Goal: Task Accomplishment & Management: Manage account settings

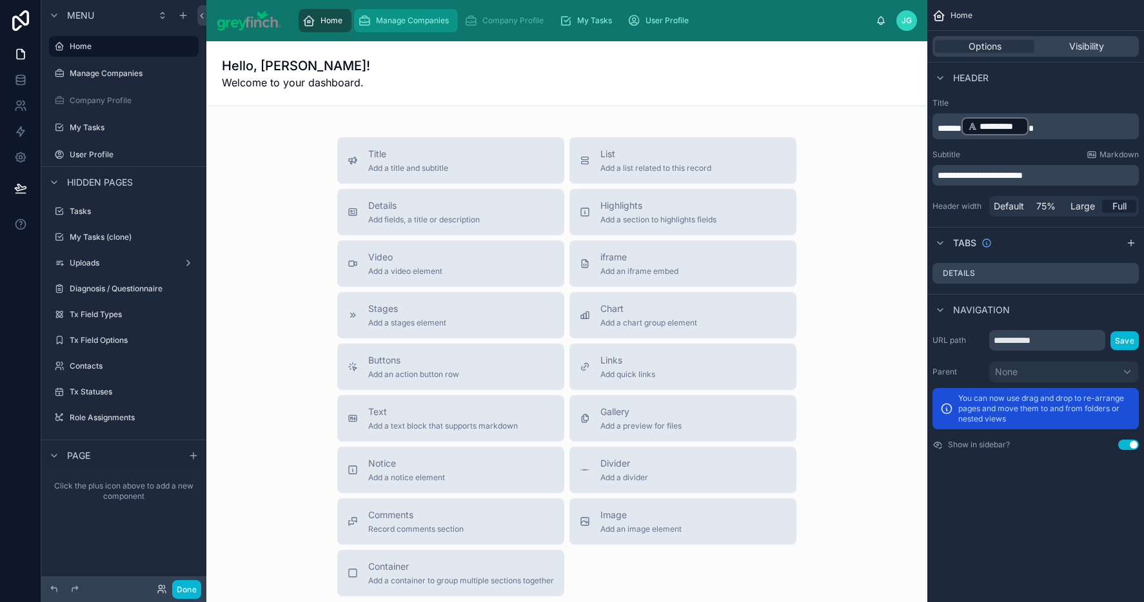
click at [402, 18] on span "Manage Companies" at bounding box center [412, 20] width 73 height 10
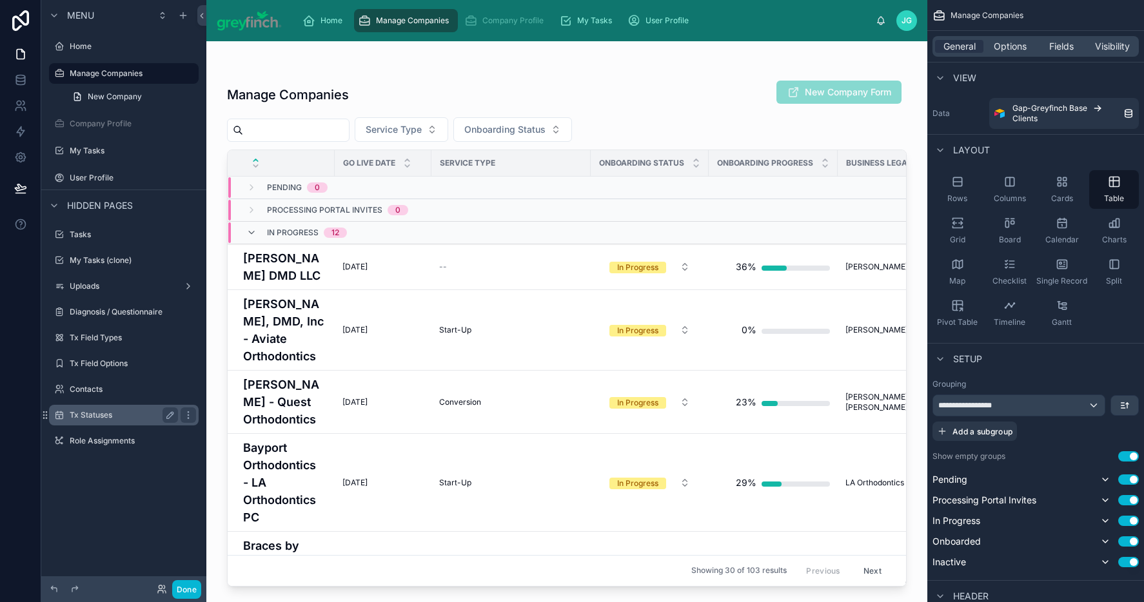
click at [106, 420] on label "Tx Statuses" at bounding box center [121, 415] width 103 height 10
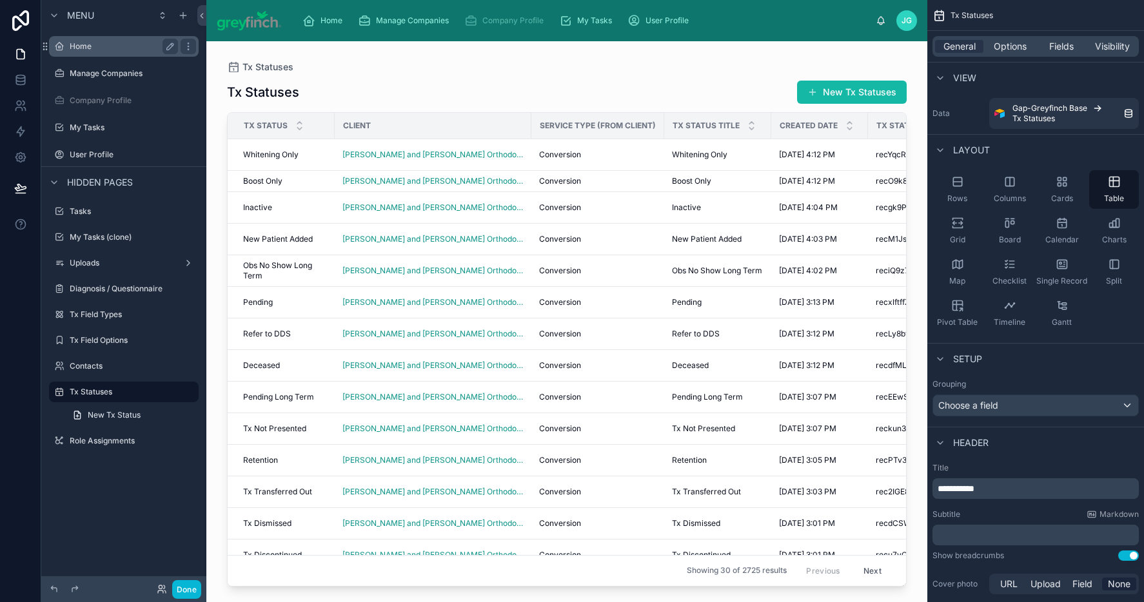
click at [114, 54] on div "Home" at bounding box center [124, 46] width 144 height 21
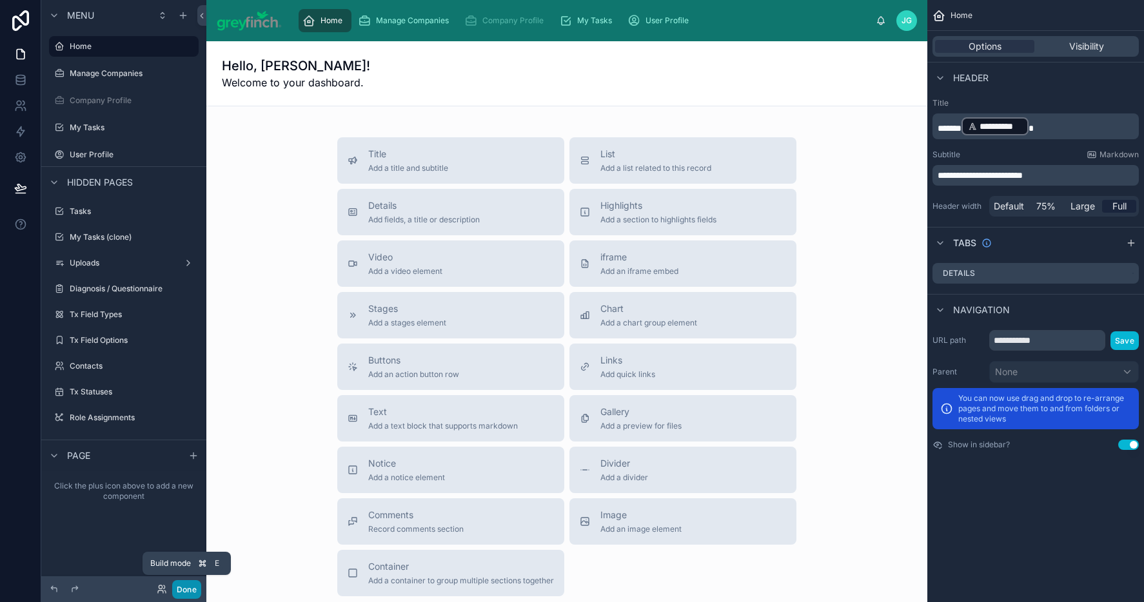
click at [186, 589] on button "Done" at bounding box center [186, 590] width 29 height 19
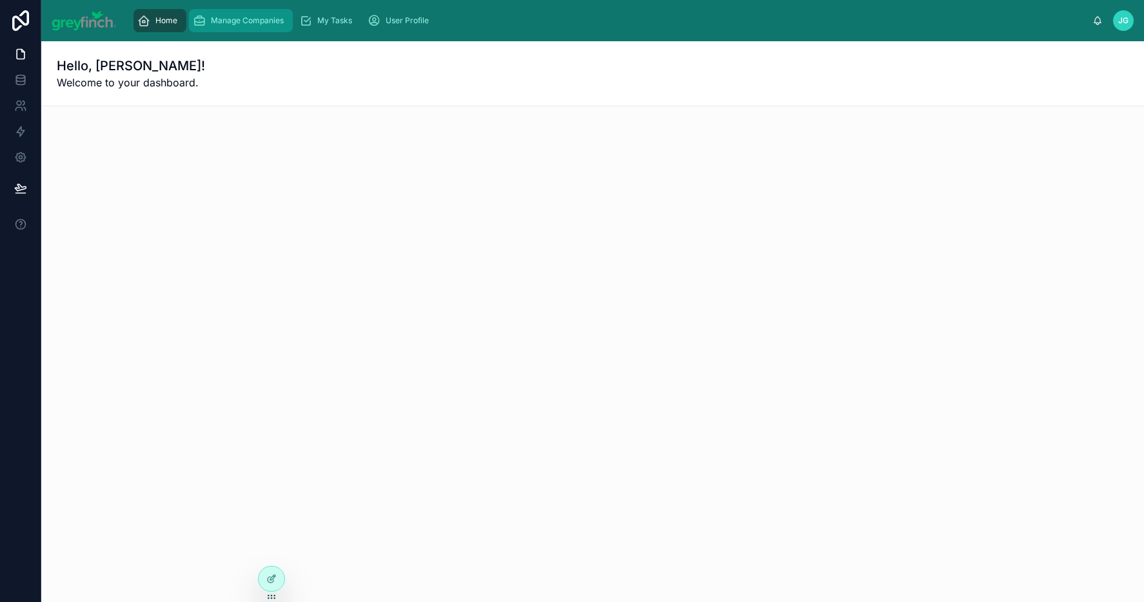
click at [261, 25] on span "Manage Companies" at bounding box center [247, 20] width 73 height 10
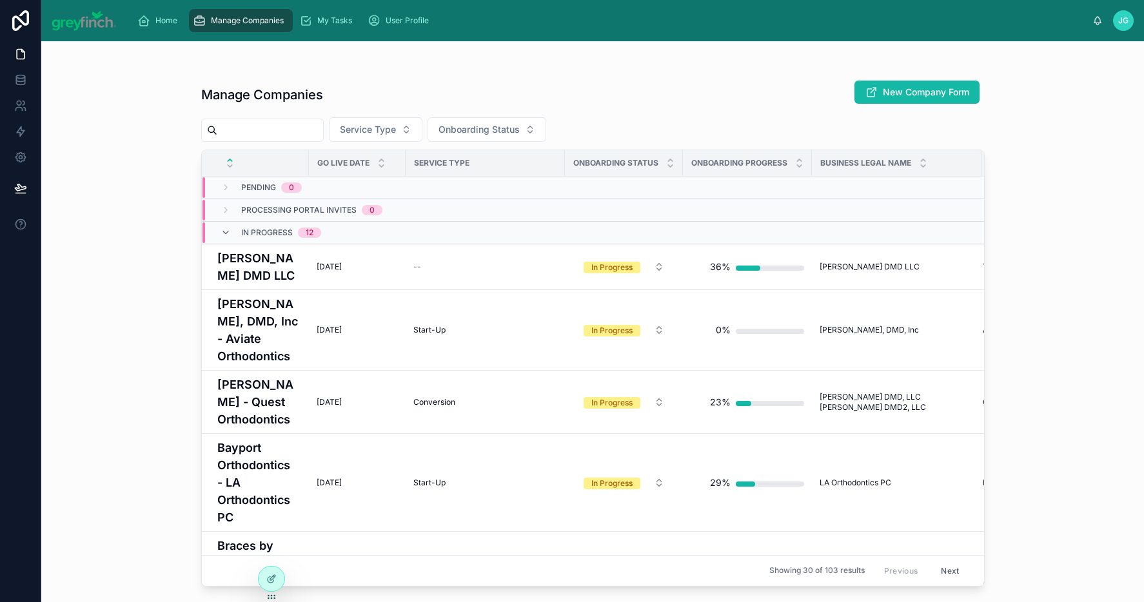
click at [296, 133] on input "text" at bounding box center [270, 130] width 106 height 18
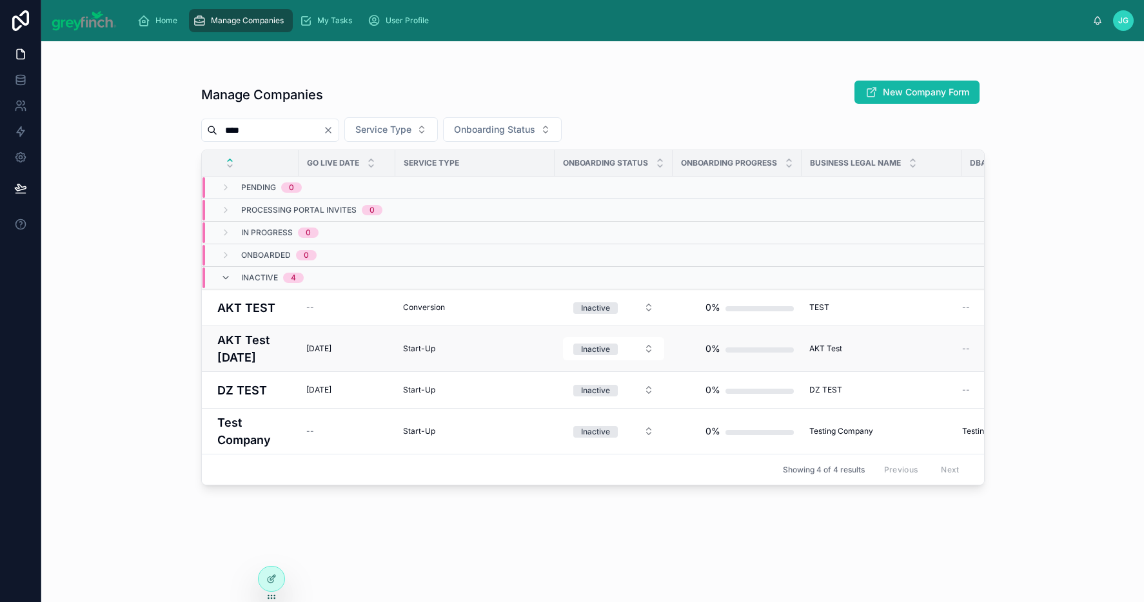
type input "****"
click at [264, 355] on h4 "AKT Test [DATE]" at bounding box center [254, 349] width 74 height 35
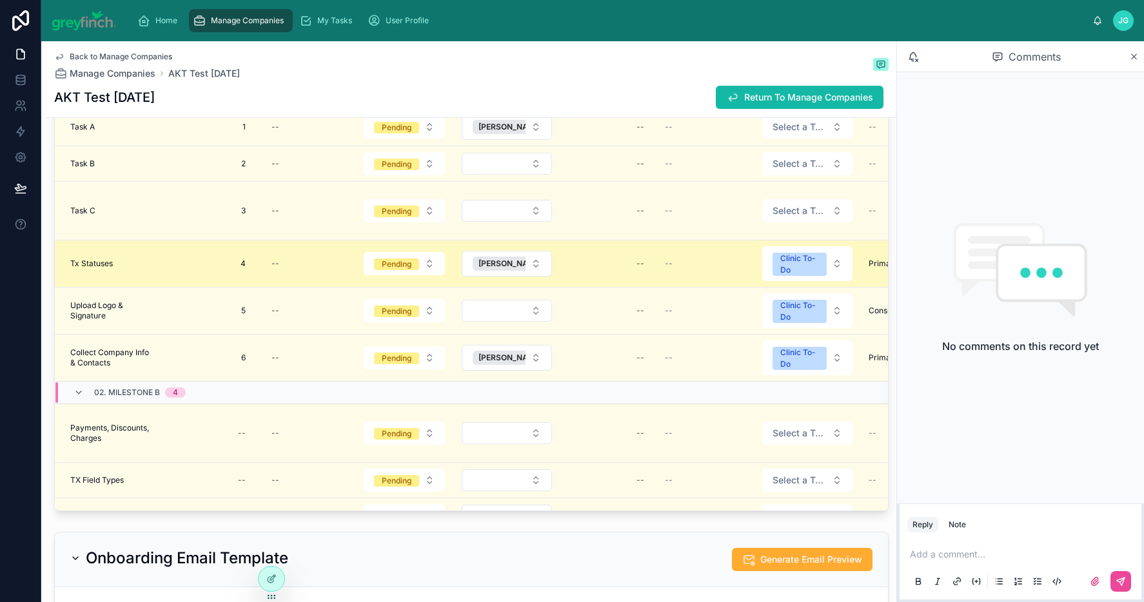
click at [149, 266] on div "Tx Statuses Tx Statuses" at bounding box center [112, 264] width 84 height 10
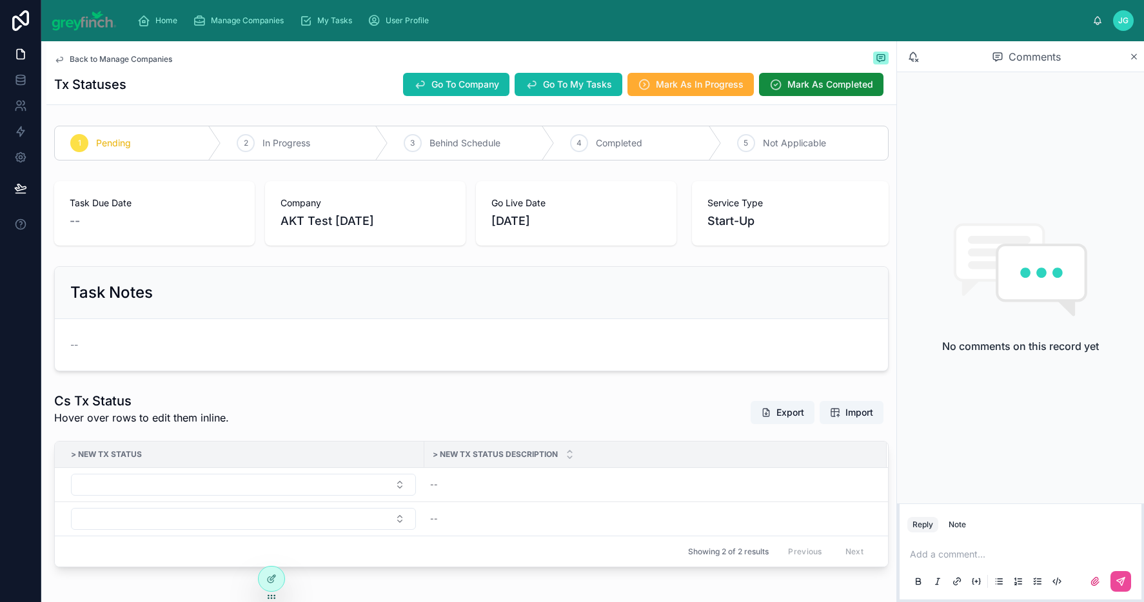
scroll to position [53, 0]
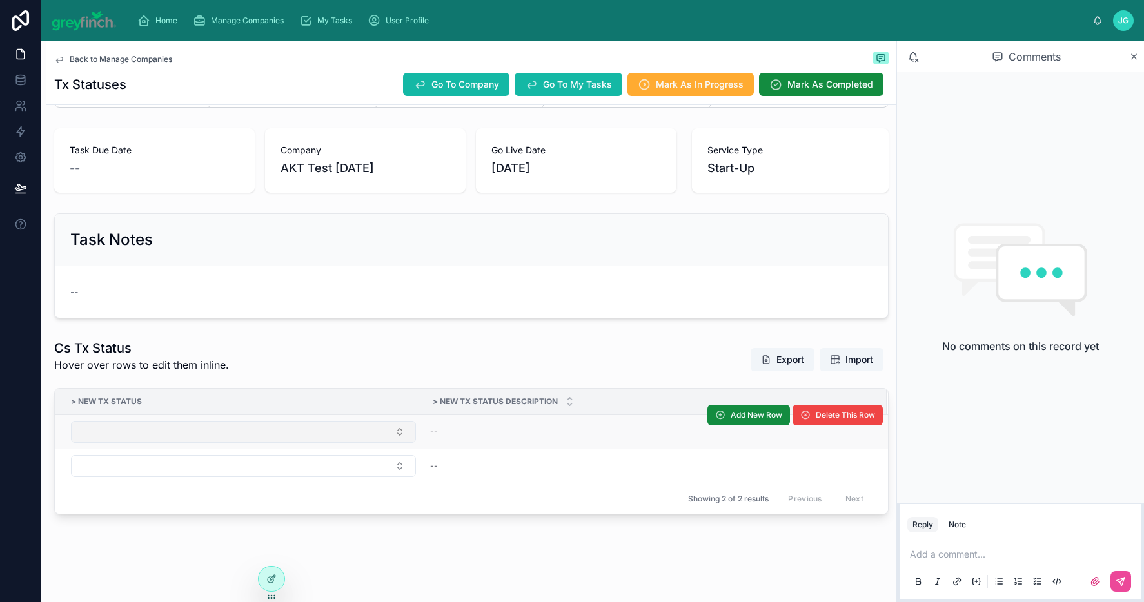
click at [396, 433] on button "Select Button" at bounding box center [243, 432] width 345 height 22
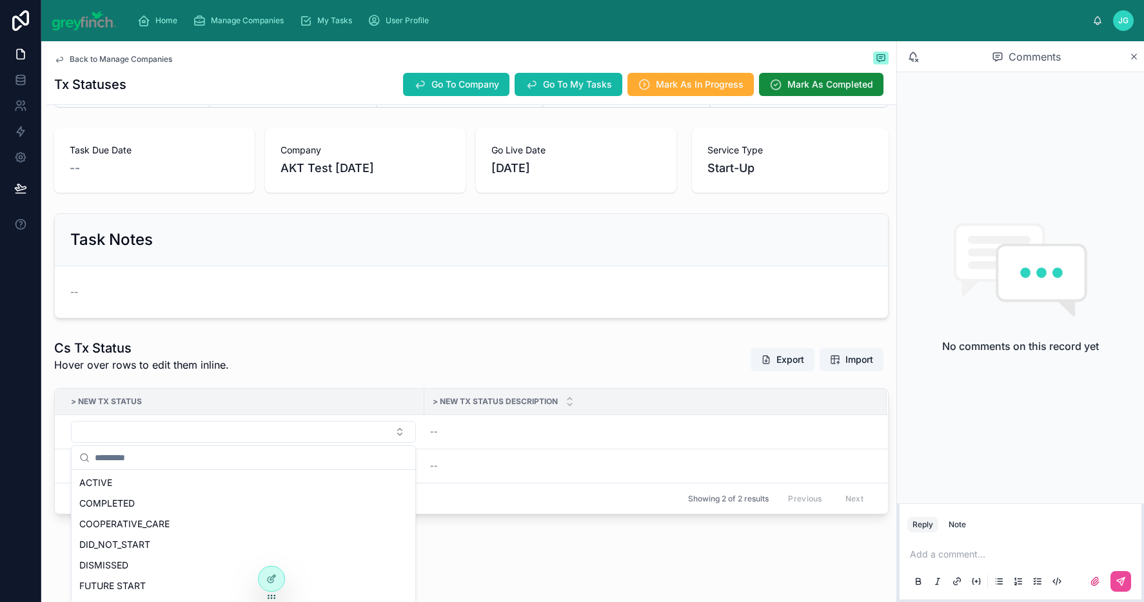
scroll to position [245, 0]
click at [498, 571] on div "Back to Manage Companies Tx Statuses Go To Company Go To My Tasks Mark As In Pr…" at bounding box center [471, 295] width 850 height 614
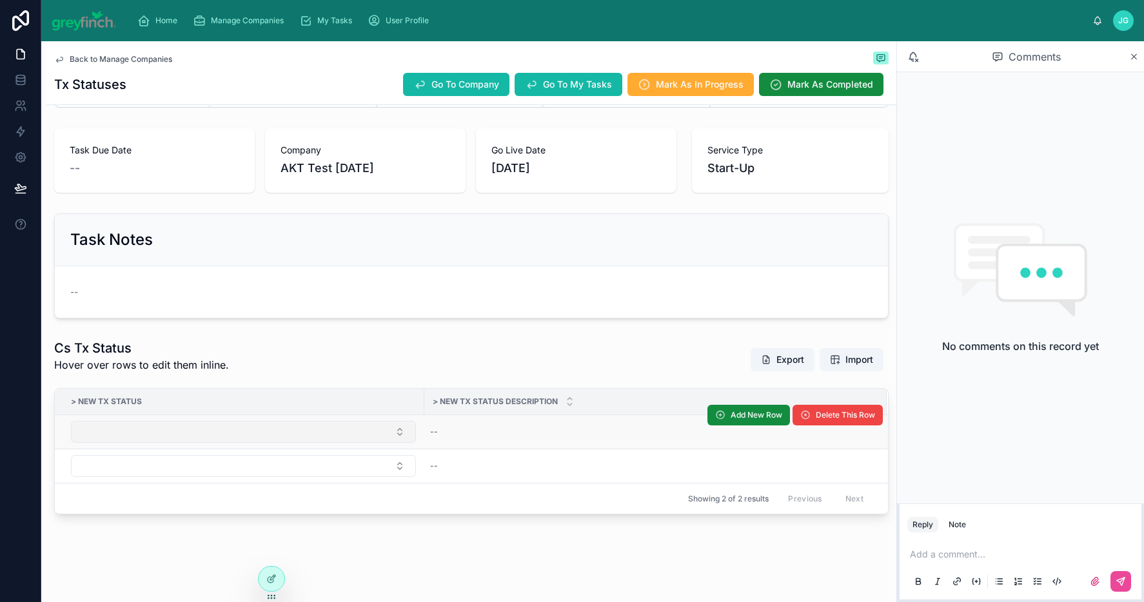
click at [383, 426] on button "Select Button" at bounding box center [243, 432] width 345 height 22
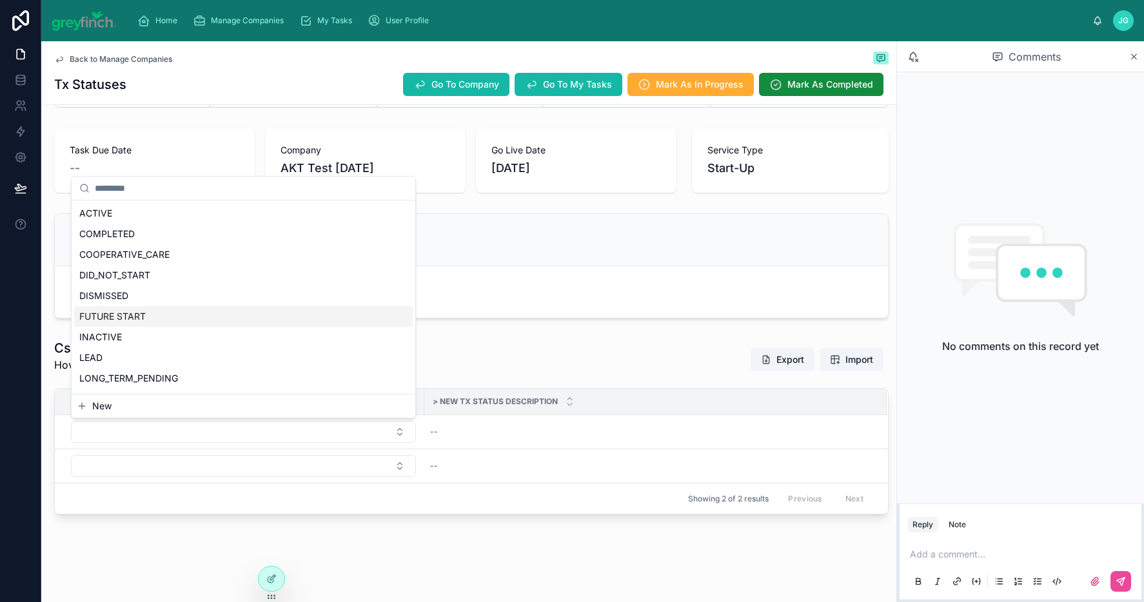
click at [511, 346] on div "Cs Tx Status Hover over rows to edit them inline. Export Import" at bounding box center [471, 359] width 835 height 41
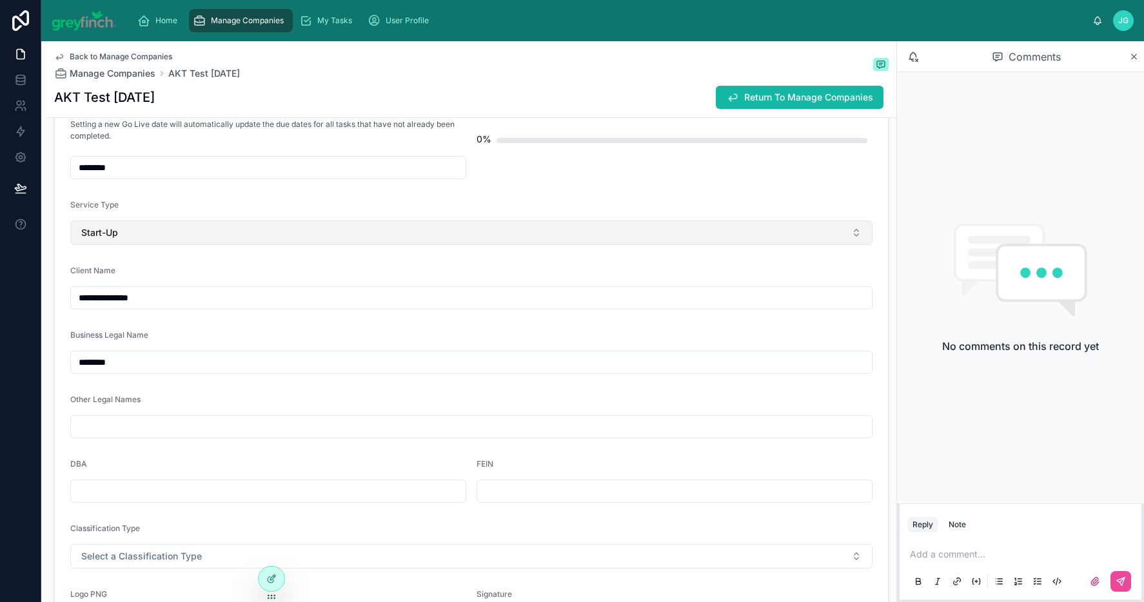
click at [188, 238] on button "Start-Up" at bounding box center [471, 233] width 802 height 25
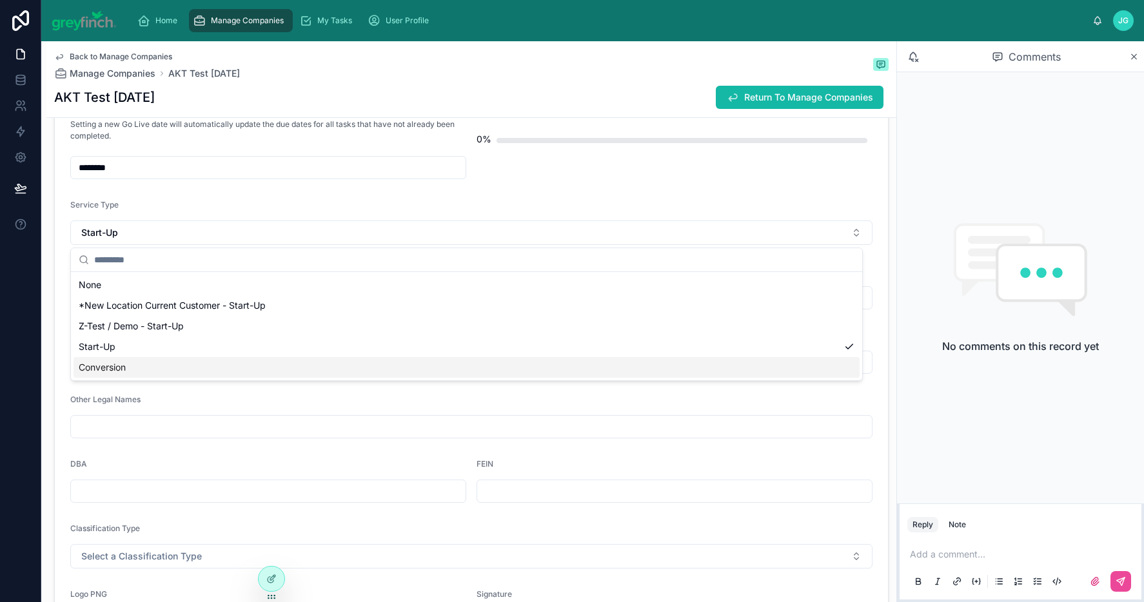
click at [155, 367] on div "Conversion" at bounding box center [467, 367] width 786 height 21
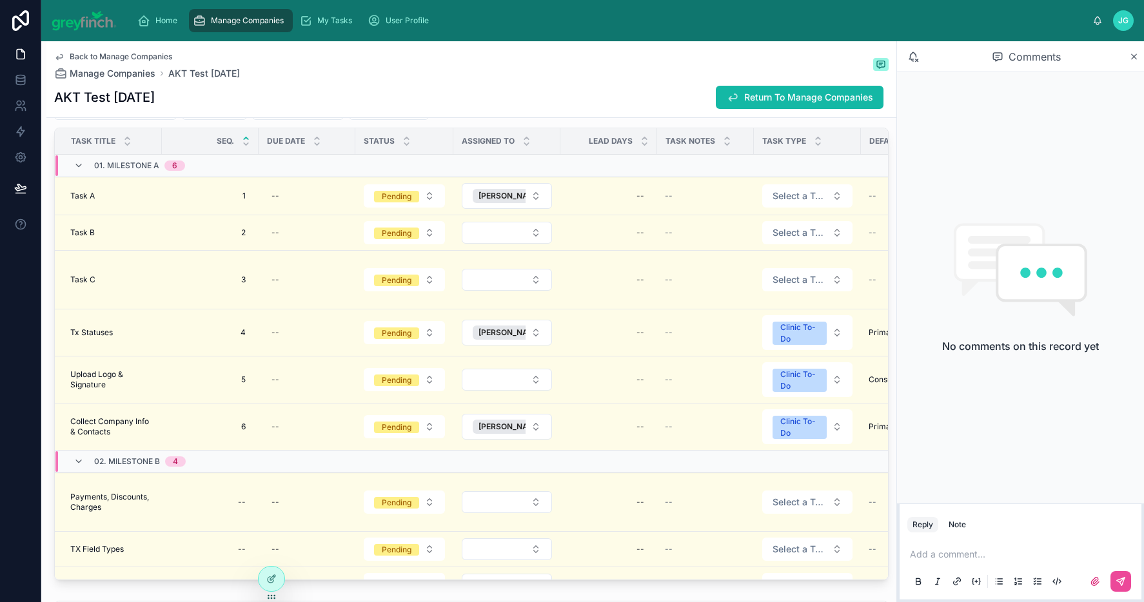
scroll to position [2348, 0]
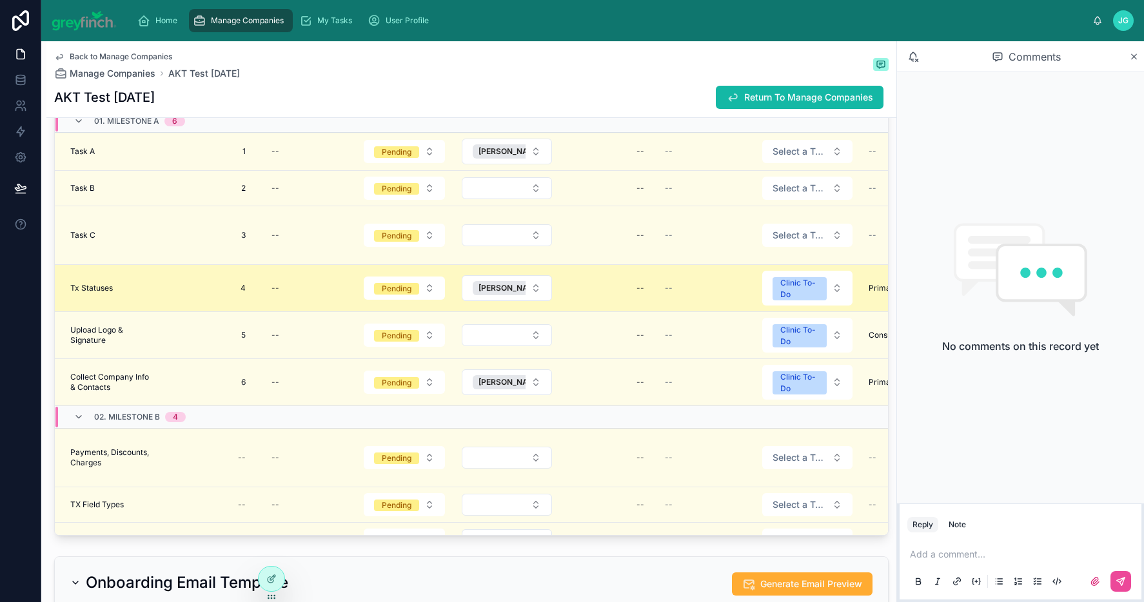
click at [97, 286] on span "Tx Statuses" at bounding box center [91, 288] width 43 height 10
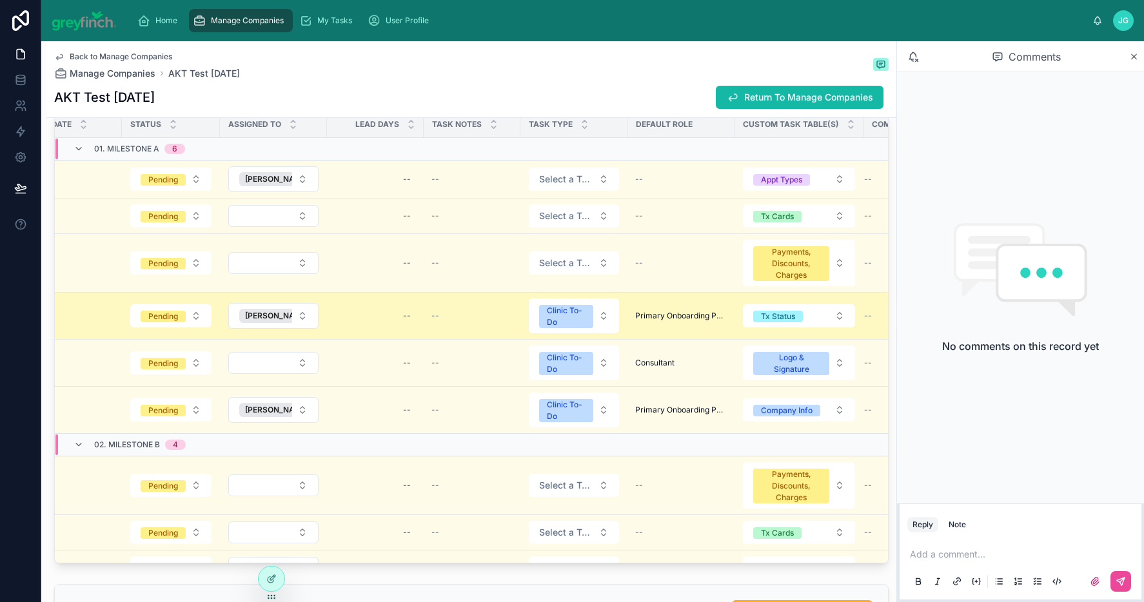
scroll to position [0, 325]
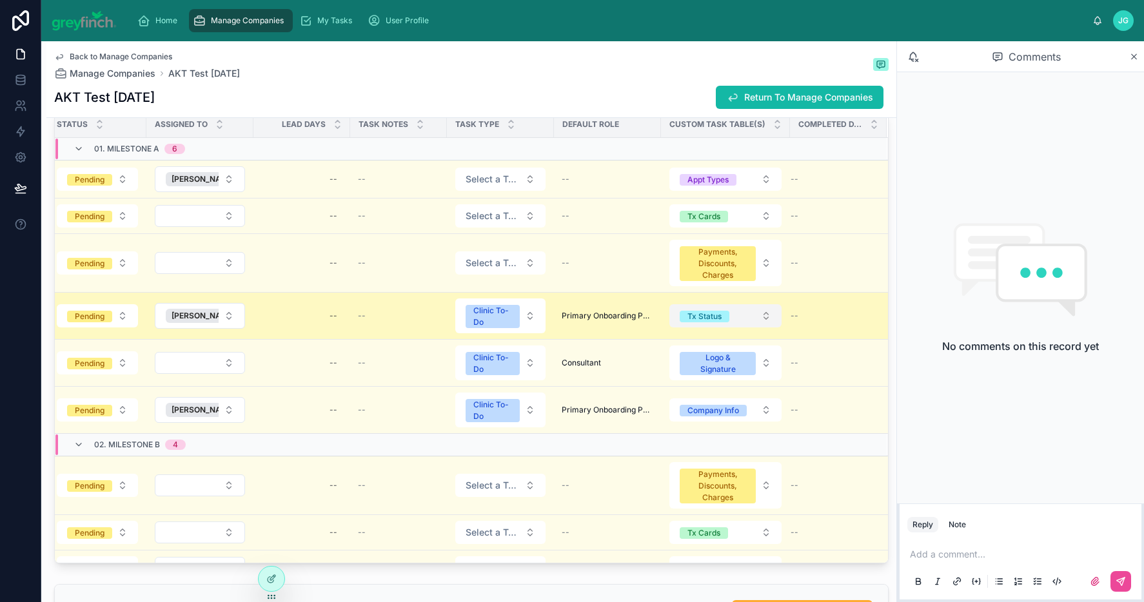
click at [740, 322] on button "Tx Status" at bounding box center [726, 315] width 112 height 23
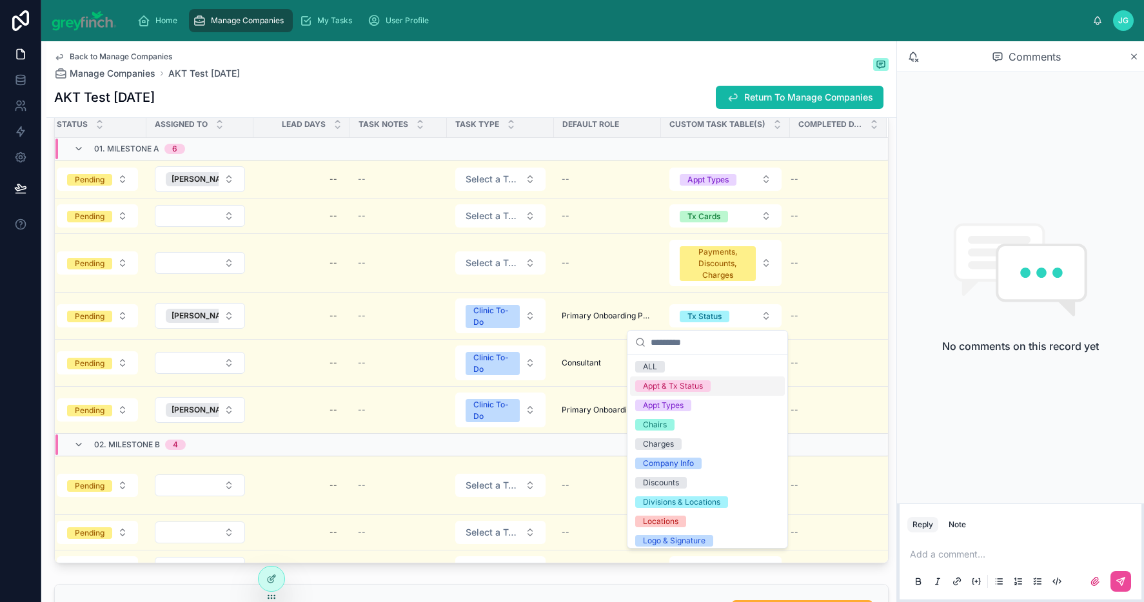
click at [720, 391] on div "Appt & Tx Status" at bounding box center [707, 386] width 155 height 19
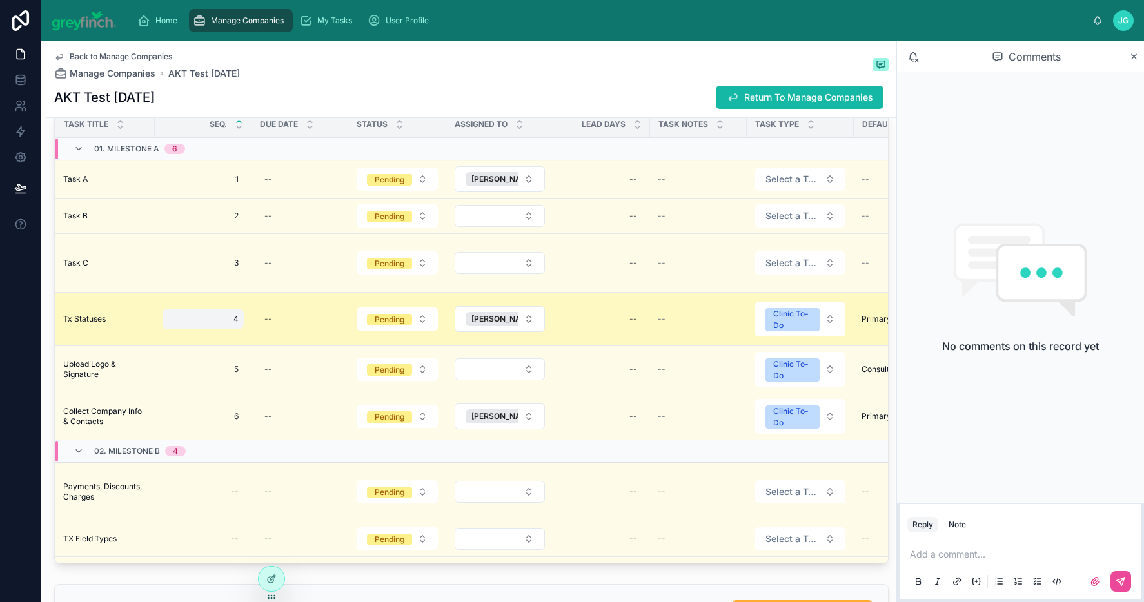
scroll to position [0, 0]
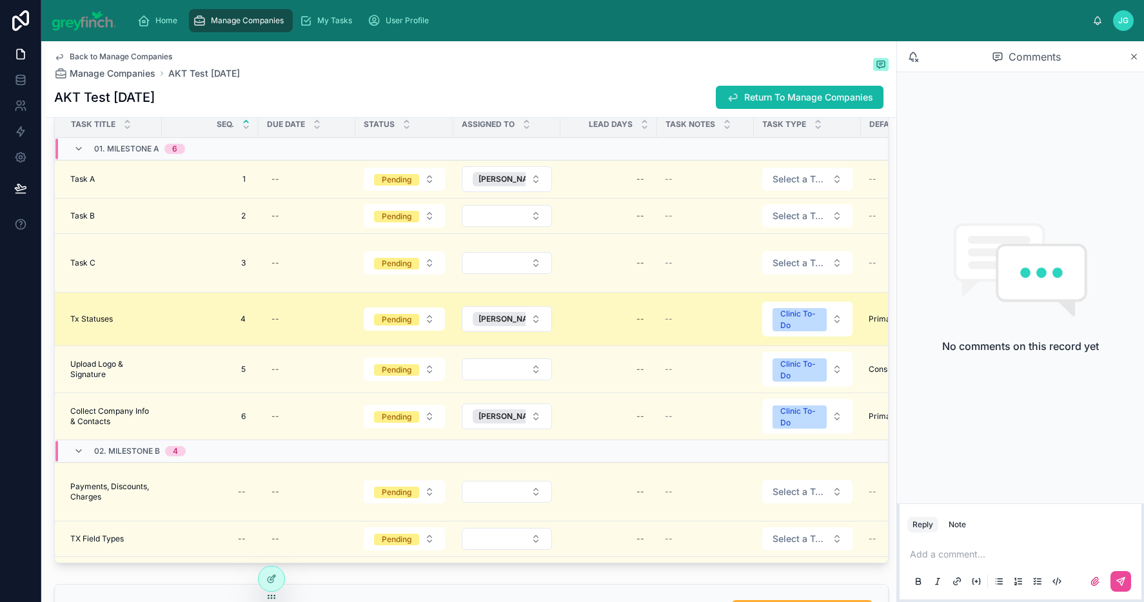
click at [135, 324] on div "Tx Statuses Tx Statuses" at bounding box center [112, 319] width 84 height 10
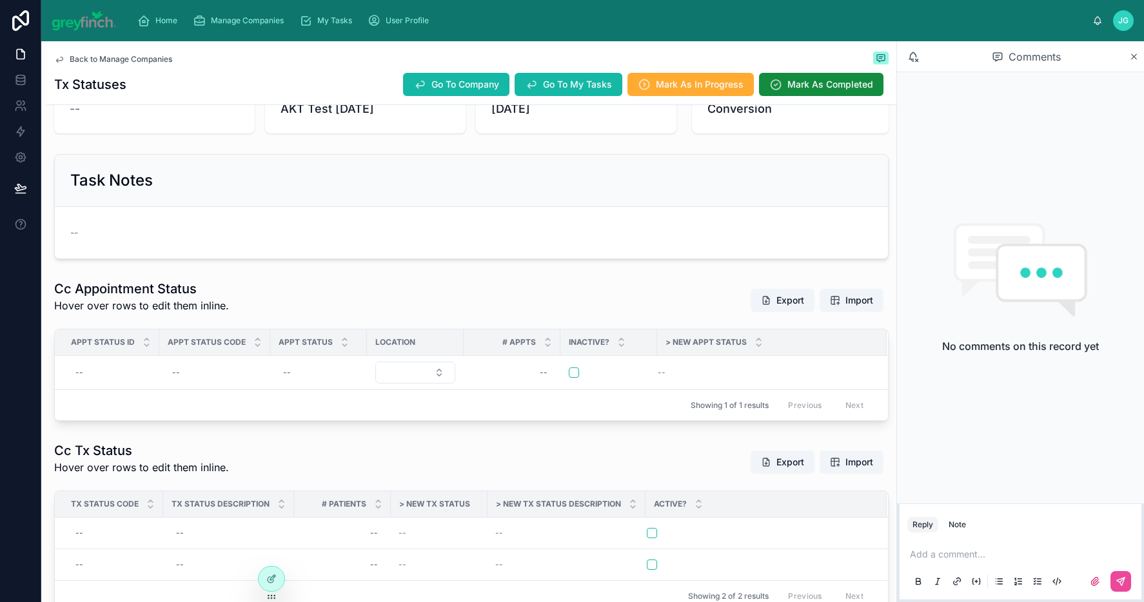
scroll to position [180, 0]
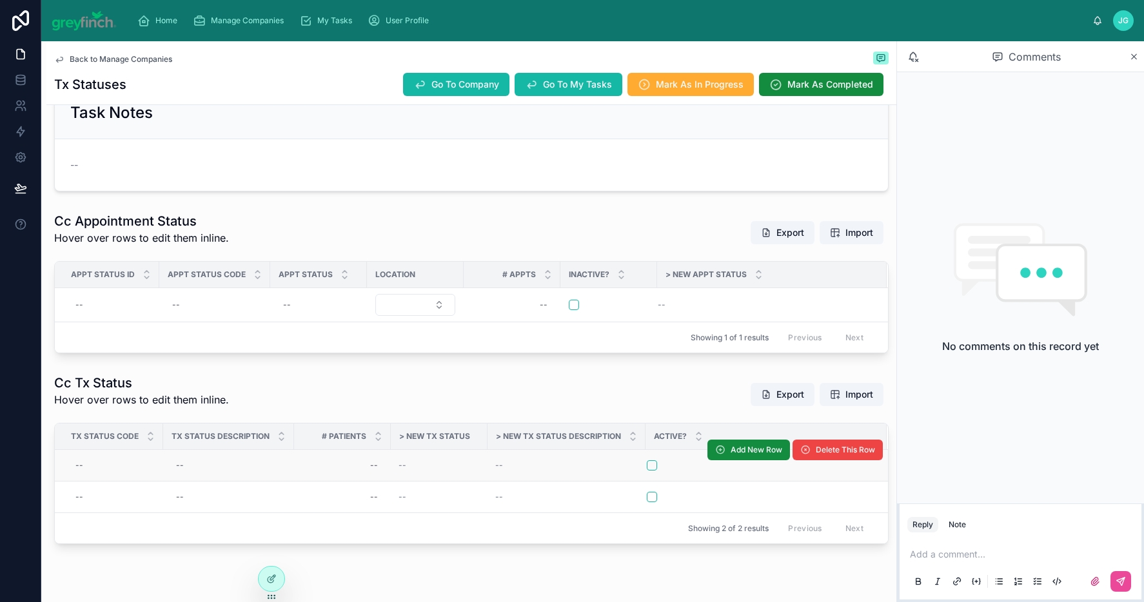
click at [408, 466] on div "--" at bounding box center [439, 466] width 81 height 10
click at [410, 464] on div "--" at bounding box center [439, 466] width 81 height 10
click at [524, 469] on div "--" at bounding box center [566, 466] width 143 height 10
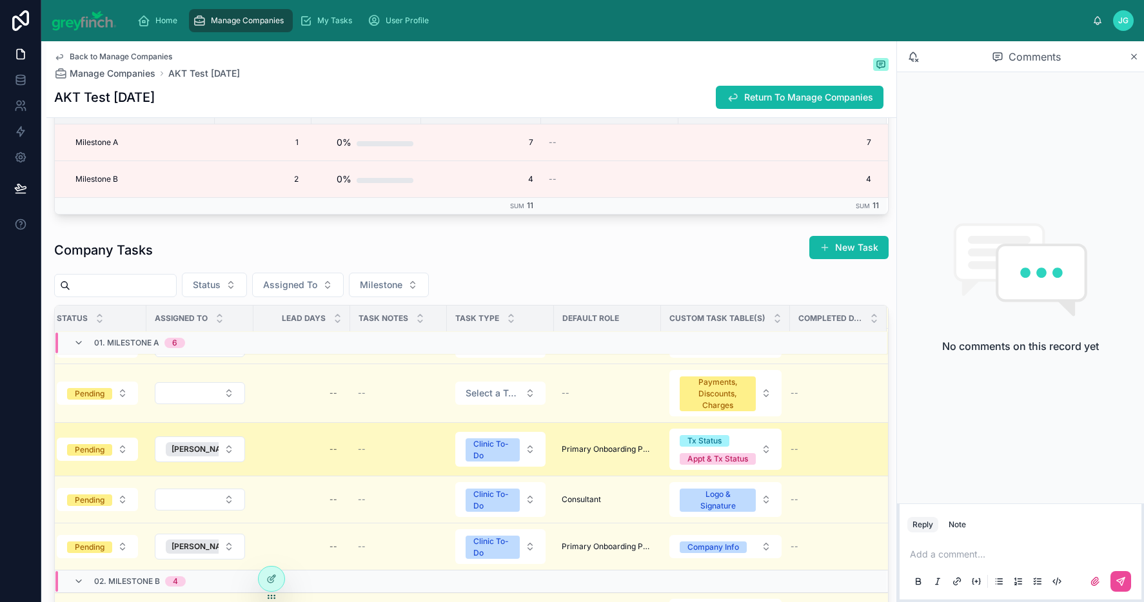
scroll to position [85, 325]
click at [718, 434] on span "Tx Status Appt & Tx Status" at bounding box center [718, 449] width 76 height 31
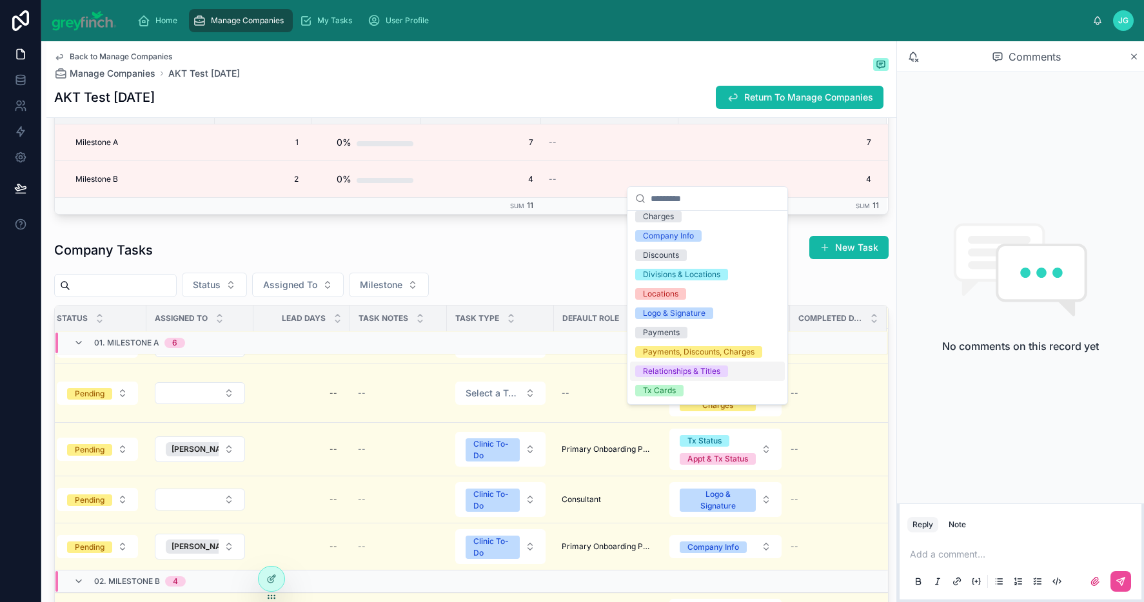
scroll to position [133, 0]
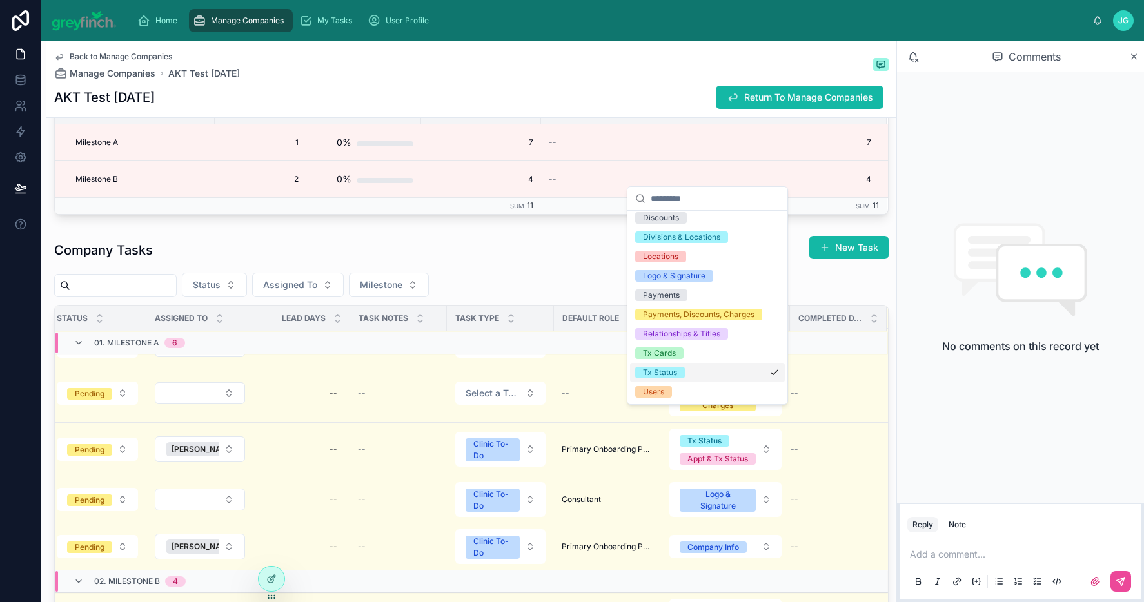
click at [700, 374] on div "Tx Status" at bounding box center [707, 372] width 155 height 19
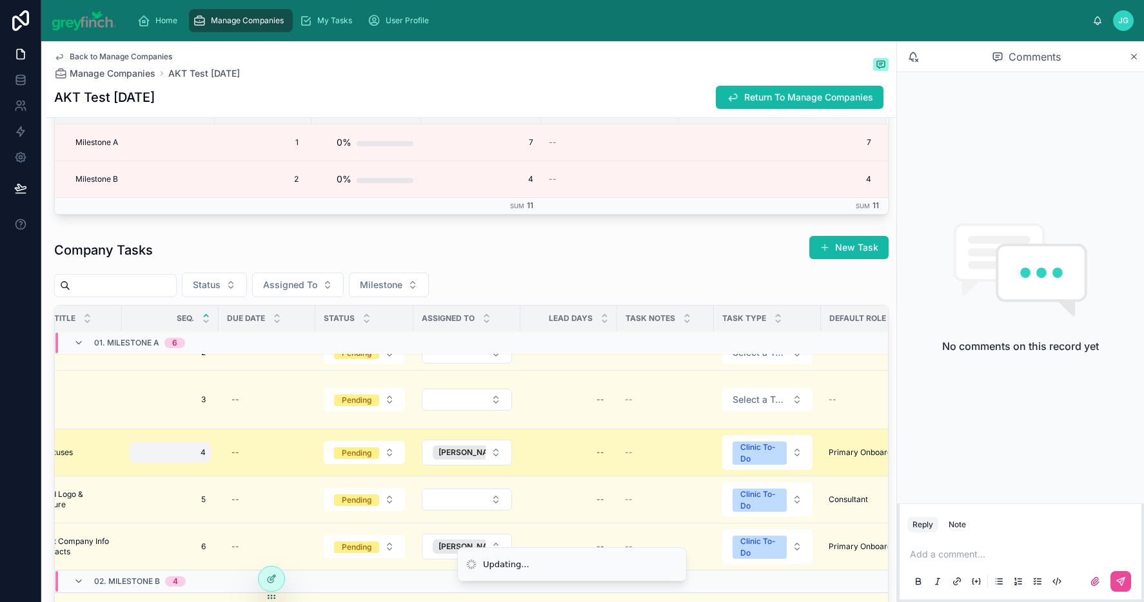
scroll to position [67, 0]
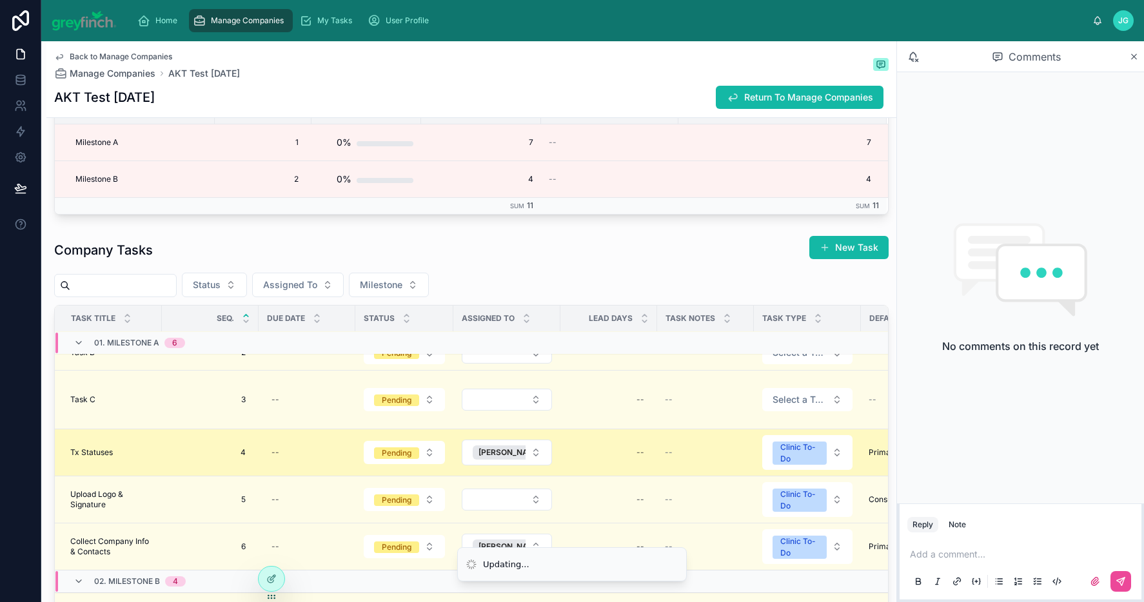
click at [165, 445] on td "4 4" at bounding box center [210, 452] width 97 height 47
click at [122, 448] on div "Tx Statuses Tx Statuses" at bounding box center [112, 453] width 84 height 10
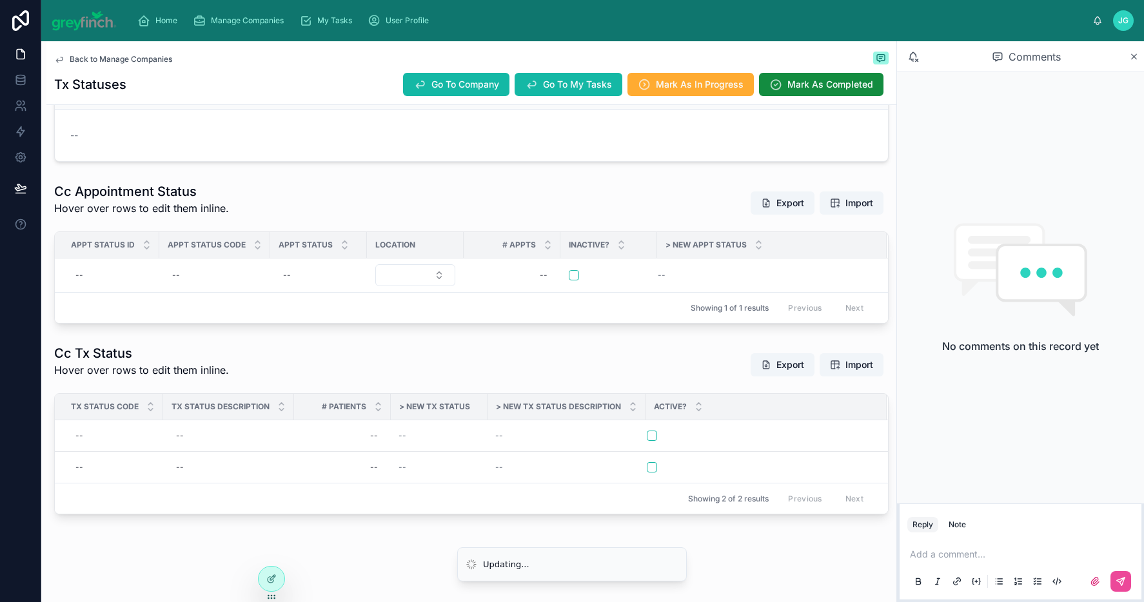
scroll to position [138, 0]
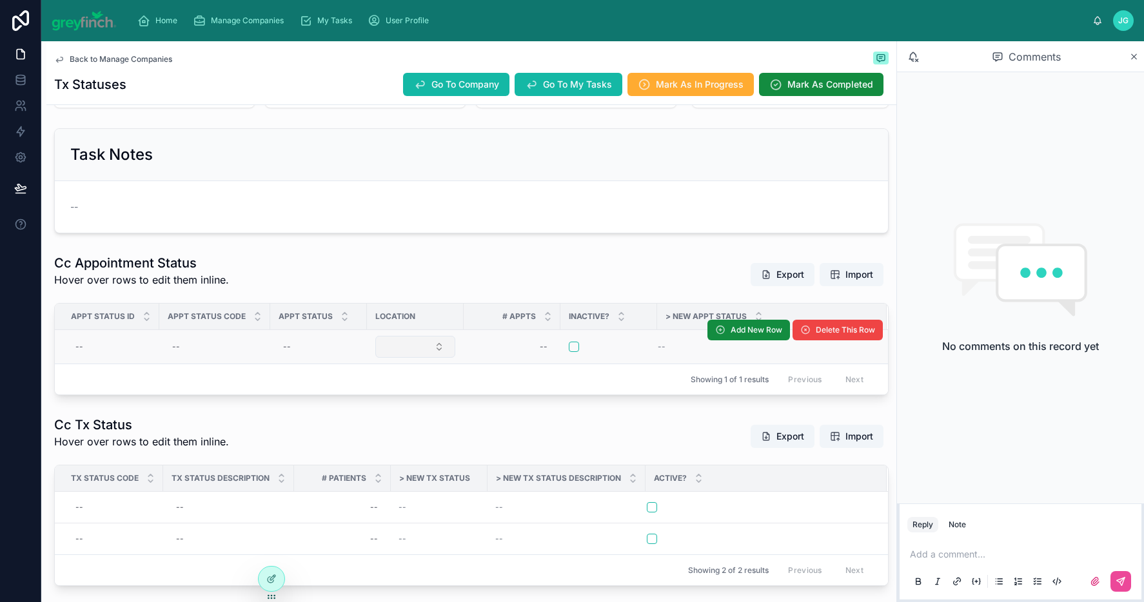
click at [404, 353] on button "Select Button" at bounding box center [415, 347] width 80 height 22
click at [444, 284] on div "Cc Appointment Status Hover over rows to edit them inline. Export Import" at bounding box center [471, 274] width 835 height 41
click at [666, 348] on div "--" at bounding box center [764, 347] width 213 height 10
click at [410, 433] on div "Cc Tx Status Hover over rows to edit them inline. Export Import" at bounding box center [471, 436] width 835 height 41
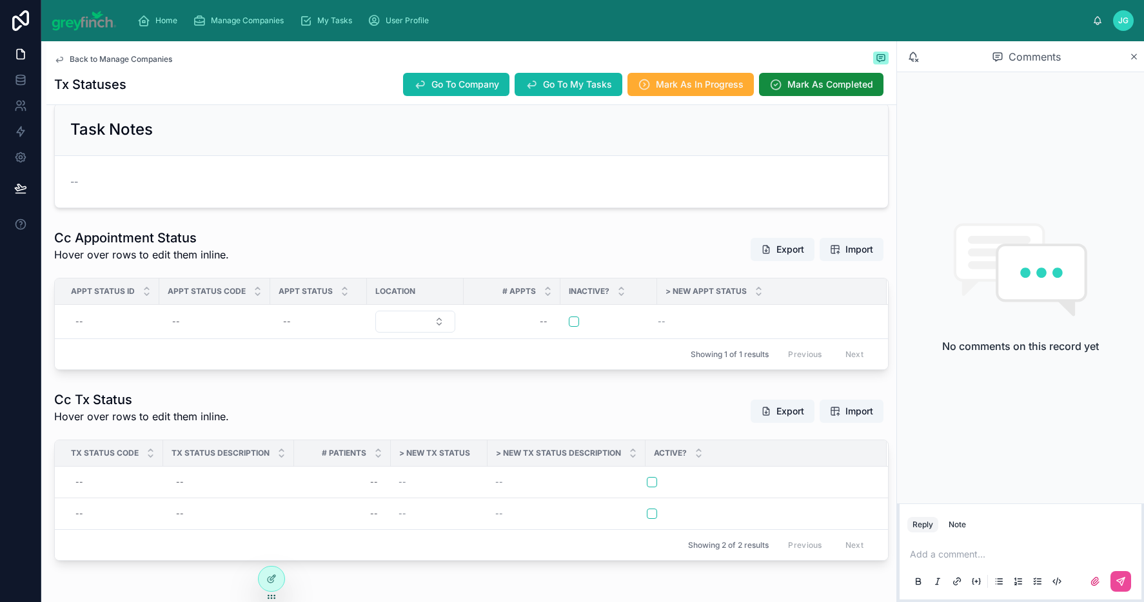
scroll to position [168, 0]
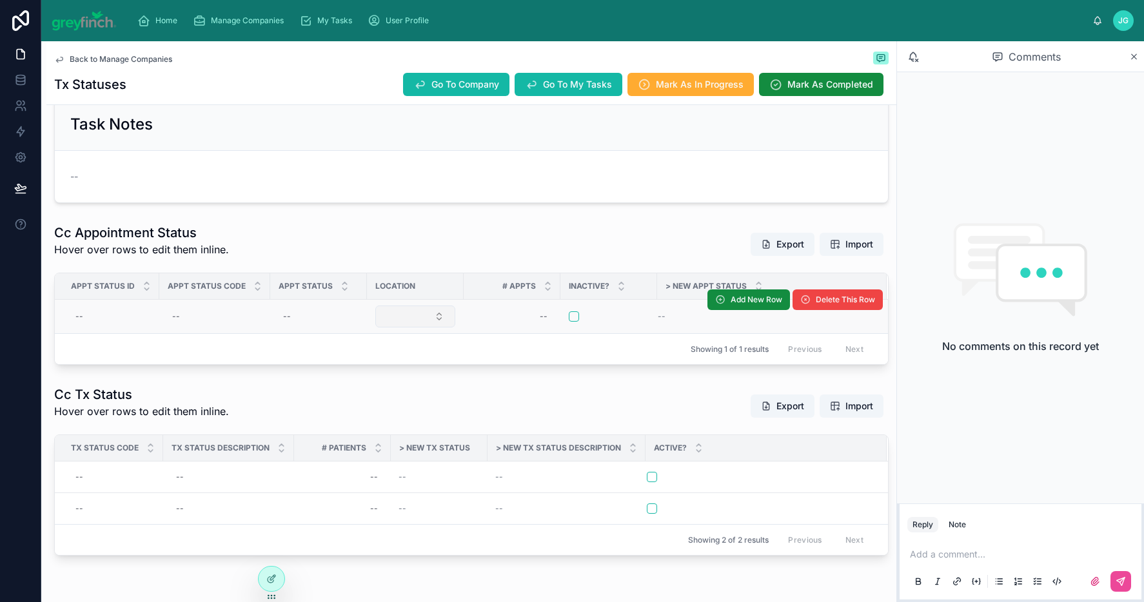
click at [431, 323] on button "Select Button" at bounding box center [415, 317] width 80 height 22
click at [426, 231] on div "Cc Appointment Status Hover over rows to edit them inline. Export Import" at bounding box center [471, 244] width 835 height 41
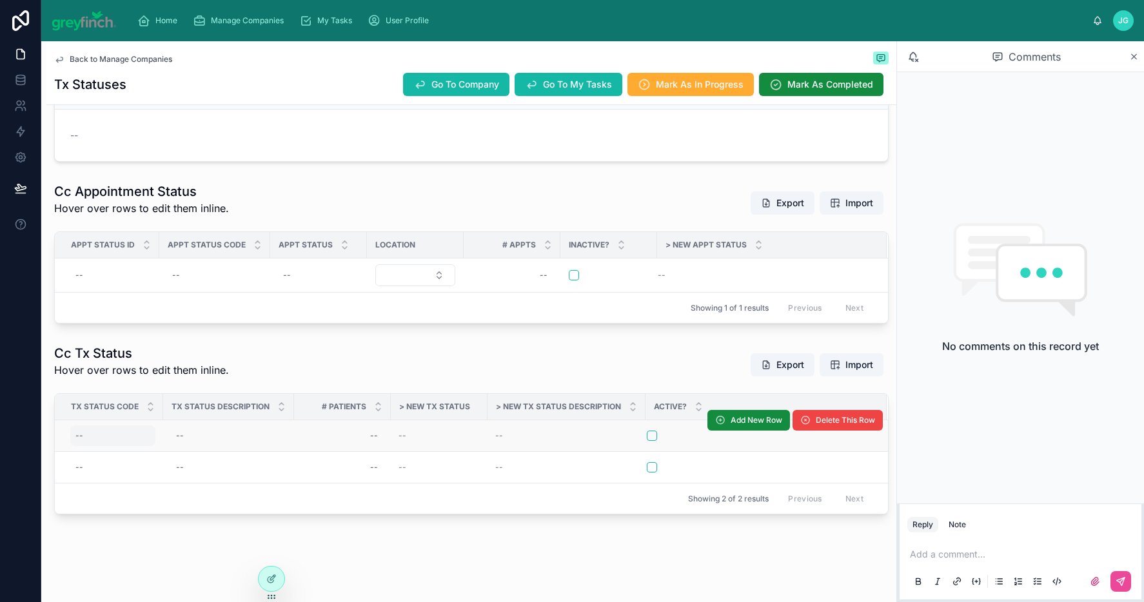
click at [104, 433] on div "--" at bounding box center [112, 436] width 85 height 21
click at [242, 362] on div "Cc Tx Status Hover over rows to edit them inline. Export Import" at bounding box center [471, 364] width 835 height 41
click at [134, 441] on div "--" at bounding box center [112, 436] width 85 height 21
click at [271, 349] on div "Cc Tx Status Hover over rows to edit them inline. Export Import" at bounding box center [471, 364] width 835 height 41
click at [208, 442] on div "--" at bounding box center [228, 436] width 115 height 21
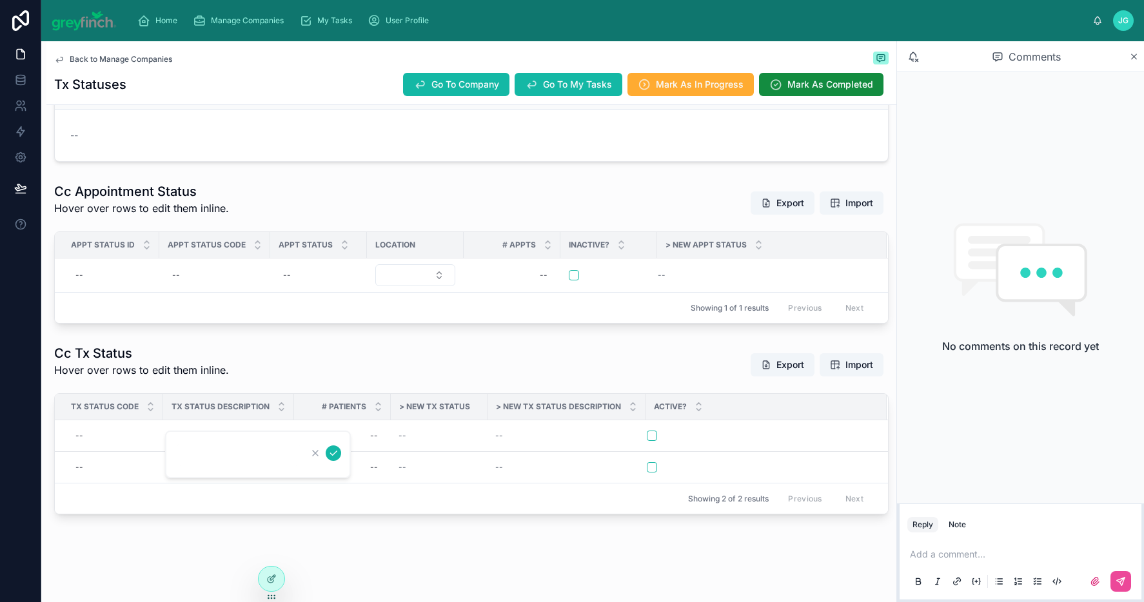
click at [315, 359] on div "Cc Tx Status Hover over rows to edit them inline. Export Import" at bounding box center [471, 364] width 835 height 41
click at [416, 437] on div "--" at bounding box center [439, 436] width 81 height 10
click at [276, 579] on icon at bounding box center [271, 579] width 10 height 10
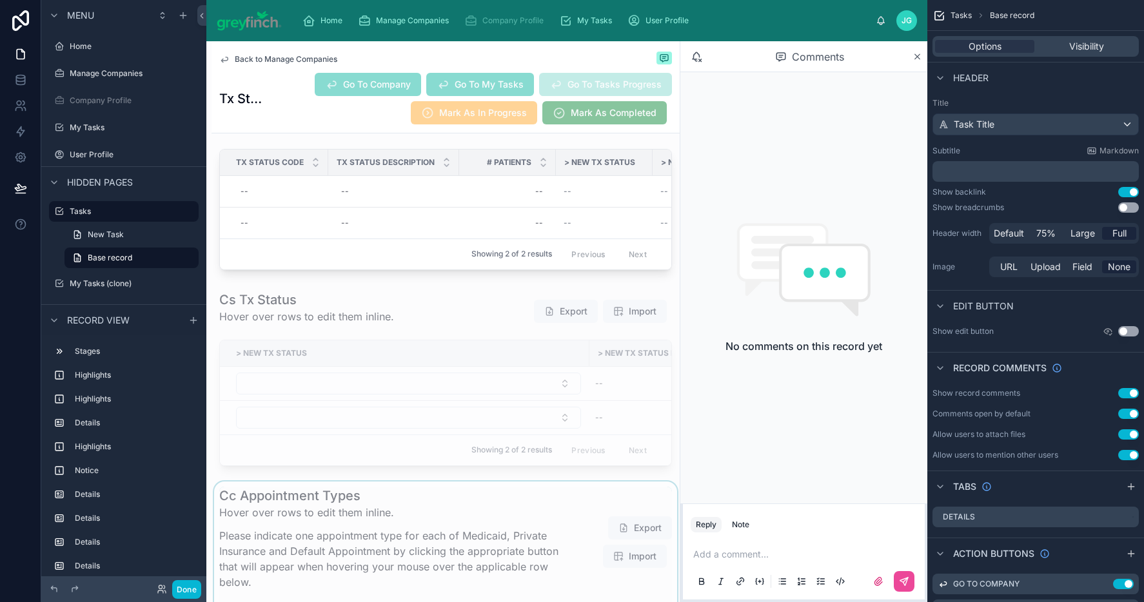
scroll to position [7185, 0]
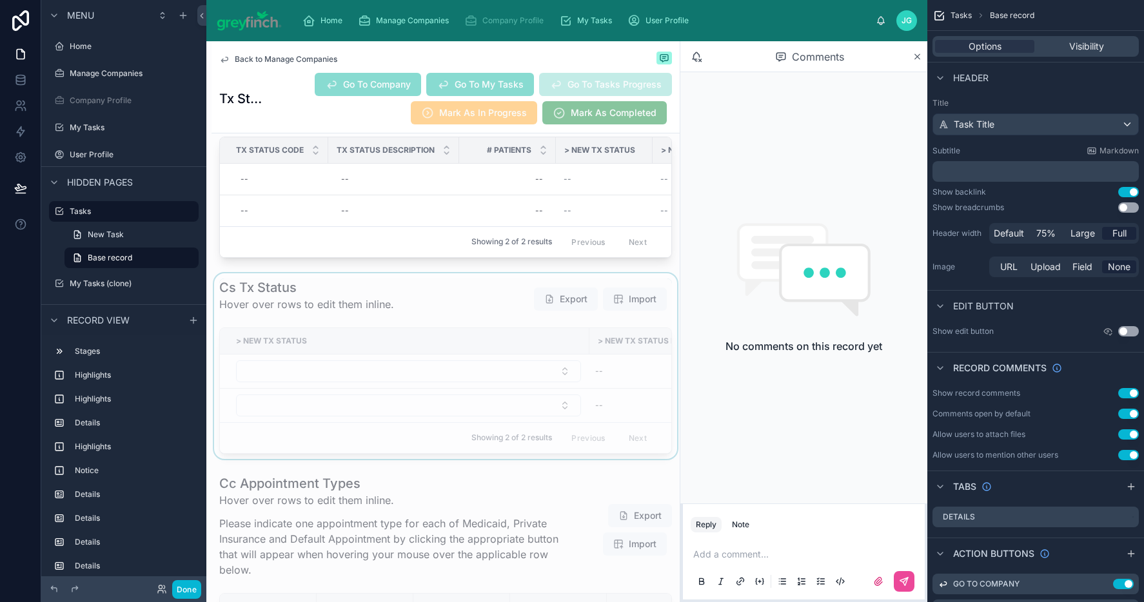
click at [444, 419] on div at bounding box center [446, 366] width 468 height 186
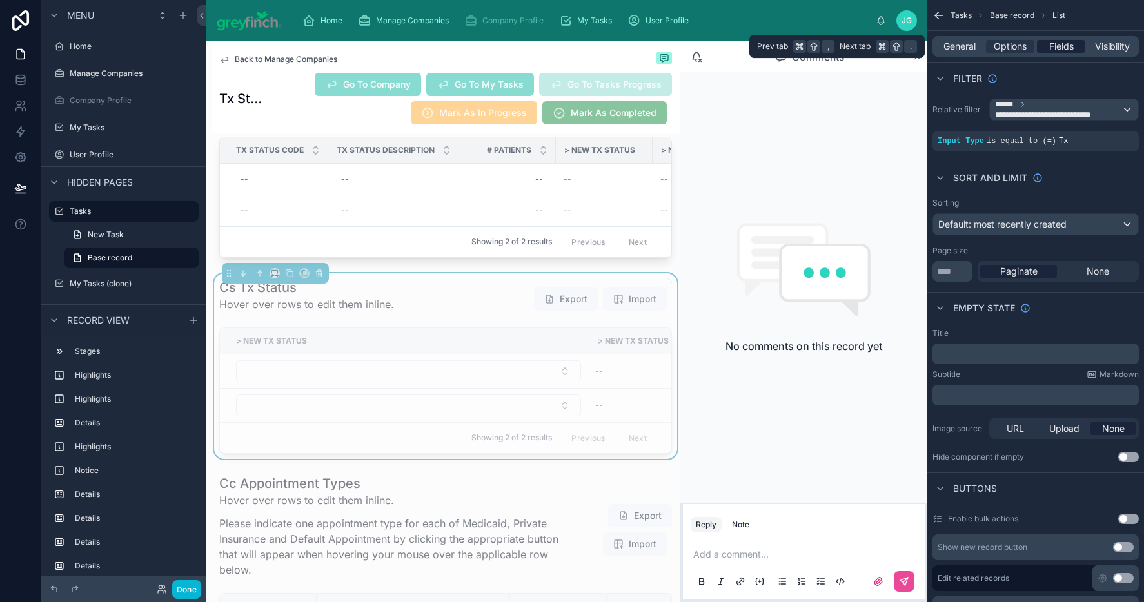
click at [1059, 50] on span "Fields" at bounding box center [1061, 46] width 25 height 13
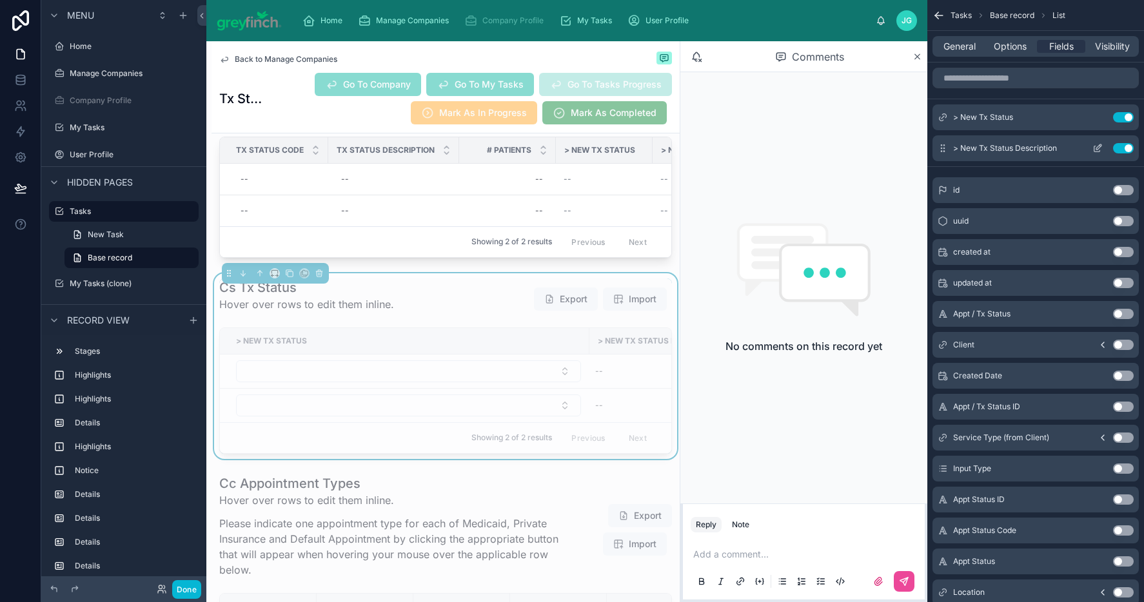
click at [1097, 150] on icon "scrollable content" at bounding box center [1098, 148] width 10 height 10
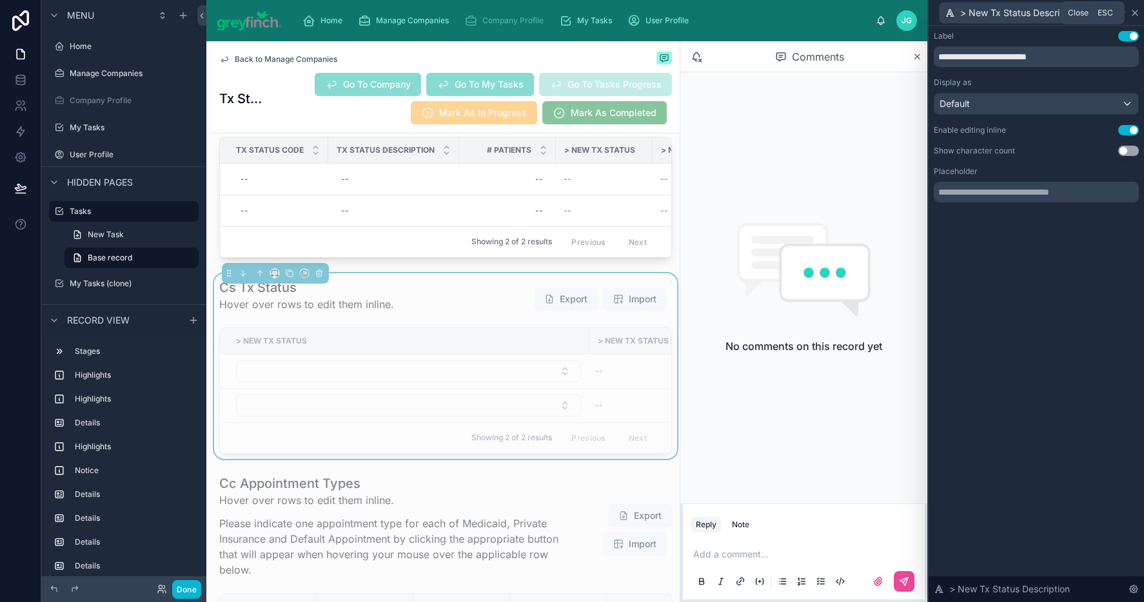
click at [1135, 17] on icon at bounding box center [1135, 13] width 10 height 10
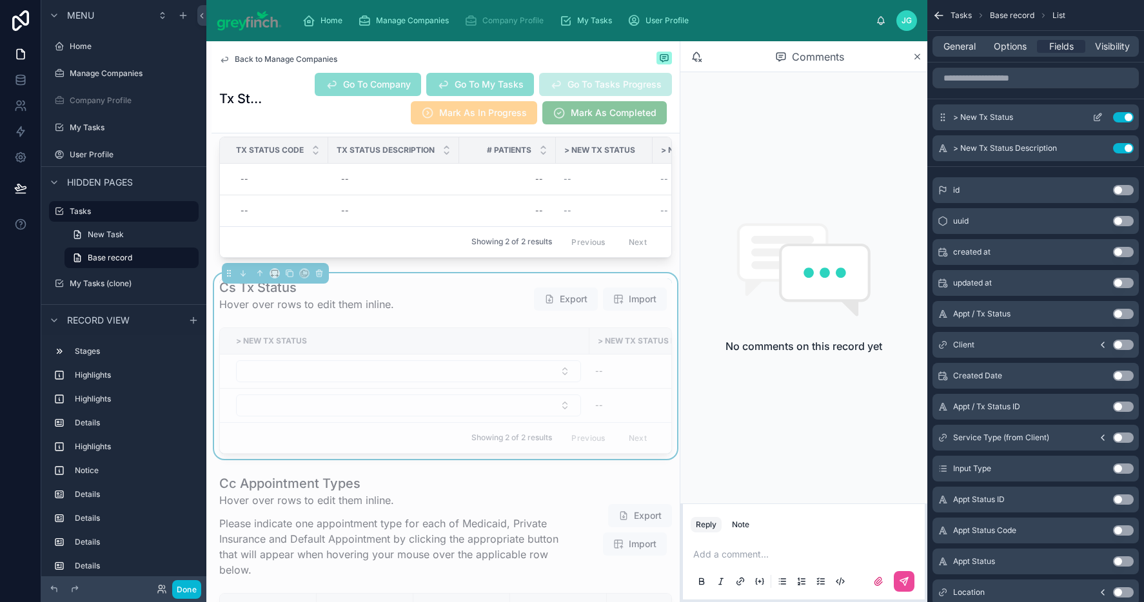
click at [1097, 115] on icon "scrollable content" at bounding box center [1099, 116] width 5 height 5
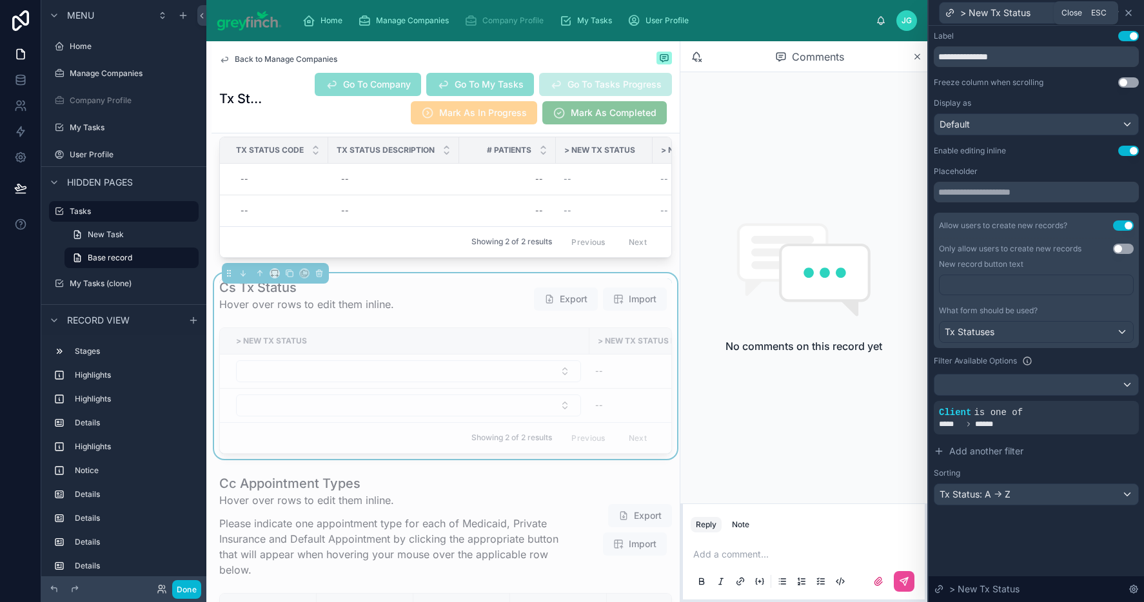
click at [1131, 10] on icon at bounding box center [1129, 13] width 10 height 10
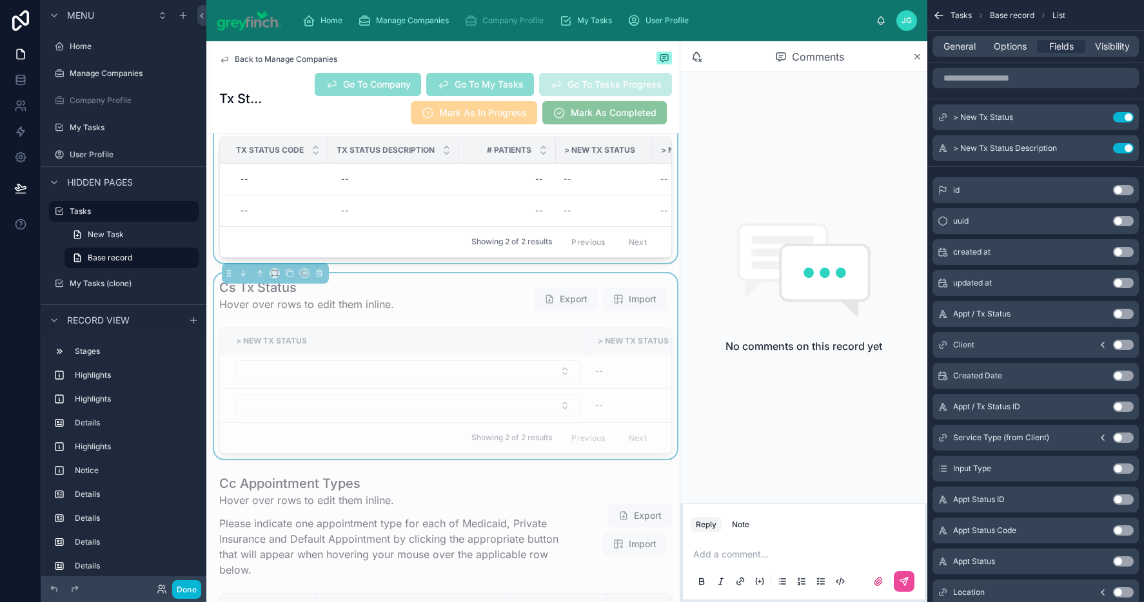
click at [408, 202] on div at bounding box center [446, 173] width 468 height 181
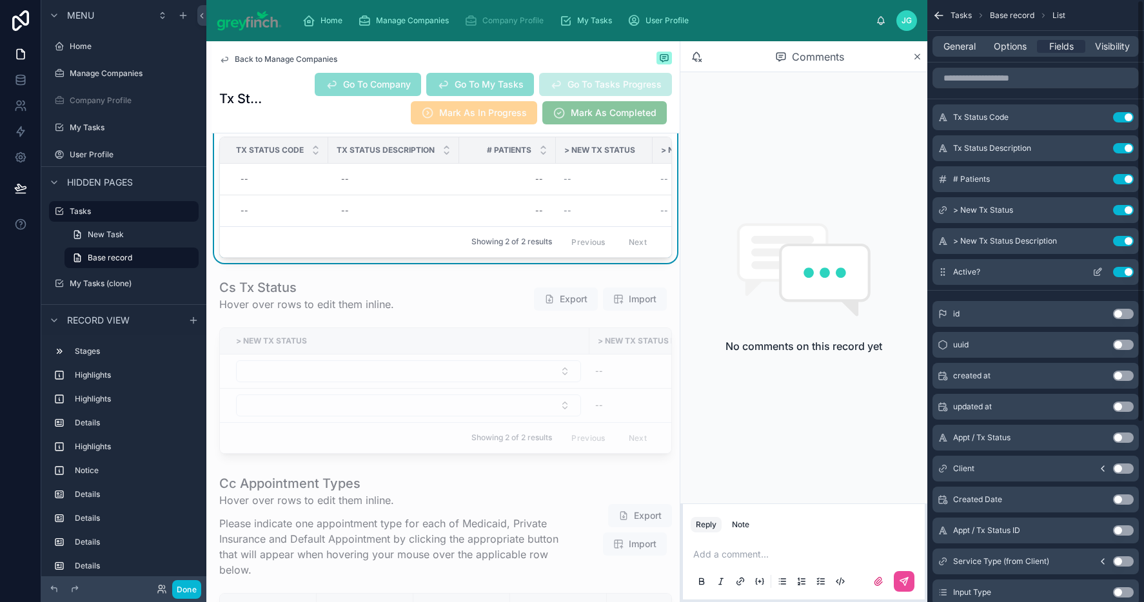
click at [1097, 274] on icon "scrollable content" at bounding box center [1098, 272] width 10 height 10
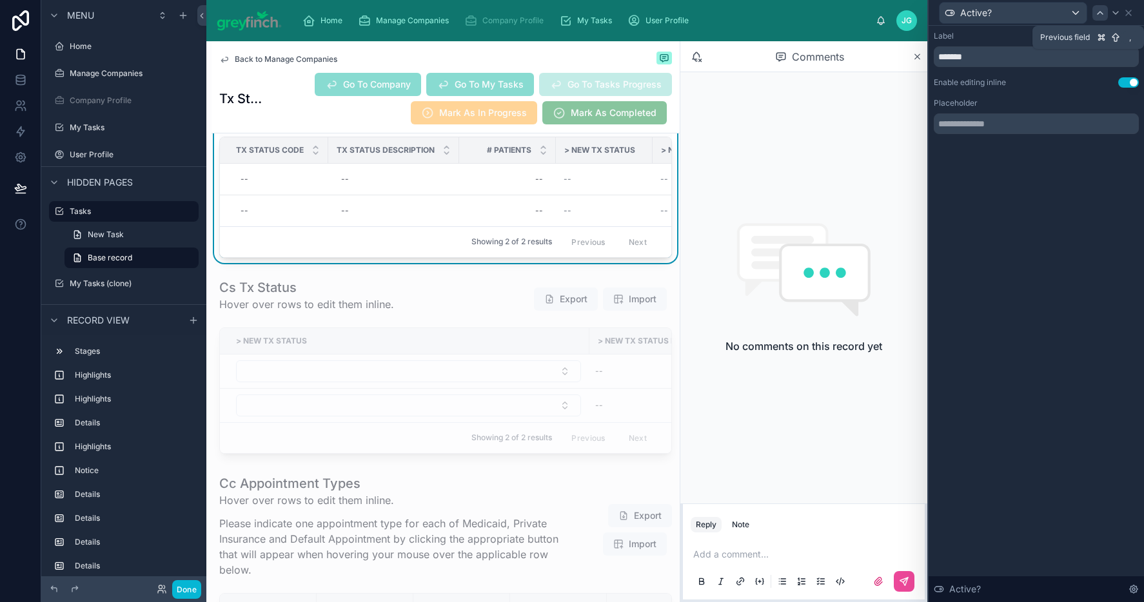
click at [1101, 14] on icon at bounding box center [1100, 13] width 10 height 10
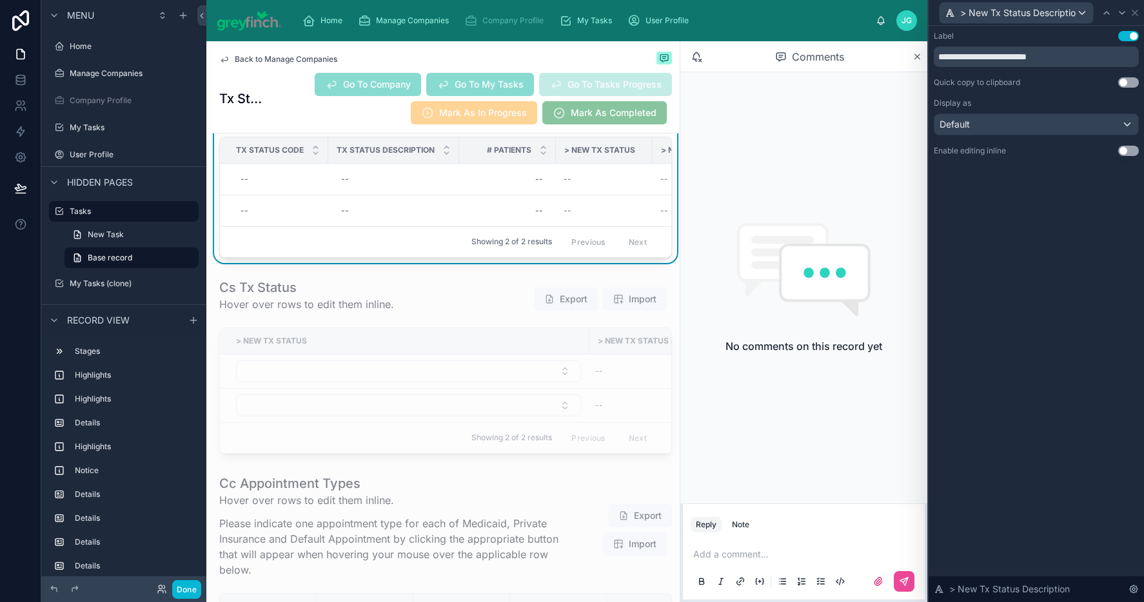
click at [1126, 148] on button "Use setting" at bounding box center [1128, 151] width 21 height 10
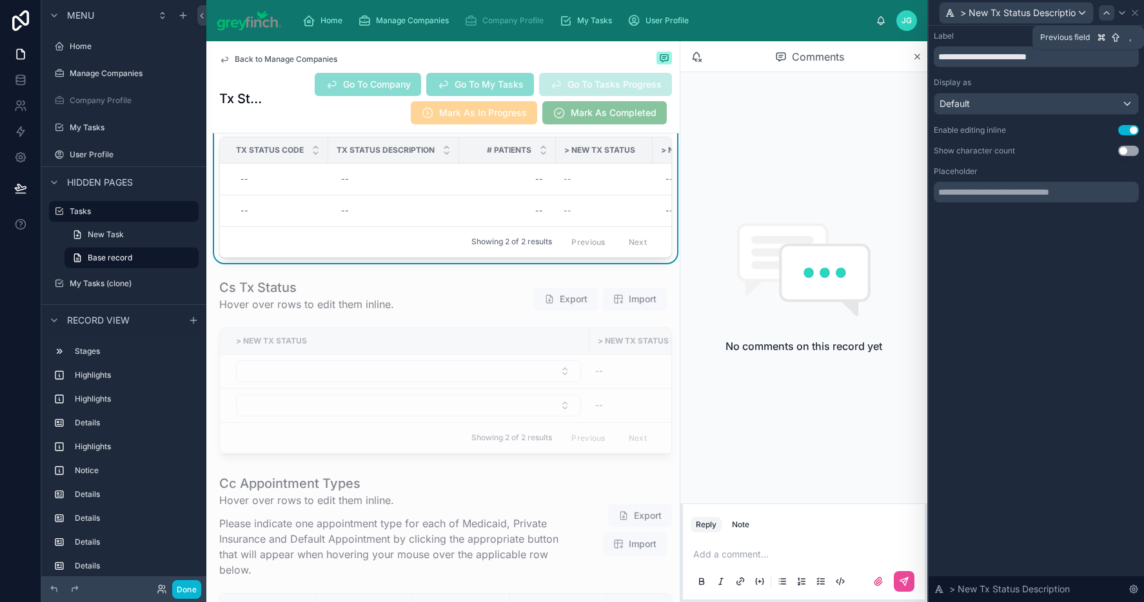
click at [1109, 17] on icon at bounding box center [1107, 13] width 10 height 10
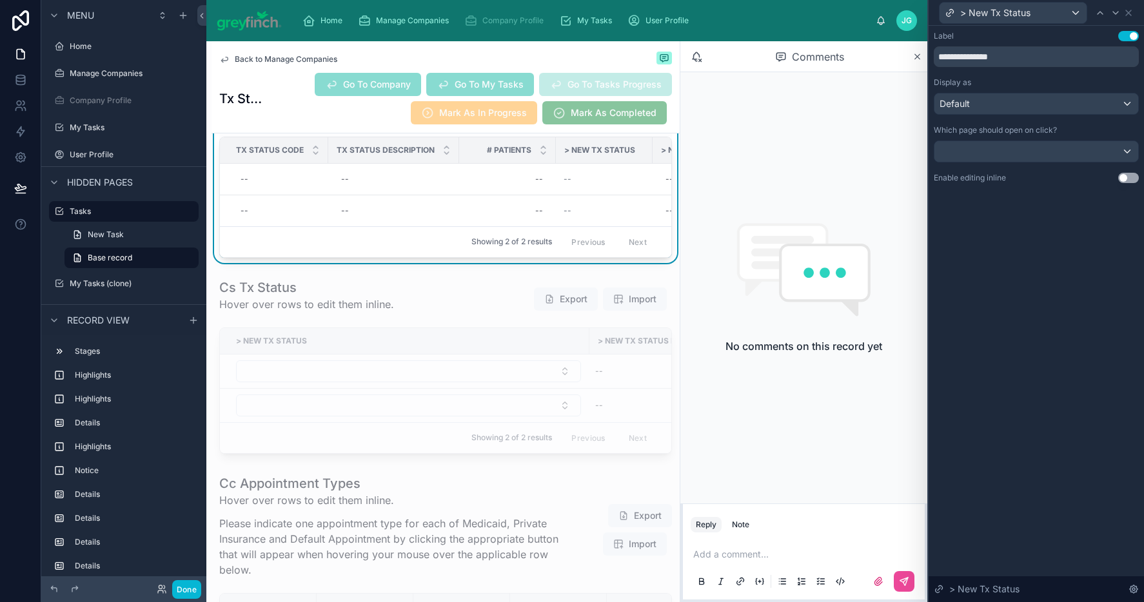
click at [1136, 180] on button "Use setting" at bounding box center [1128, 178] width 21 height 10
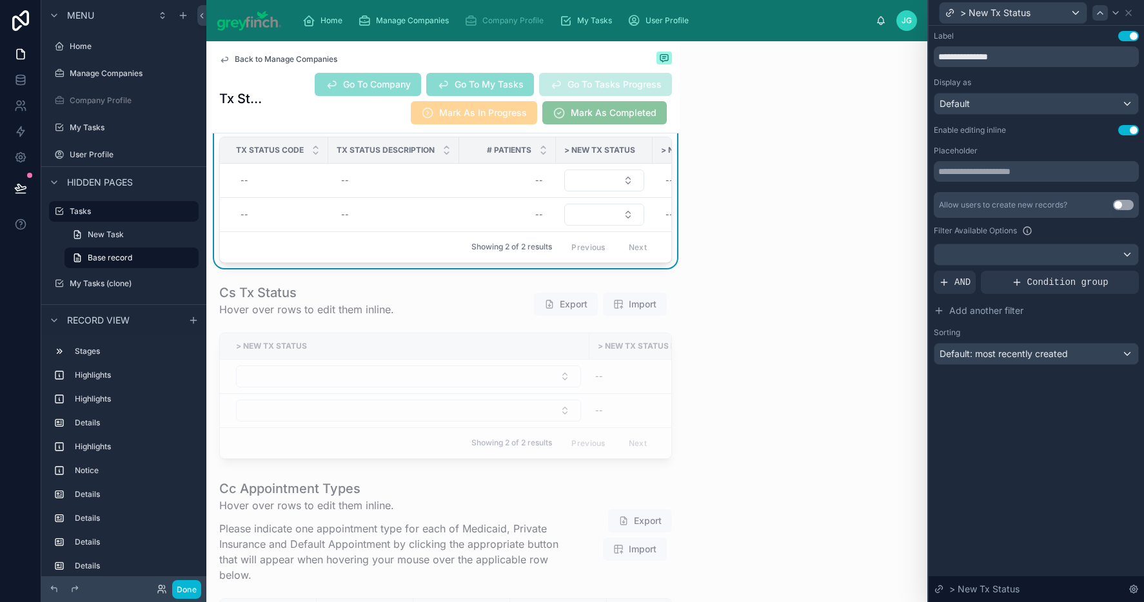
click at [1098, 15] on icon at bounding box center [1100, 13] width 10 height 10
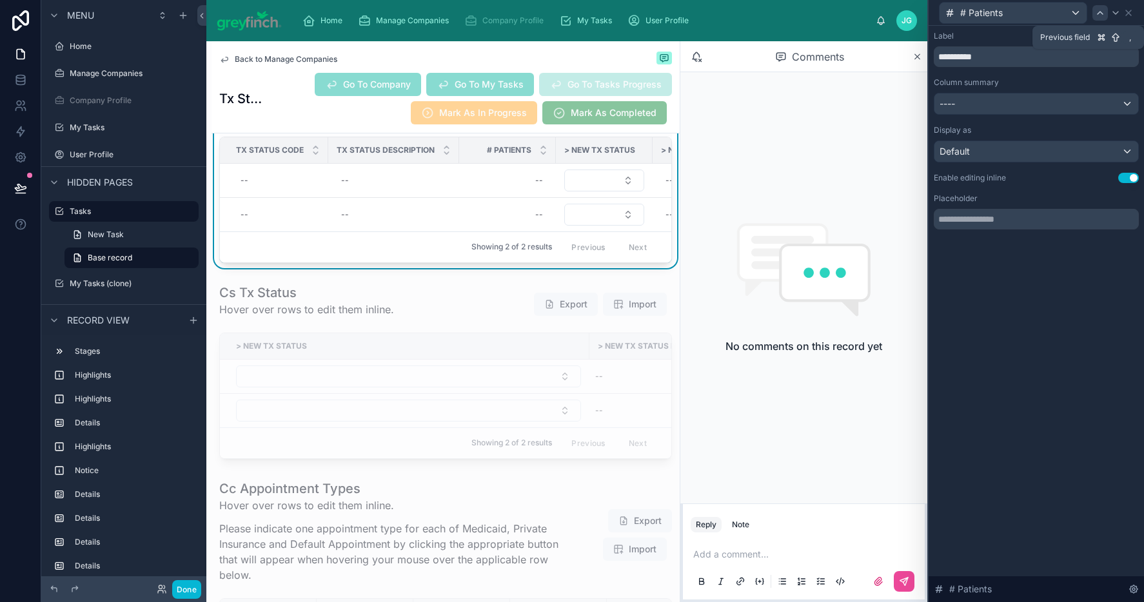
click at [1105, 16] on icon at bounding box center [1100, 13] width 10 height 10
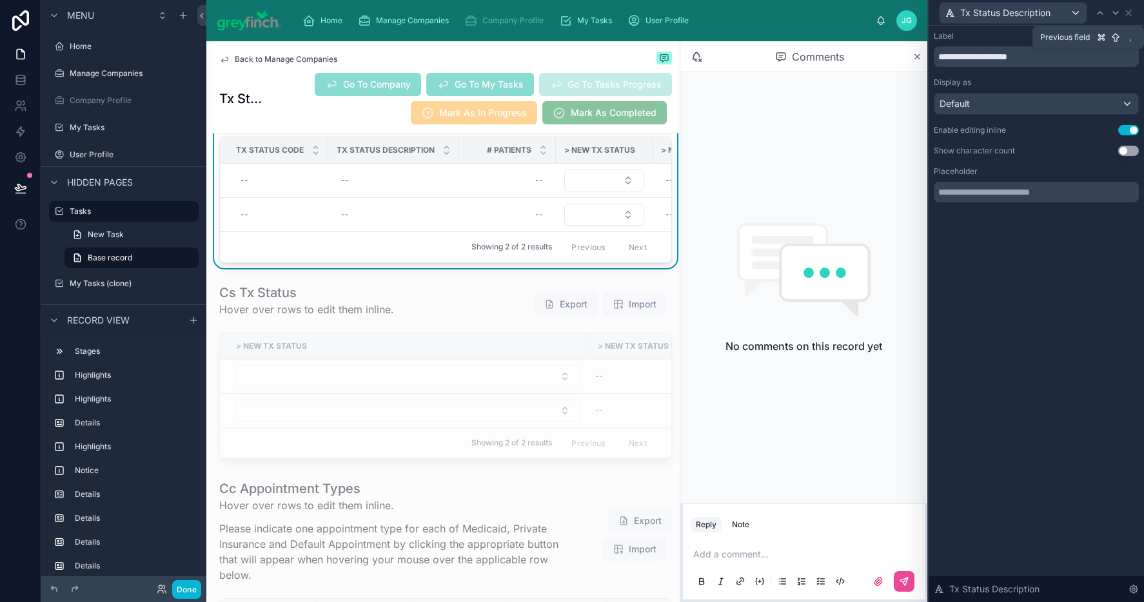
click at [1105, 16] on icon at bounding box center [1100, 13] width 10 height 10
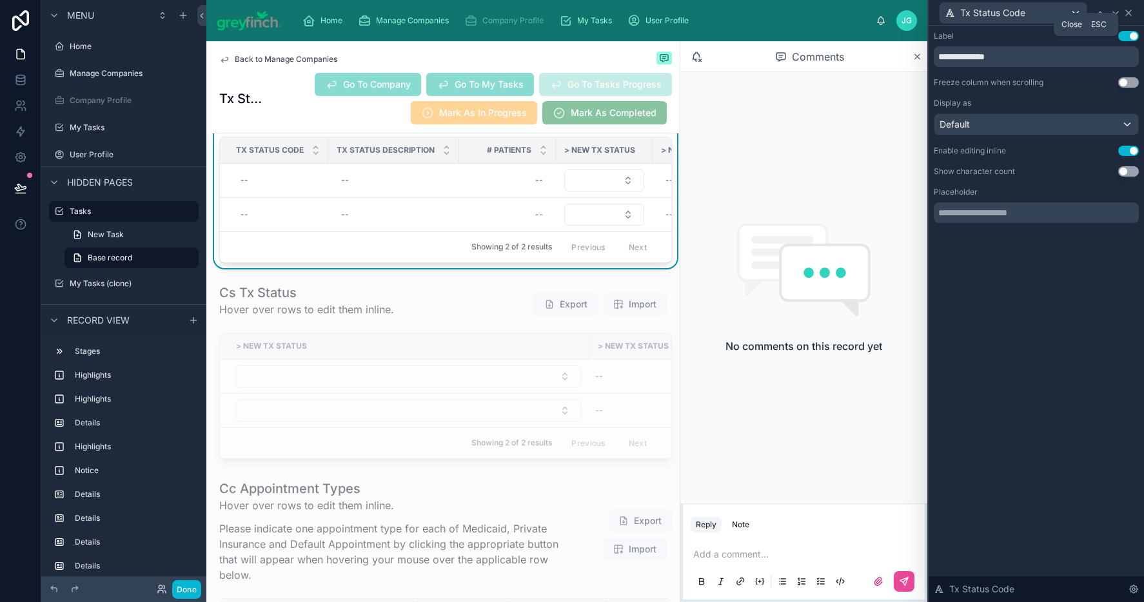
click at [1128, 13] on icon at bounding box center [1128, 12] width 5 height 5
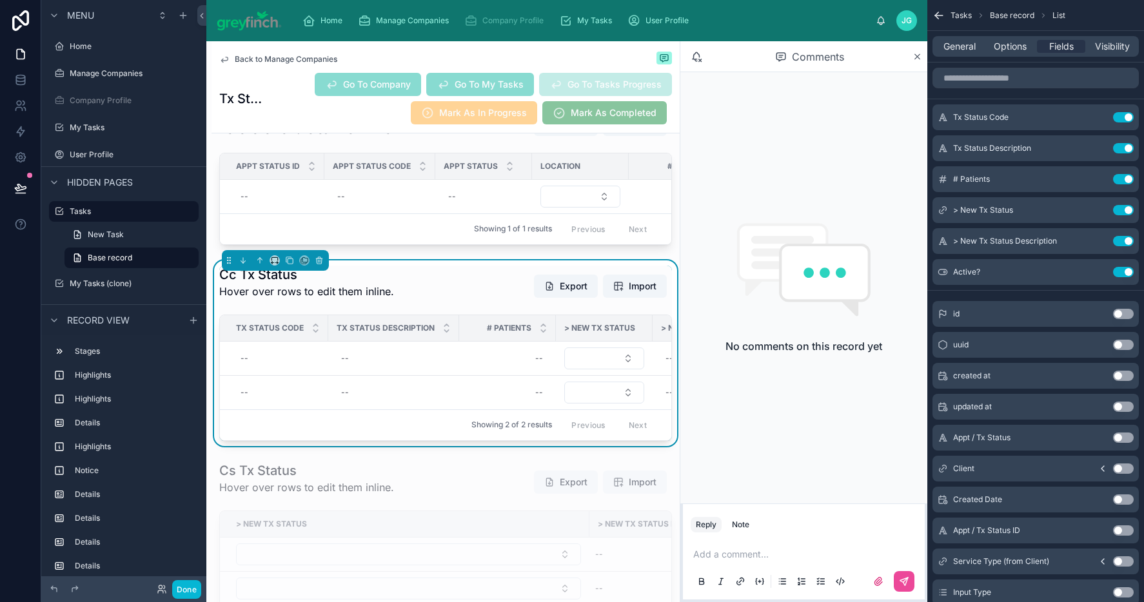
scroll to position [6991, 0]
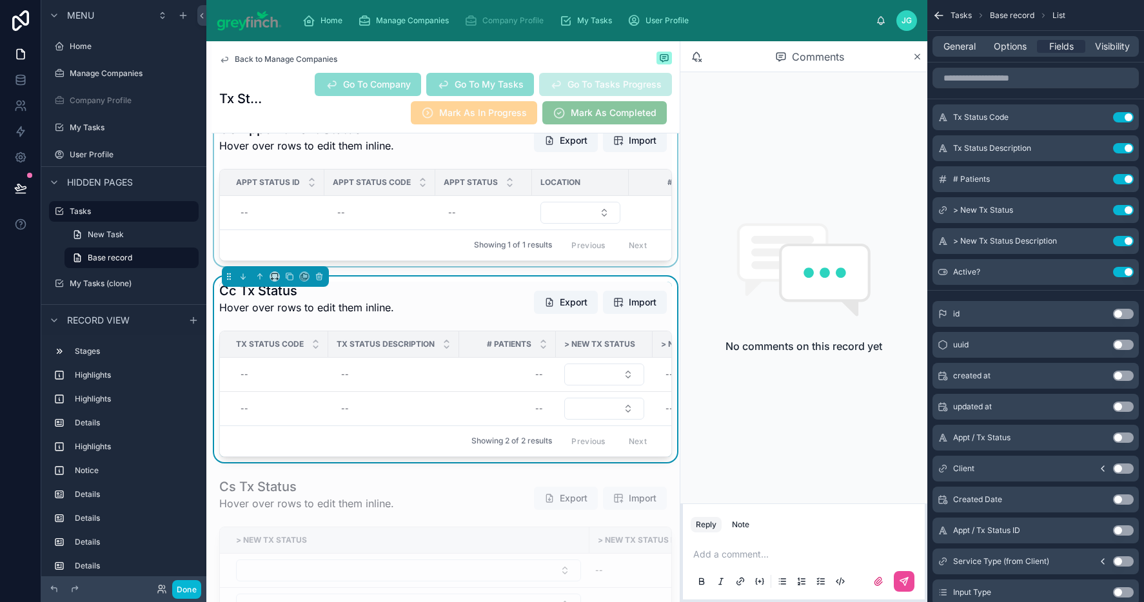
click at [421, 242] on div at bounding box center [446, 191] width 468 height 152
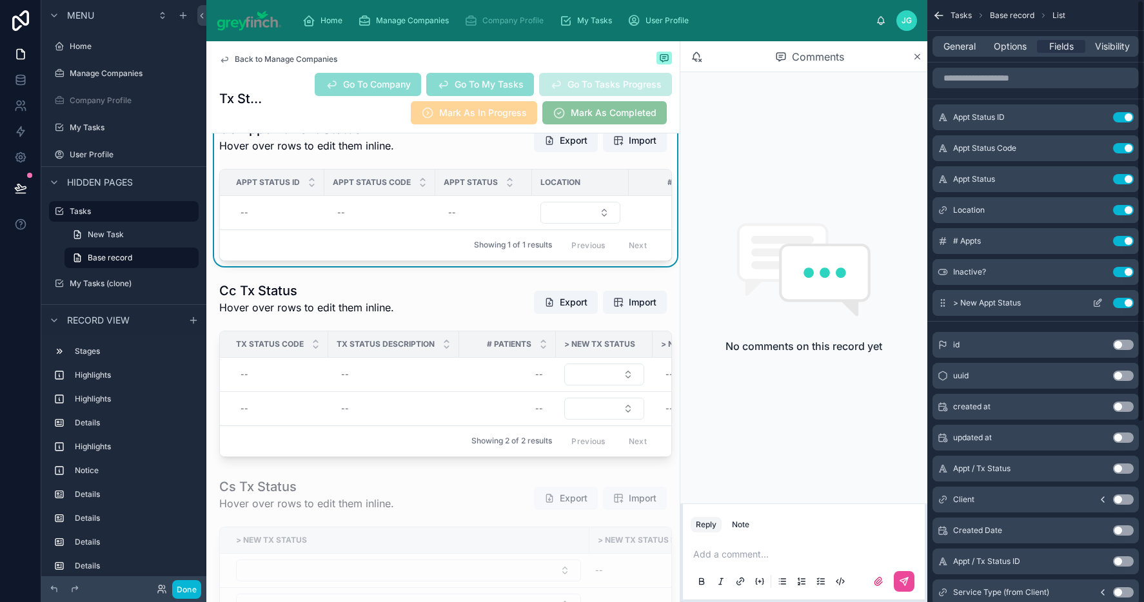
click at [1093, 303] on icon "scrollable content" at bounding box center [1098, 303] width 10 height 10
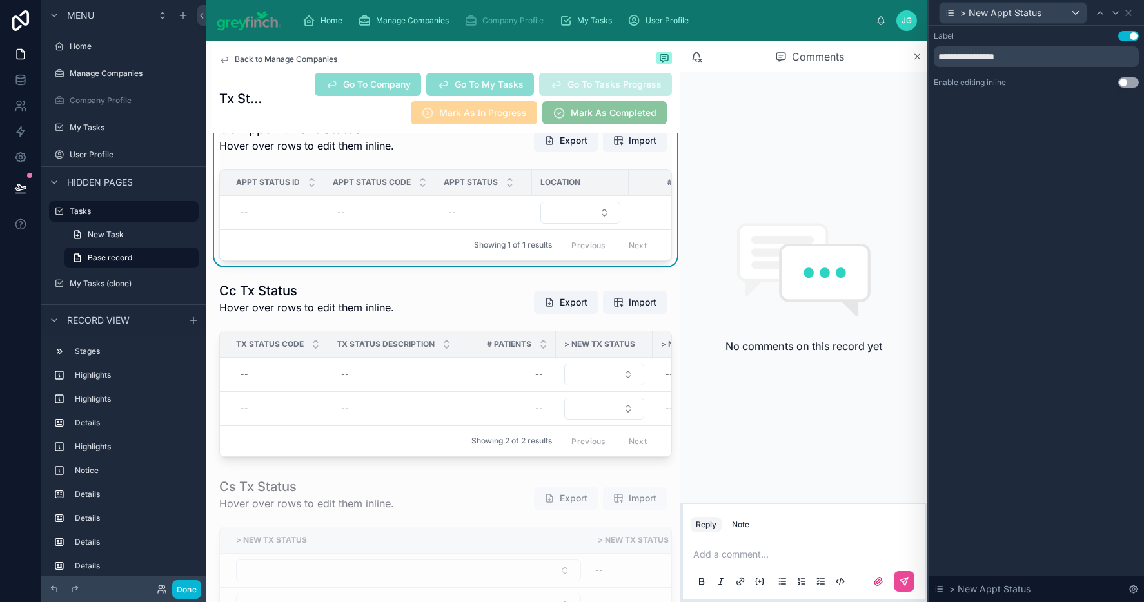
click at [1127, 81] on button "Use setting" at bounding box center [1128, 82] width 21 height 10
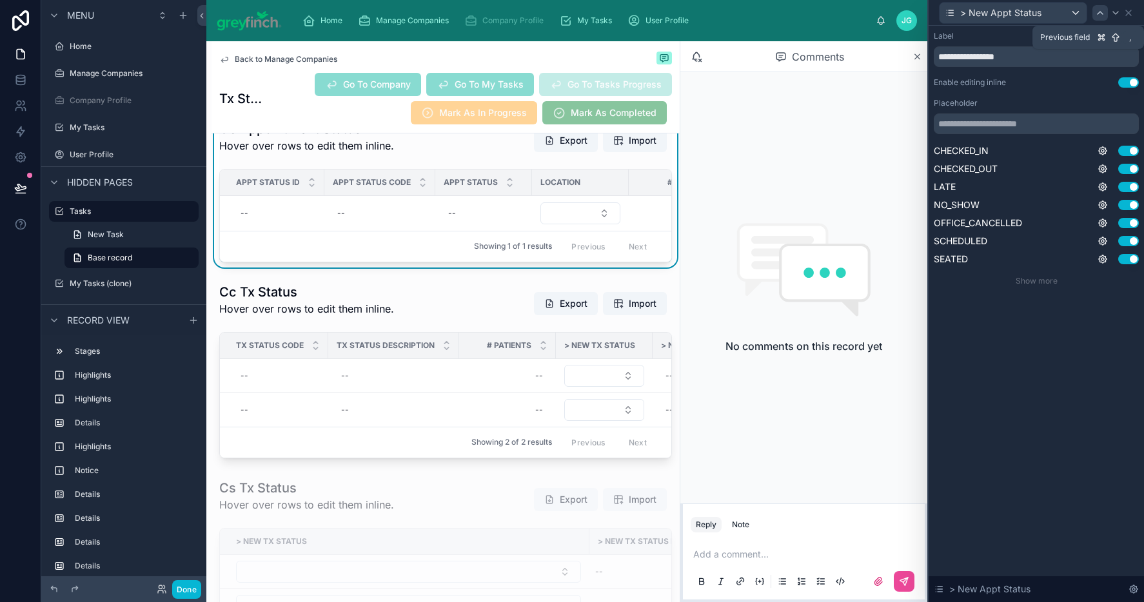
click at [1096, 13] on icon at bounding box center [1100, 13] width 10 height 10
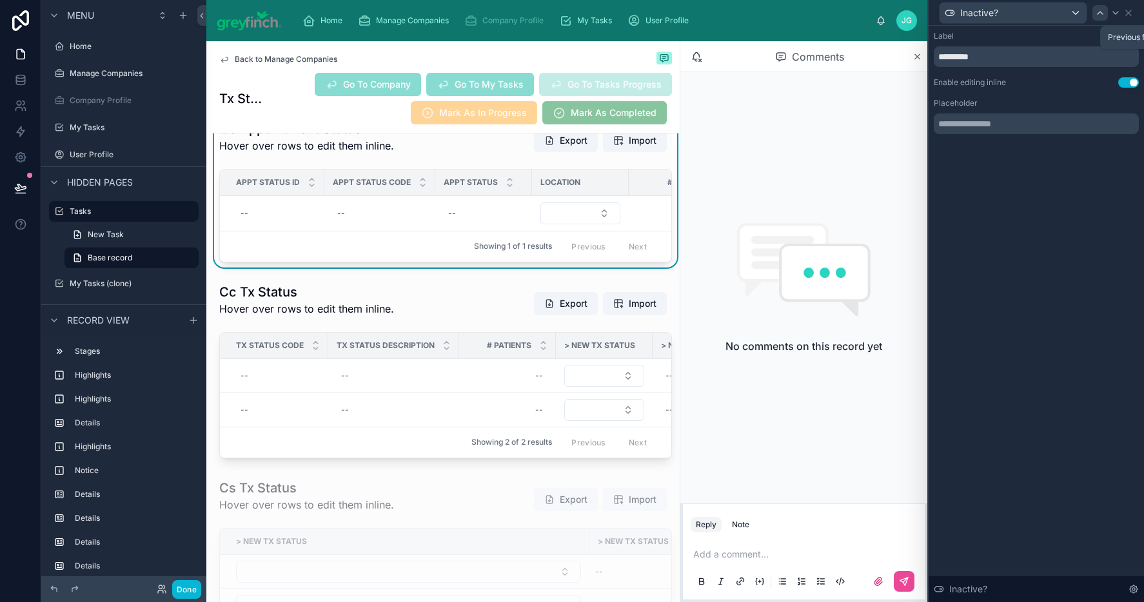
click at [1104, 18] on div at bounding box center [1100, 12] width 15 height 15
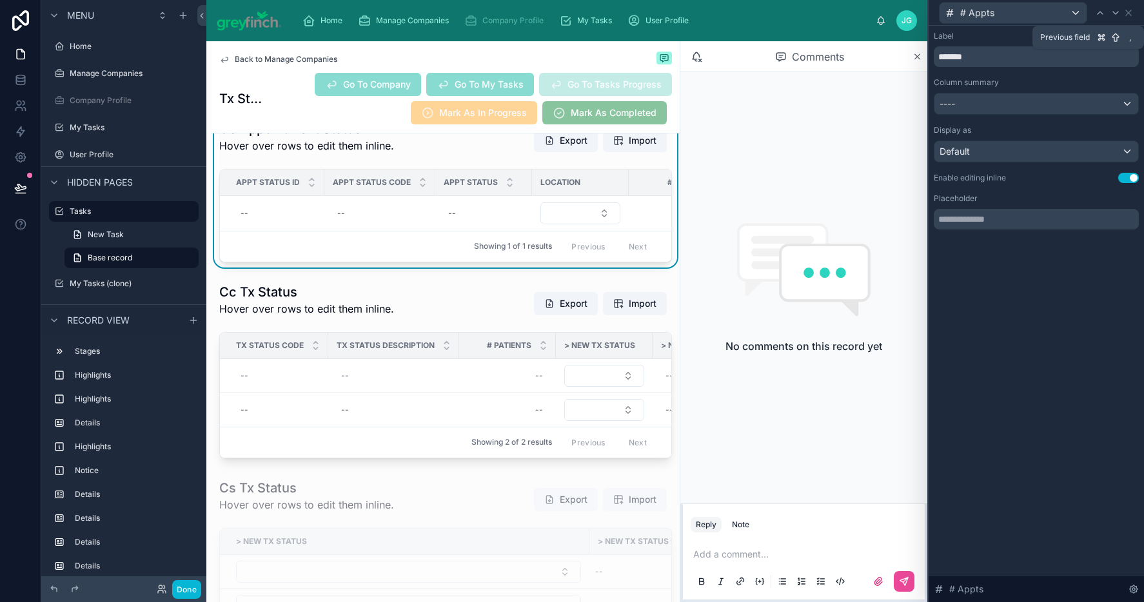
click at [1104, 18] on div at bounding box center [1100, 12] width 15 height 15
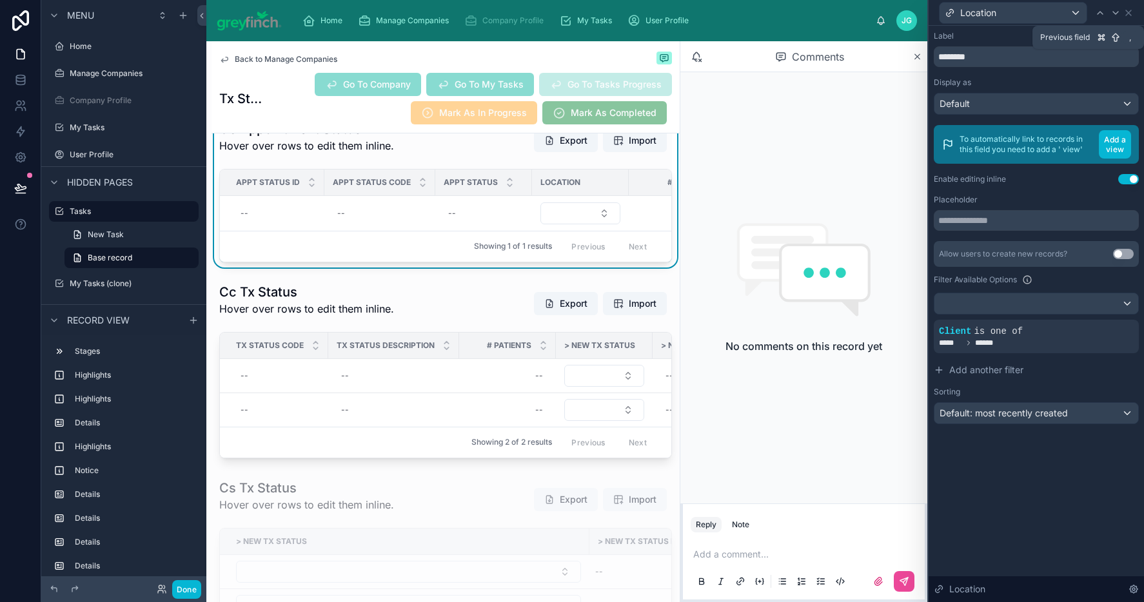
click at [1104, 18] on div at bounding box center [1100, 12] width 15 height 15
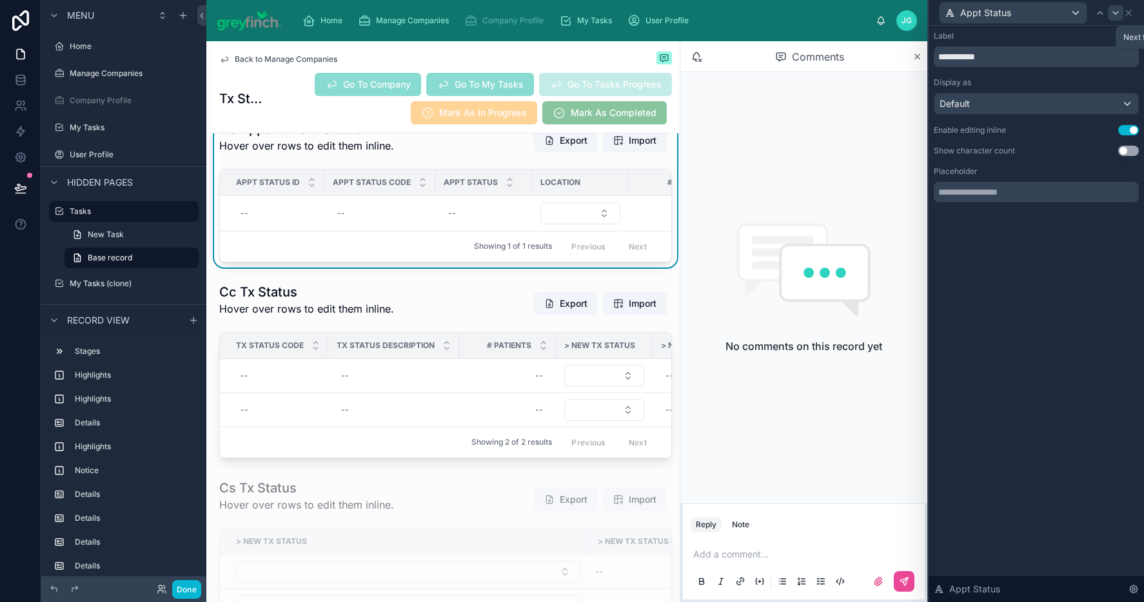
click at [1116, 14] on icon at bounding box center [1116, 13] width 10 height 10
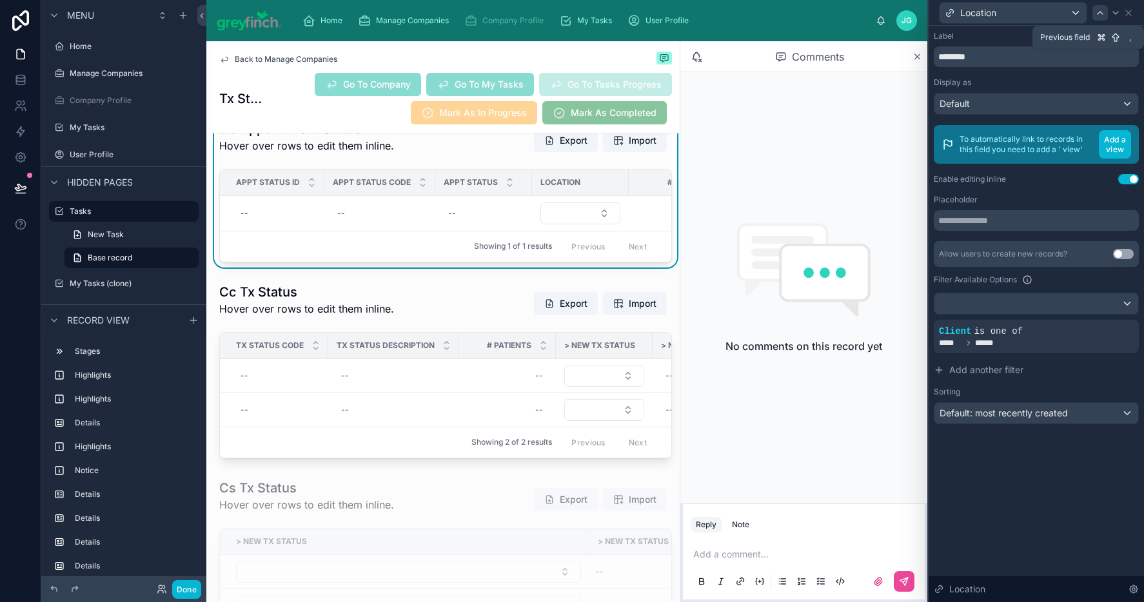
click at [1100, 15] on icon at bounding box center [1100, 13] width 10 height 10
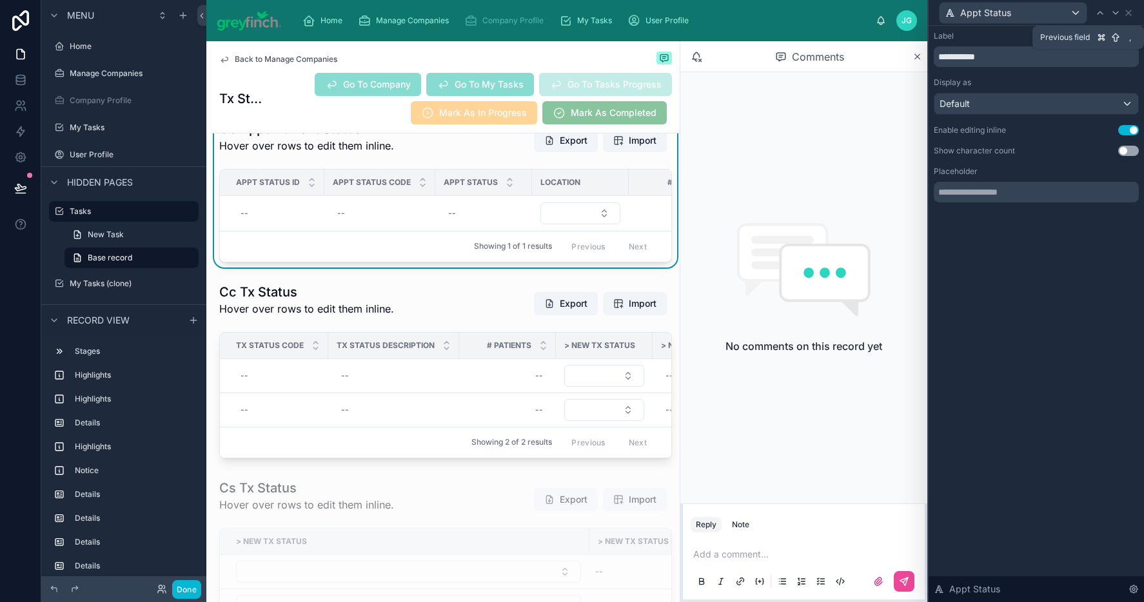
click at [1100, 15] on icon at bounding box center [1100, 13] width 10 height 10
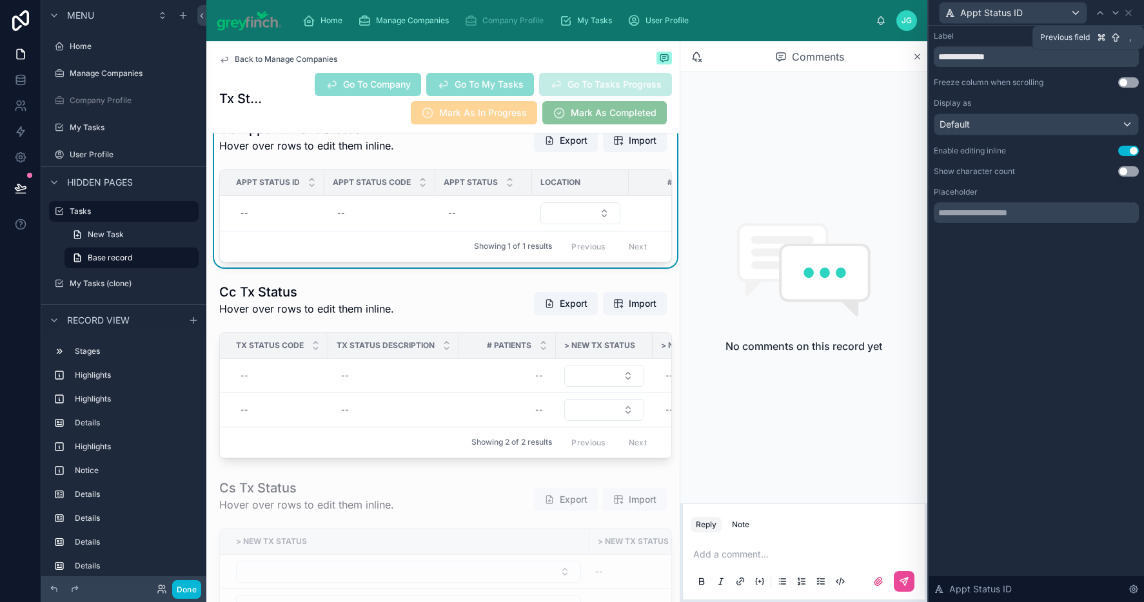
click at [1100, 15] on icon at bounding box center [1100, 13] width 10 height 10
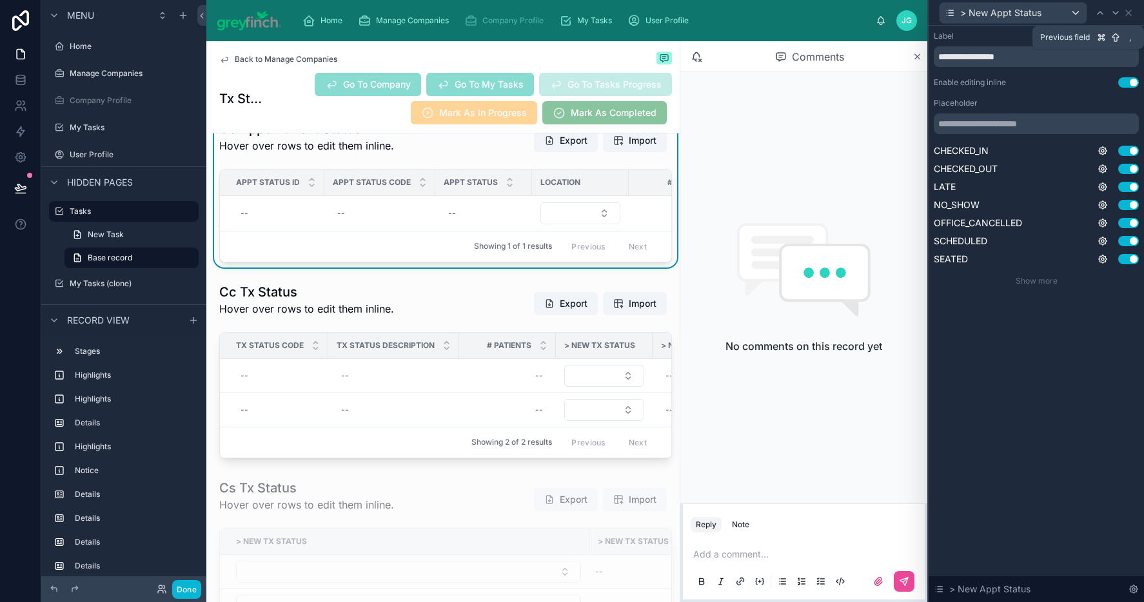
click at [1100, 15] on icon at bounding box center [1100, 13] width 10 height 10
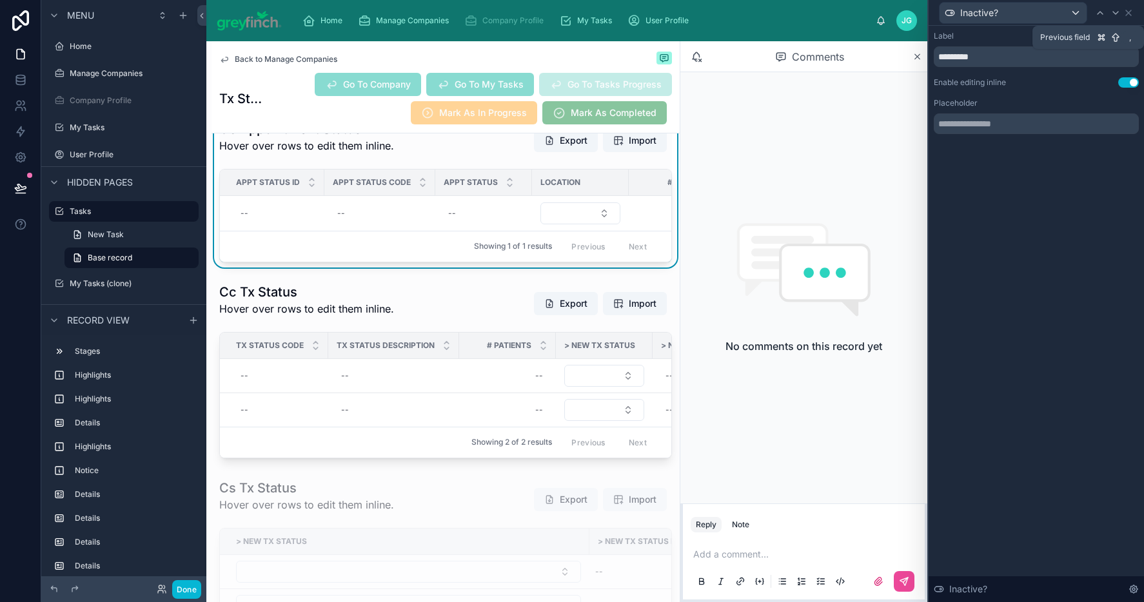
click at [1100, 15] on icon at bounding box center [1100, 13] width 10 height 10
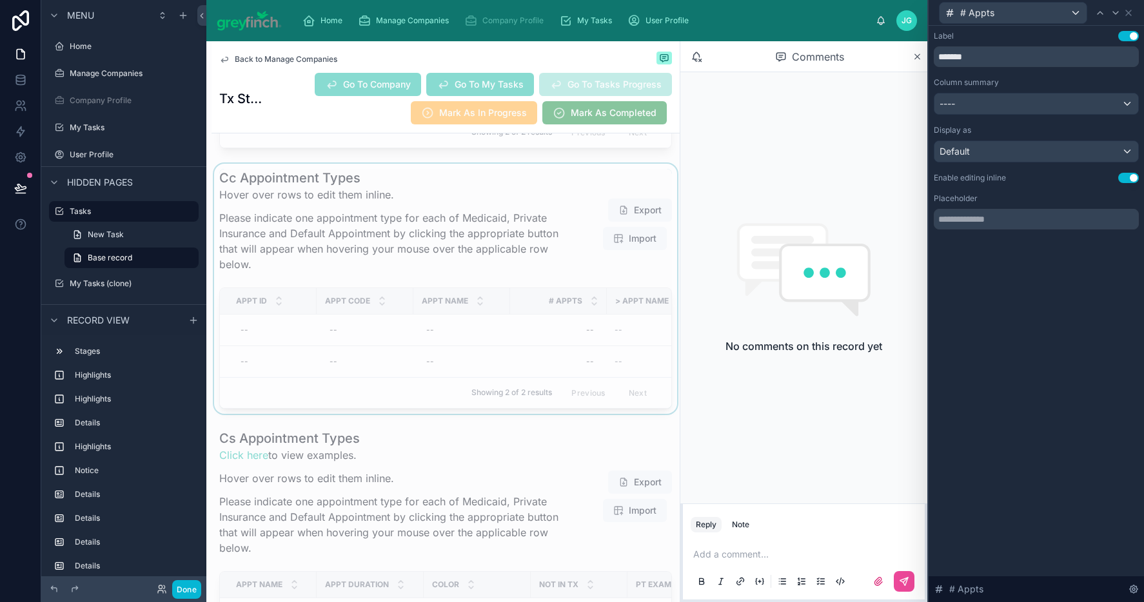
scroll to position [7489, 0]
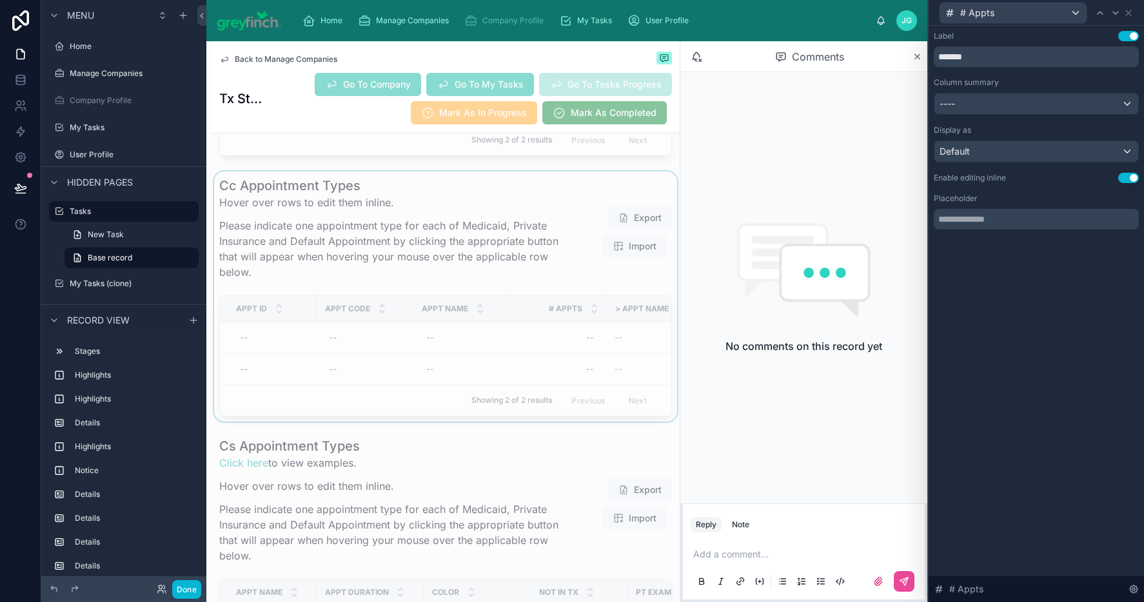
click at [482, 341] on div at bounding box center [446, 297] width 468 height 250
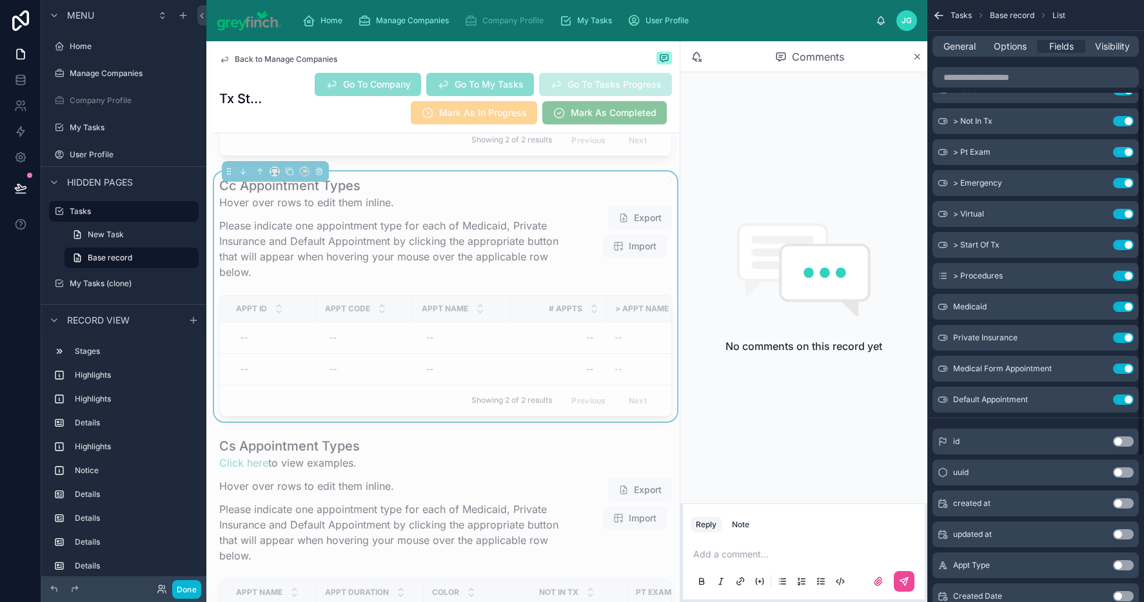
scroll to position [222, 0]
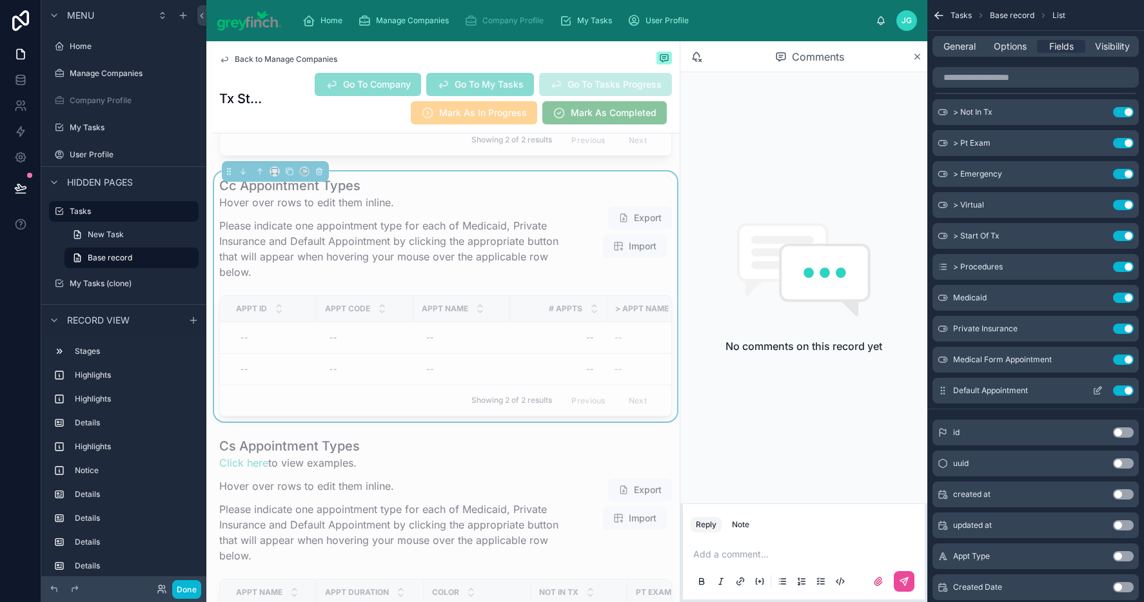
click at [1095, 393] on icon "scrollable content" at bounding box center [1098, 392] width 6 height 6
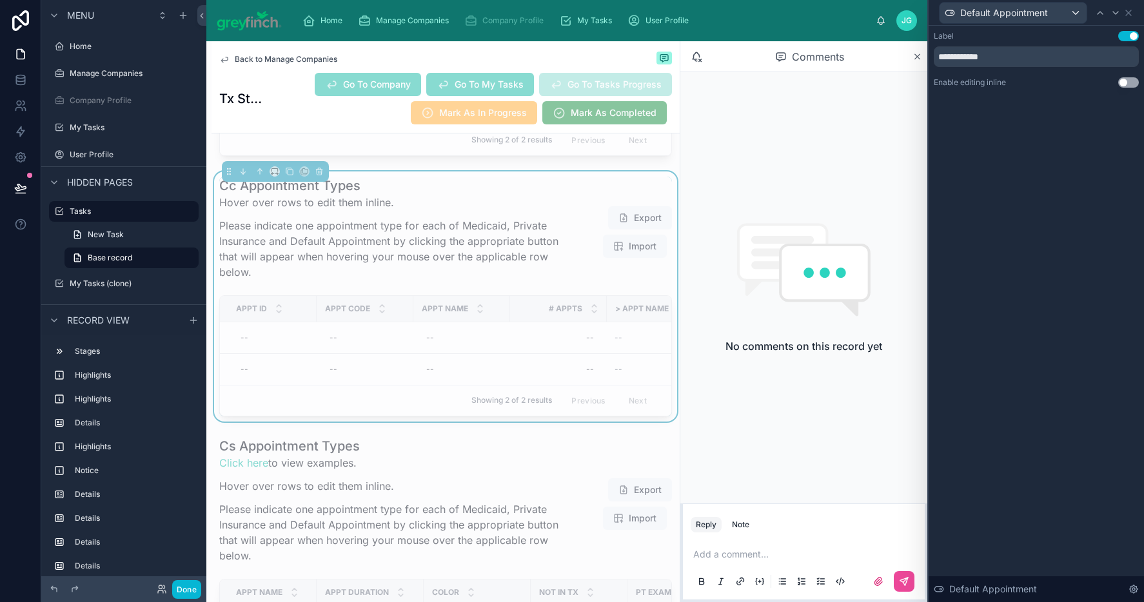
click at [1129, 80] on button "Use setting" at bounding box center [1128, 82] width 21 height 10
click at [1103, 15] on icon at bounding box center [1100, 13] width 10 height 10
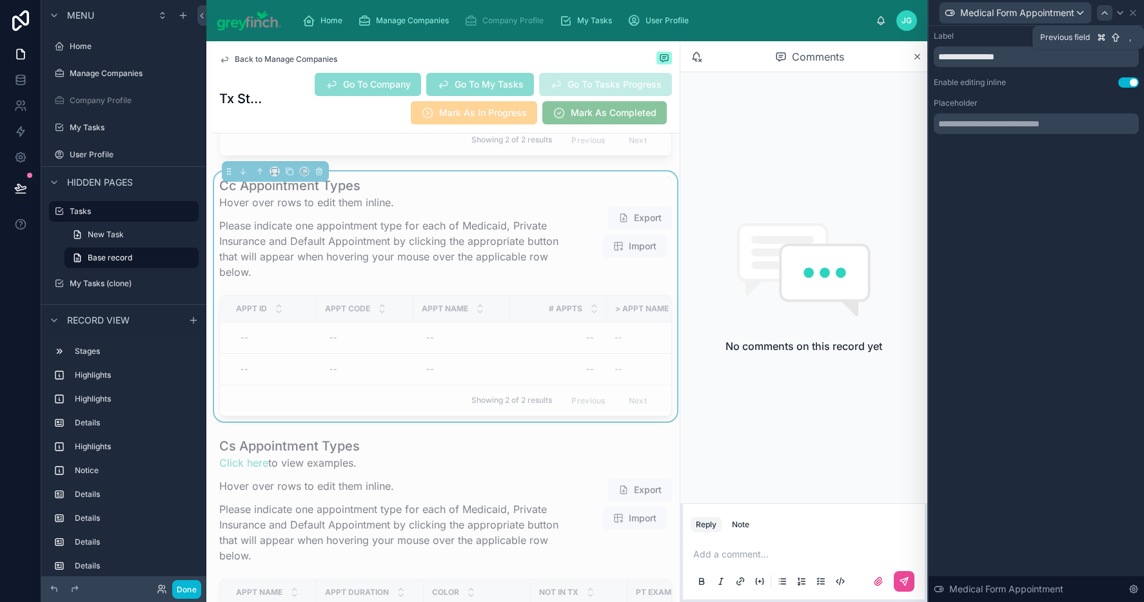
click at [1102, 18] on div at bounding box center [1104, 12] width 15 height 15
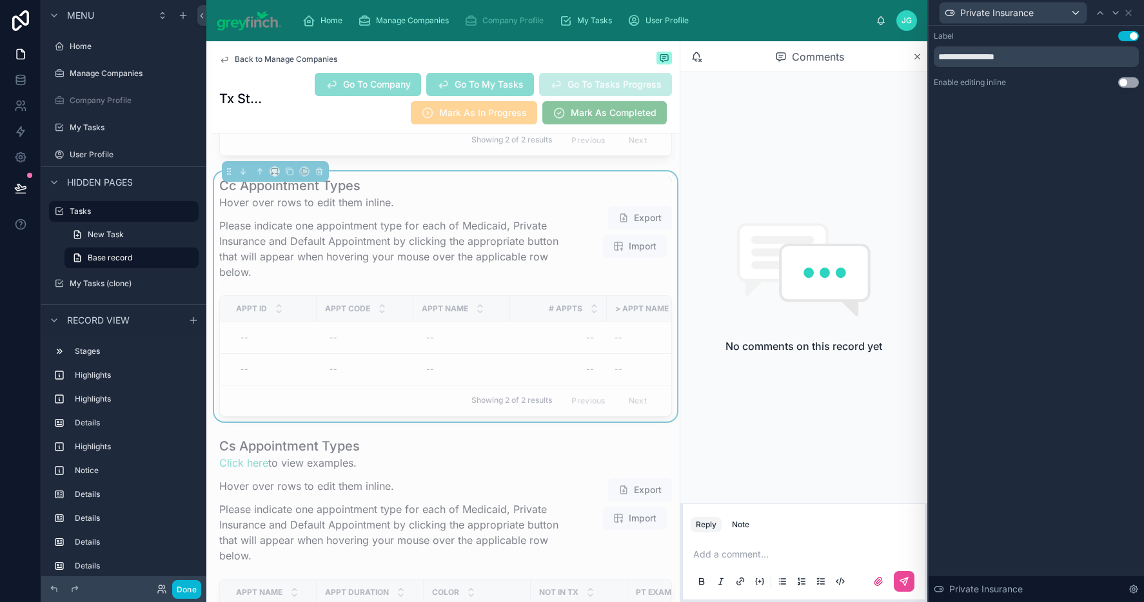
click at [1130, 81] on button "Use setting" at bounding box center [1128, 82] width 21 height 10
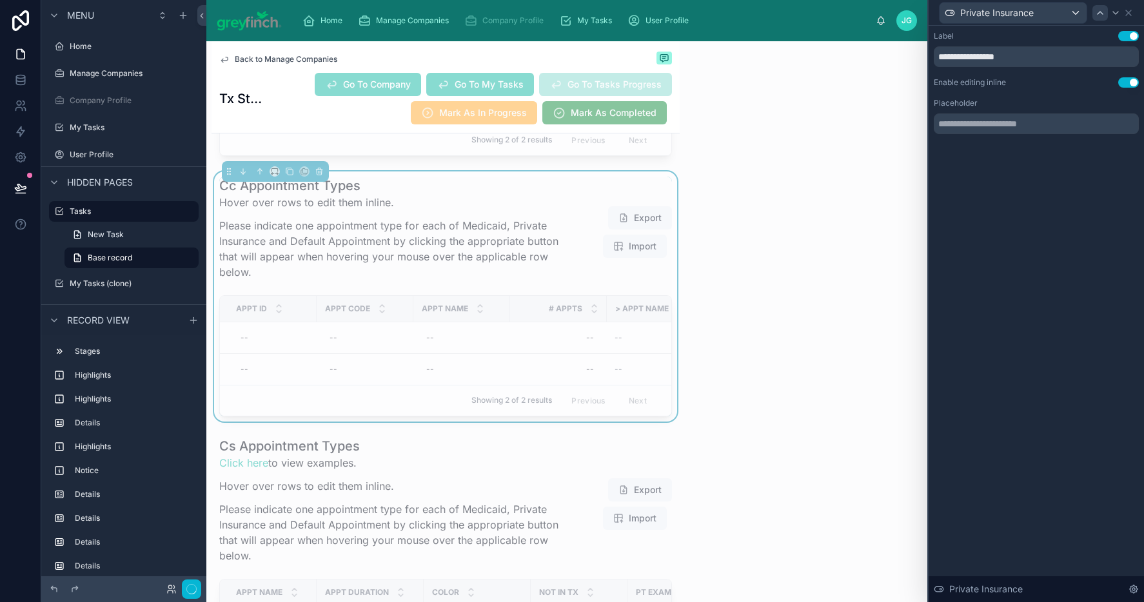
click at [1101, 14] on icon at bounding box center [1100, 13] width 10 height 10
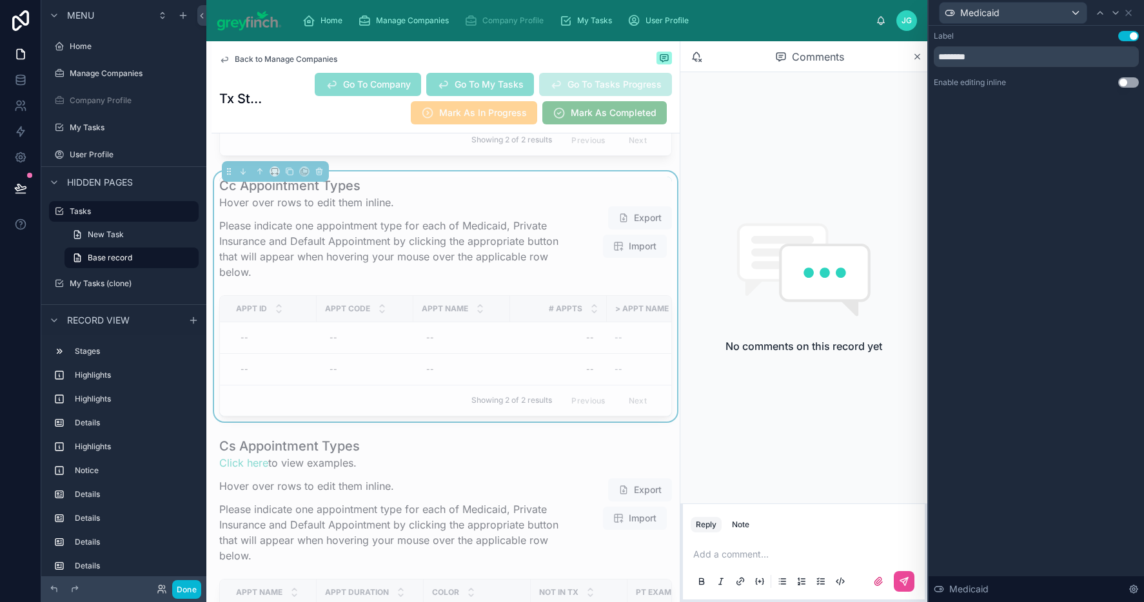
click at [1129, 84] on button "Use setting" at bounding box center [1128, 82] width 21 height 10
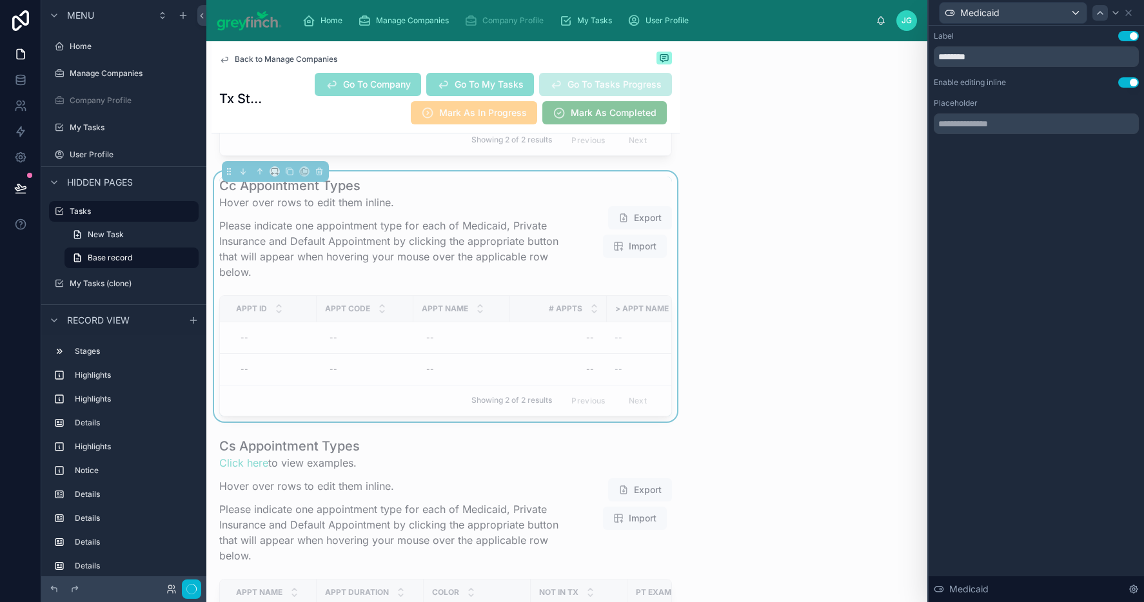
click at [1100, 14] on icon at bounding box center [1100, 13] width 10 height 10
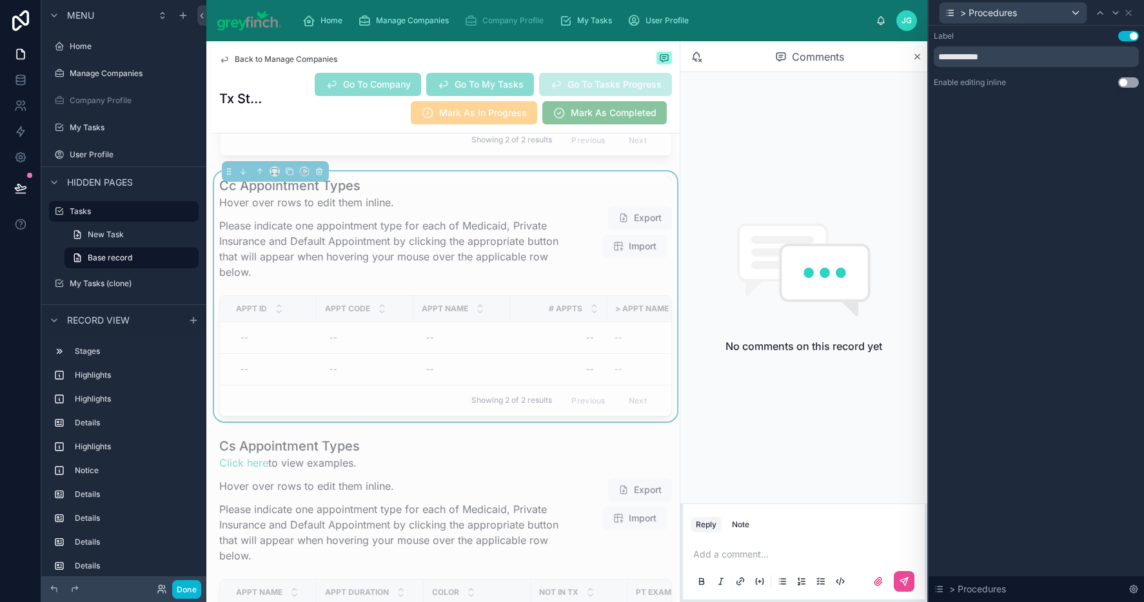
click at [1129, 84] on button "Use setting" at bounding box center [1128, 82] width 21 height 10
click at [1102, 14] on icon at bounding box center [1100, 13] width 10 height 10
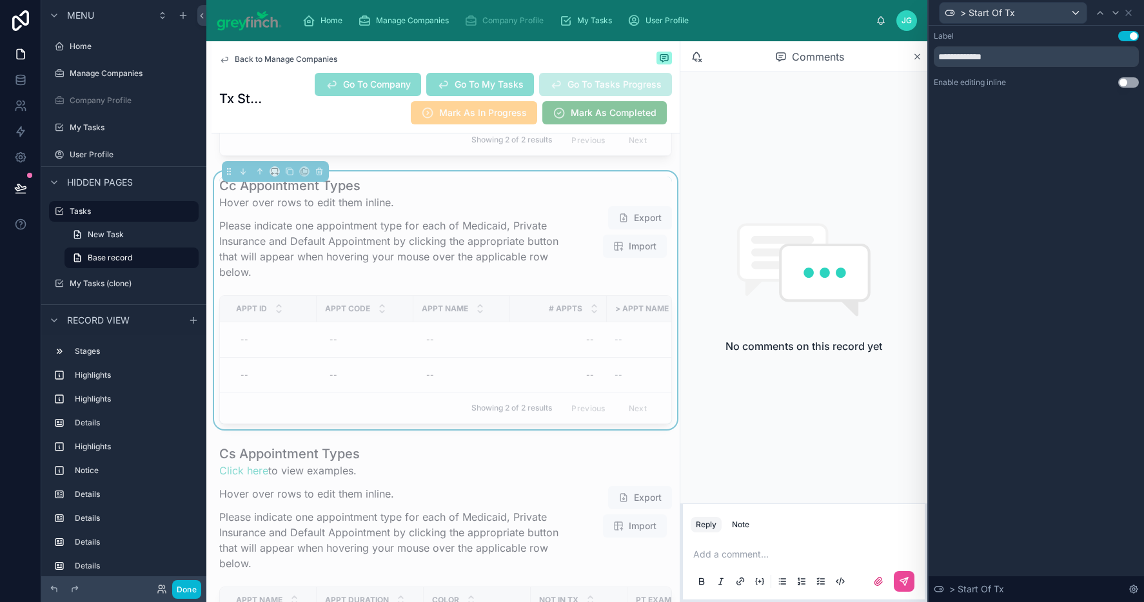
click at [1127, 83] on button "Use setting" at bounding box center [1128, 82] width 21 height 10
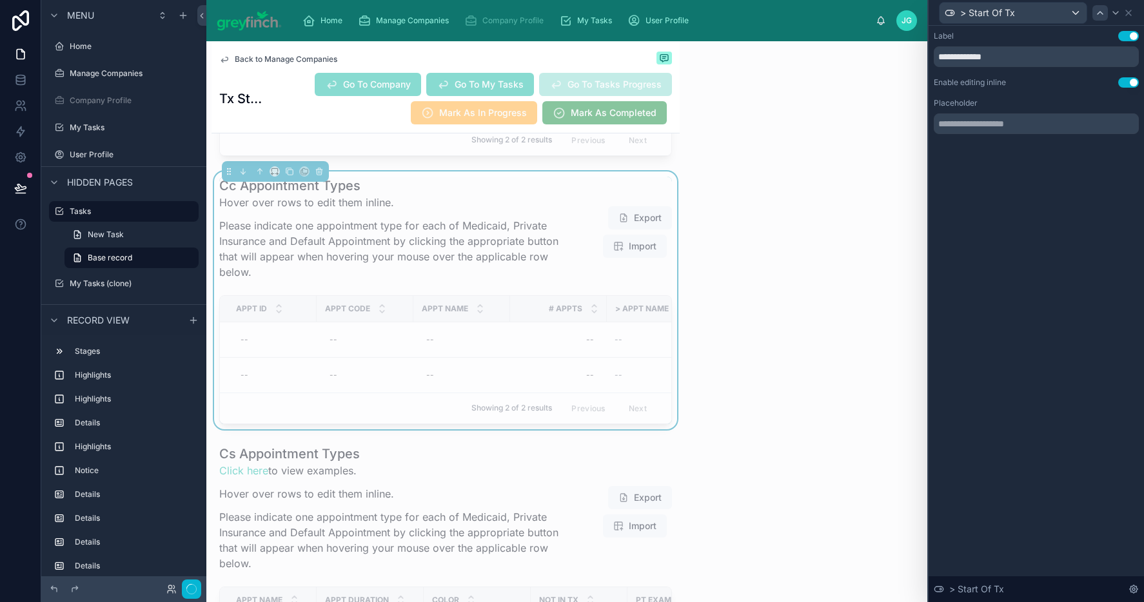
click at [1099, 14] on icon at bounding box center [1100, 13] width 10 height 10
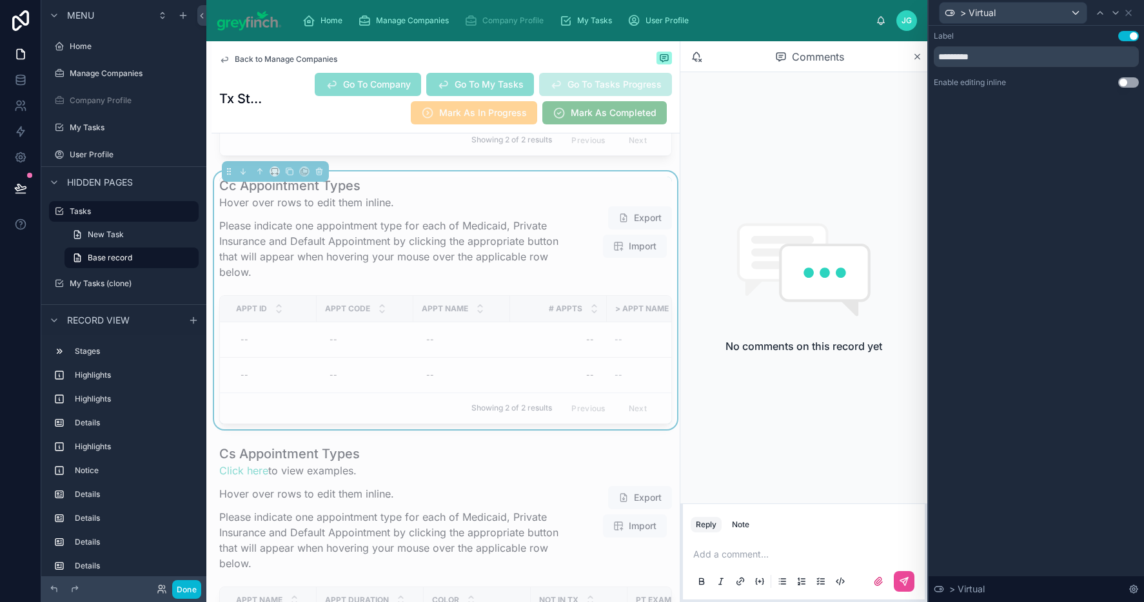
click at [1126, 83] on button "Use setting" at bounding box center [1128, 82] width 21 height 10
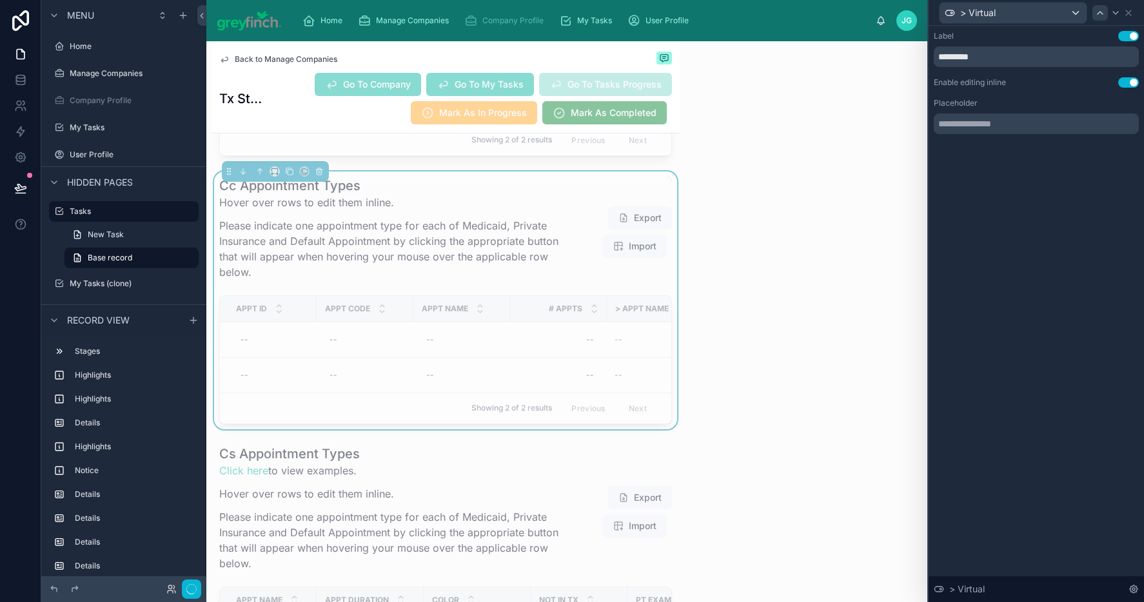
click at [1100, 14] on icon at bounding box center [1100, 13] width 10 height 10
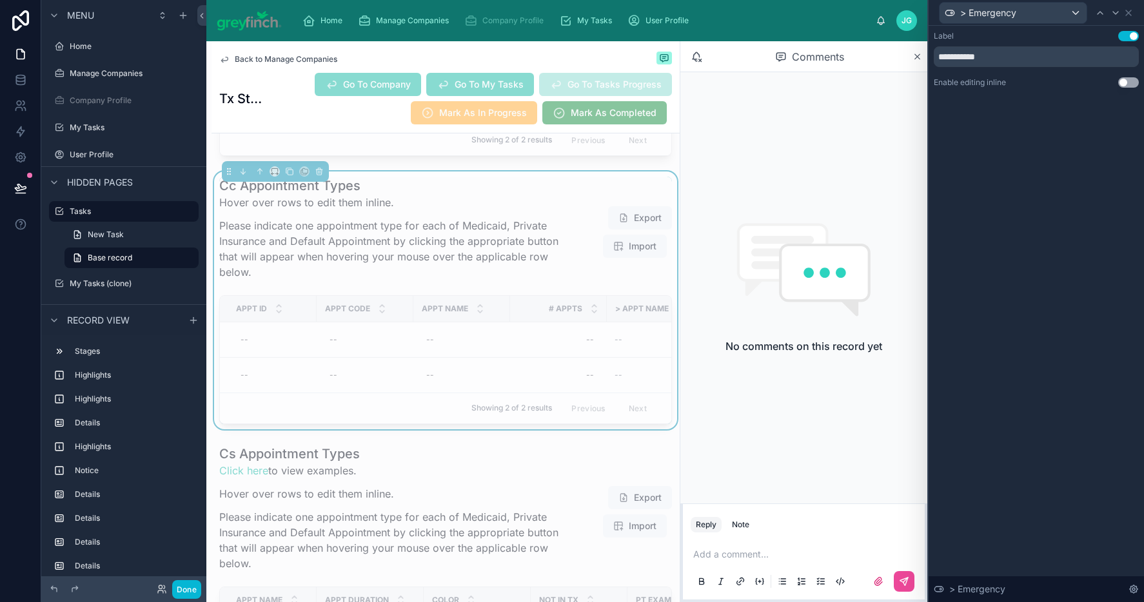
click at [1126, 85] on button "Use setting" at bounding box center [1128, 82] width 21 height 10
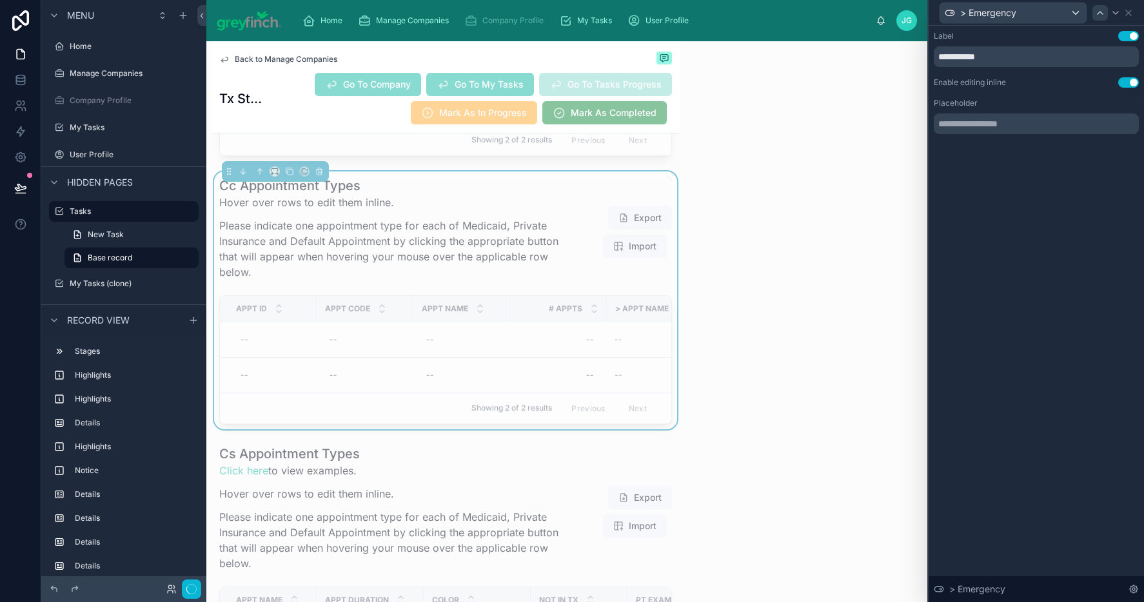
click at [1099, 14] on icon at bounding box center [1100, 13] width 10 height 10
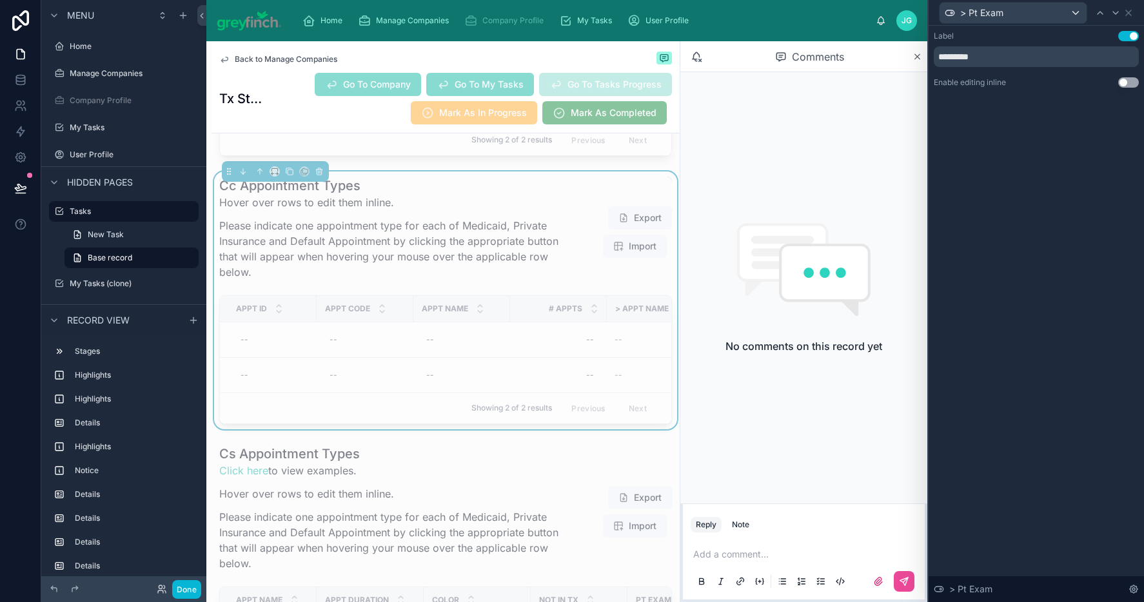
click at [1133, 85] on button "Use setting" at bounding box center [1128, 82] width 21 height 10
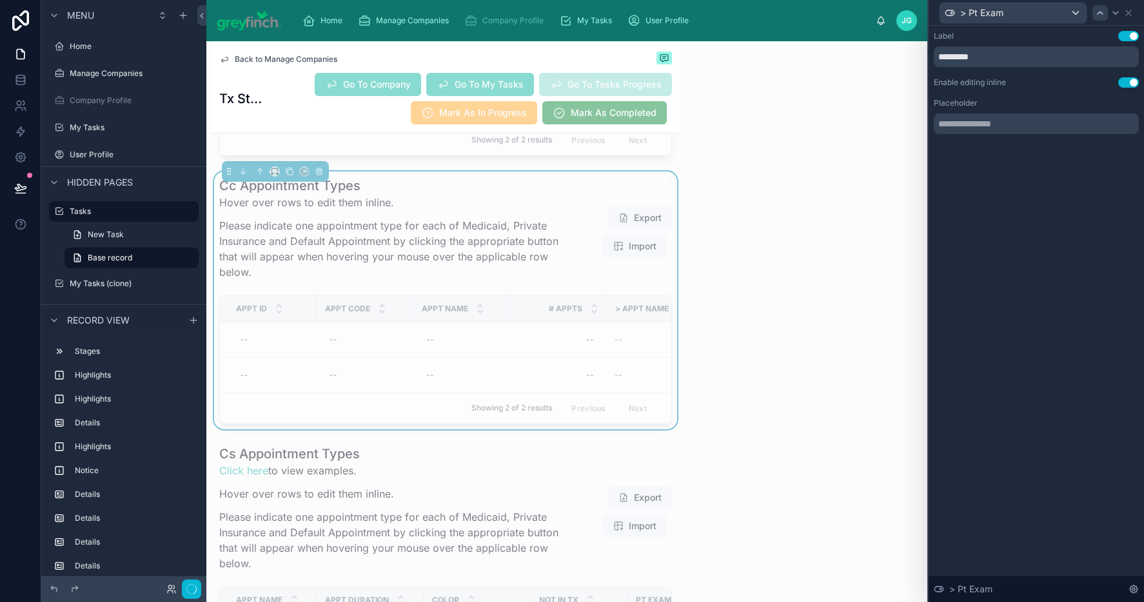
click at [1102, 15] on icon at bounding box center [1100, 13] width 10 height 10
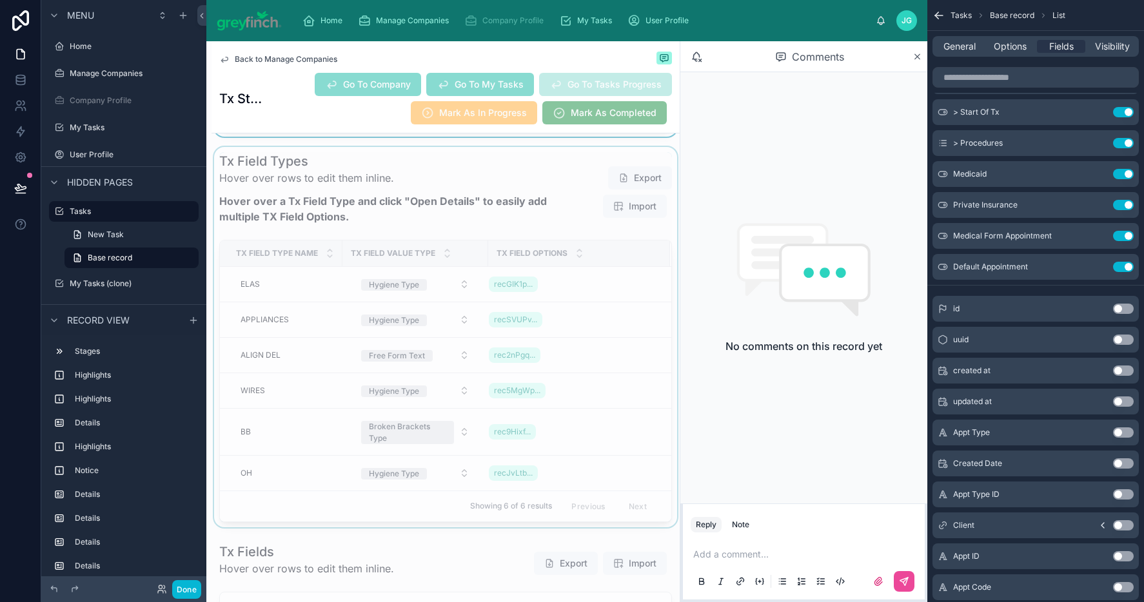
scroll to position [8157, 0]
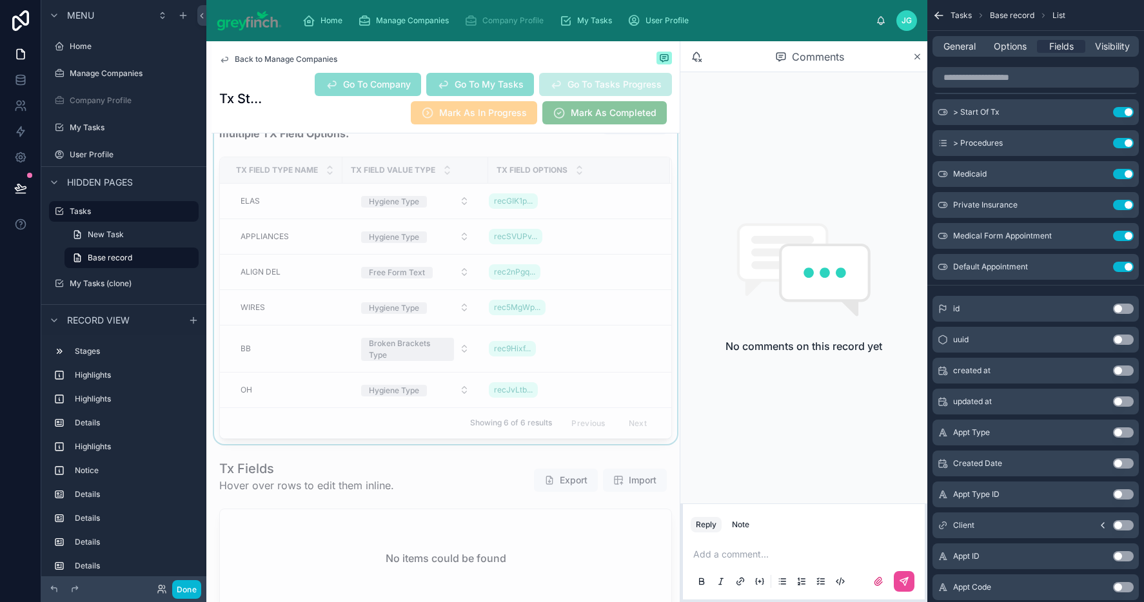
click at [503, 237] on div at bounding box center [446, 254] width 468 height 381
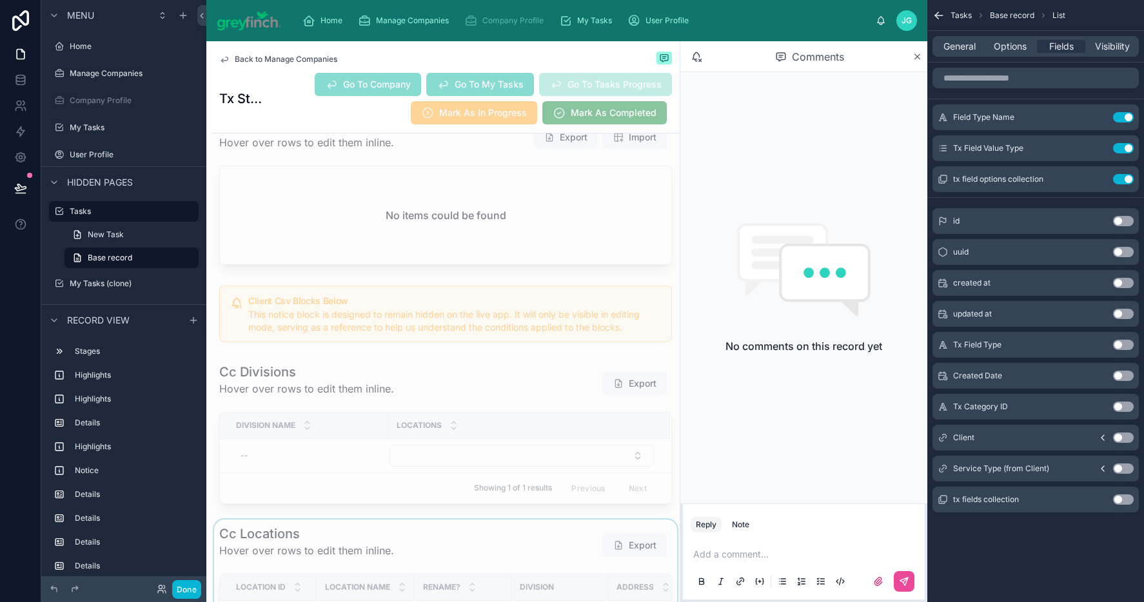
scroll to position [8471, 0]
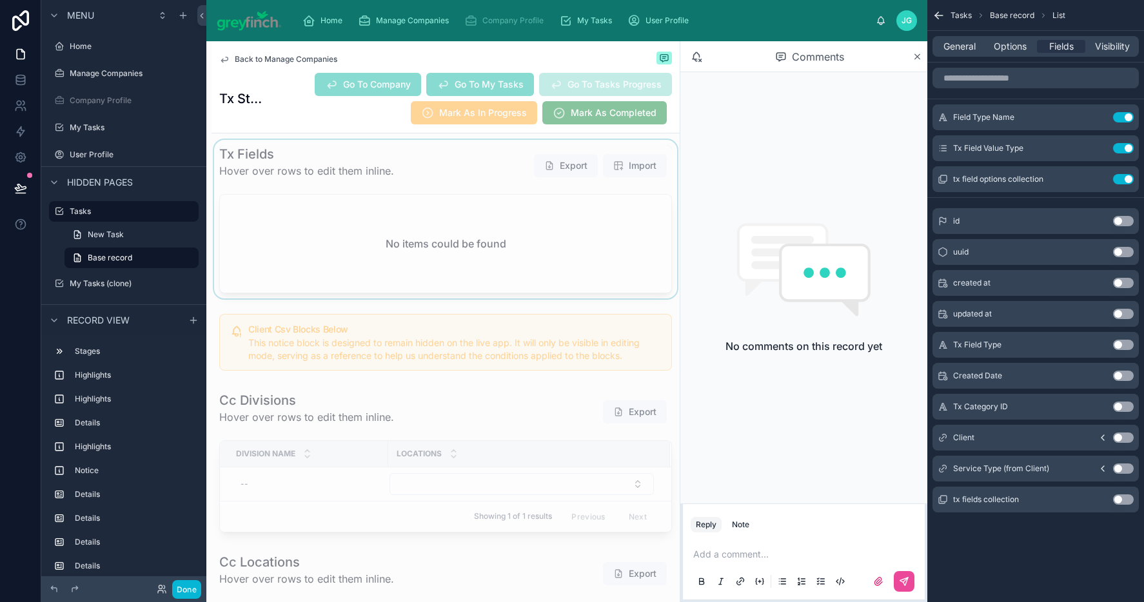
click at [449, 299] on div at bounding box center [446, 219] width 468 height 159
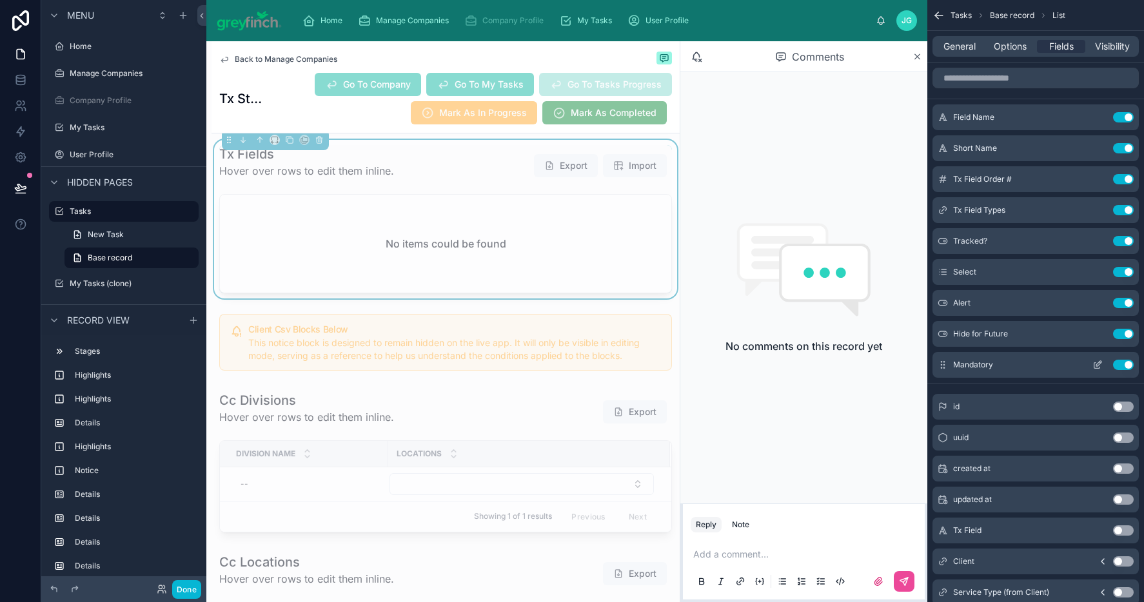
click at [1098, 366] on icon "scrollable content" at bounding box center [1099, 363] width 5 height 5
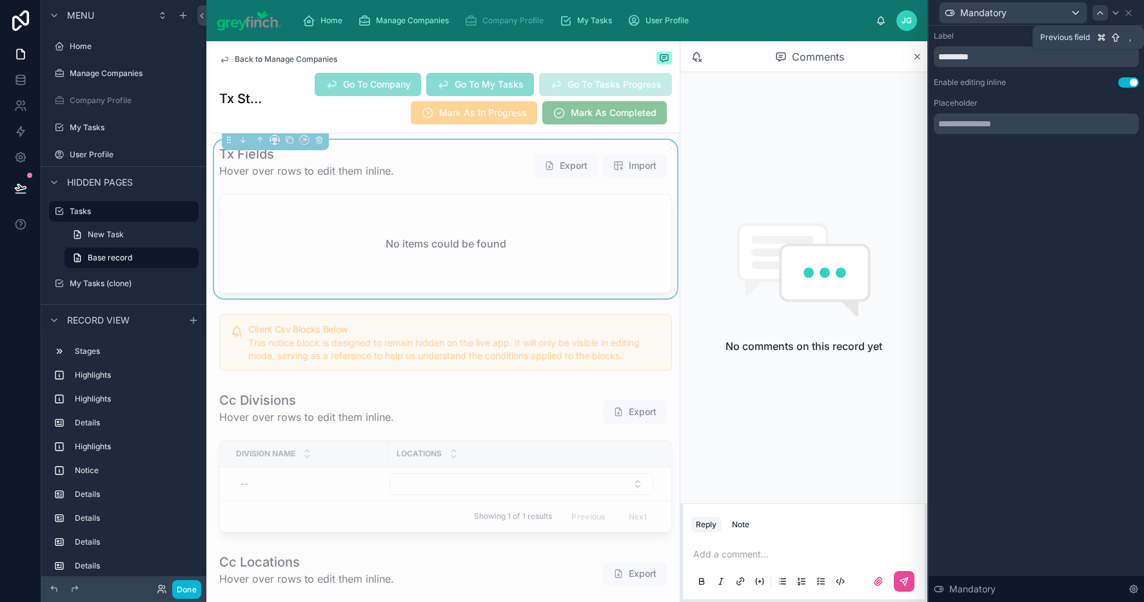
click at [1103, 12] on icon at bounding box center [1100, 13] width 10 height 10
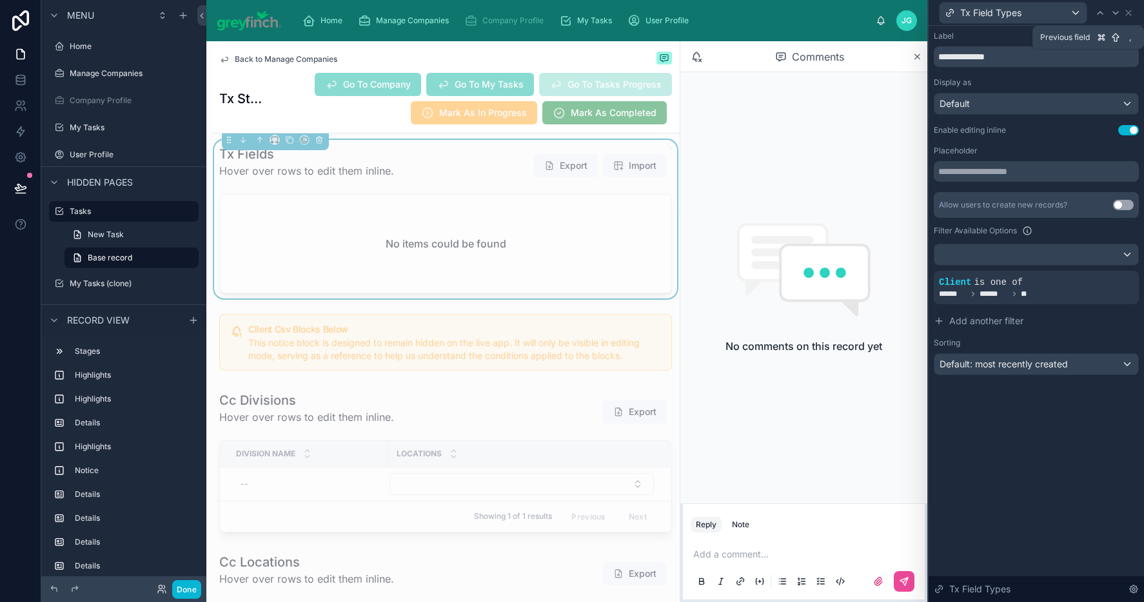
click at [1103, 12] on icon at bounding box center [1100, 13] width 10 height 10
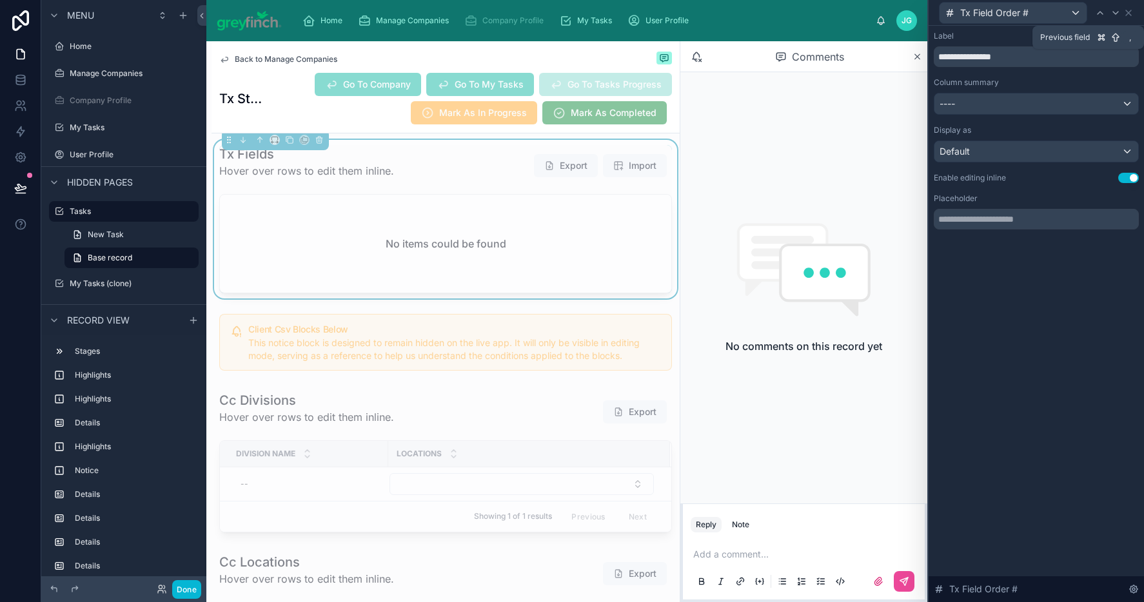
click at [1103, 12] on icon at bounding box center [1100, 13] width 10 height 10
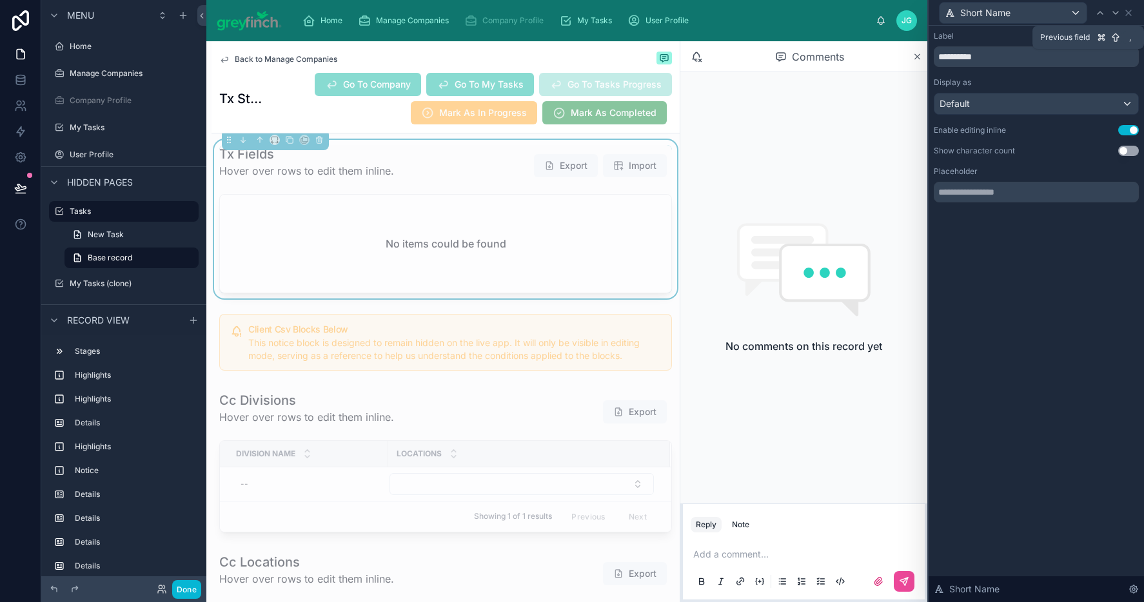
click at [1103, 12] on icon at bounding box center [1100, 13] width 10 height 10
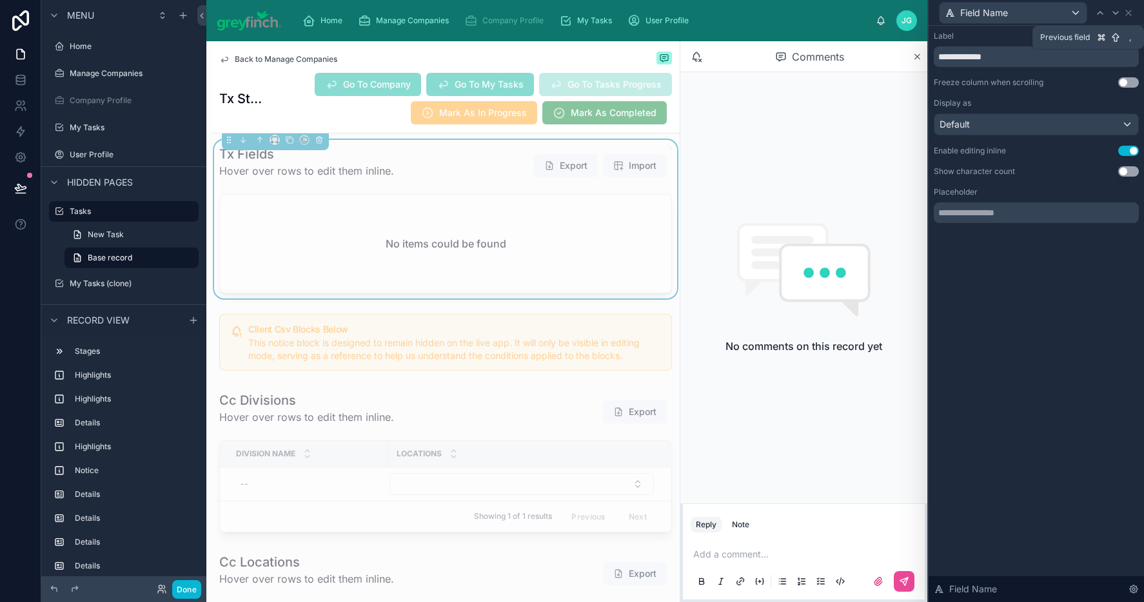
click at [1103, 12] on icon at bounding box center [1100, 13] width 10 height 10
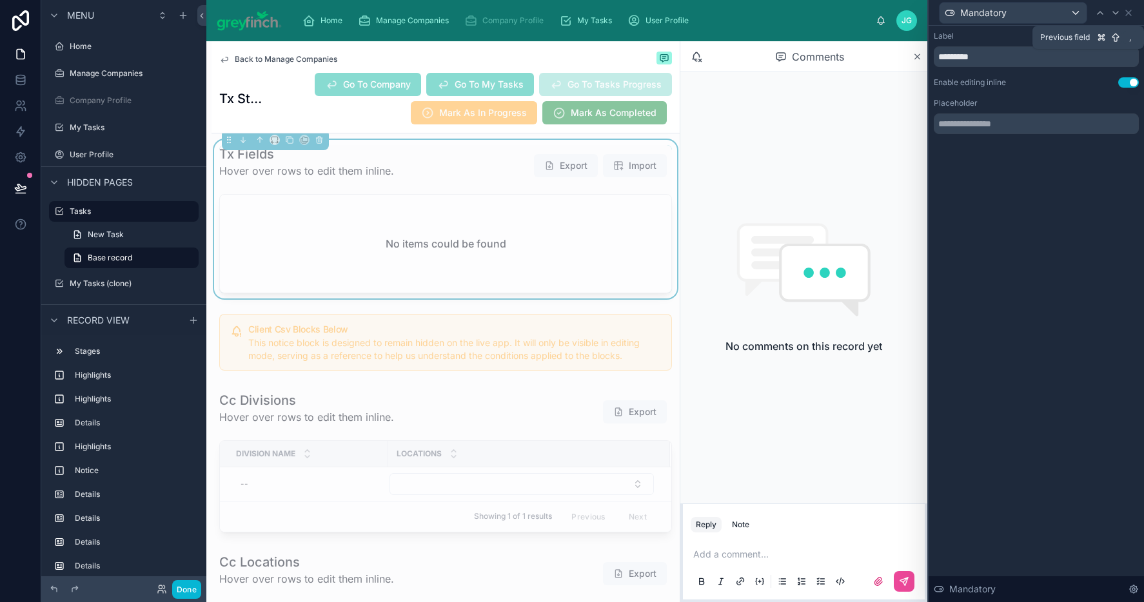
click at [1103, 12] on icon at bounding box center [1100, 13] width 10 height 10
click at [1132, 12] on icon at bounding box center [1129, 13] width 10 height 10
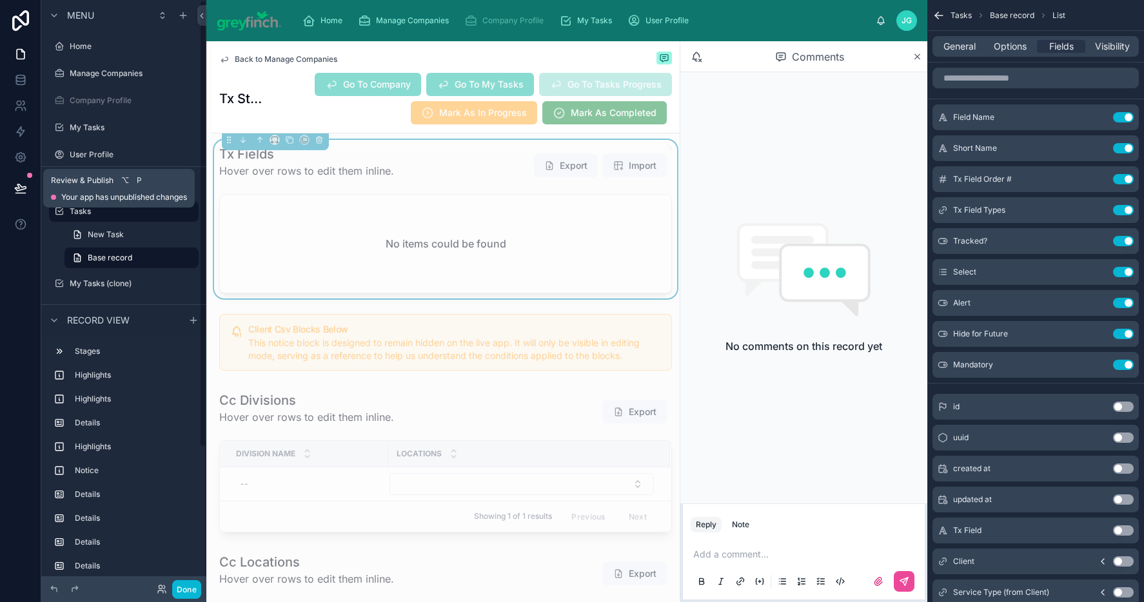
click at [17, 190] on icon at bounding box center [20, 187] width 11 height 6
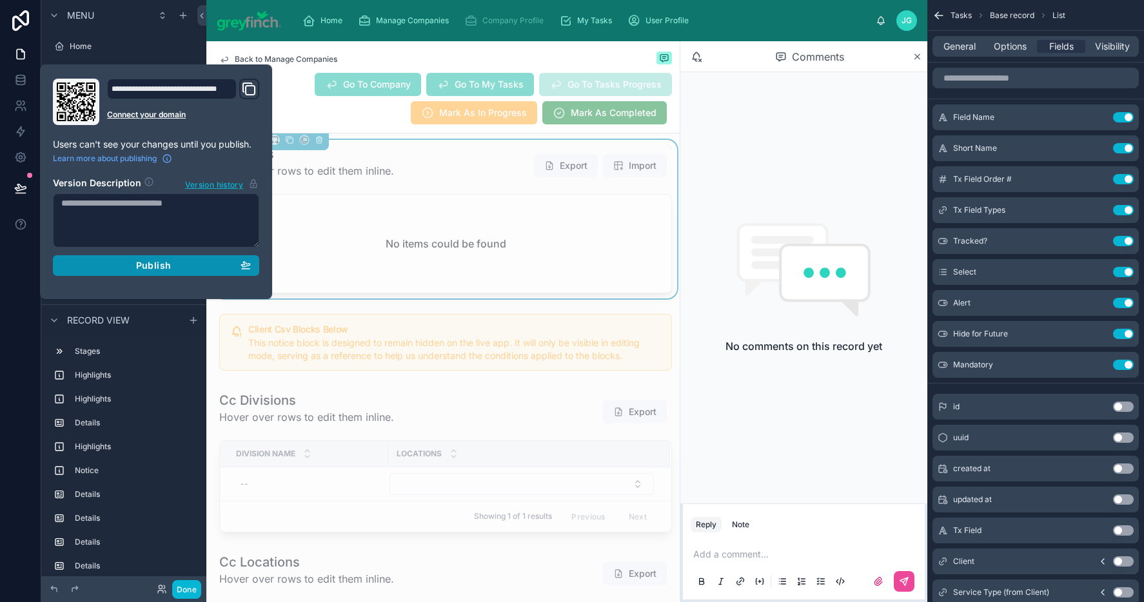
click at [137, 270] on span "Publish" at bounding box center [153, 266] width 35 height 12
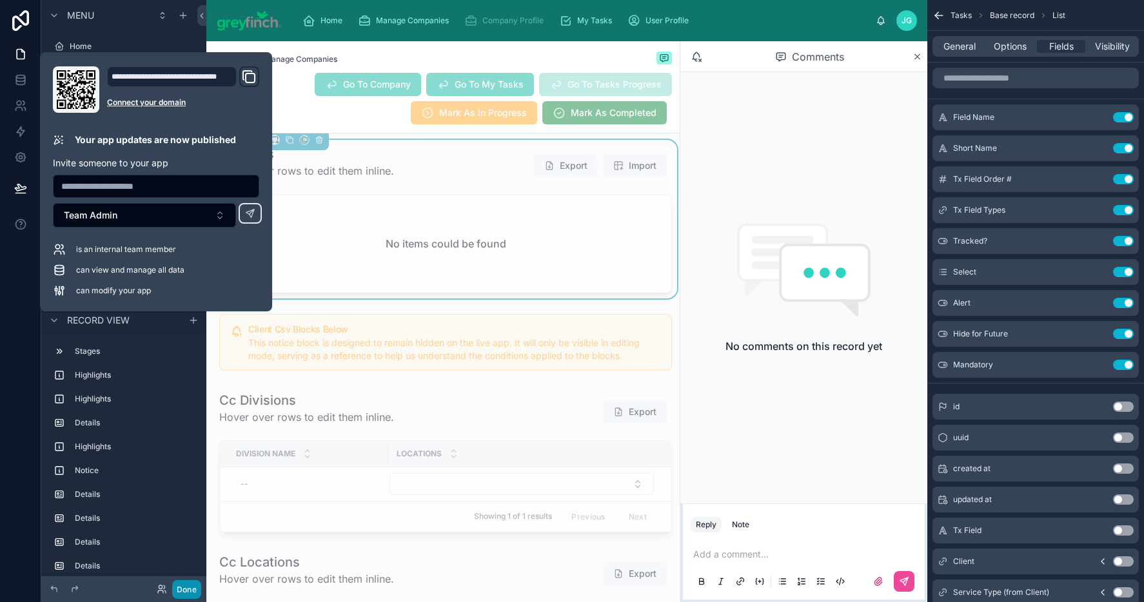
click at [187, 591] on button "Done" at bounding box center [186, 590] width 29 height 19
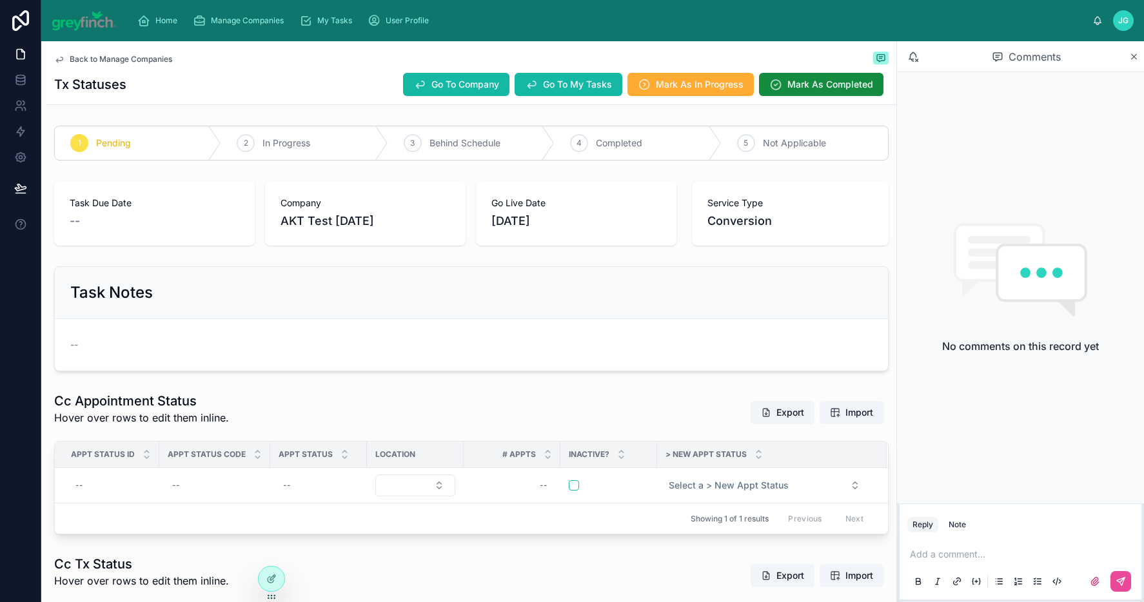
scroll to position [216, 0]
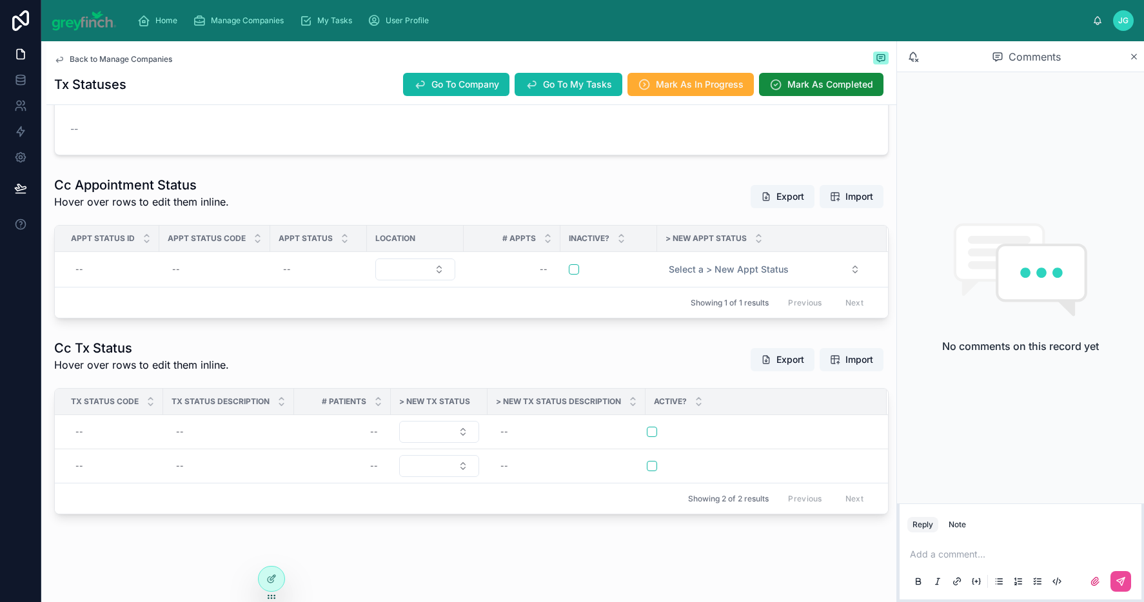
drag, startPoint x: 486, startPoint y: 402, endPoint x: 529, endPoint y: 401, distance: 43.2
click at [529, 401] on th "> New Tx Status Description" at bounding box center [567, 402] width 158 height 26
drag, startPoint x: 484, startPoint y: 404, endPoint x: 533, endPoint y: 397, distance: 49.4
click at [534, 397] on div at bounding box center [536, 402] width 5 height 26
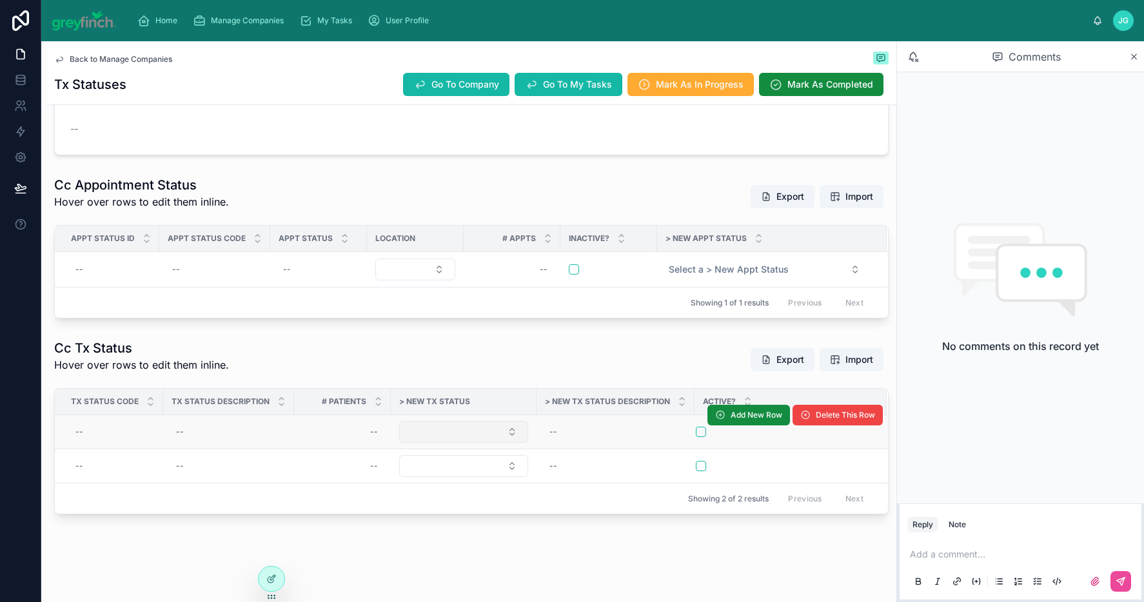
click at [480, 432] on button "Select Button" at bounding box center [463, 432] width 129 height 22
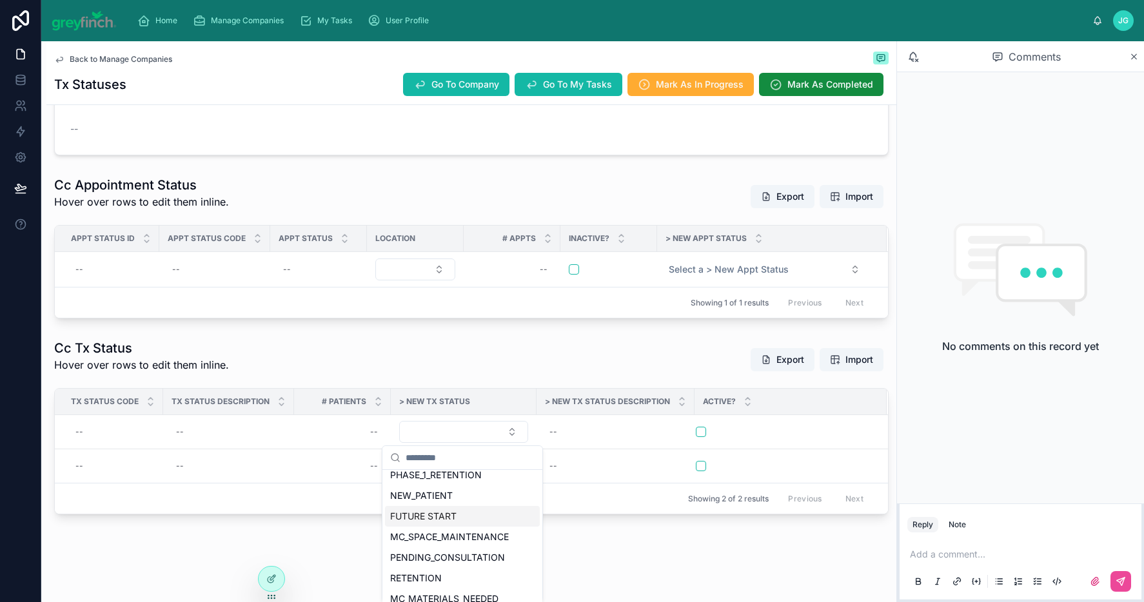
scroll to position [900, 0]
click at [596, 553] on div "Back to Manage Companies Tx Statuses Go To Company Go To My Tasks Mark As In Pr…" at bounding box center [471, 213] width 850 height 777
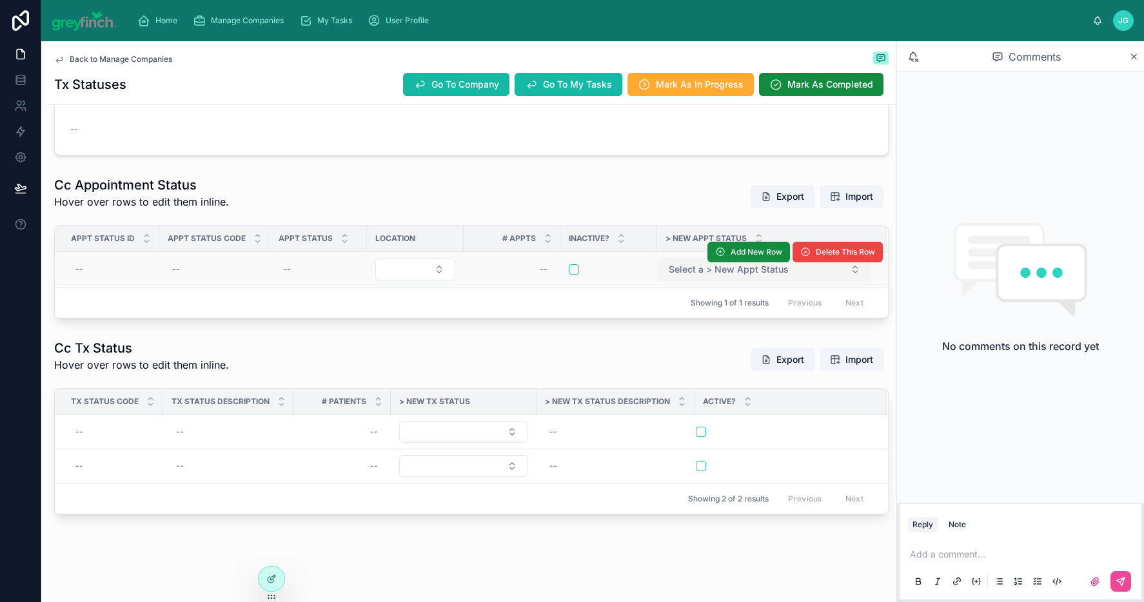
click at [737, 275] on span "Select a > New Appt Status" at bounding box center [729, 269] width 120 height 13
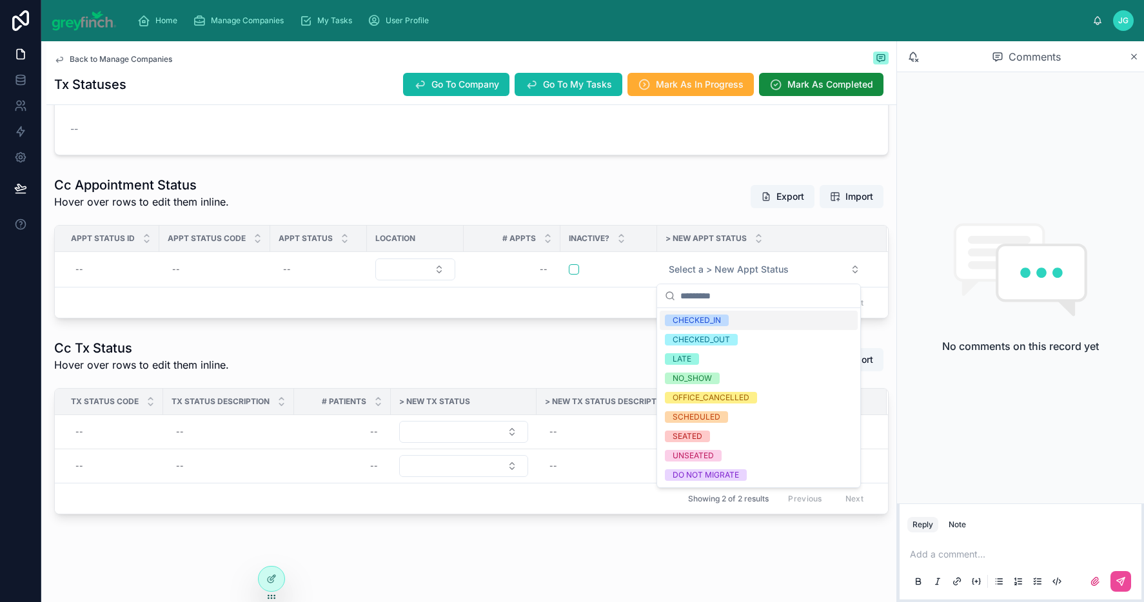
click at [531, 333] on div "1 Pending 2 In Progress 3 Behind Schedule 4 Completed 5 Not Applicable Task Due…" at bounding box center [471, 212] width 850 height 615
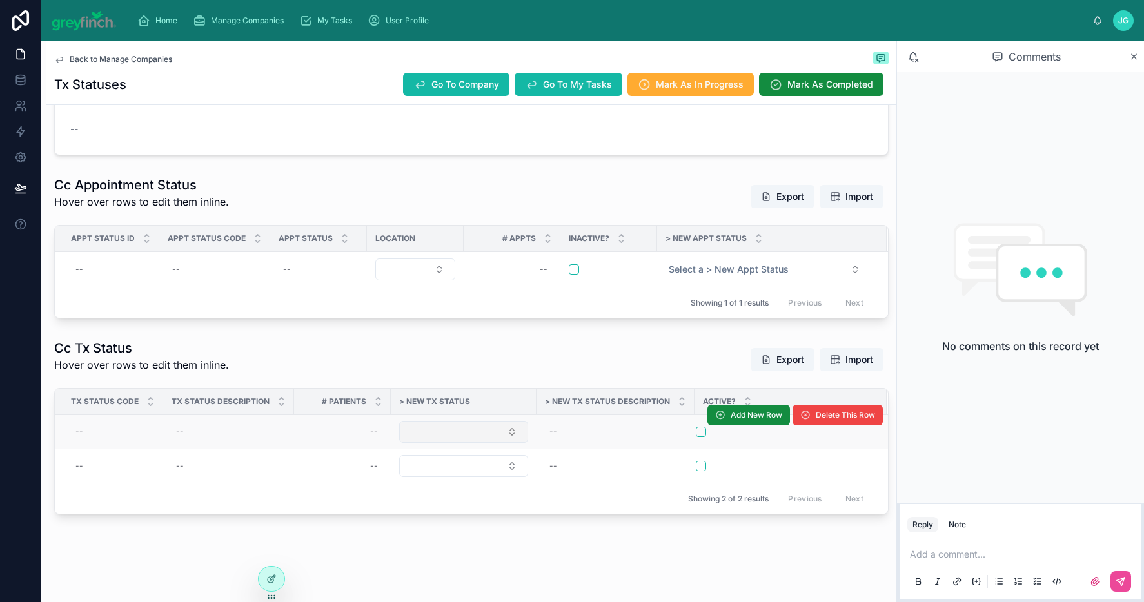
click at [448, 435] on button "Select Button" at bounding box center [463, 432] width 129 height 22
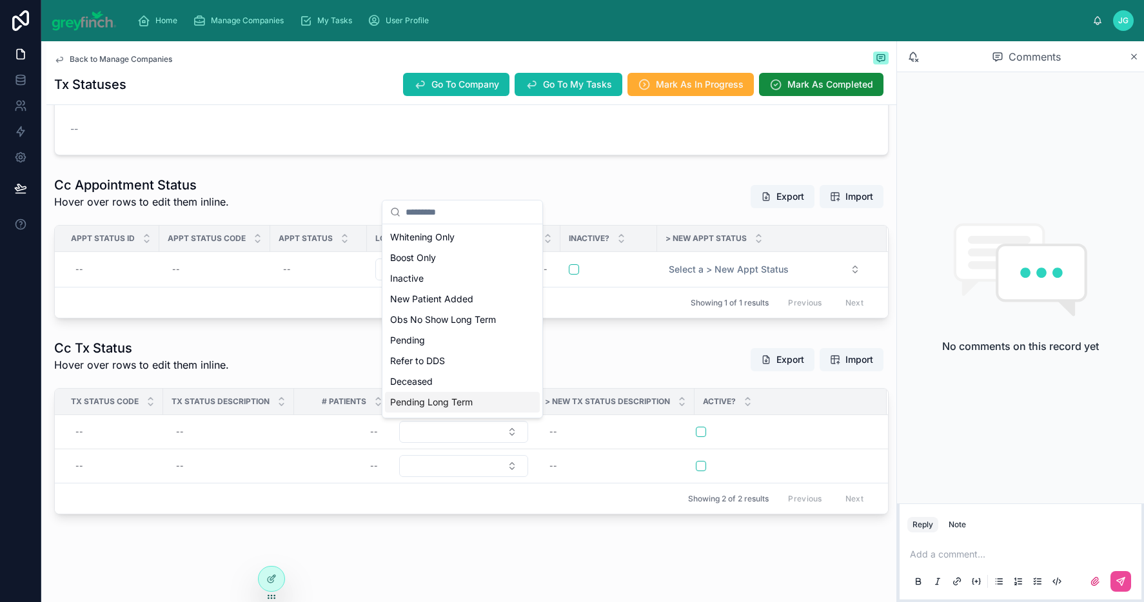
click at [610, 359] on div "Cc Tx Status Hover over rows to edit them inline. Export Import" at bounding box center [471, 359] width 835 height 41
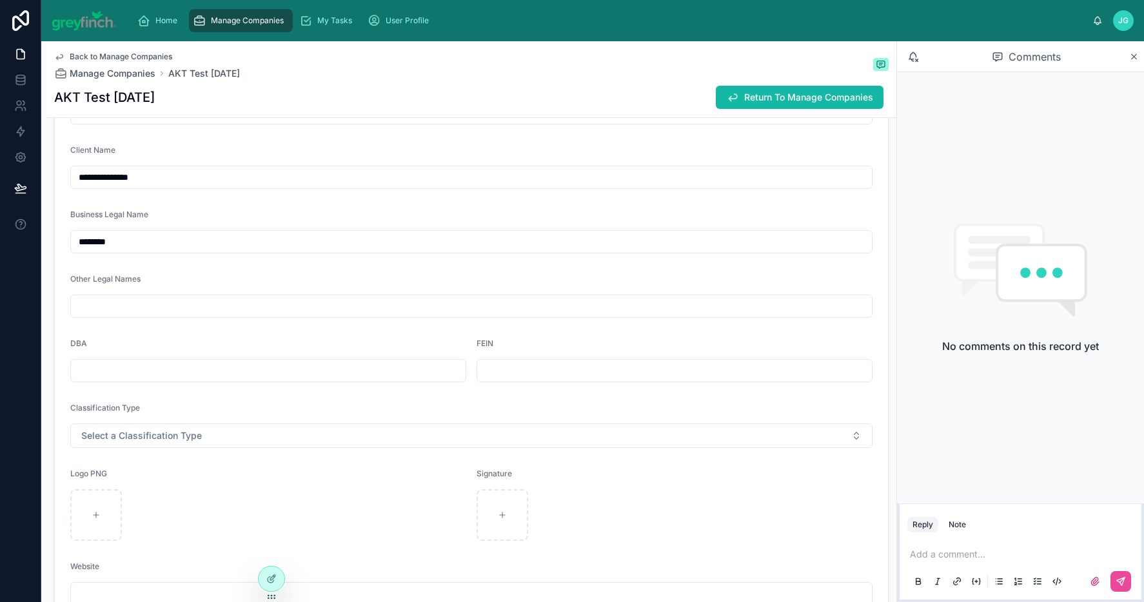
scroll to position [23, 0]
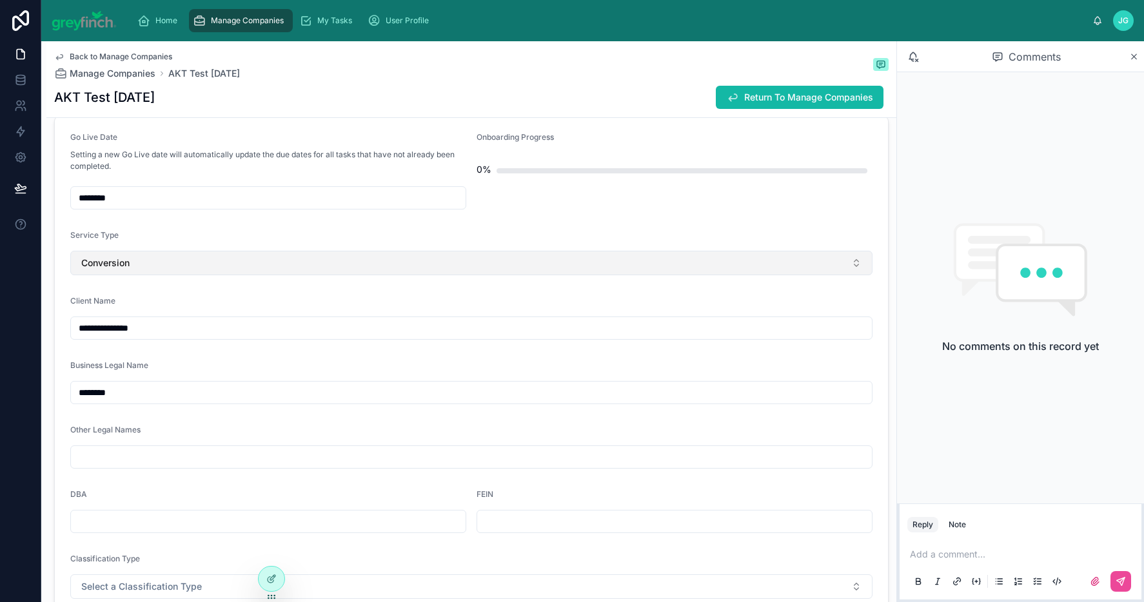
click at [225, 268] on button "Conversion" at bounding box center [471, 263] width 802 height 25
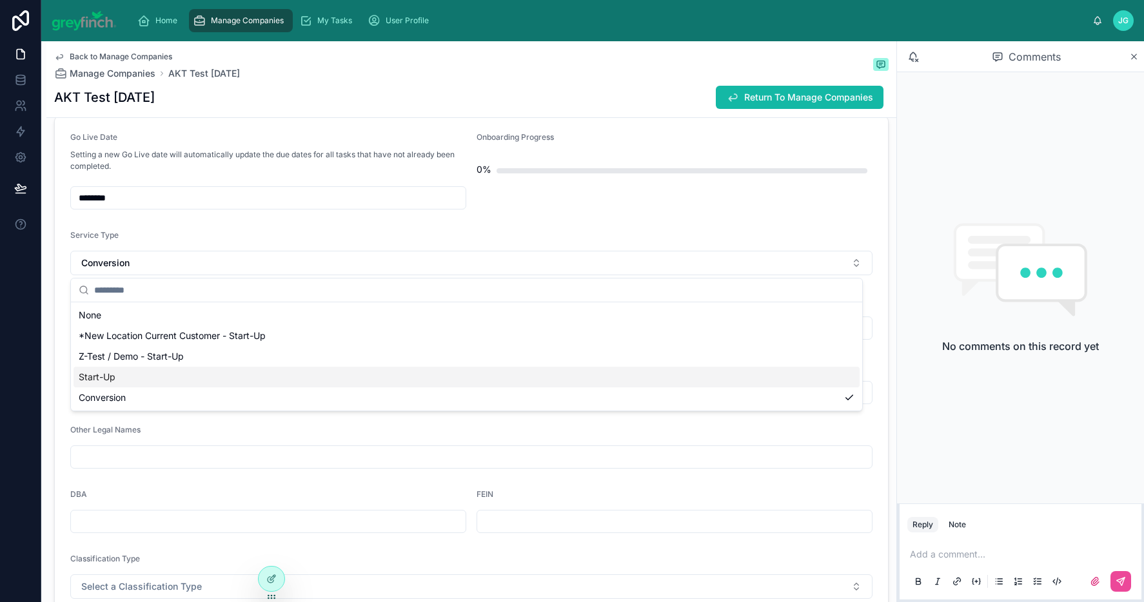
click at [187, 383] on div "Start-Up" at bounding box center [467, 377] width 786 height 21
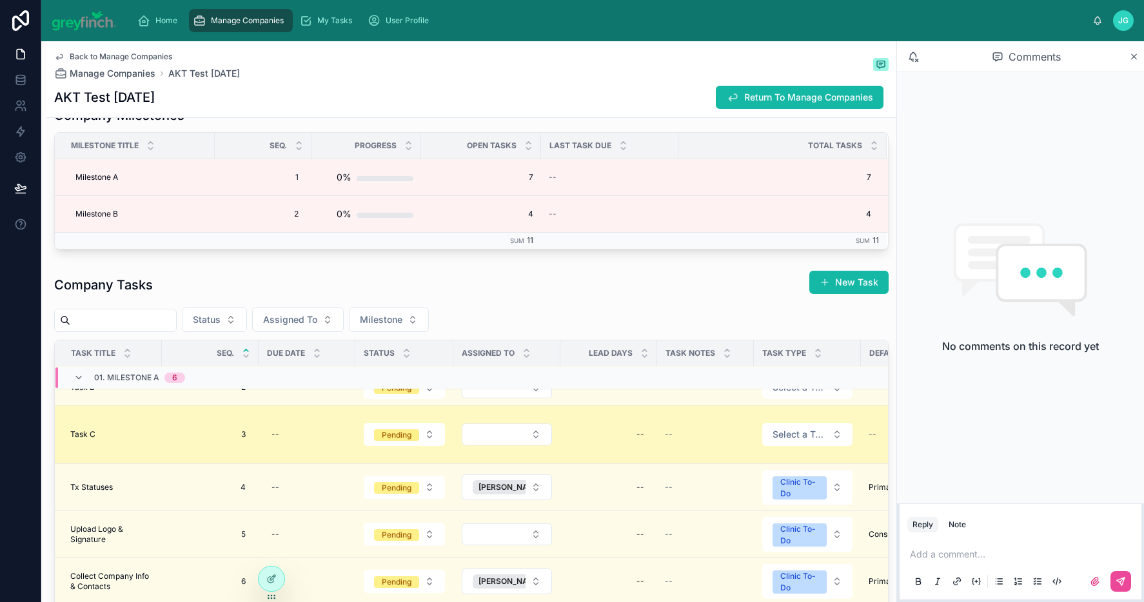
scroll to position [67, 0]
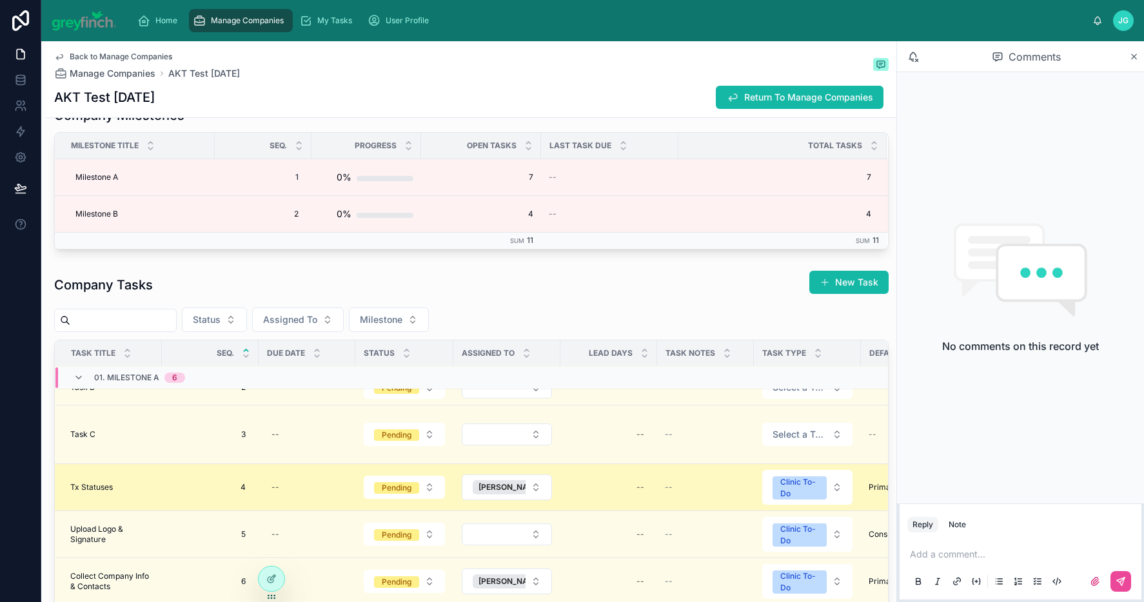
click at [108, 482] on span "Tx Statuses" at bounding box center [91, 487] width 43 height 10
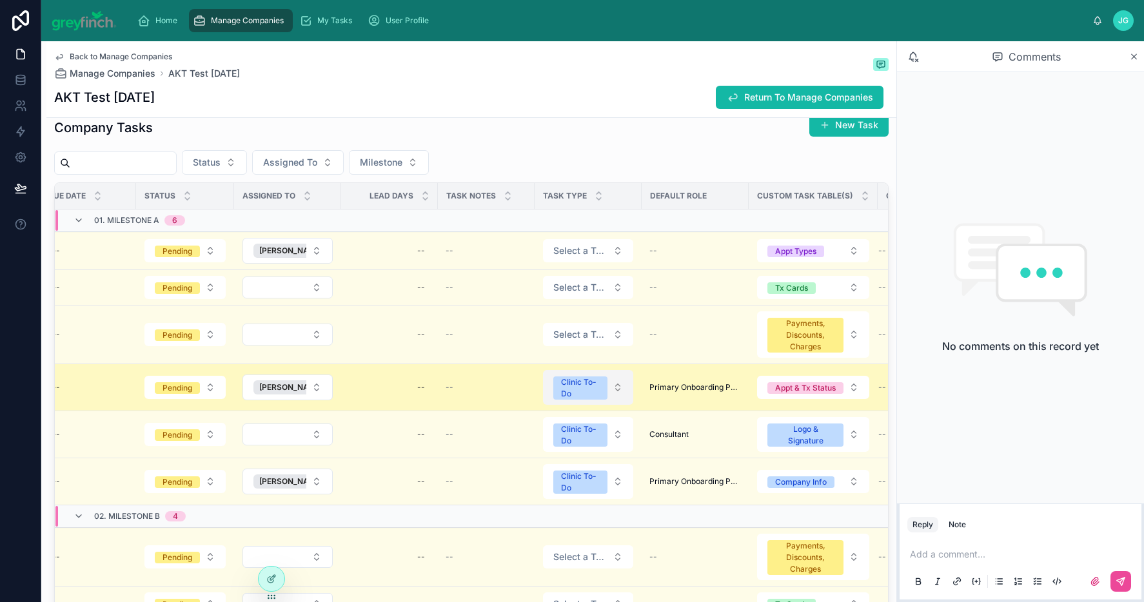
scroll to position [0, 325]
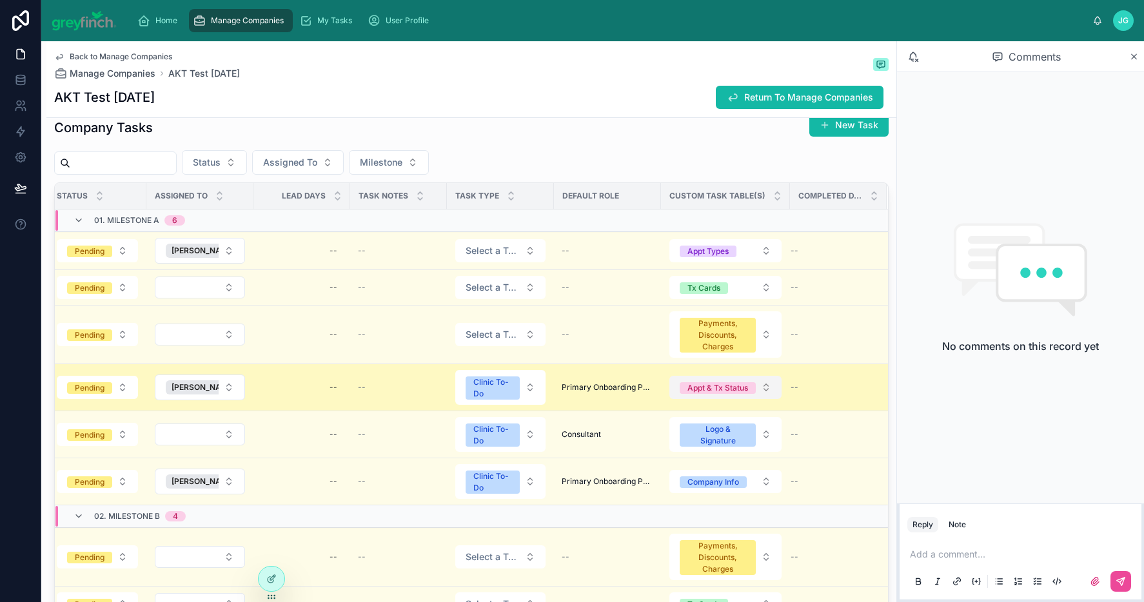
click at [755, 385] on button "Appt & Tx Status" at bounding box center [726, 387] width 112 height 23
click at [745, 391] on button "Appt & Tx Status" at bounding box center [726, 387] width 112 height 23
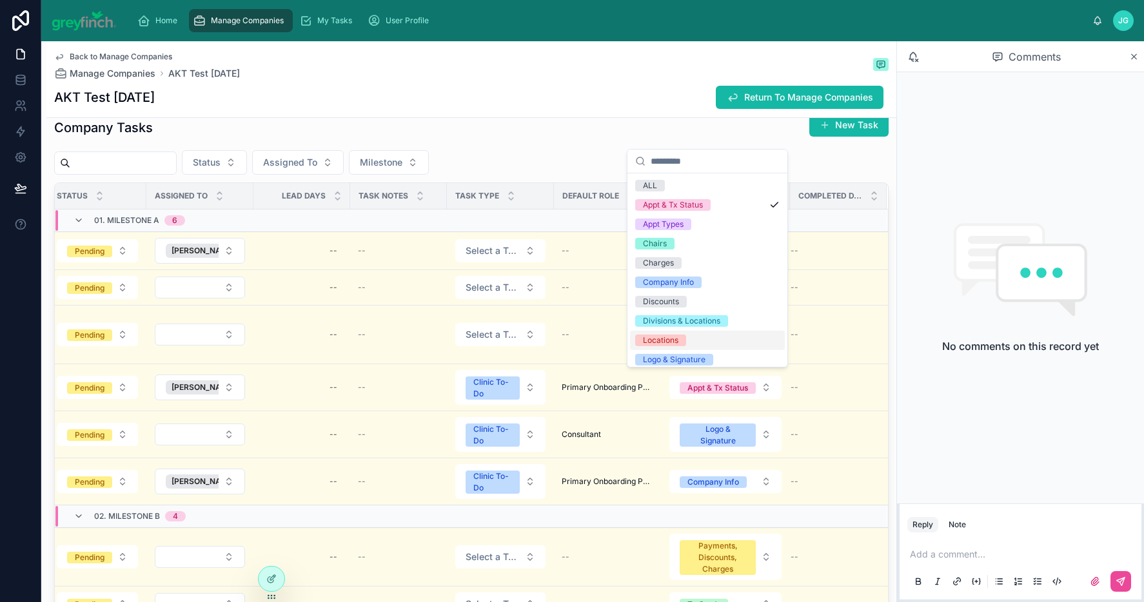
scroll to position [133, 0]
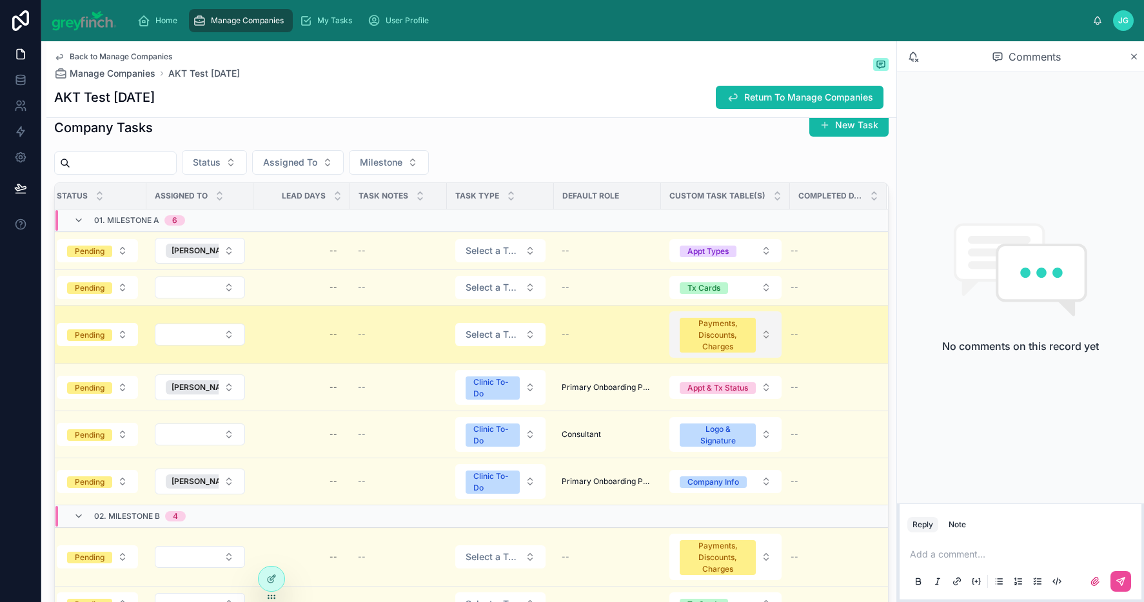
click at [716, 337] on div "Payments, Discounts, Charges" at bounding box center [718, 335] width 61 height 35
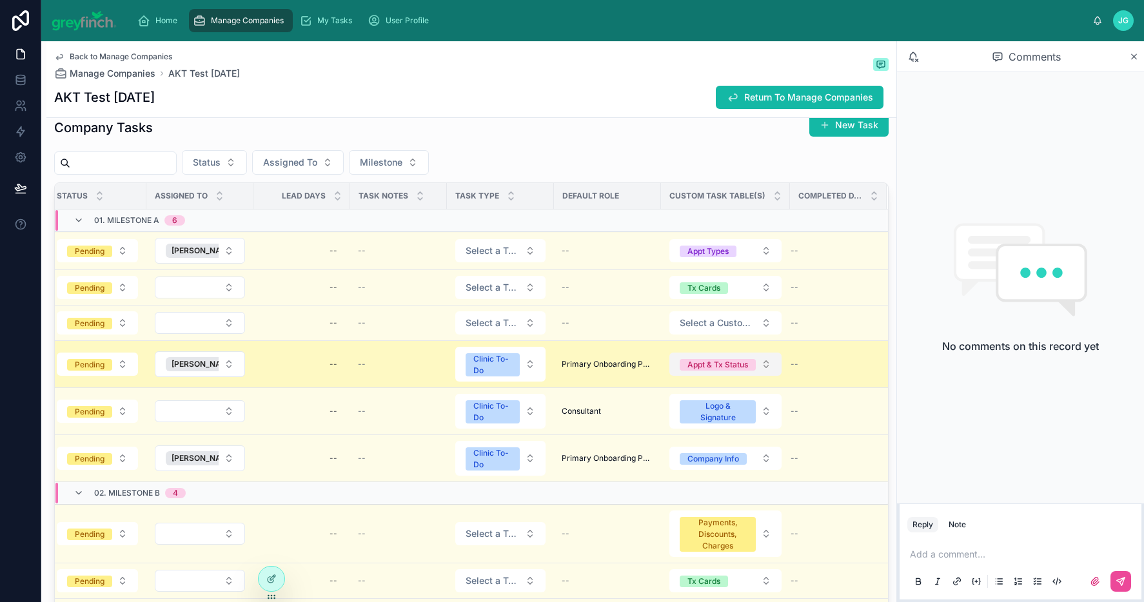
click at [749, 368] on button "Appt & Tx Status" at bounding box center [726, 364] width 112 height 23
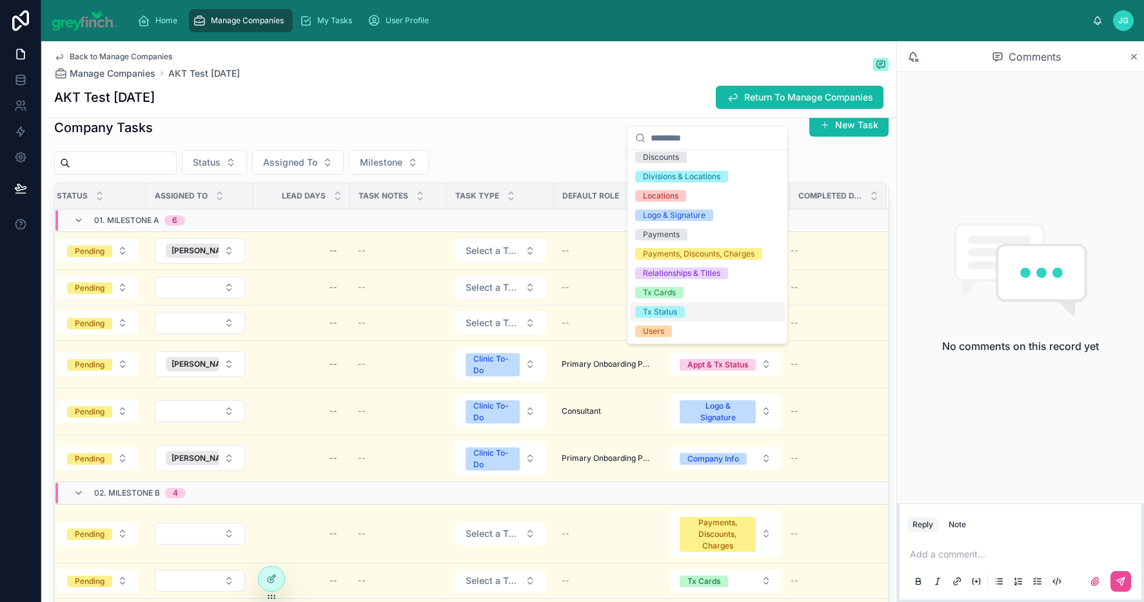
click at [697, 306] on div "Tx Status" at bounding box center [707, 312] width 155 height 19
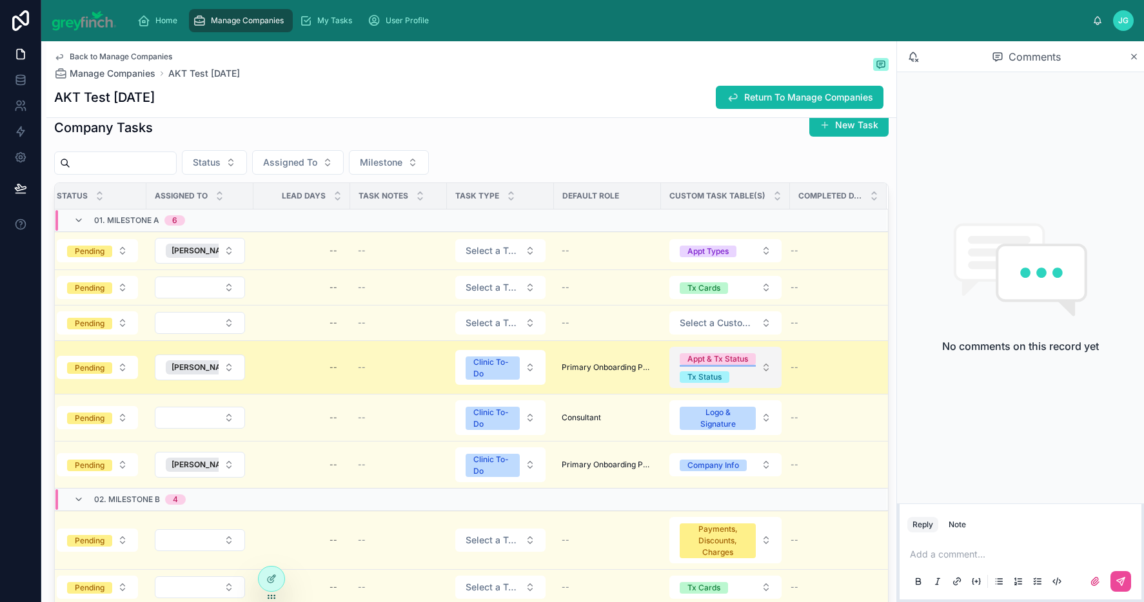
click at [726, 364] on div "Appt & Tx Status" at bounding box center [718, 359] width 61 height 12
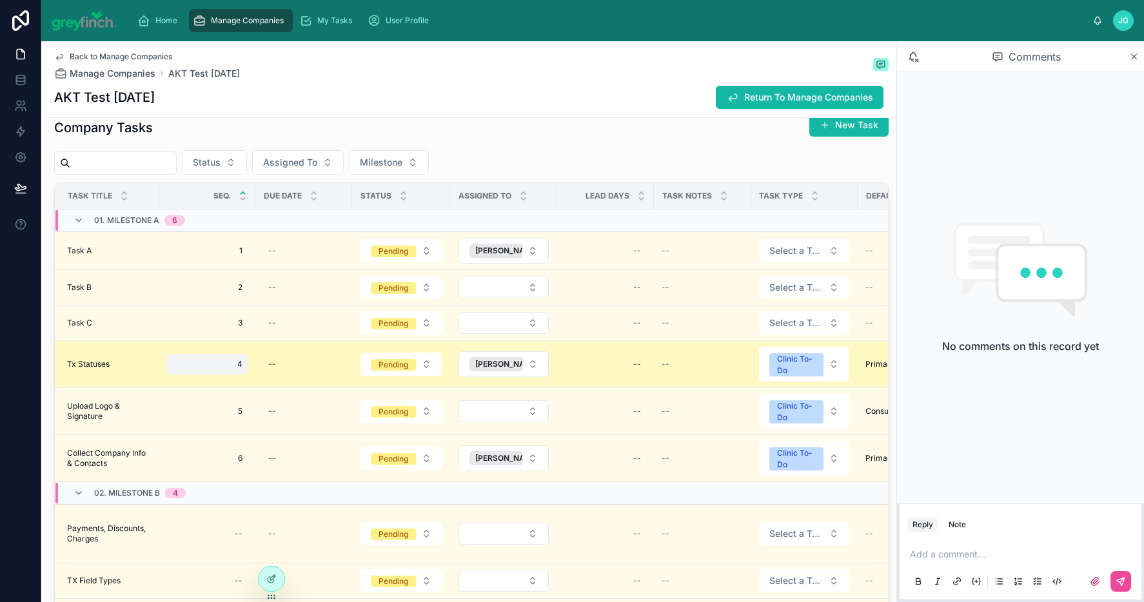
scroll to position [0, 0]
click at [158, 361] on td "Tx Statuses Tx Statuses" at bounding box center [108, 364] width 107 height 47
click at [105, 364] on span "Tx Statuses" at bounding box center [91, 364] width 43 height 10
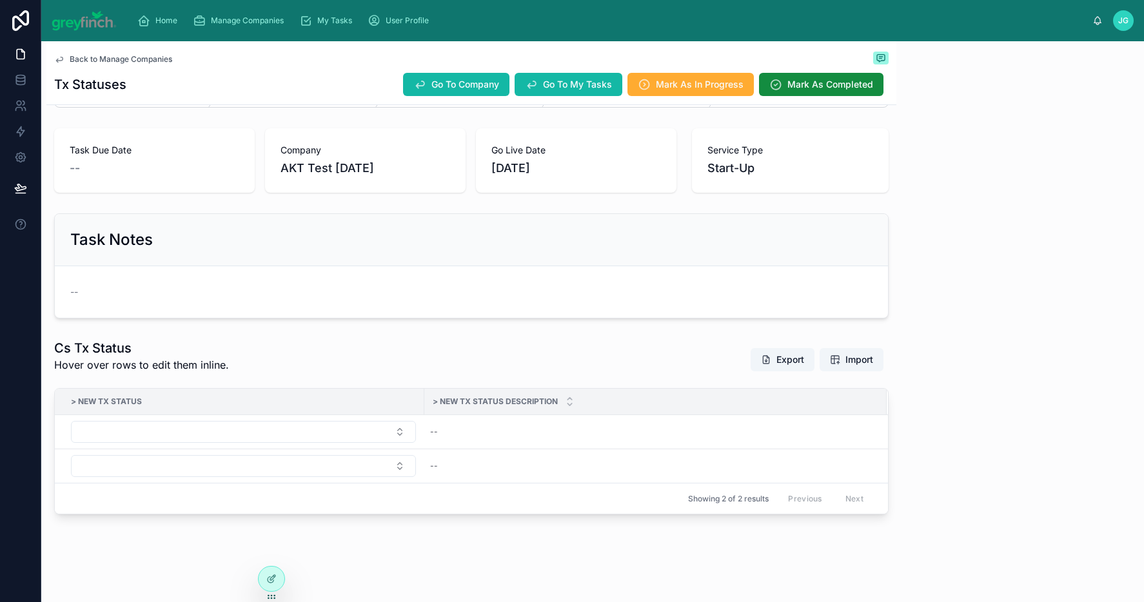
scroll to position [53, 0]
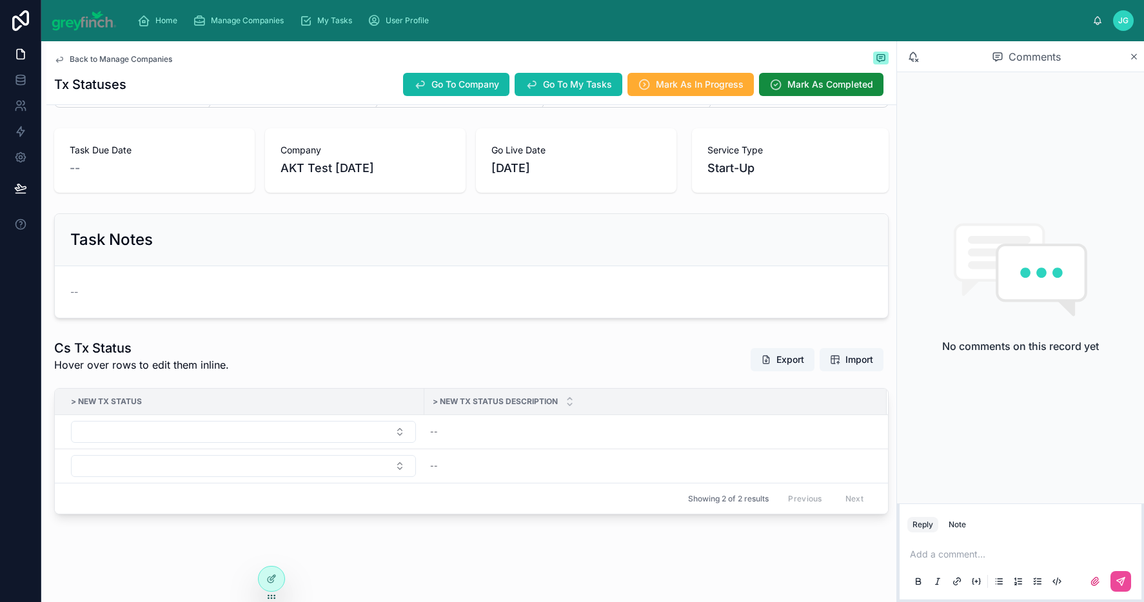
click at [345, 439] on button "Select Button" at bounding box center [243, 432] width 345 height 22
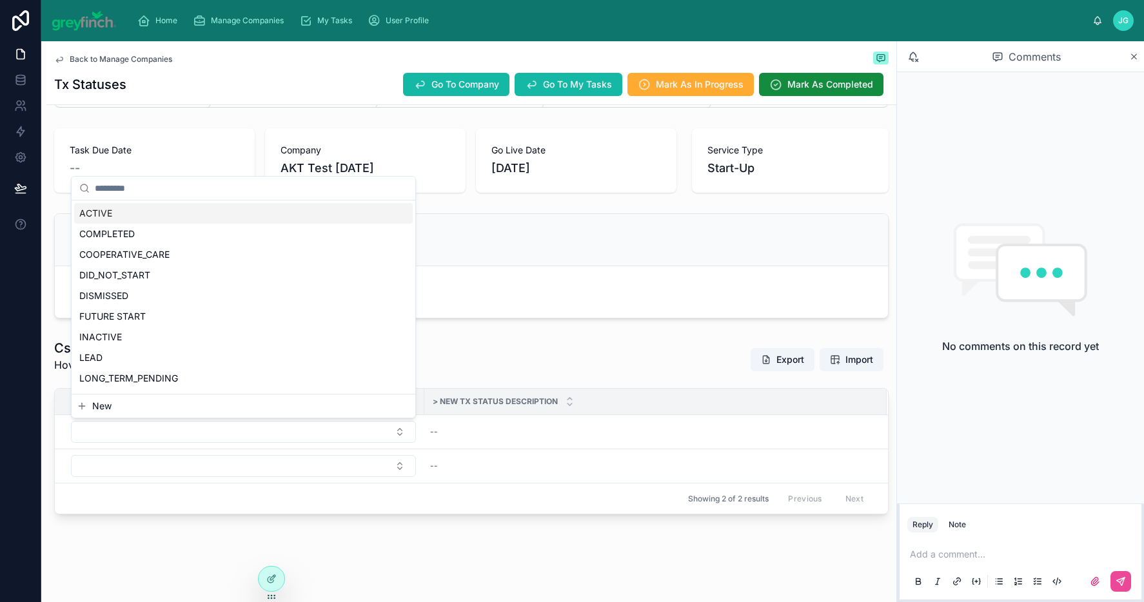
click at [197, 213] on div "ACTIVE" at bounding box center [243, 213] width 339 height 21
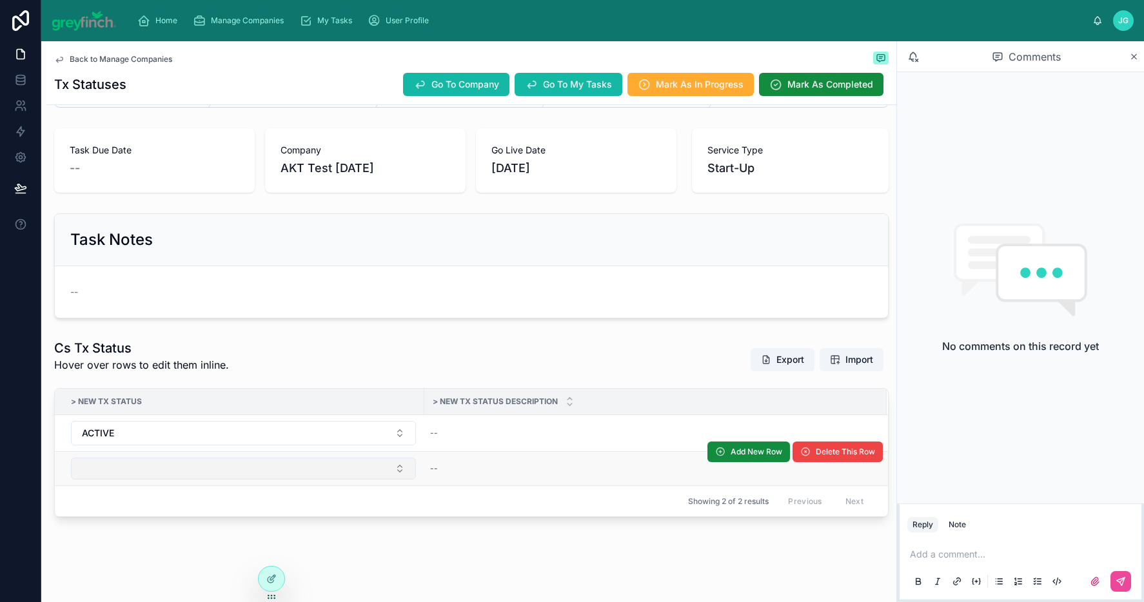
click at [215, 470] on button "Select Button" at bounding box center [243, 469] width 345 height 22
click at [183, 470] on button "Select Button" at bounding box center [243, 469] width 345 height 22
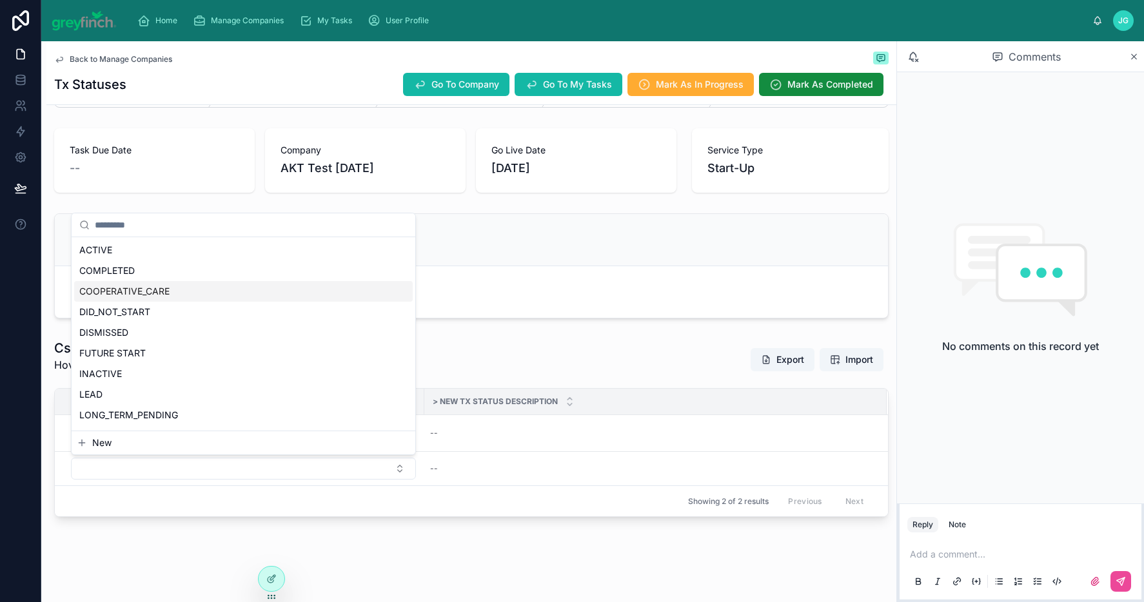
click at [157, 291] on span "COOPERATIVE_CARE" at bounding box center [124, 291] width 90 height 13
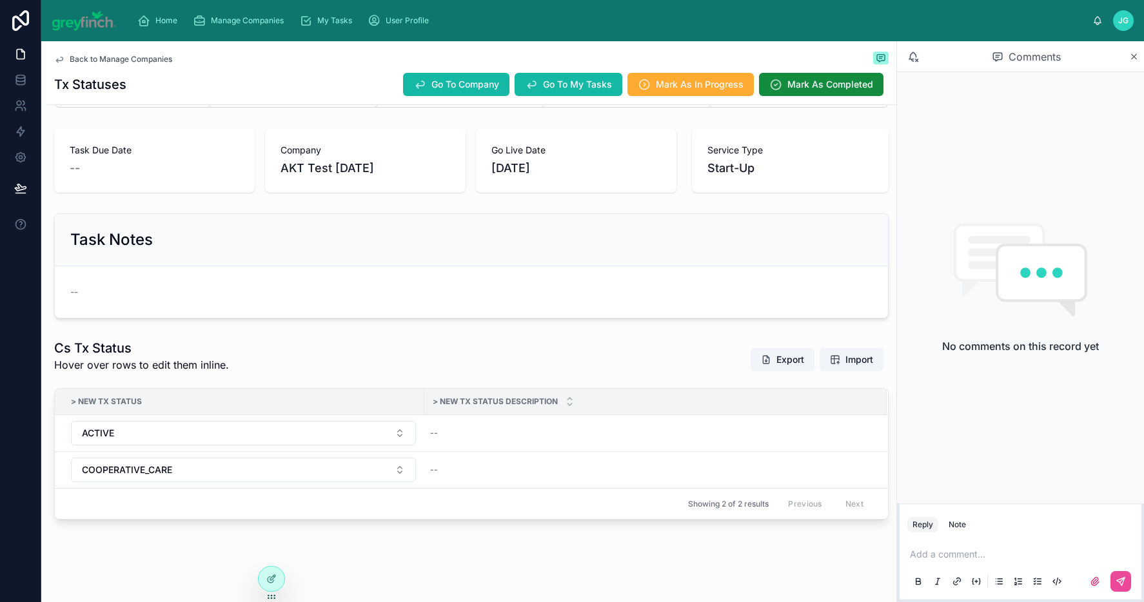
click at [448, 438] on div "--" at bounding box center [648, 433] width 446 height 21
click at [456, 372] on div "Cs Tx Status Hover over rows to edit them inline. Export Import" at bounding box center [471, 359] width 835 height 41
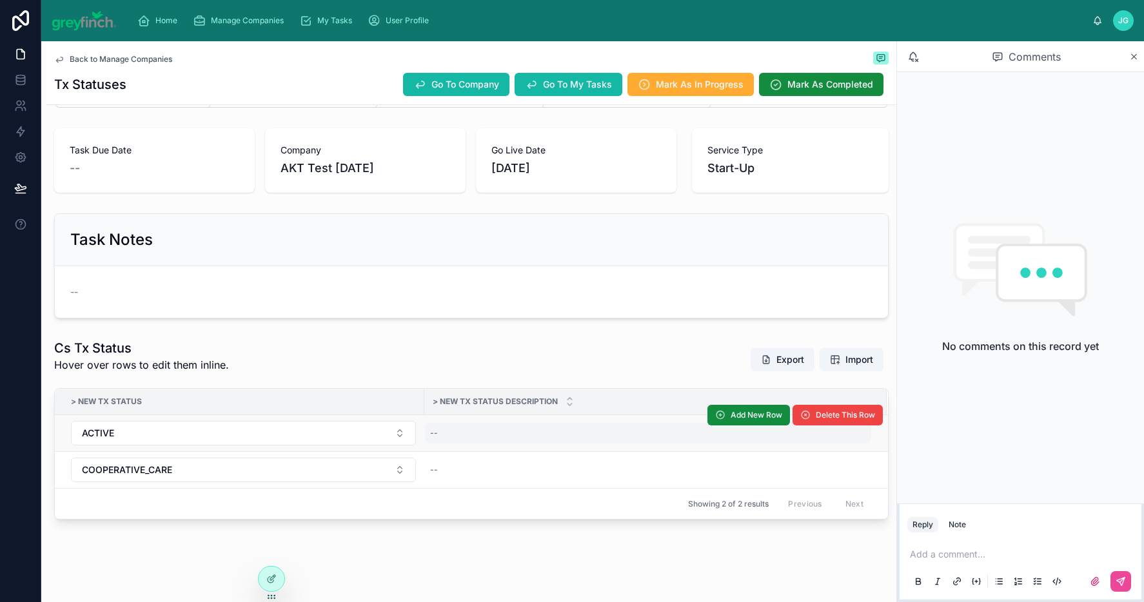
click at [462, 432] on div "--" at bounding box center [648, 433] width 446 height 21
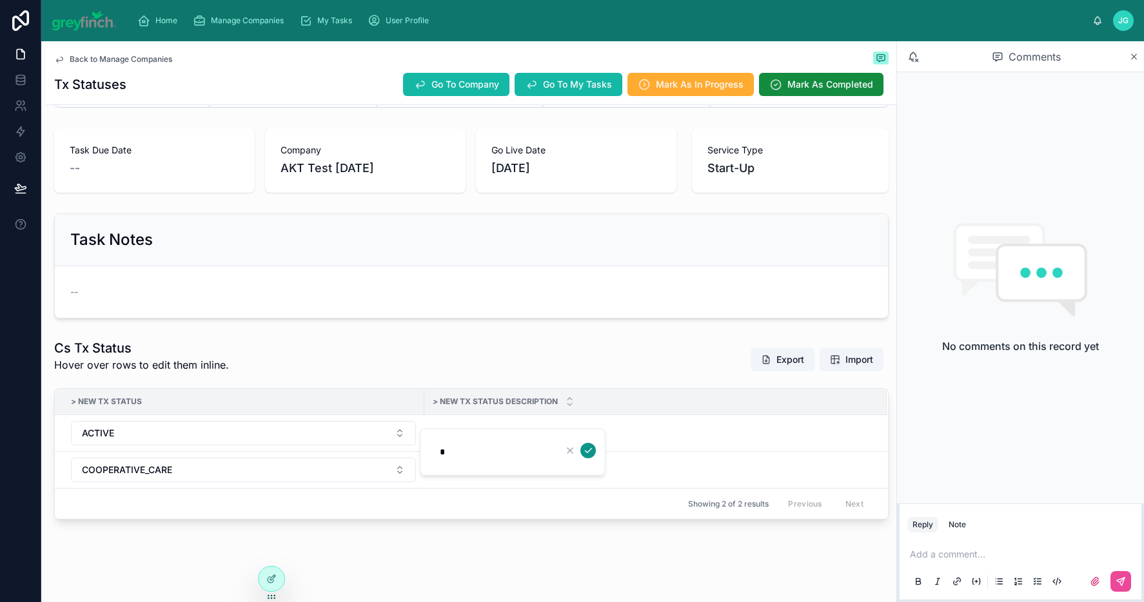
type input "*"
click at [590, 448] on icon "submit" at bounding box center [588, 451] width 10 height 10
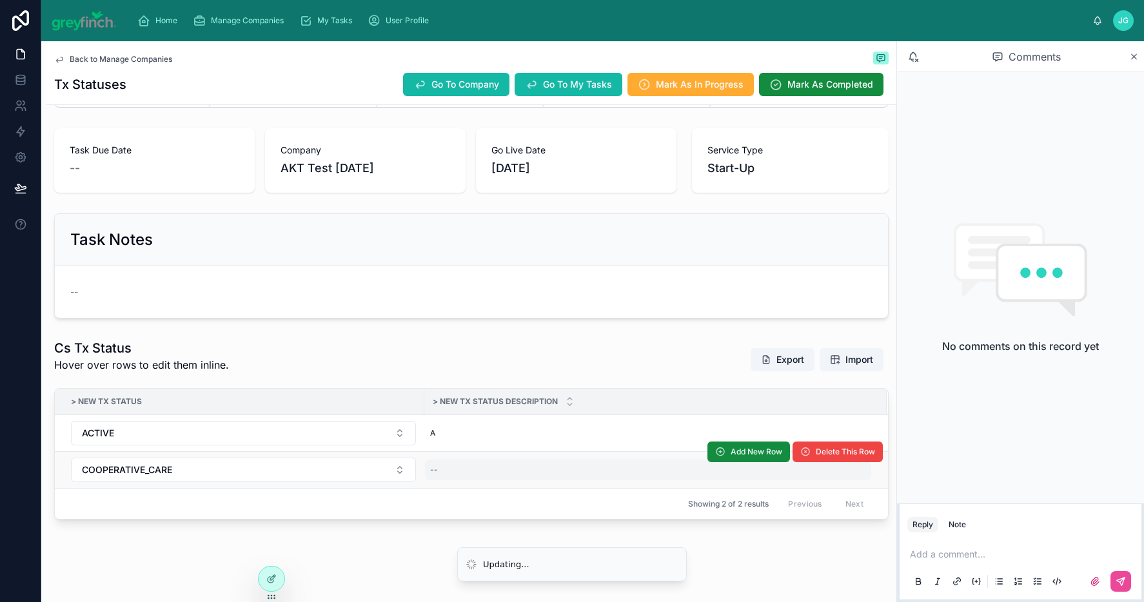
click at [470, 461] on div "--" at bounding box center [648, 470] width 446 height 21
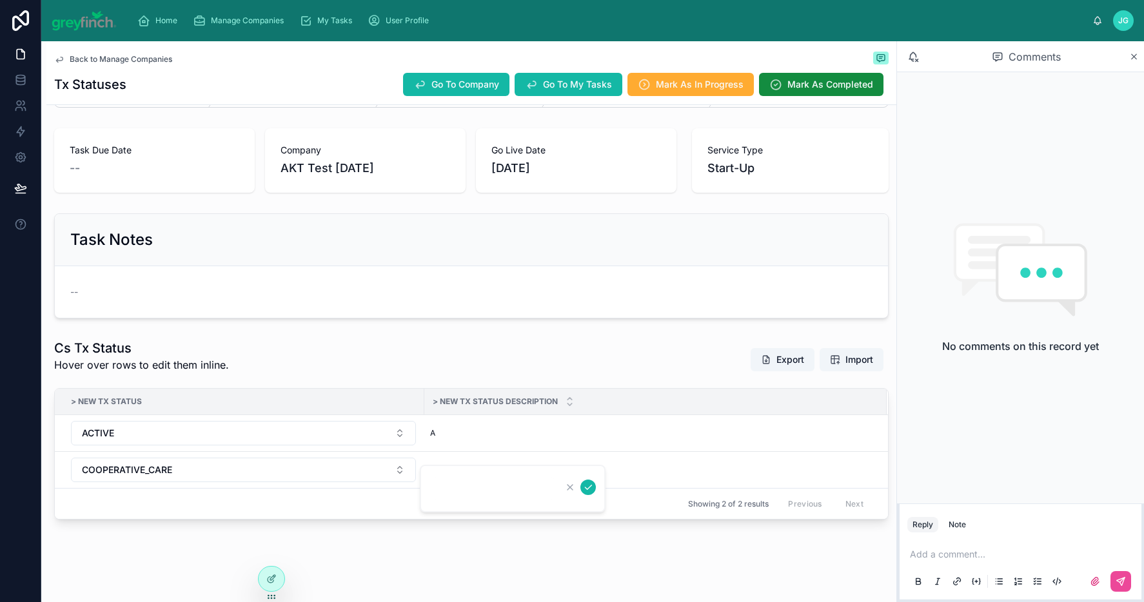
type input "*"
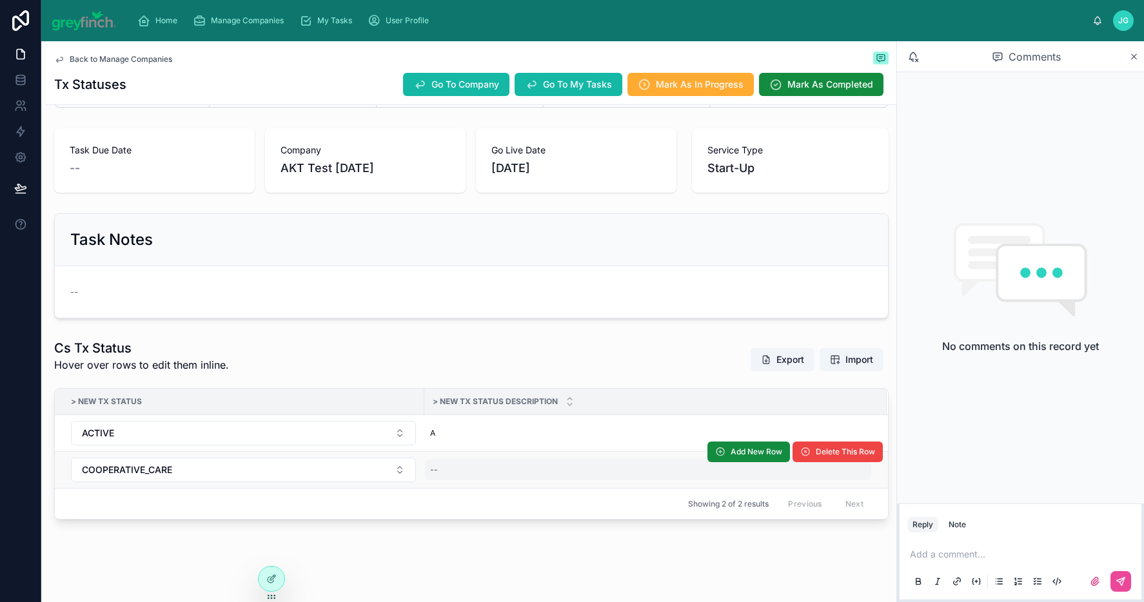
click at [444, 468] on div "--" at bounding box center [648, 470] width 446 height 21
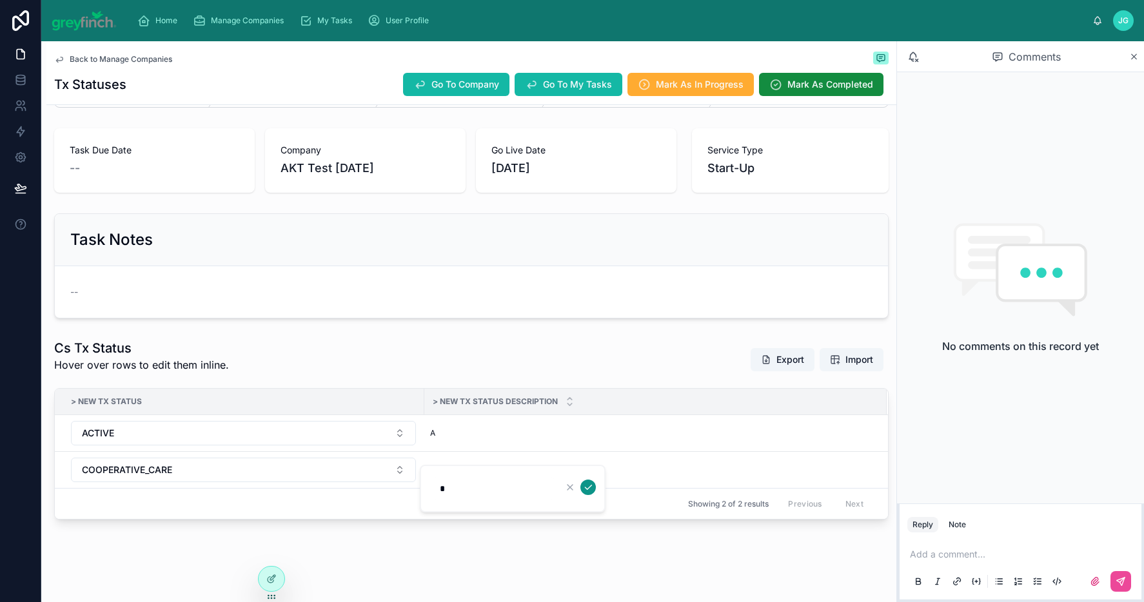
click at [584, 489] on icon "submit" at bounding box center [588, 487] width 10 height 10
click at [437, 359] on div "Cs Tx Status Hover over rows to edit them inline. Export Import" at bounding box center [471, 359] width 835 height 41
click at [761, 364] on span at bounding box center [766, 360] width 10 height 10
click at [310, 446] on td "ACTIVE" at bounding box center [240, 433] width 370 height 37
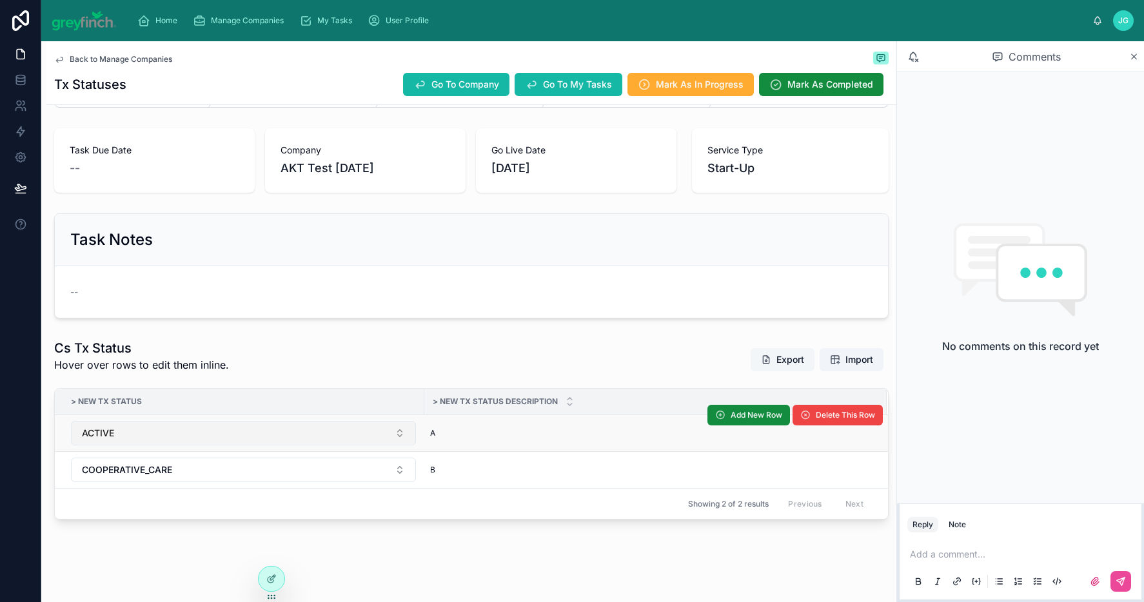
click at [307, 441] on button "ACTIVE" at bounding box center [243, 433] width 345 height 25
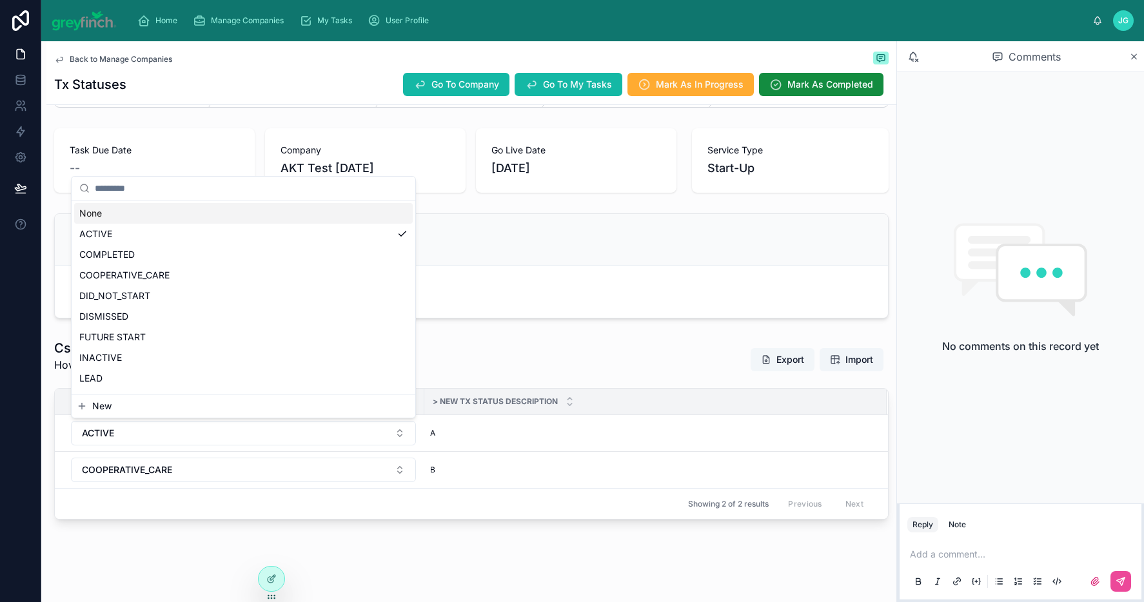
click at [184, 218] on div "None" at bounding box center [243, 213] width 339 height 21
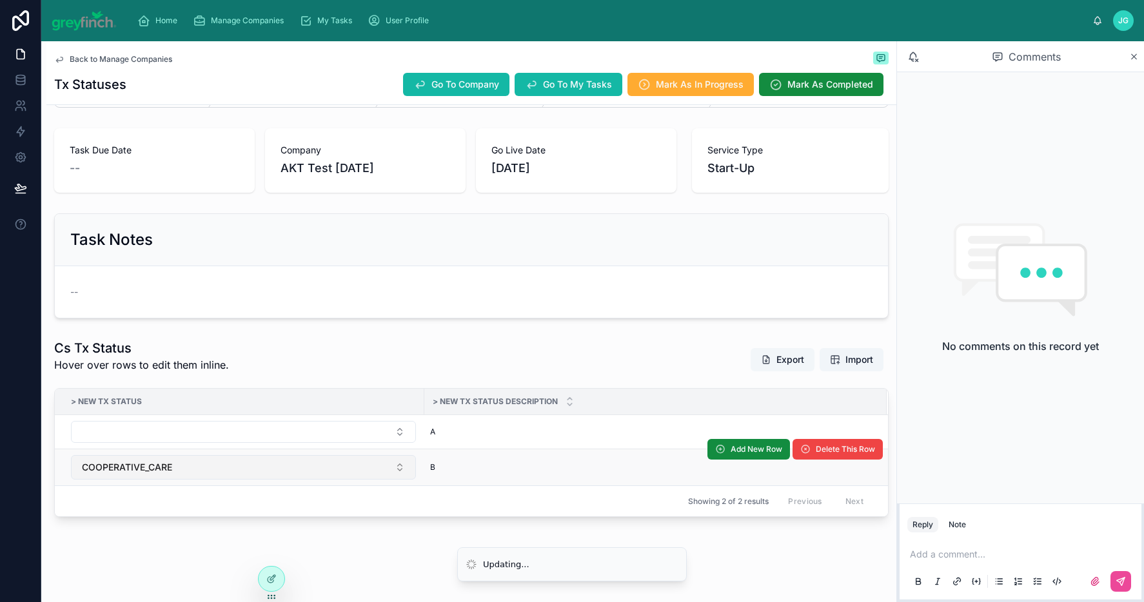
click at [205, 472] on button "COOPERATIVE_CARE" at bounding box center [243, 467] width 345 height 25
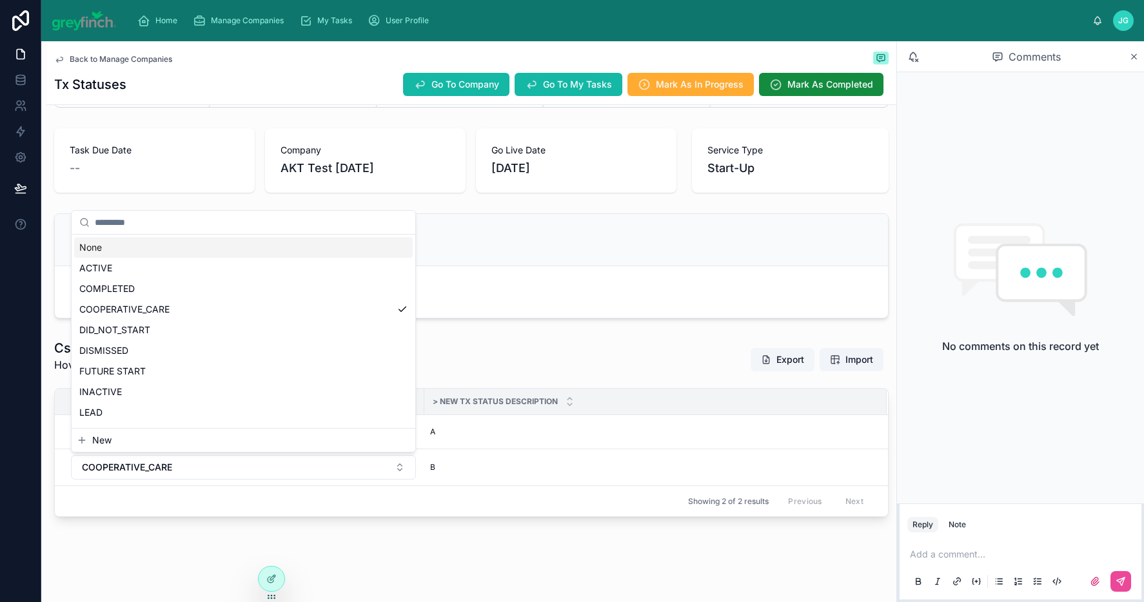
click at [174, 256] on div "None" at bounding box center [243, 247] width 339 height 21
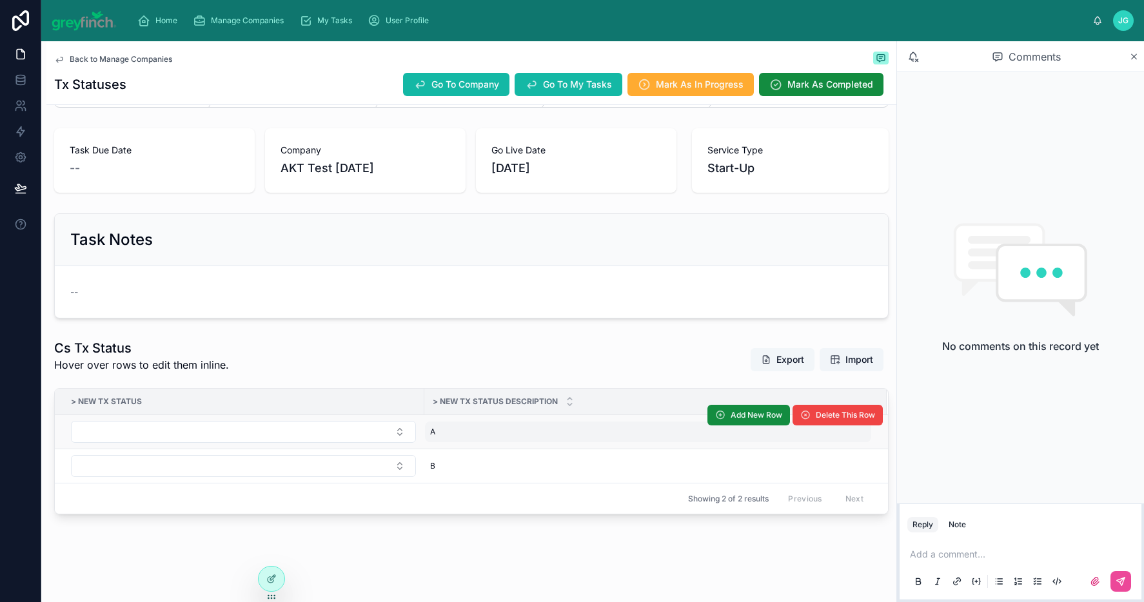
click at [451, 430] on div "A A" at bounding box center [648, 432] width 446 height 21
click at [459, 439] on div "A A" at bounding box center [648, 432] width 446 height 21
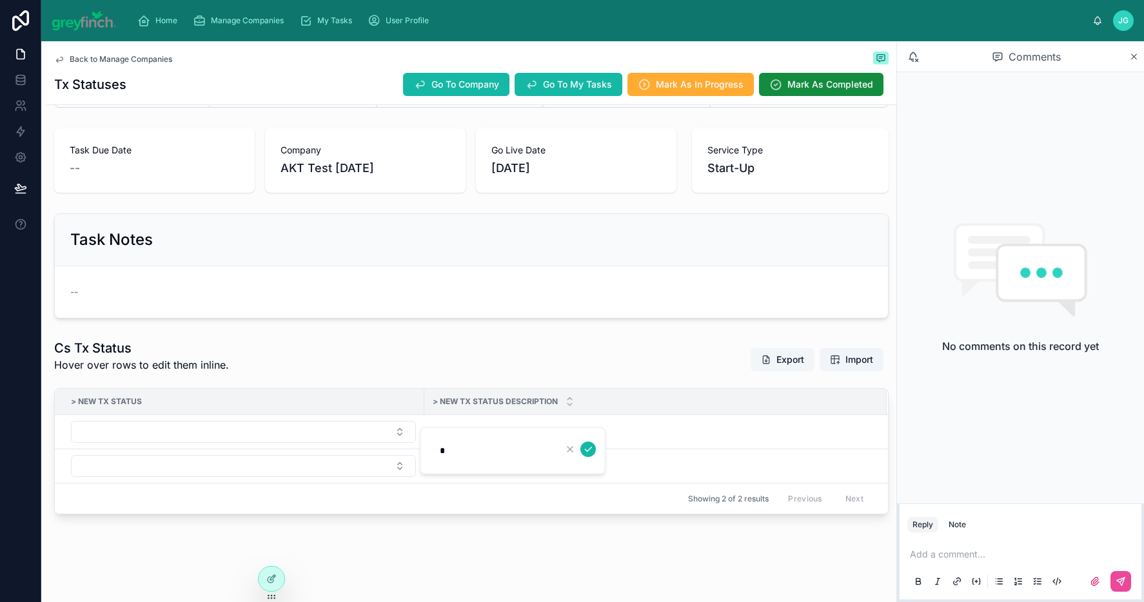
click at [455, 448] on input "*" at bounding box center [493, 451] width 123 height 18
click at [477, 562] on div "Back to Manage Companies Tx Statuses Go To Company Go To My Tasks Mark As In Pr…" at bounding box center [471, 295] width 850 height 614
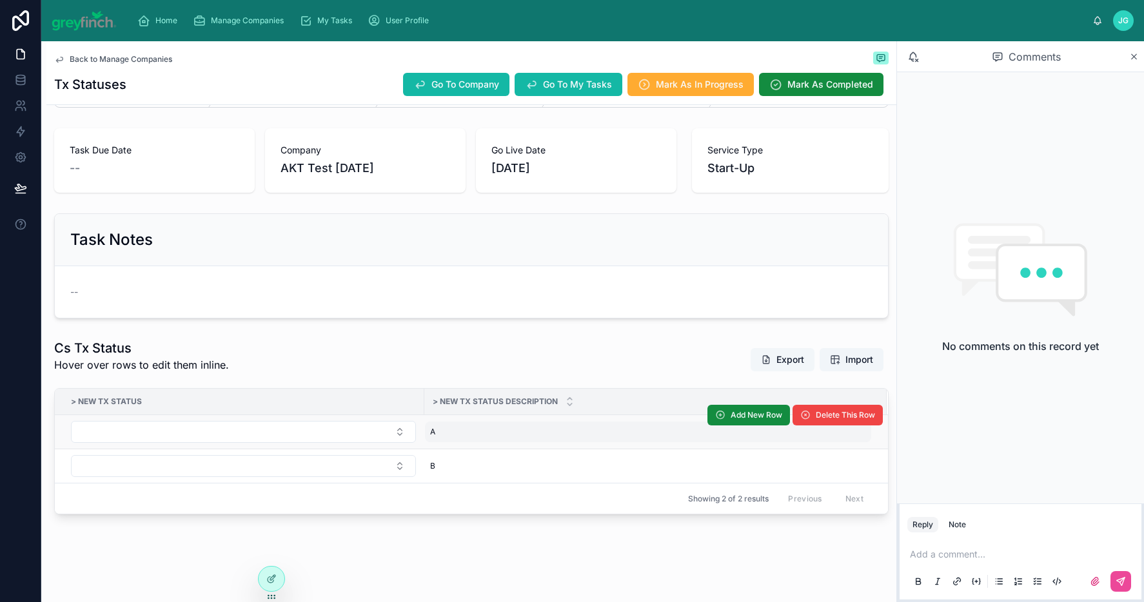
click at [443, 435] on div "A A" at bounding box center [648, 432] width 446 height 21
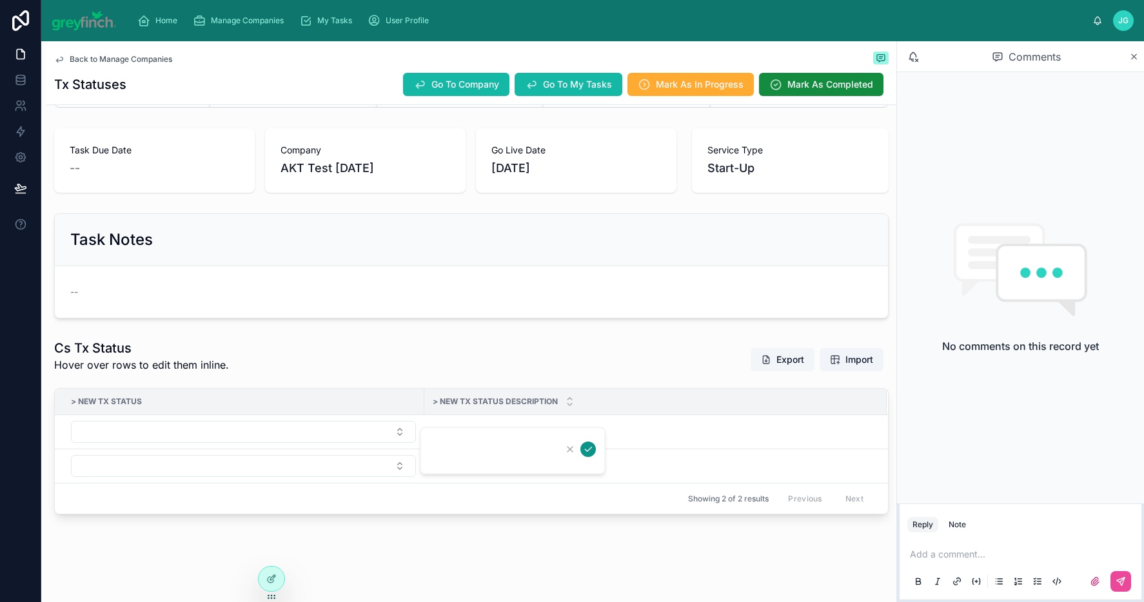
click at [584, 449] on icon "submit" at bounding box center [588, 449] width 10 height 10
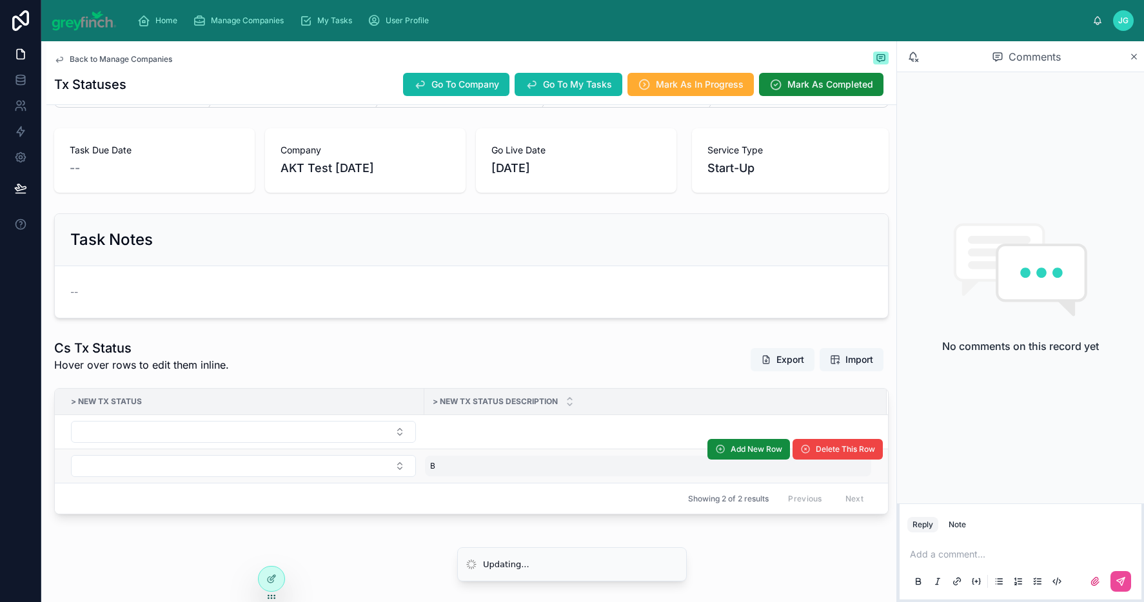
click at [466, 463] on div "B B" at bounding box center [648, 466] width 446 height 21
click at [456, 471] on div "B B" at bounding box center [648, 466] width 446 height 21
click at [456, 471] on div "*" at bounding box center [513, 485] width 186 height 48
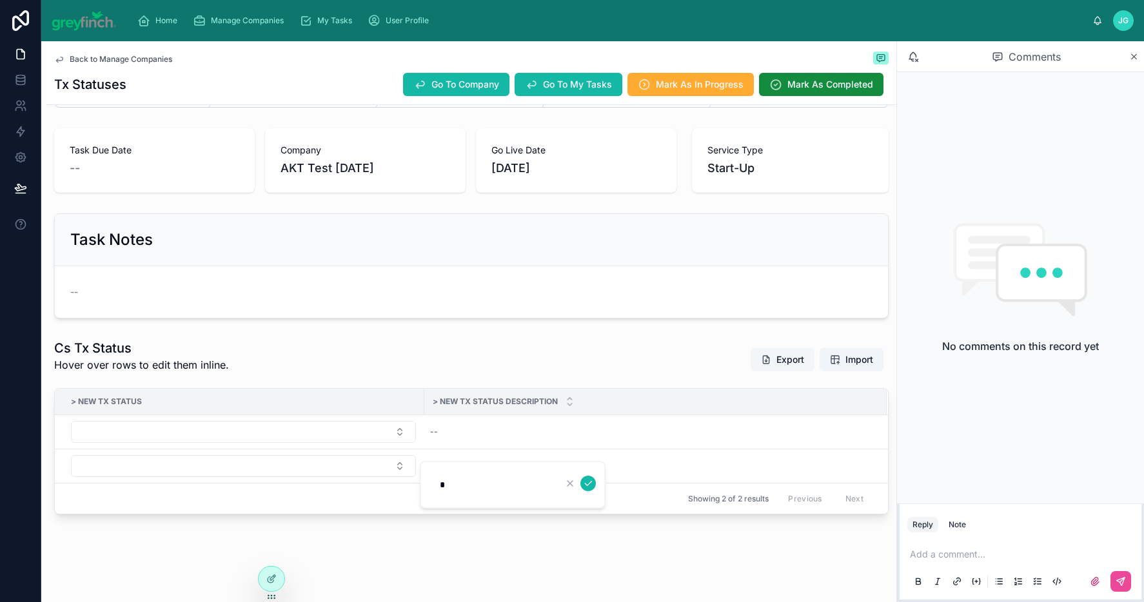
click at [453, 484] on input "*" at bounding box center [493, 485] width 123 height 18
click at [591, 488] on icon "submit" at bounding box center [588, 484] width 10 height 10
click at [816, 449] on span "Delete This Row" at bounding box center [845, 449] width 59 height 10
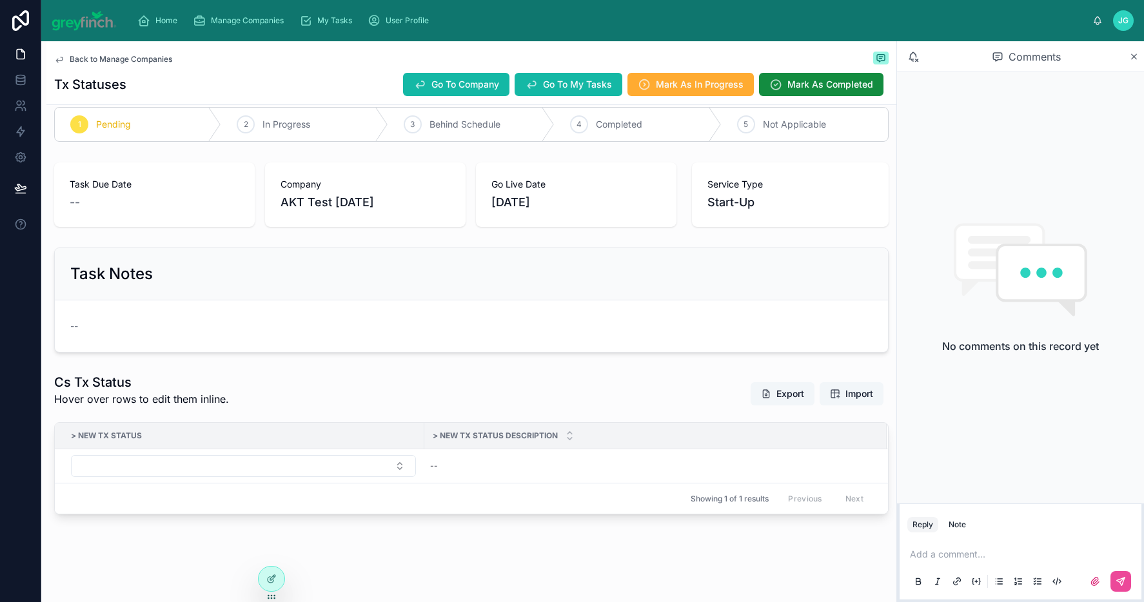
click at [830, 398] on span "Import" at bounding box center [851, 394] width 43 height 13
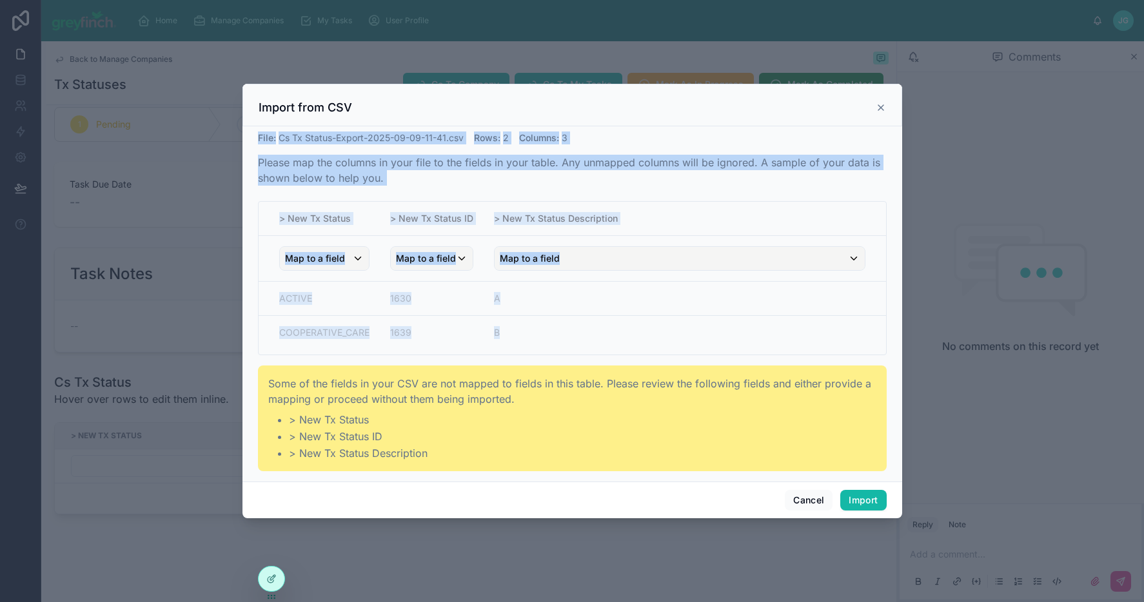
drag, startPoint x: 715, startPoint y: 352, endPoint x: 652, endPoint y: 349, distance: 62.6
click at [580, 324] on td "B" at bounding box center [685, 335] width 402 height 39
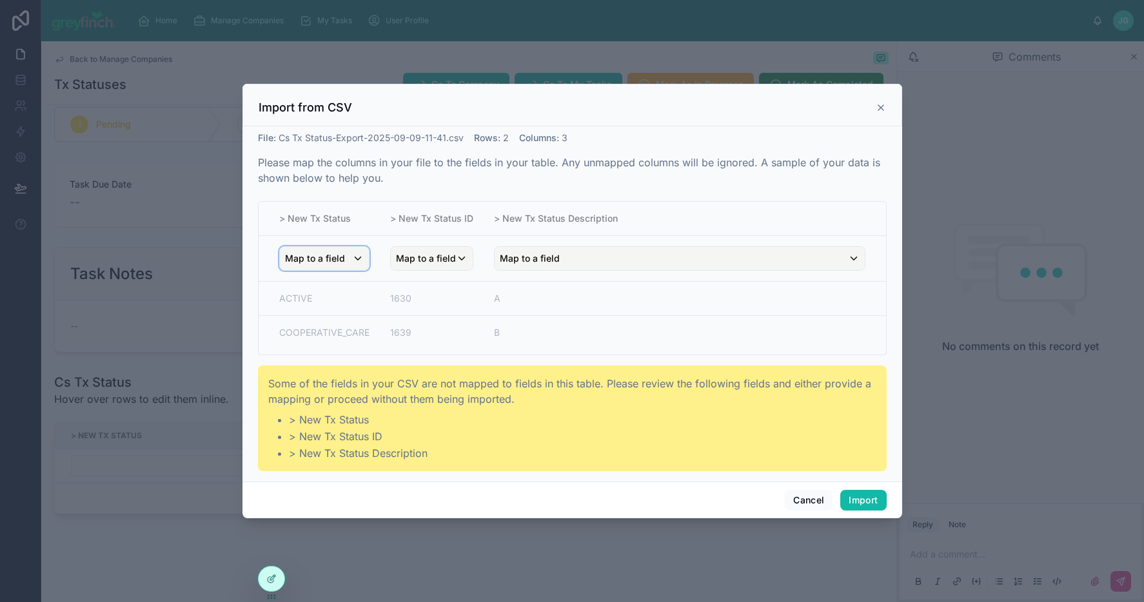
click at [291, 256] on span "Map to a field" at bounding box center [315, 258] width 60 height 23
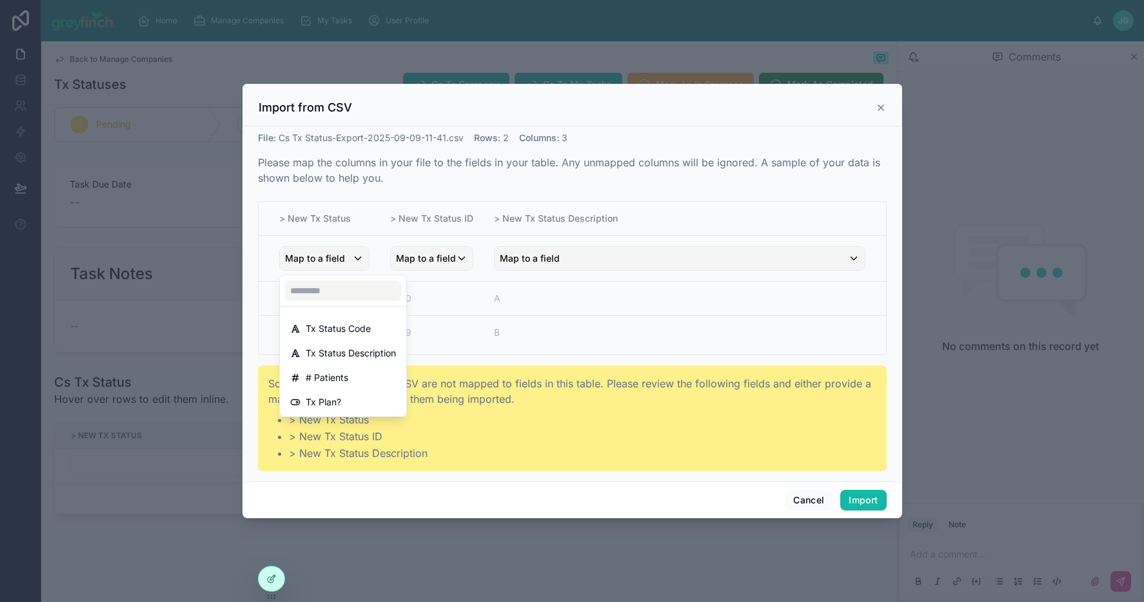
click at [648, 407] on div "scrollable content" at bounding box center [573, 301] width 660 height 435
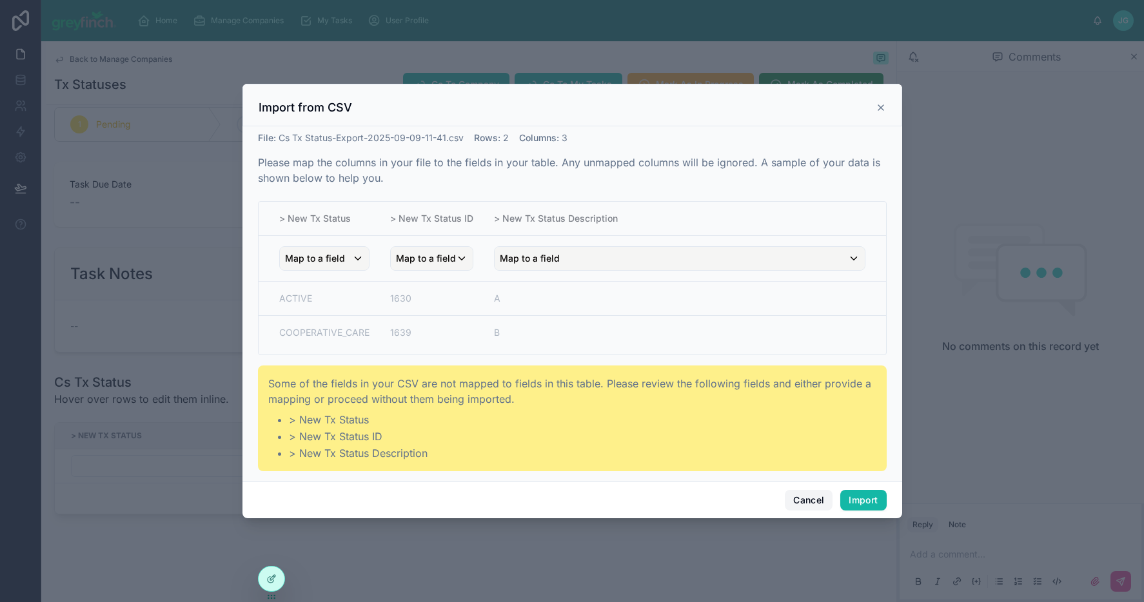
click at [788, 497] on button "Cancel" at bounding box center [809, 500] width 48 height 21
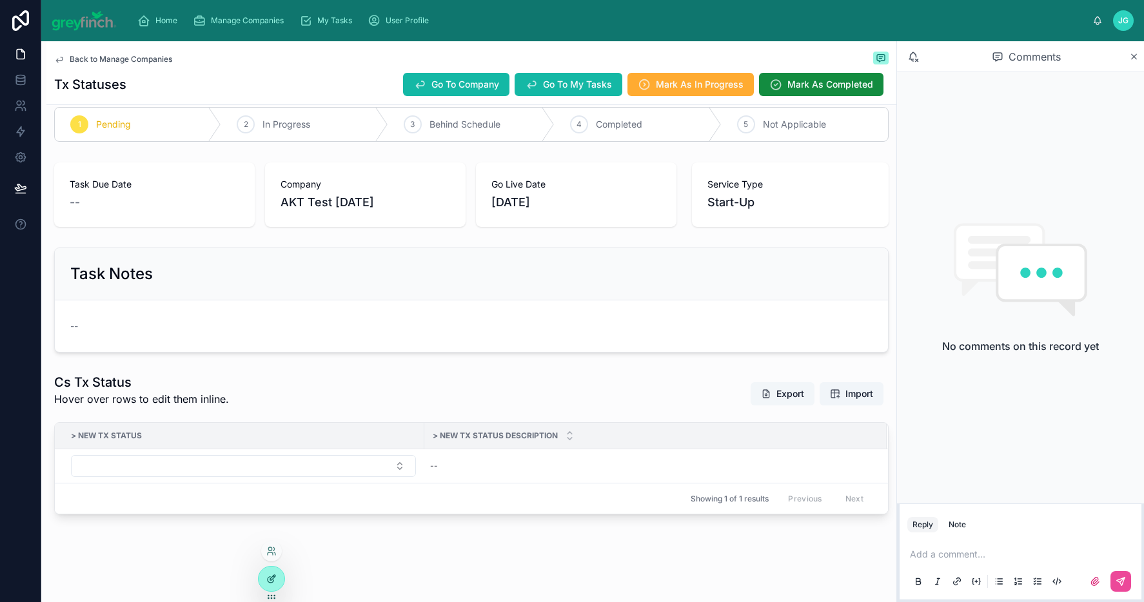
click at [265, 582] on div at bounding box center [272, 579] width 26 height 25
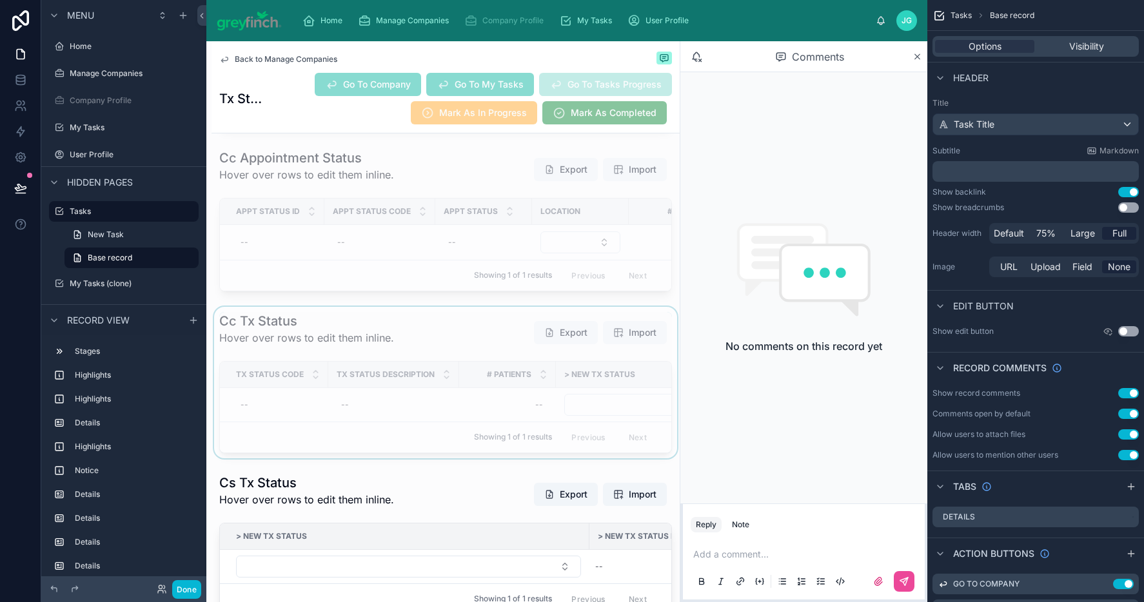
scroll to position [7190, 0]
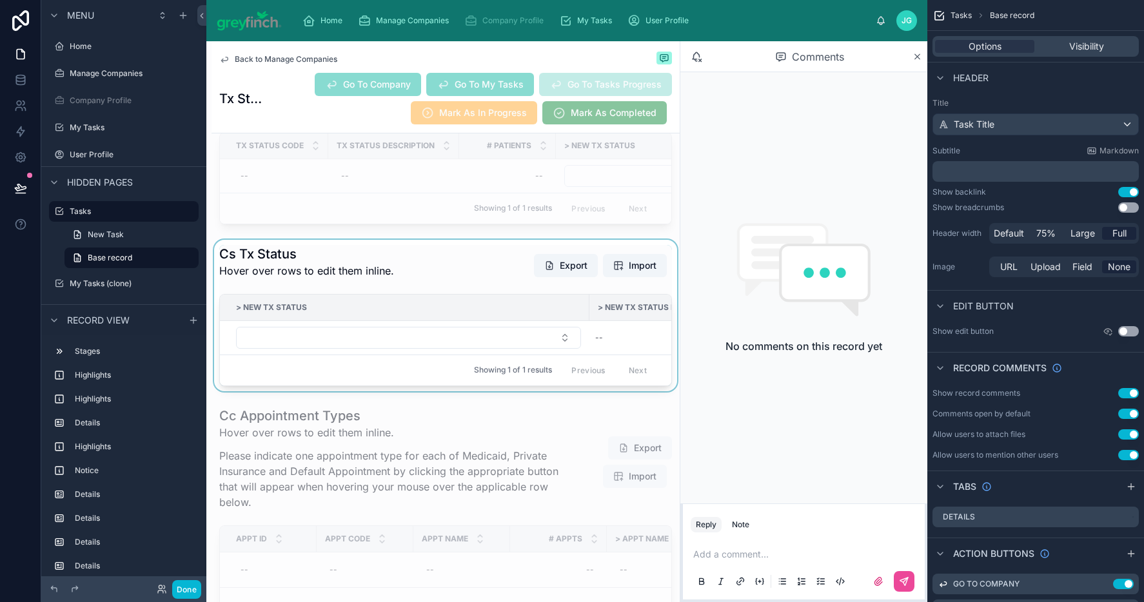
click at [400, 378] on div at bounding box center [446, 316] width 468 height 152
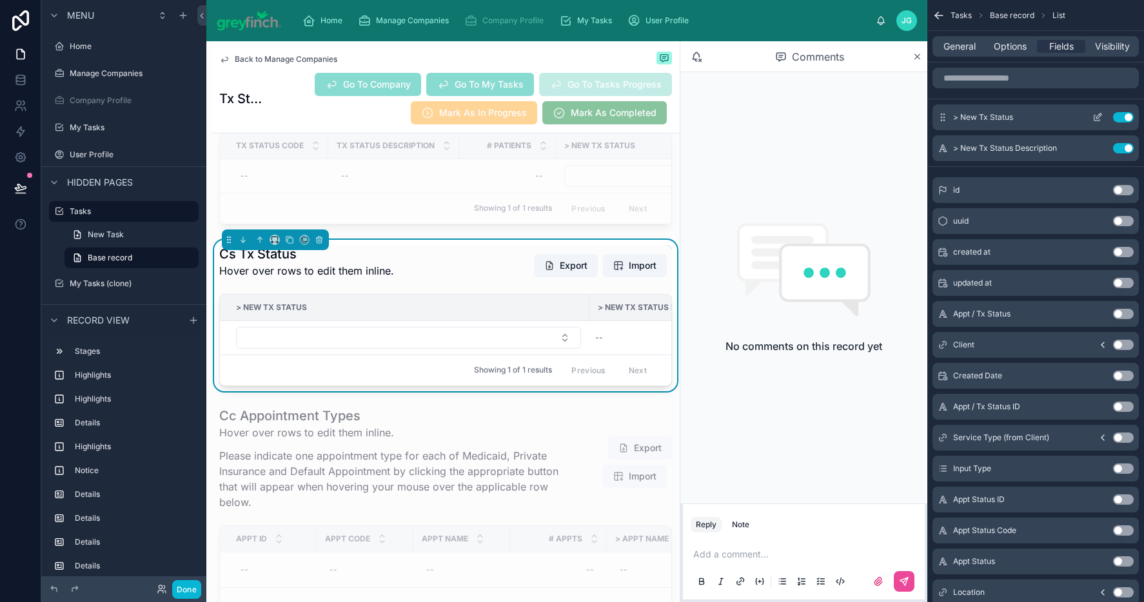
click at [1098, 117] on icon "scrollable content" at bounding box center [1098, 117] width 10 height 10
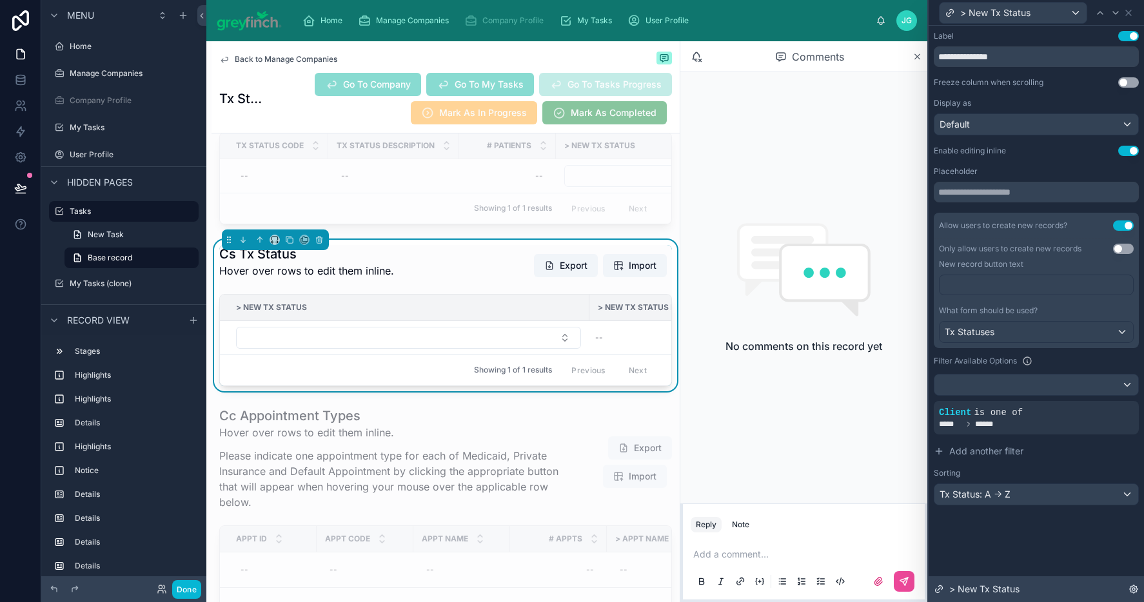
click at [1103, 592] on div "> New Tx Status" at bounding box center [1036, 590] width 215 height 26
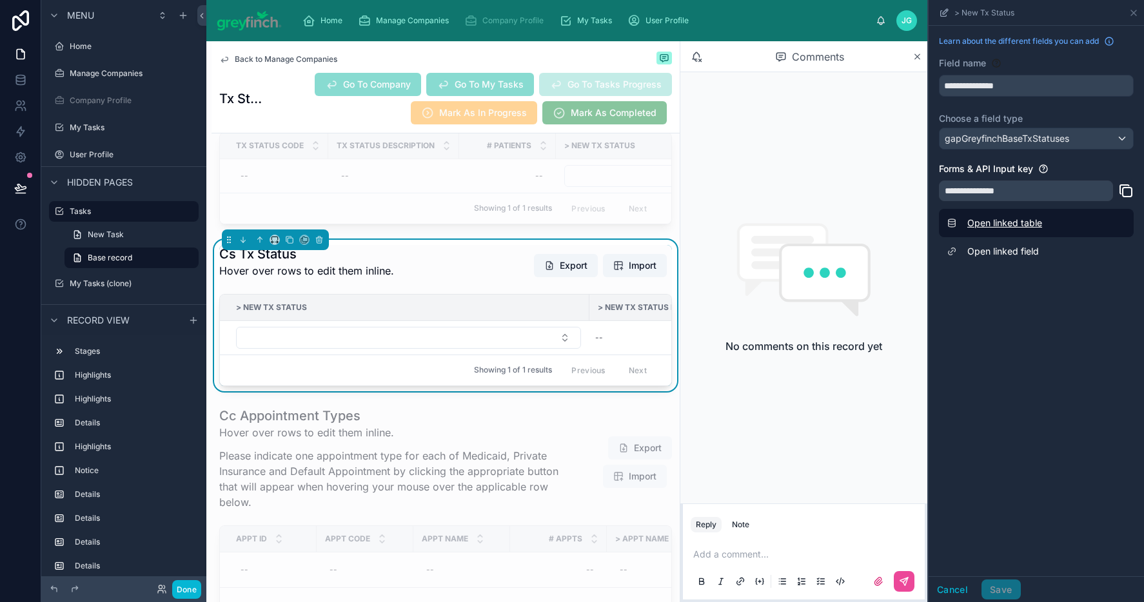
click at [1005, 226] on link "Open linked table" at bounding box center [1036, 223] width 195 height 28
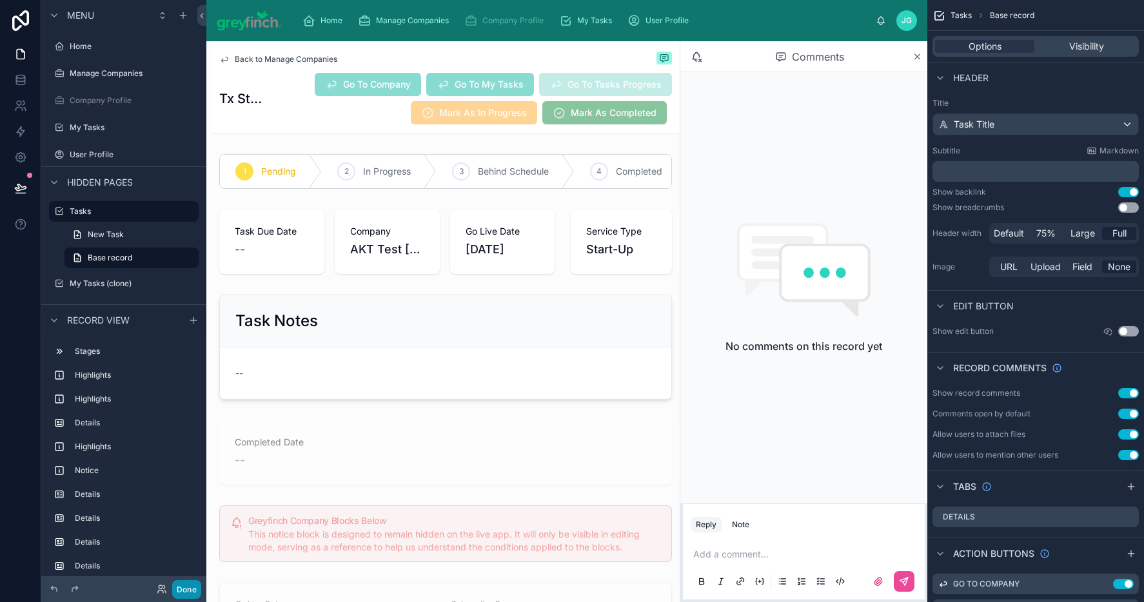
click at [186, 592] on button "Done" at bounding box center [186, 590] width 29 height 19
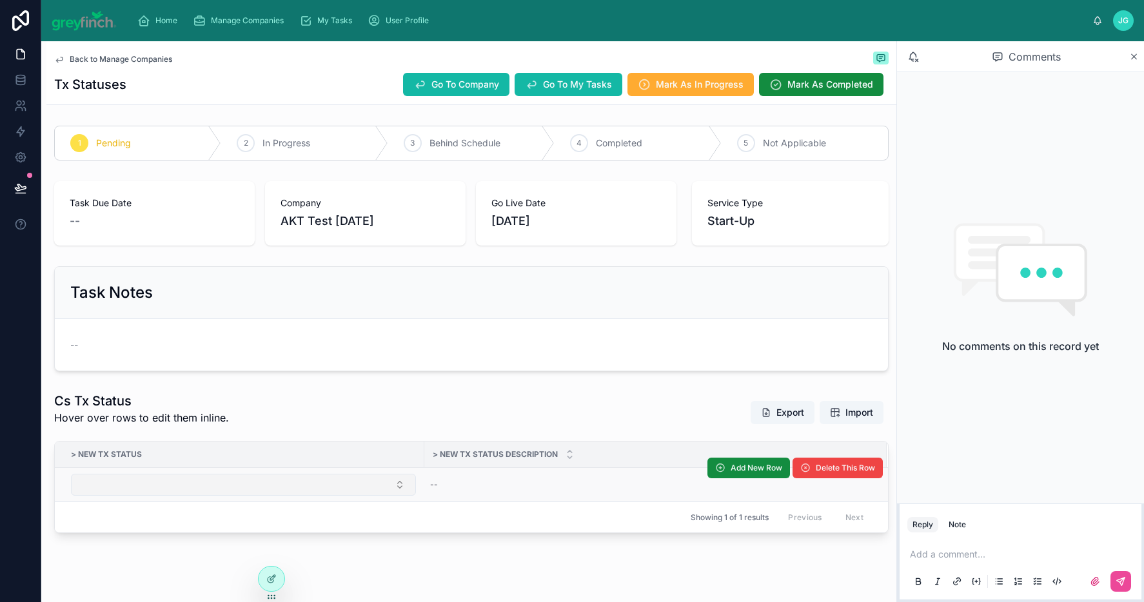
click at [398, 489] on button "Select Button" at bounding box center [243, 485] width 345 height 22
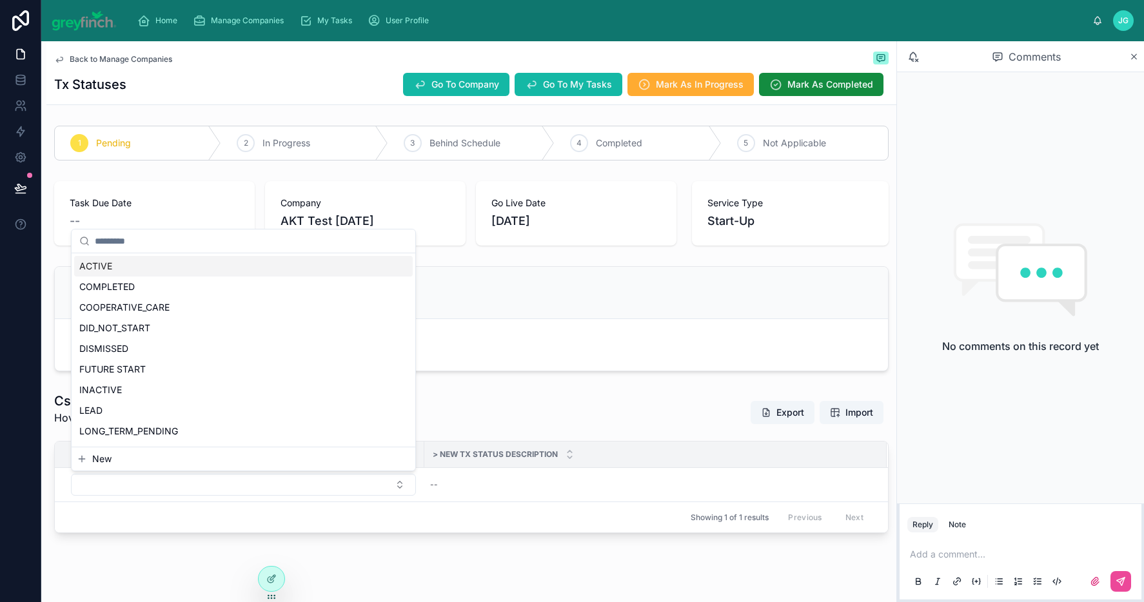
click at [485, 401] on div "Cs Tx Status Hover over rows to edit them inline. Export Import" at bounding box center [471, 412] width 835 height 41
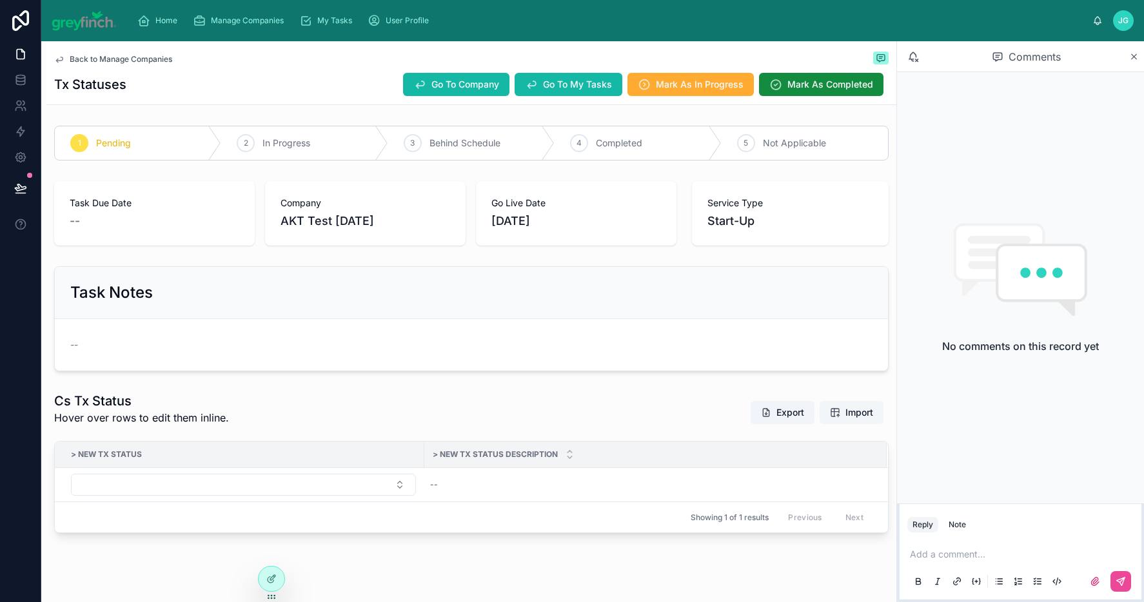
click at [830, 417] on span "Import" at bounding box center [851, 412] width 43 height 13
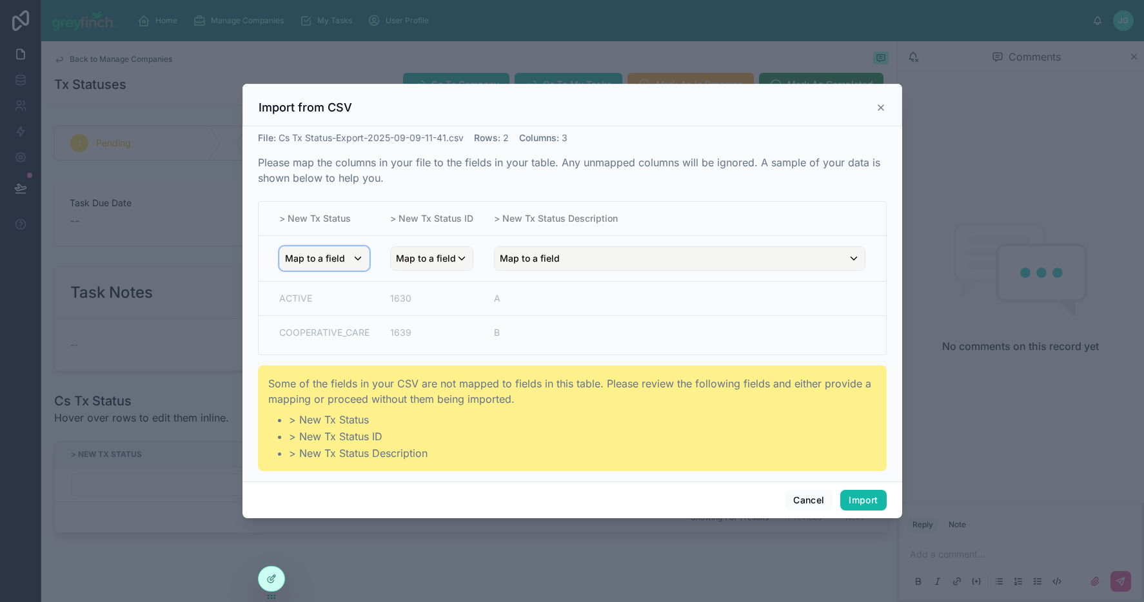
click at [323, 263] on span "Map to a field" at bounding box center [315, 258] width 60 height 23
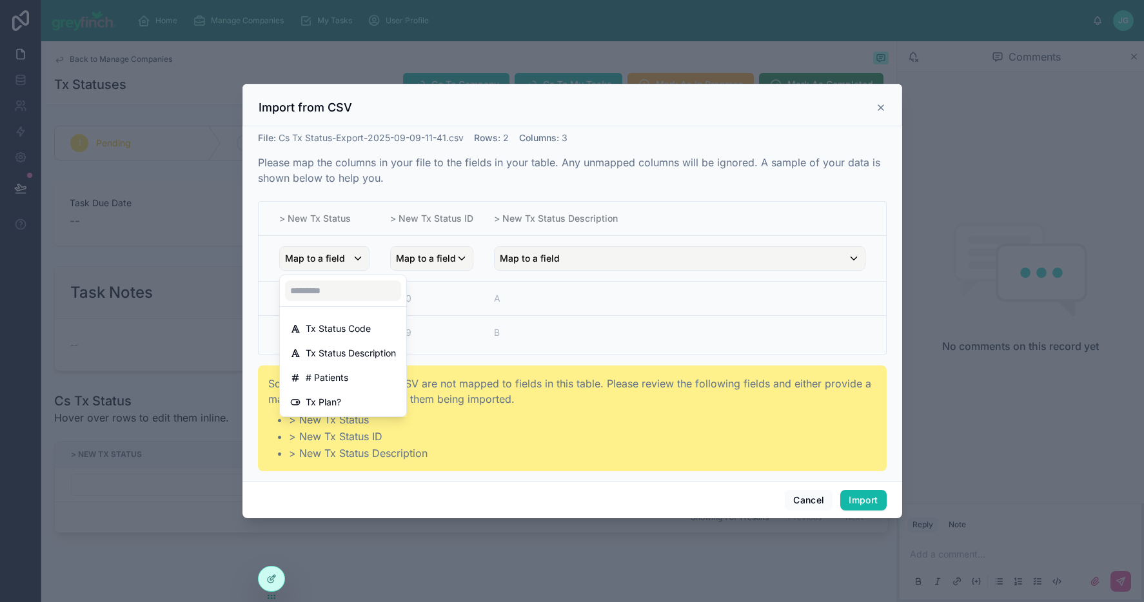
click at [756, 459] on div "scrollable content" at bounding box center [573, 301] width 660 height 435
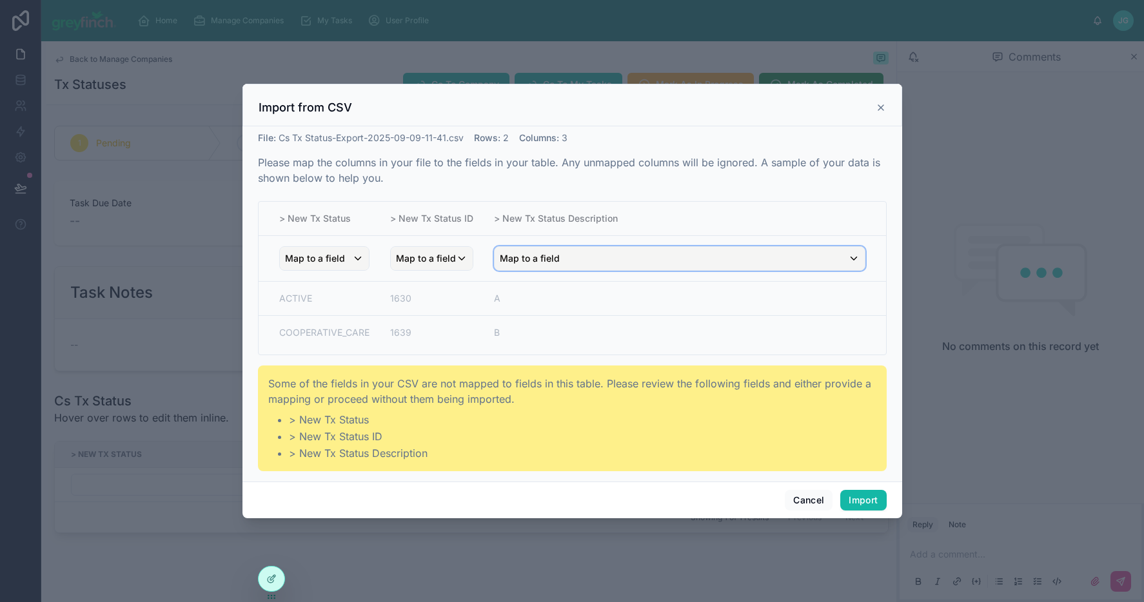
click at [574, 267] on div "Map to a field" at bounding box center [680, 258] width 370 height 23
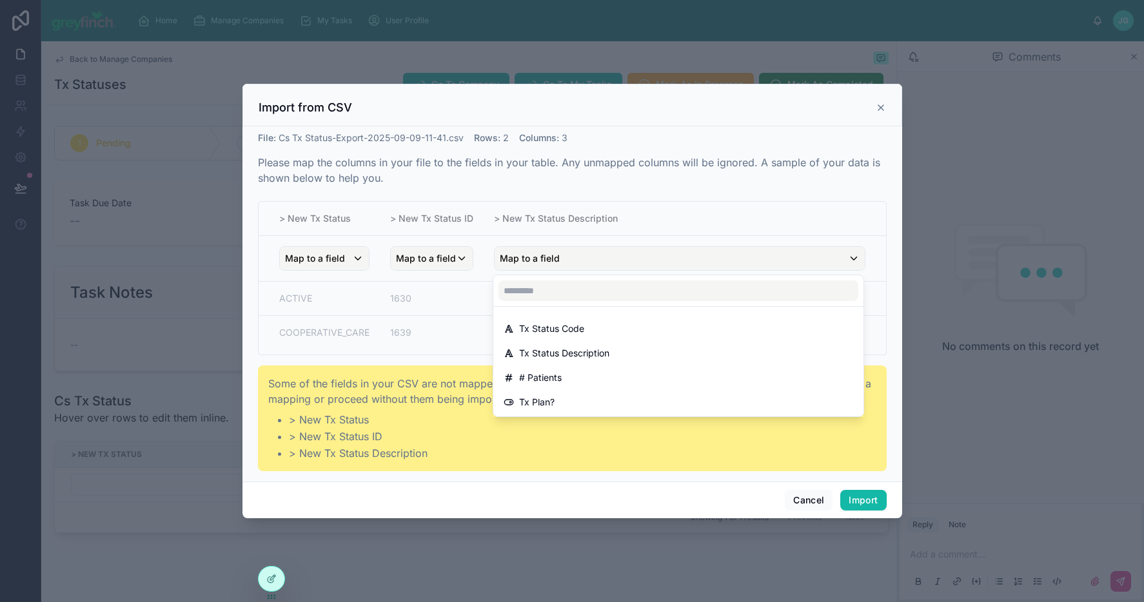
click at [570, 224] on div "scrollable content" at bounding box center [573, 301] width 660 height 435
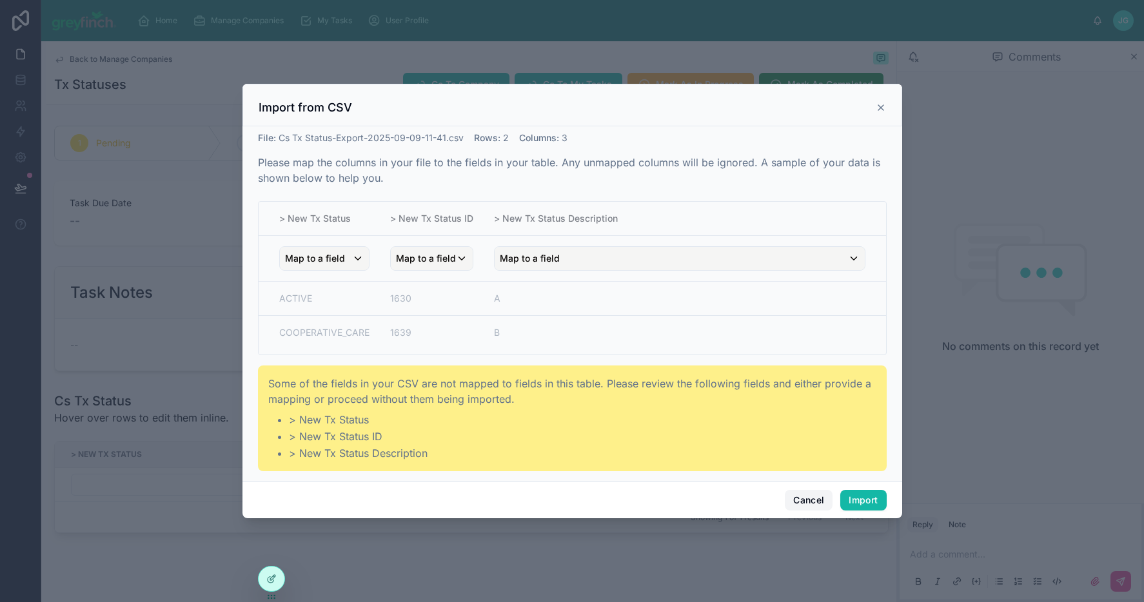
click at [800, 503] on button "Cancel" at bounding box center [809, 500] width 48 height 21
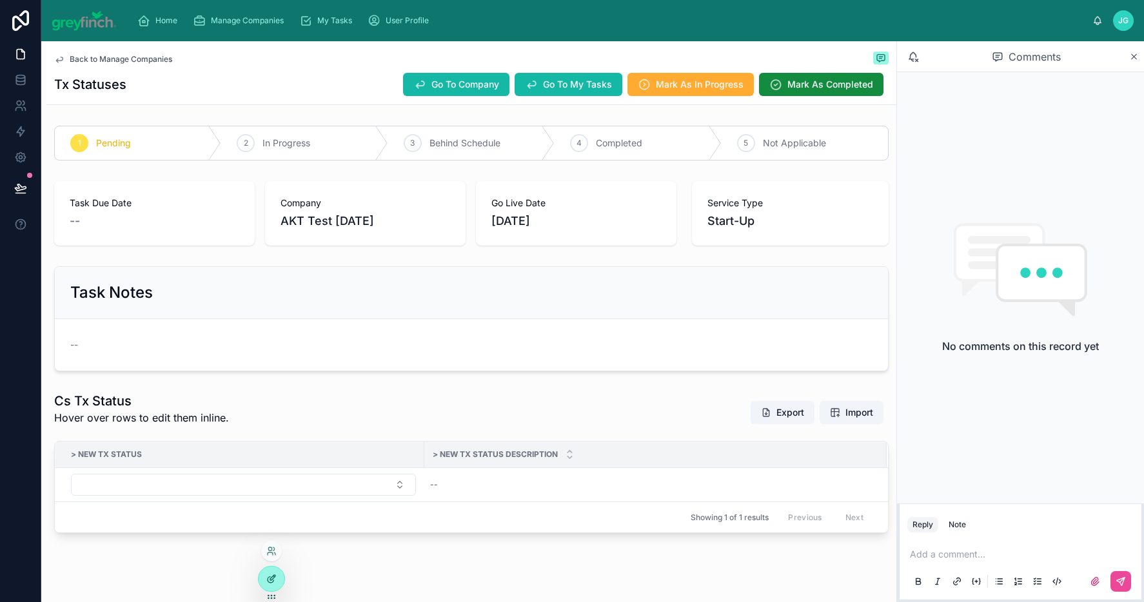
click at [271, 577] on icon at bounding box center [271, 579] width 10 height 10
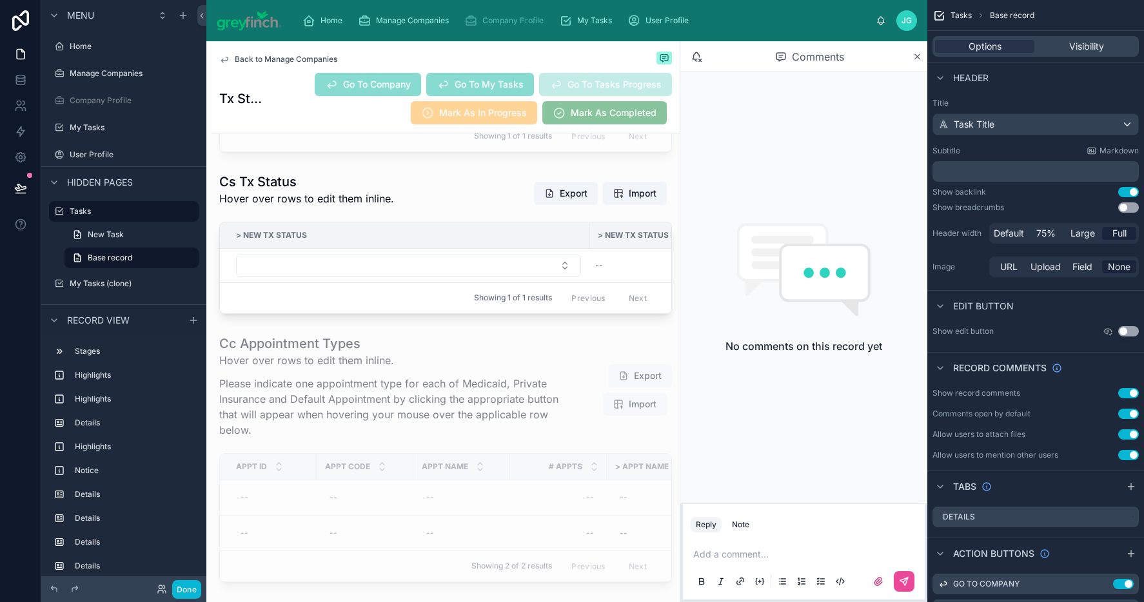
scroll to position [7237, 0]
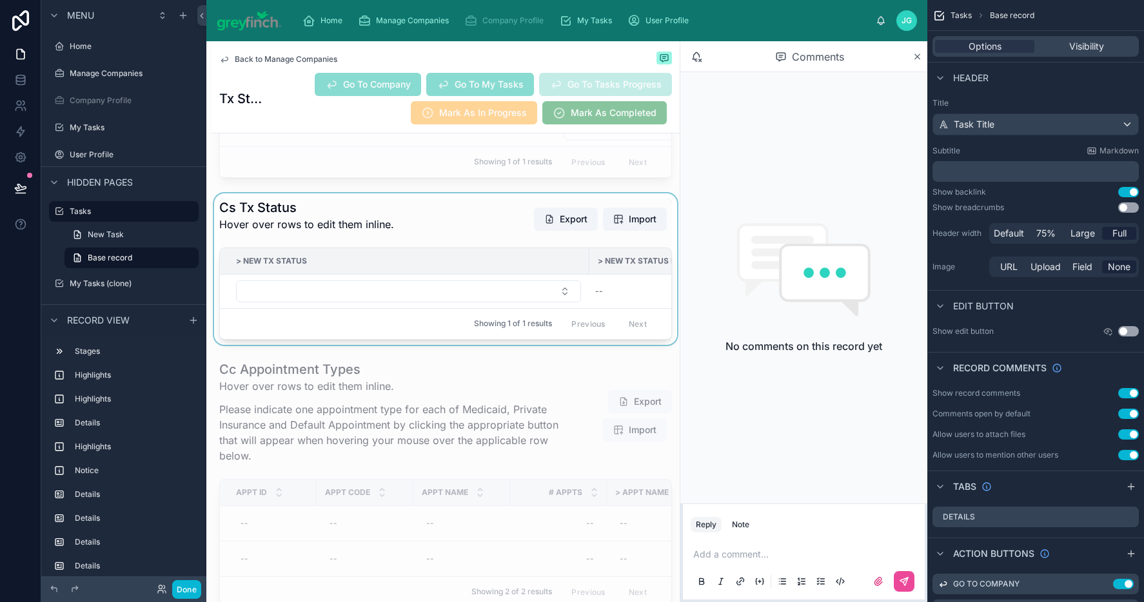
click at [460, 326] on div at bounding box center [446, 270] width 468 height 152
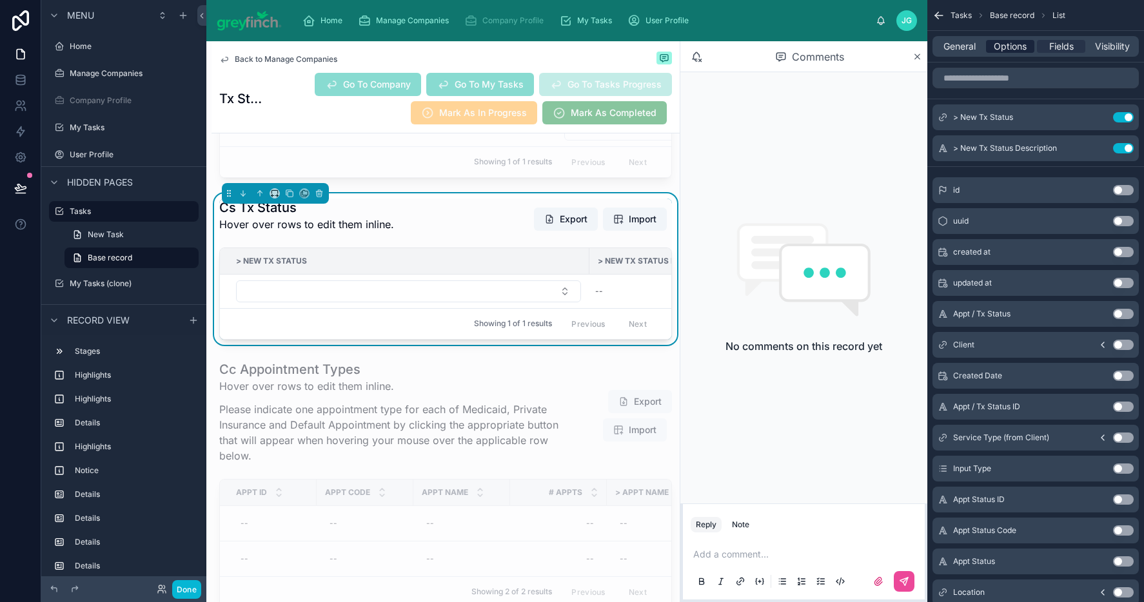
click at [999, 47] on span "Options" at bounding box center [1010, 46] width 33 height 13
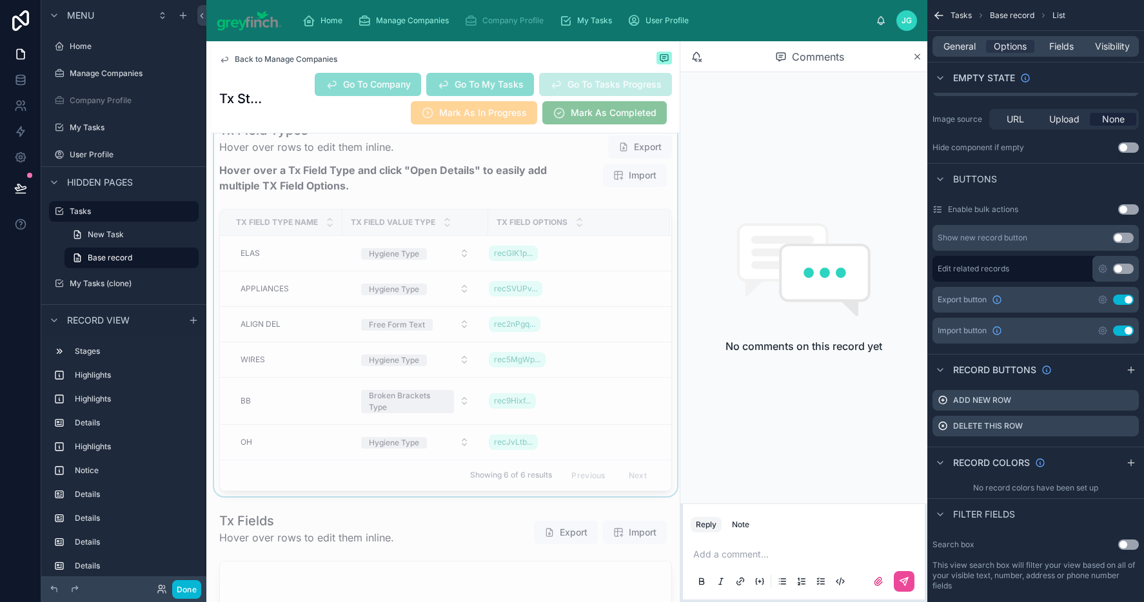
scroll to position [8081, 0]
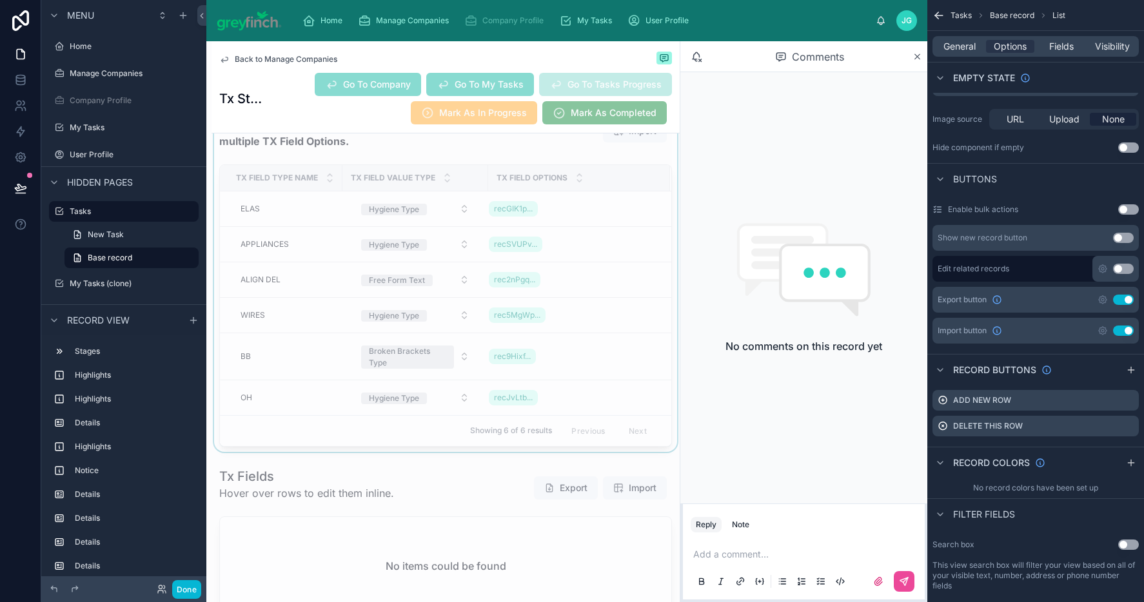
click at [452, 223] on div at bounding box center [446, 262] width 468 height 381
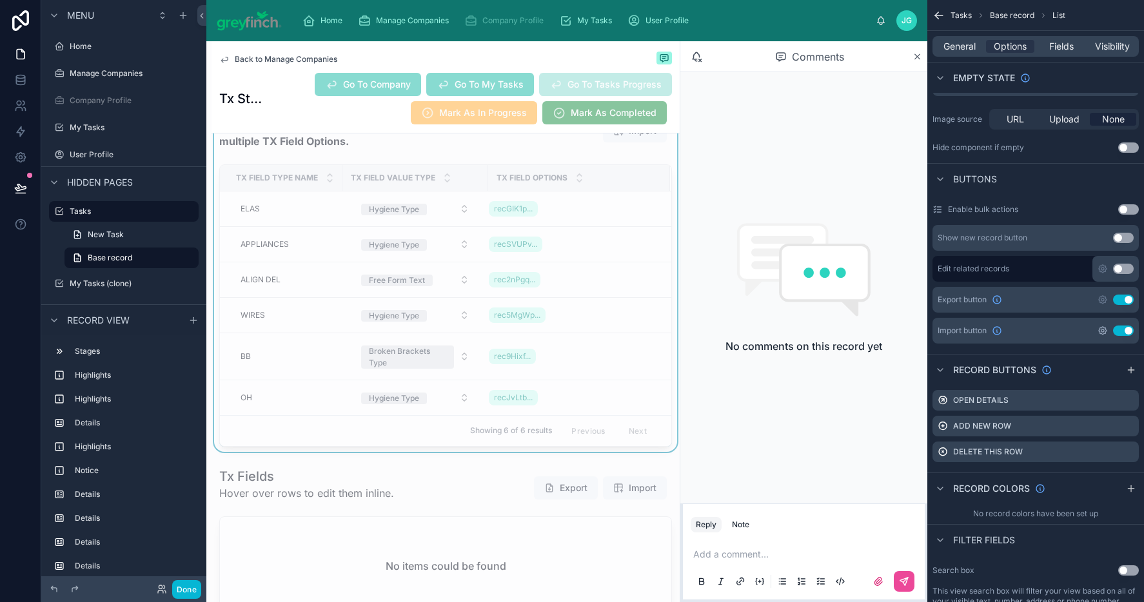
click at [1104, 333] on icon "scrollable content" at bounding box center [1103, 331] width 8 height 8
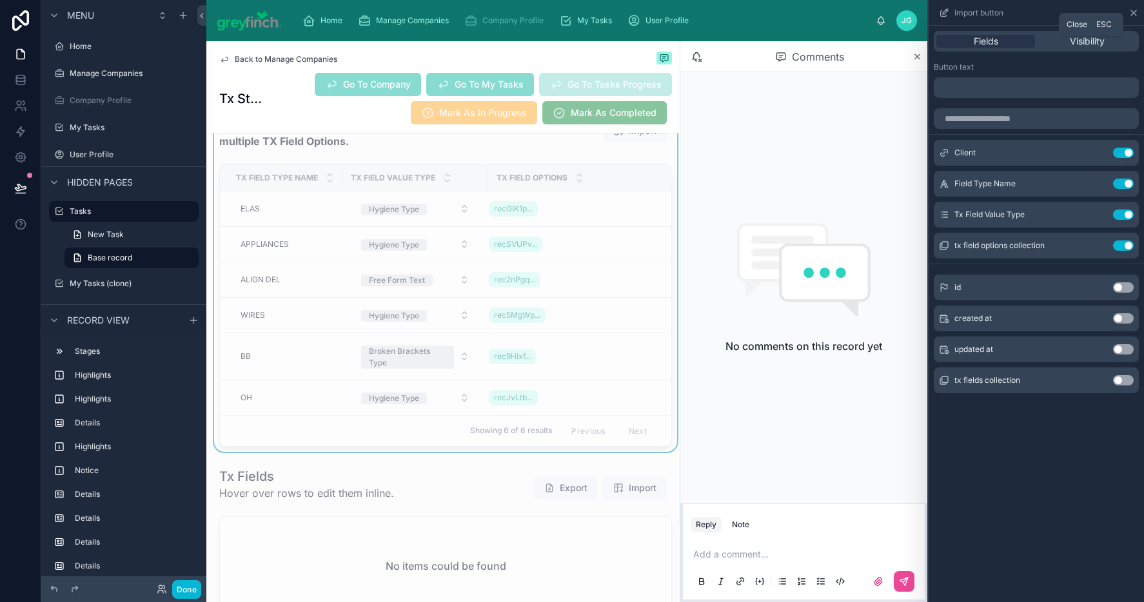
click at [1133, 13] on icon at bounding box center [1133, 12] width 5 height 5
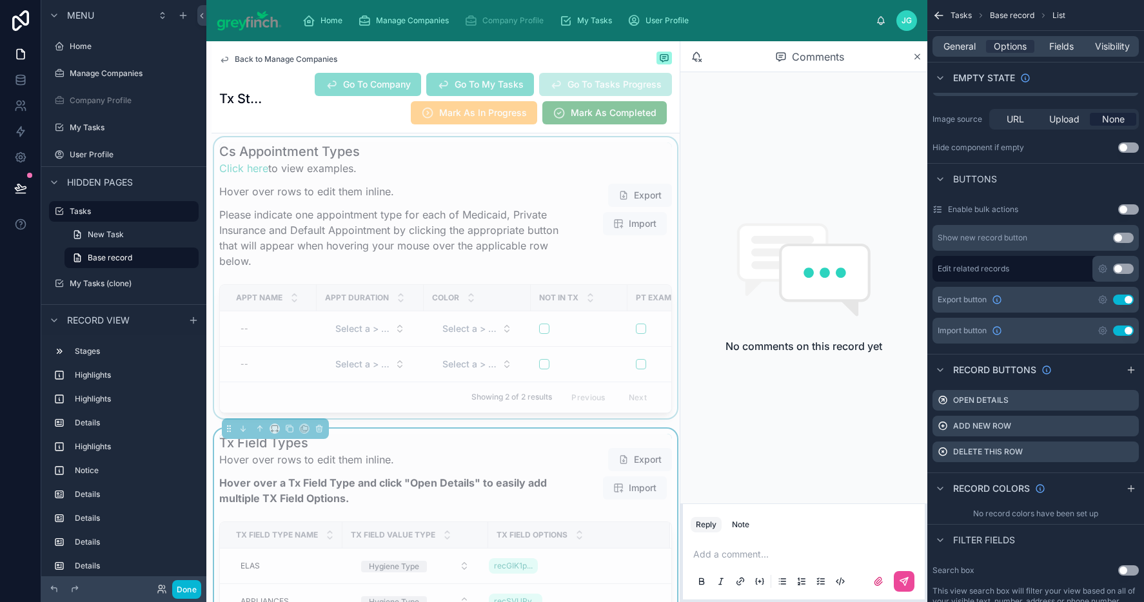
scroll to position [7354, 0]
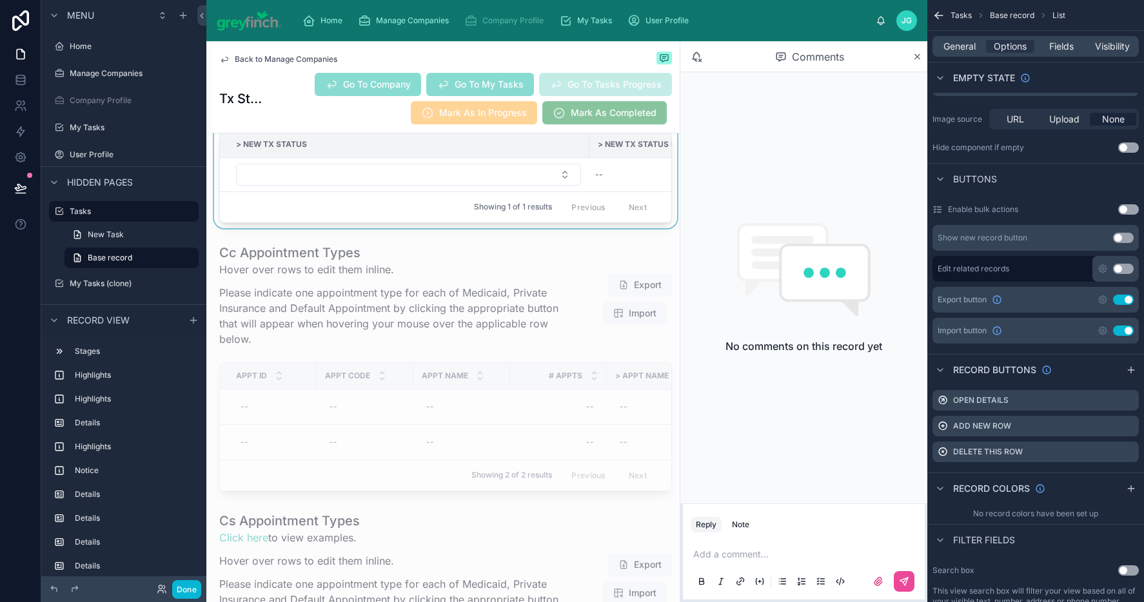
click at [395, 213] on div at bounding box center [446, 153] width 468 height 152
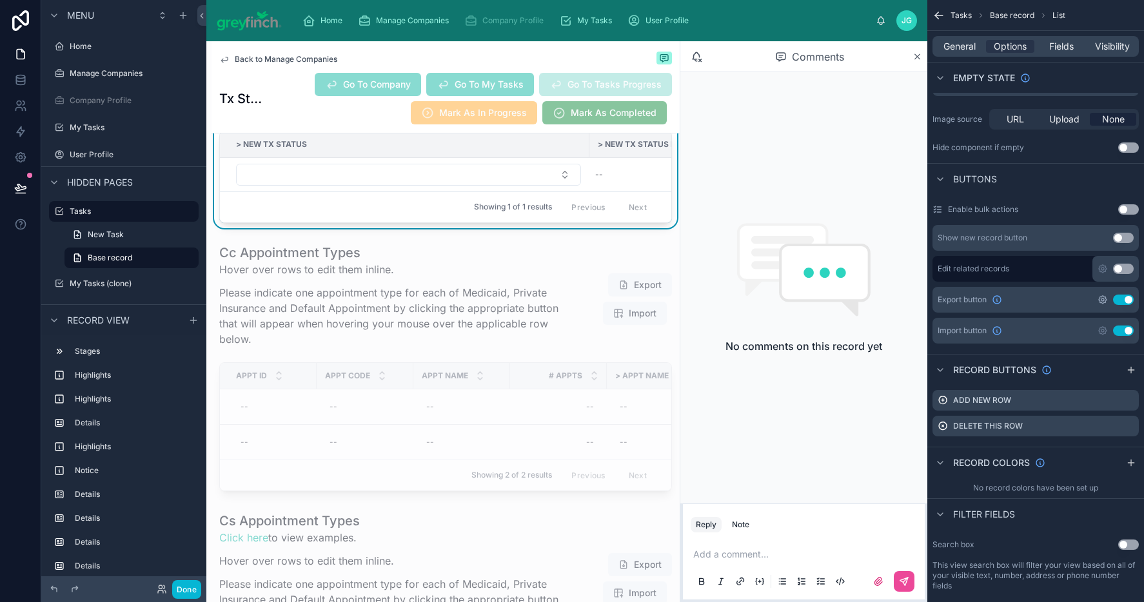
click at [1105, 303] on icon "scrollable content" at bounding box center [1103, 300] width 8 height 8
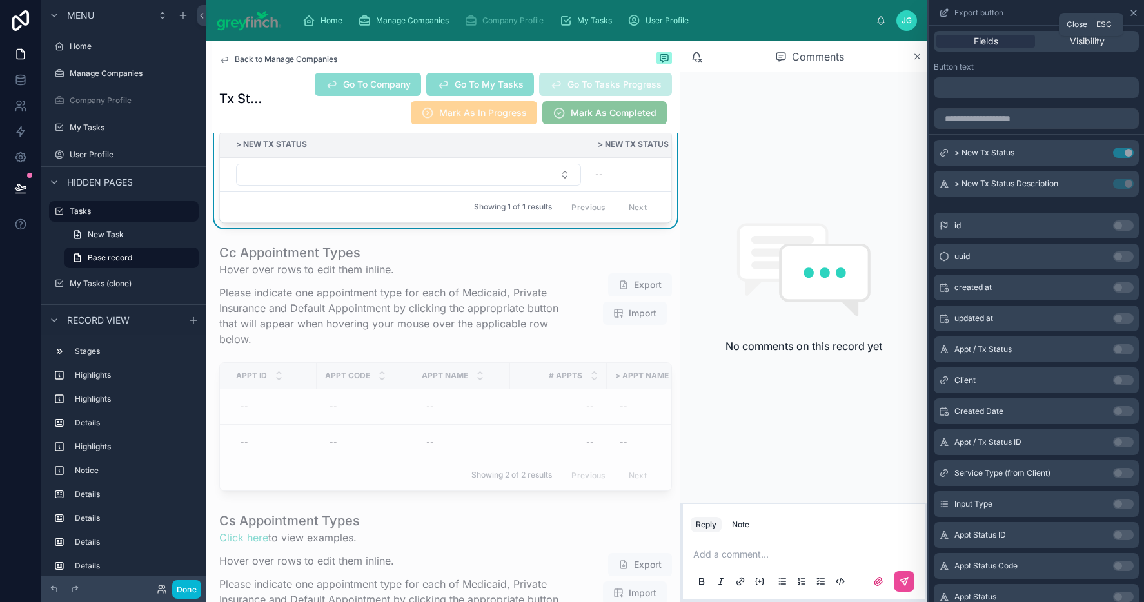
click at [1136, 14] on icon at bounding box center [1134, 13] width 10 height 10
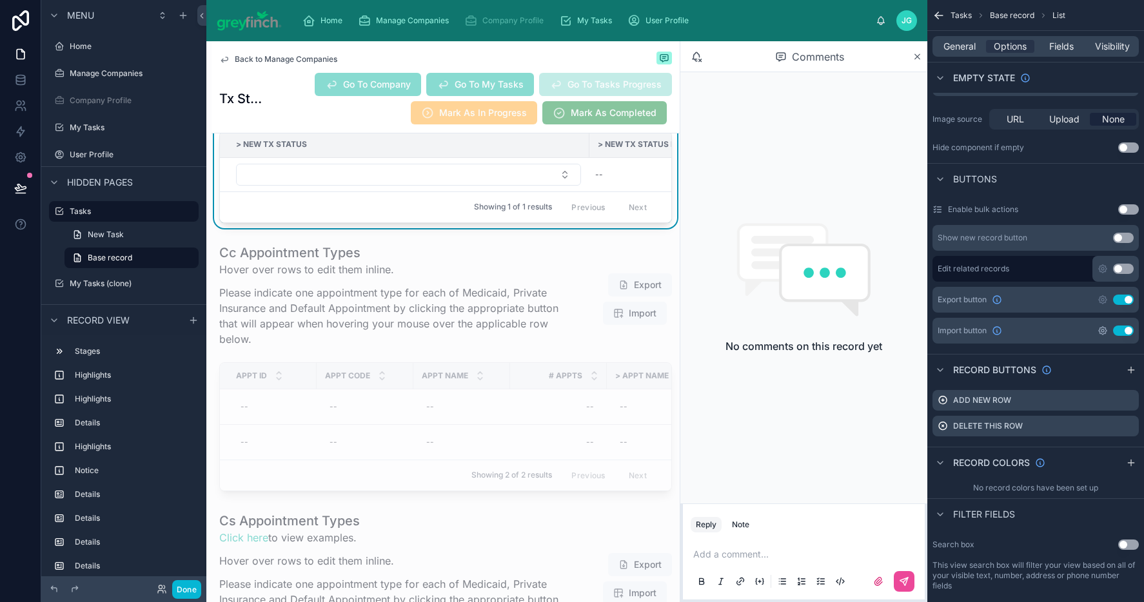
click at [1100, 334] on icon "scrollable content" at bounding box center [1103, 331] width 10 height 10
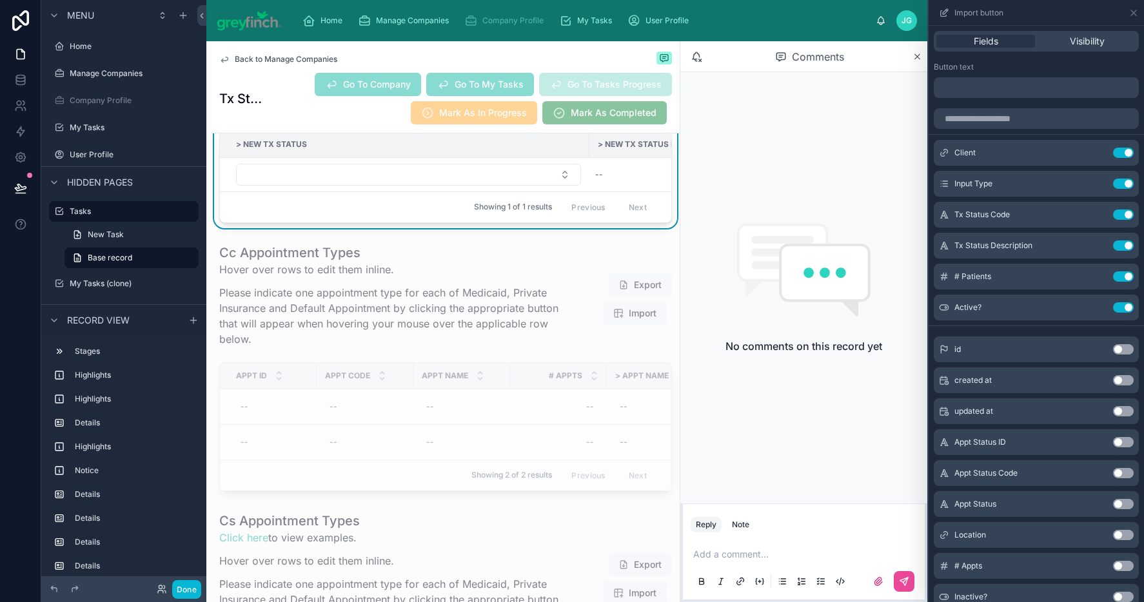
scroll to position [116, 0]
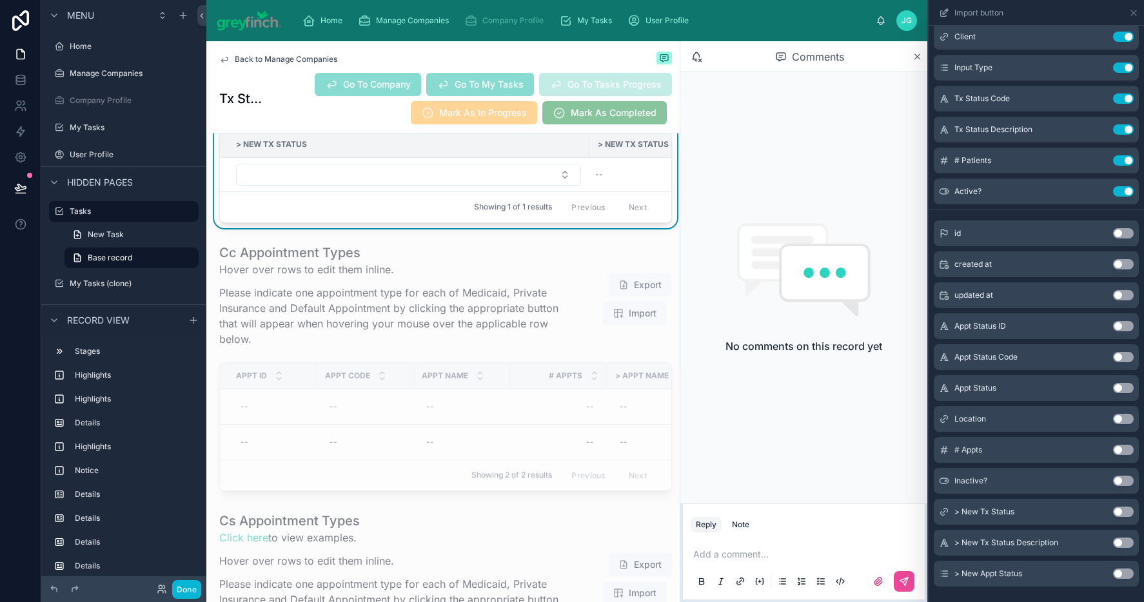
click at [1114, 513] on button "Use setting" at bounding box center [1123, 512] width 21 height 10
click at [1115, 544] on button "Use setting" at bounding box center [1123, 543] width 21 height 10
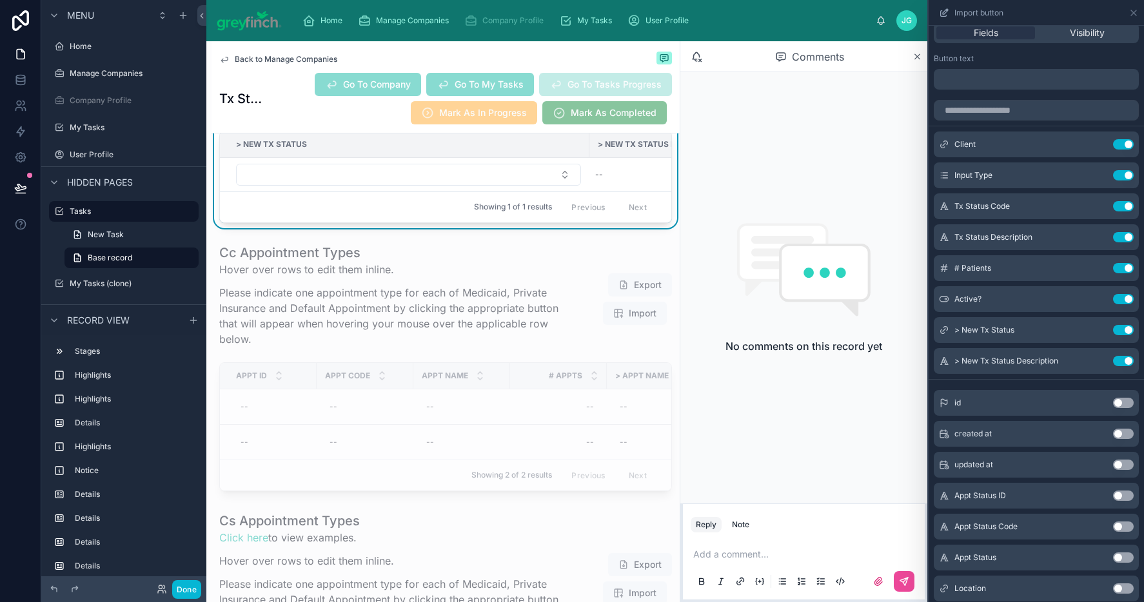
scroll to position [0, 0]
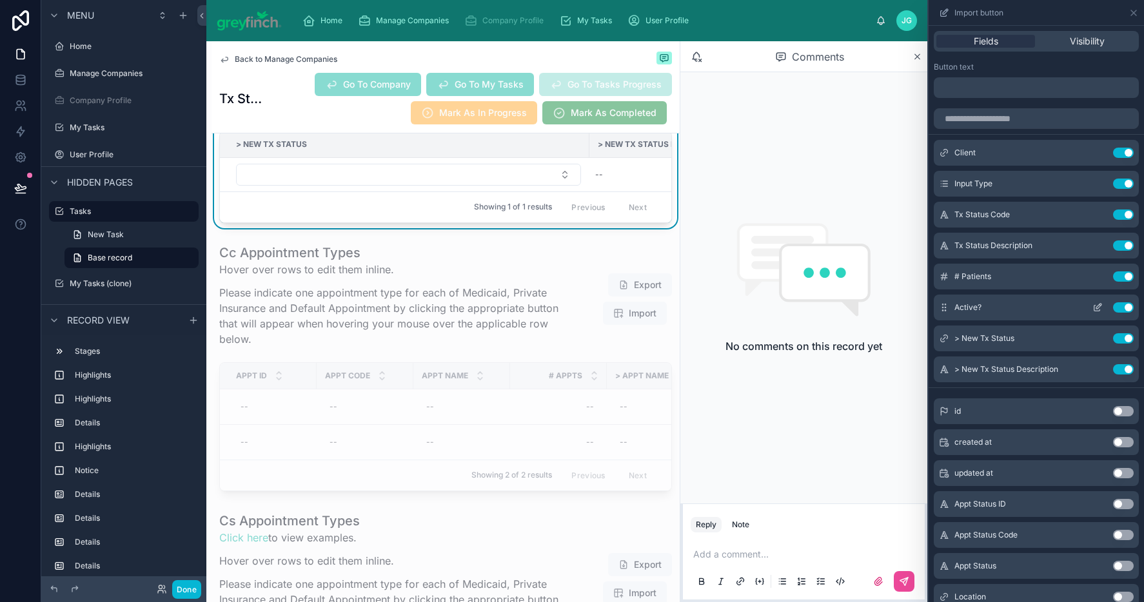
click at [1116, 307] on button "Use setting" at bounding box center [1123, 308] width 21 height 10
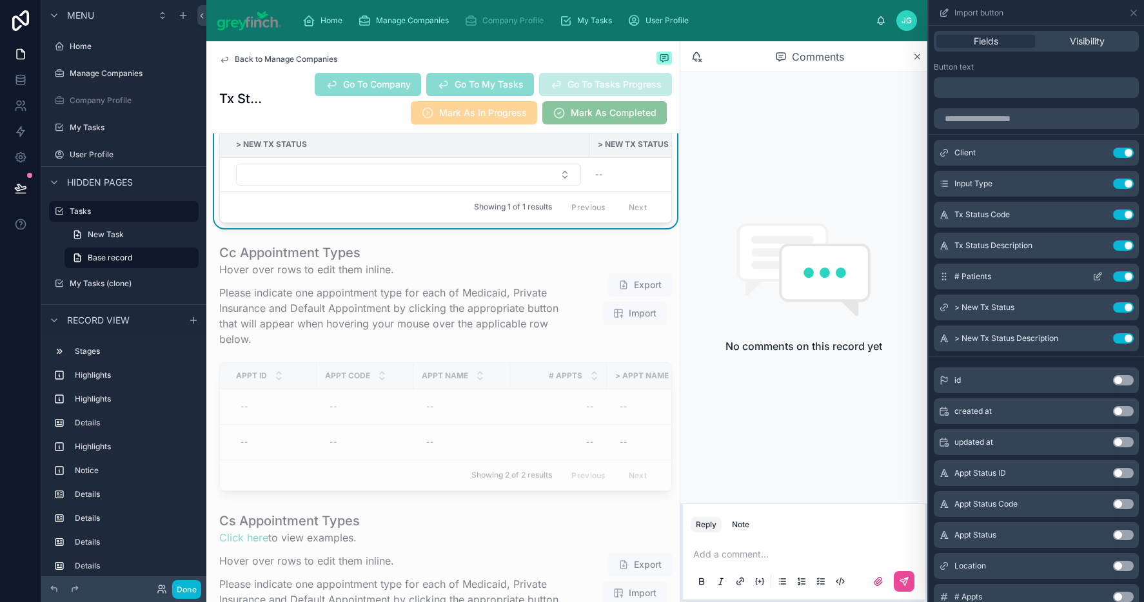
click at [1113, 275] on button "Use setting" at bounding box center [1123, 277] width 21 height 10
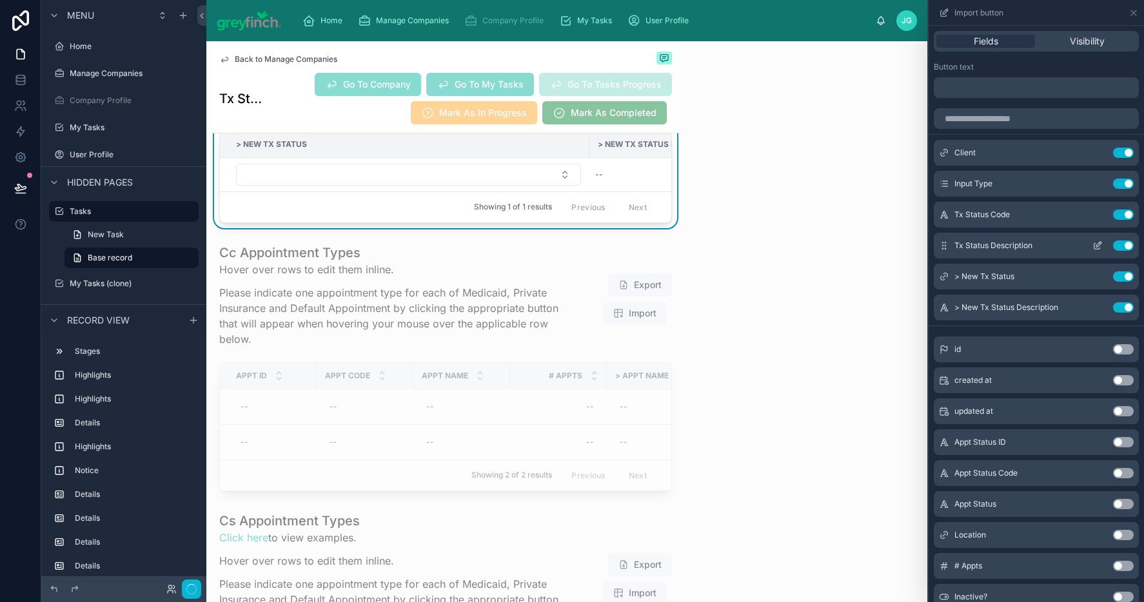
click at [1115, 246] on button "Use setting" at bounding box center [1123, 246] width 21 height 10
click at [1115, 216] on button "Use setting" at bounding box center [1123, 215] width 21 height 10
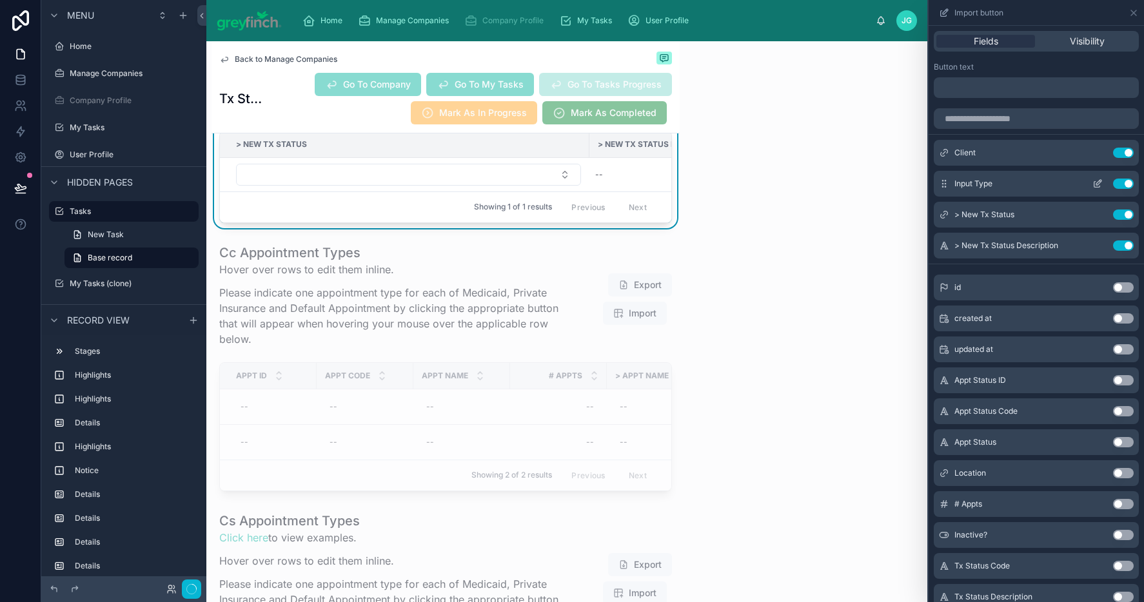
click at [1115, 184] on button "Use setting" at bounding box center [1123, 184] width 21 height 10
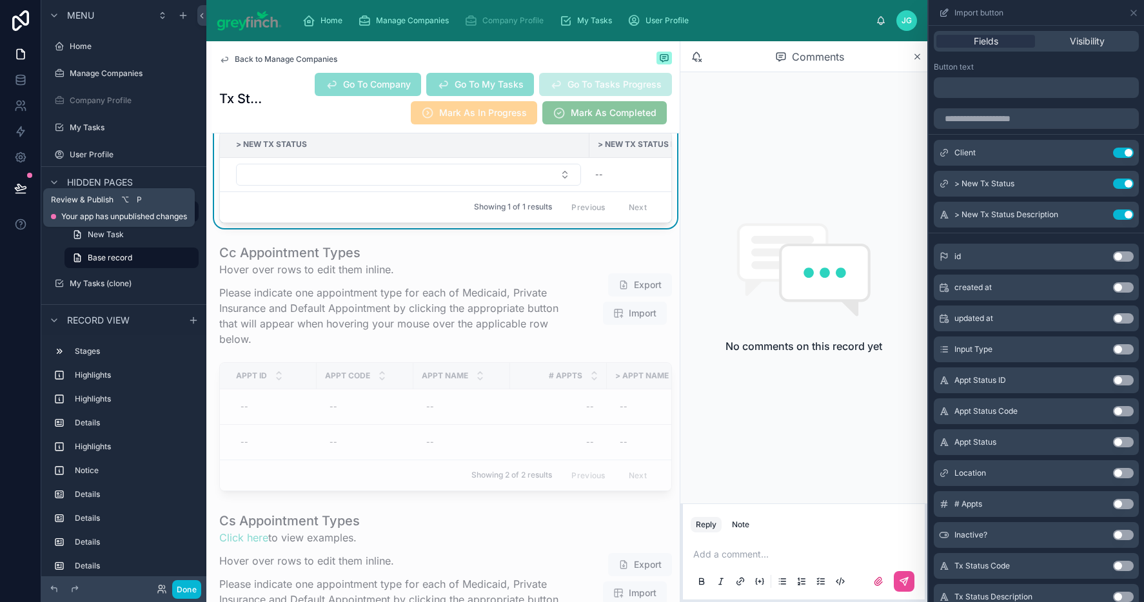
click at [20, 189] on icon at bounding box center [20, 188] width 13 height 13
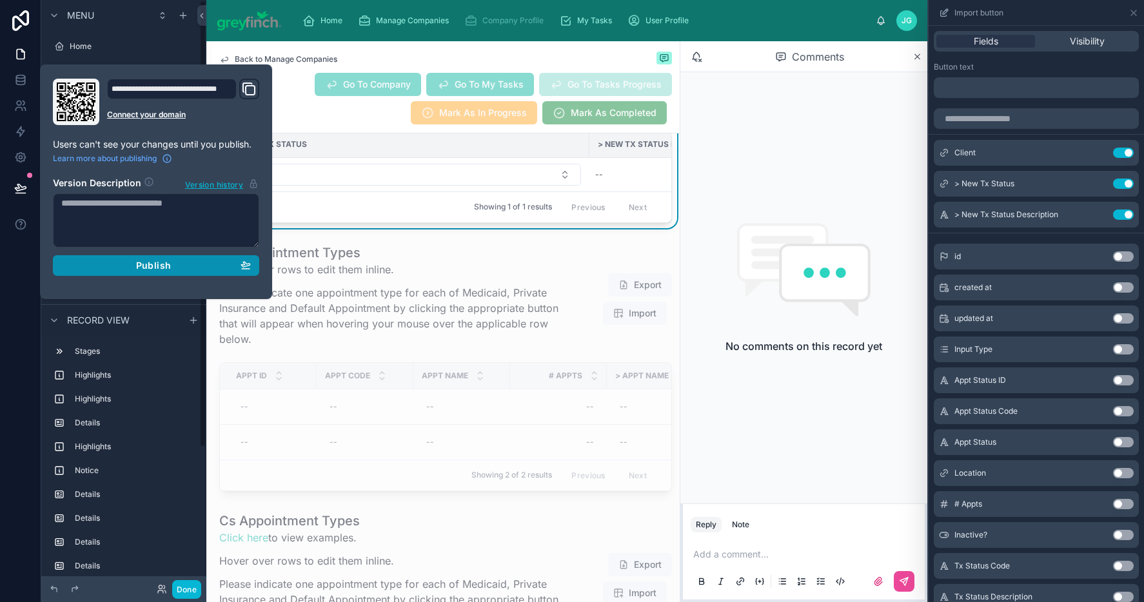
click at [163, 265] on span "Publish" at bounding box center [153, 266] width 35 height 12
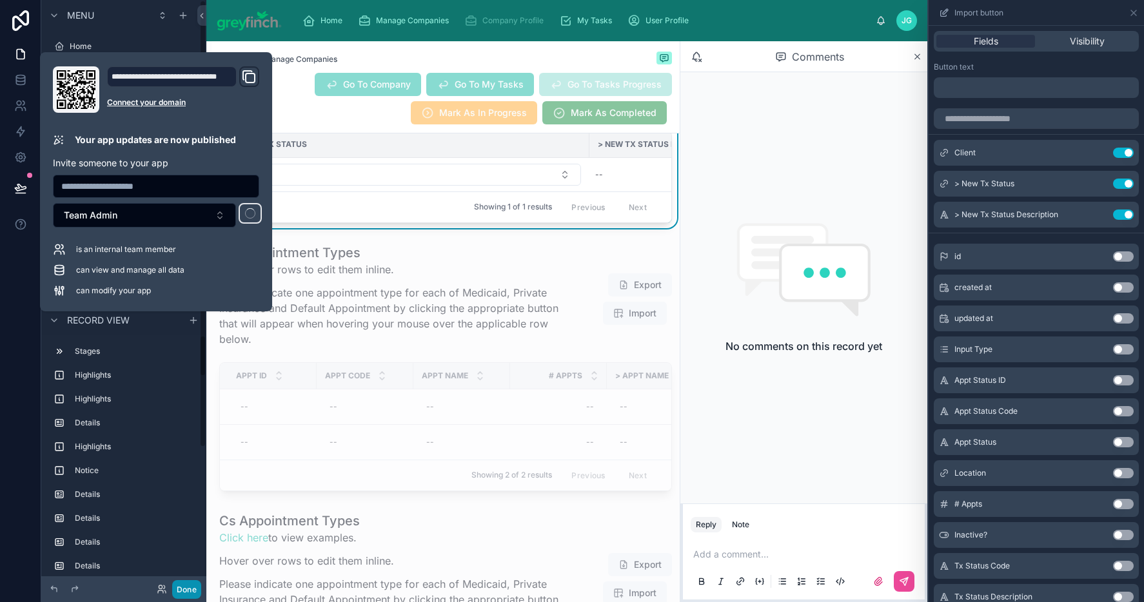
click at [192, 593] on button "Done" at bounding box center [186, 590] width 29 height 19
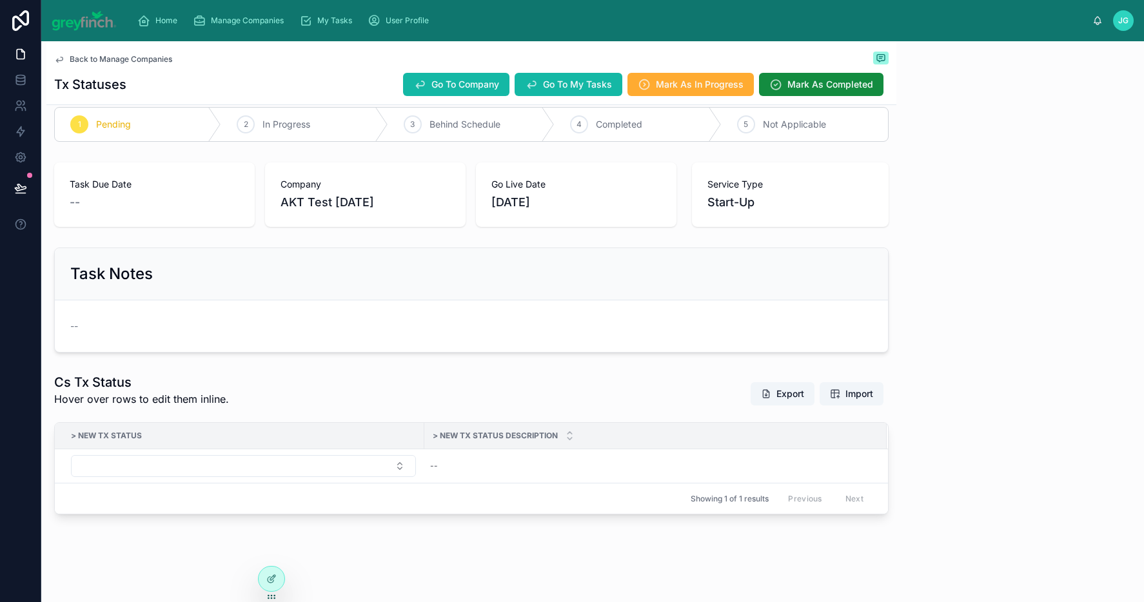
scroll to position [19, 0]
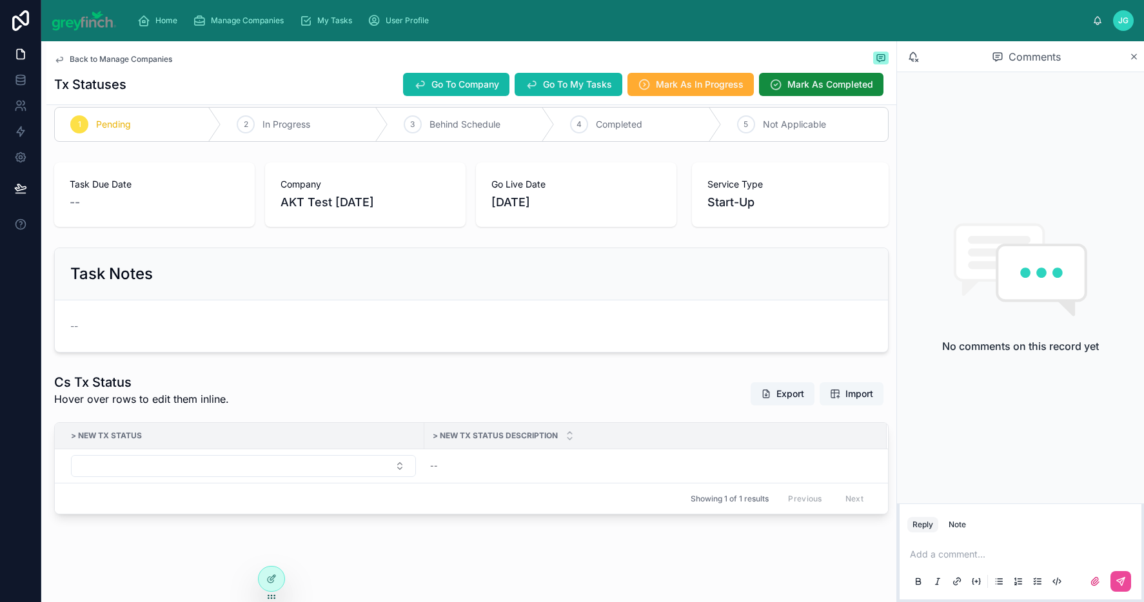
click at [836, 401] on button "Import" at bounding box center [852, 393] width 64 height 23
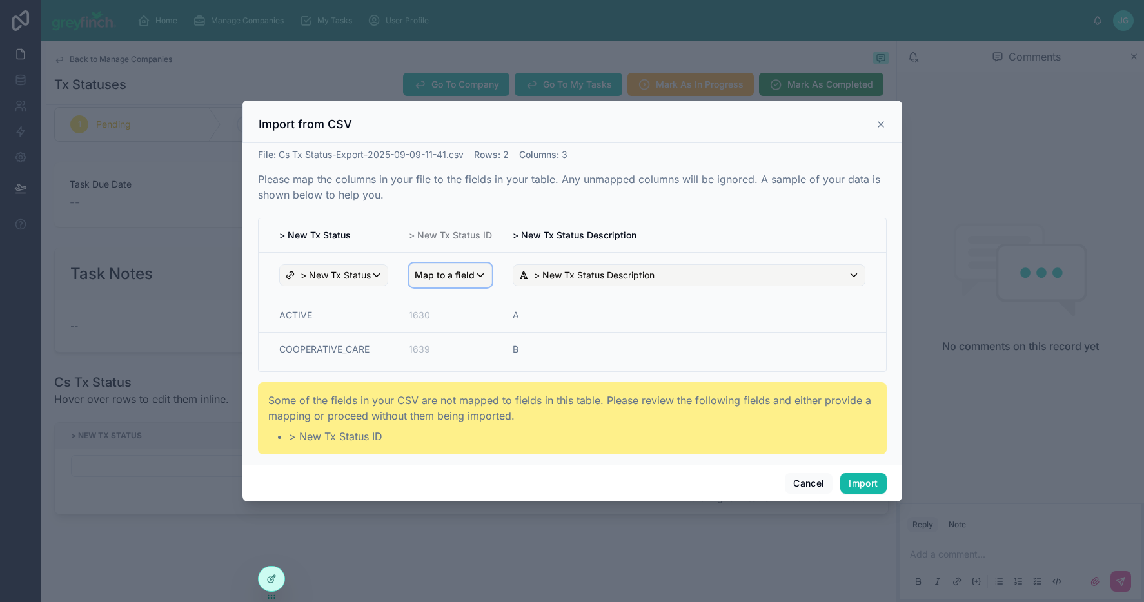
click at [470, 283] on span "Map to a field" at bounding box center [445, 275] width 60 height 23
click at [559, 273] on div "scrollable content" at bounding box center [573, 301] width 660 height 401
click at [857, 486] on button "Import" at bounding box center [863, 483] width 46 height 21
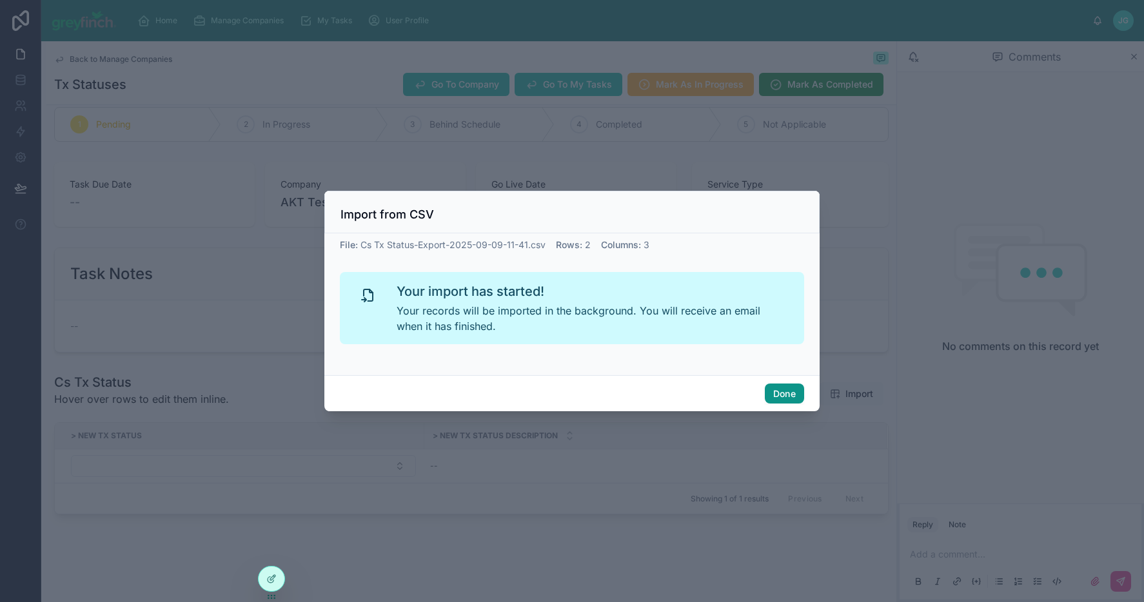
click at [779, 395] on button "Done" at bounding box center [784, 394] width 39 height 21
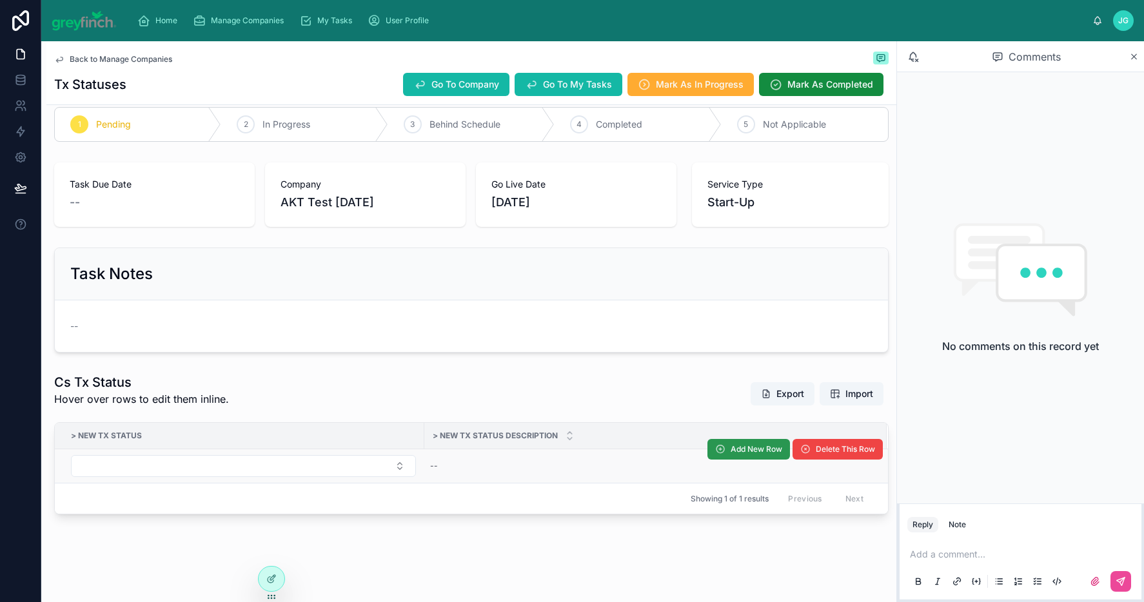
click at [720, 455] on button "Add New Row" at bounding box center [749, 449] width 83 height 21
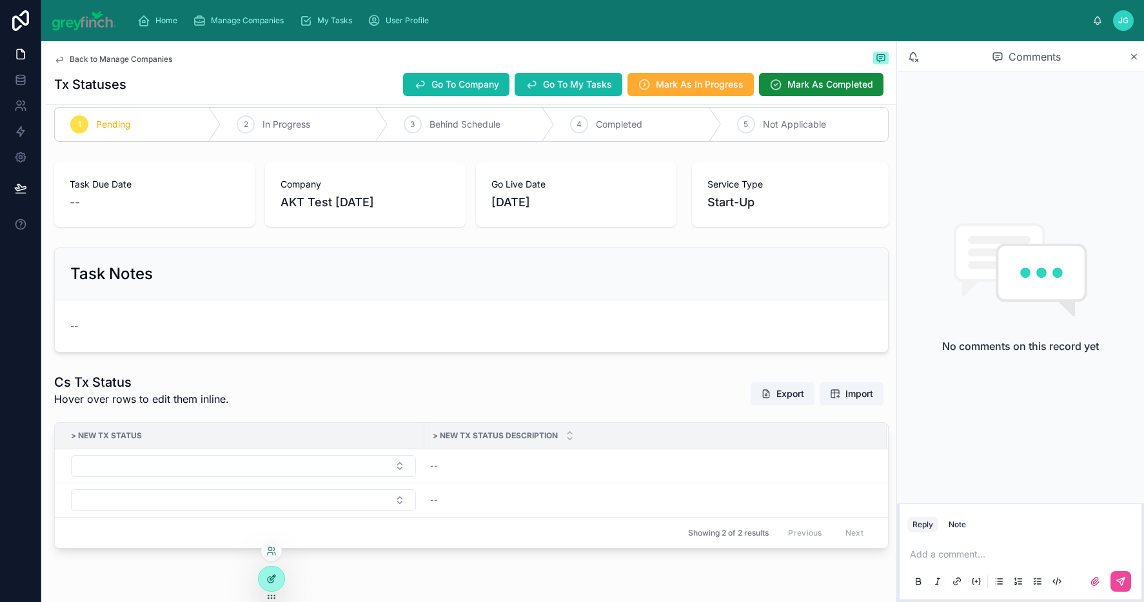
click at [276, 581] on icon at bounding box center [271, 579] width 10 height 10
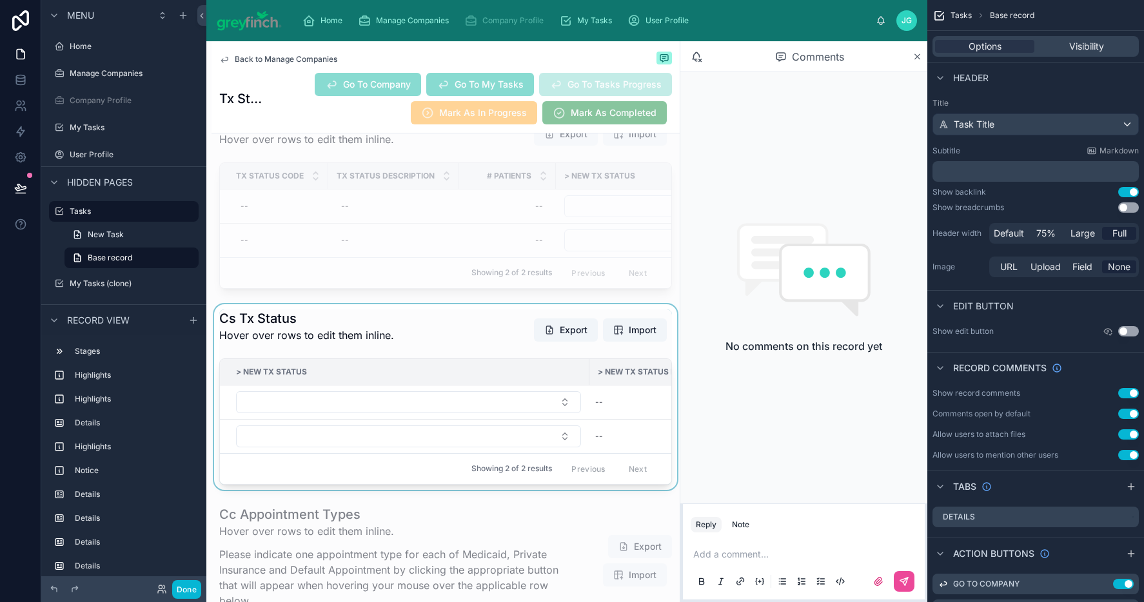
scroll to position [7174, 0]
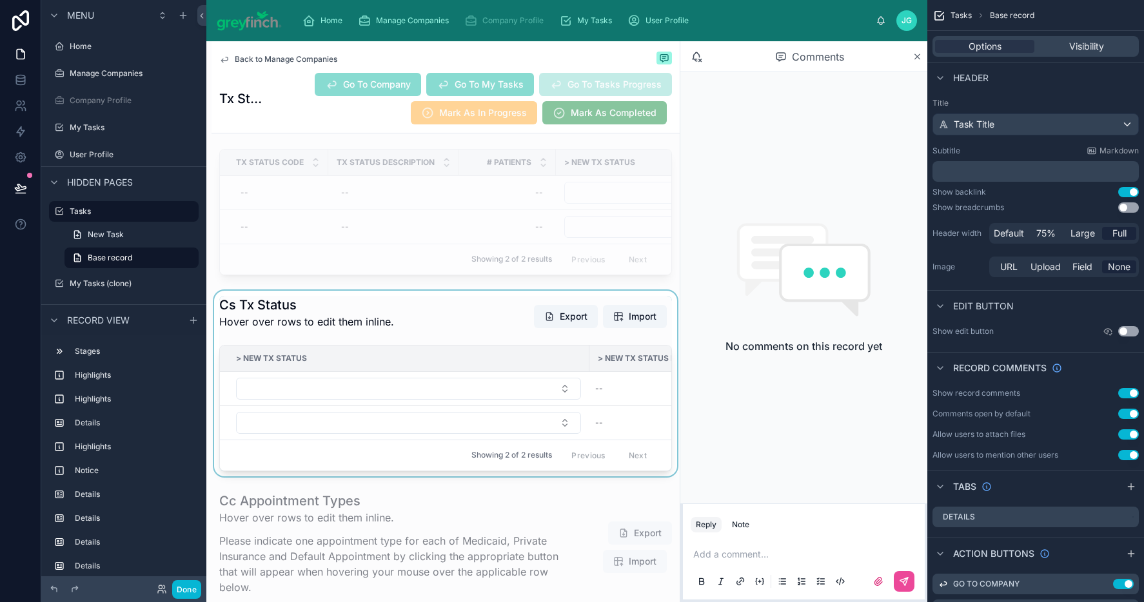
click at [429, 432] on div at bounding box center [446, 384] width 468 height 186
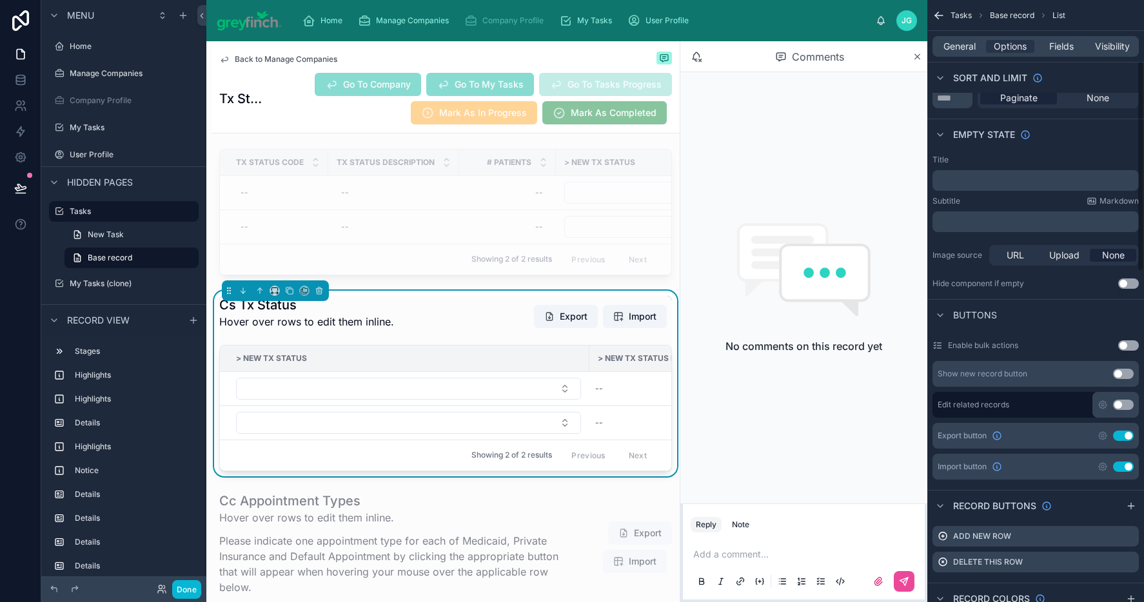
scroll to position [183, 0]
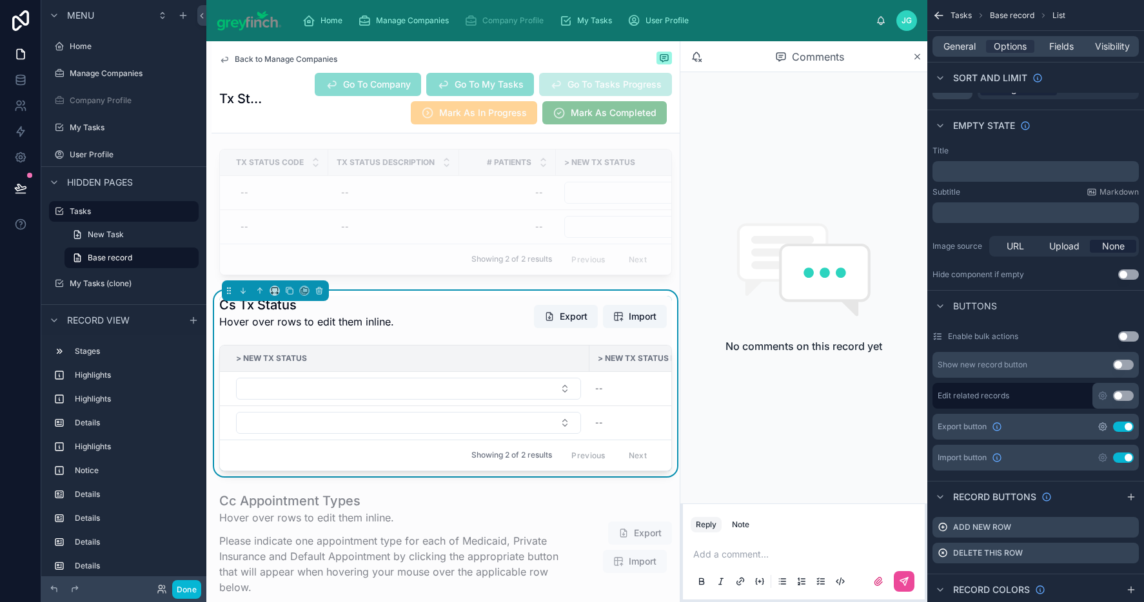
click at [1104, 430] on icon "scrollable content" at bounding box center [1103, 427] width 8 height 8
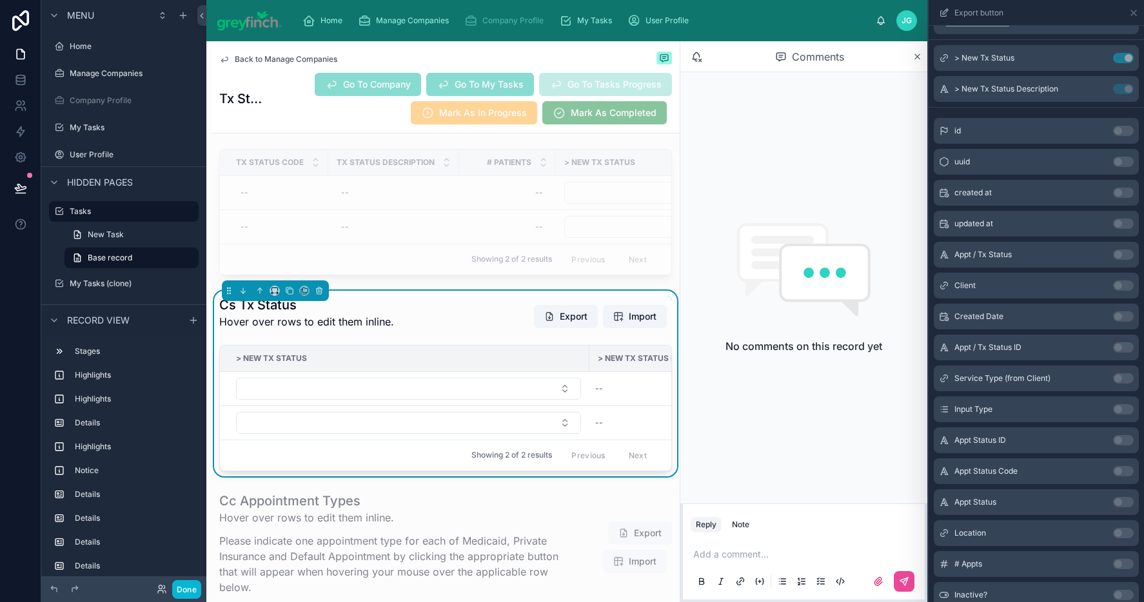
scroll to position [0, 0]
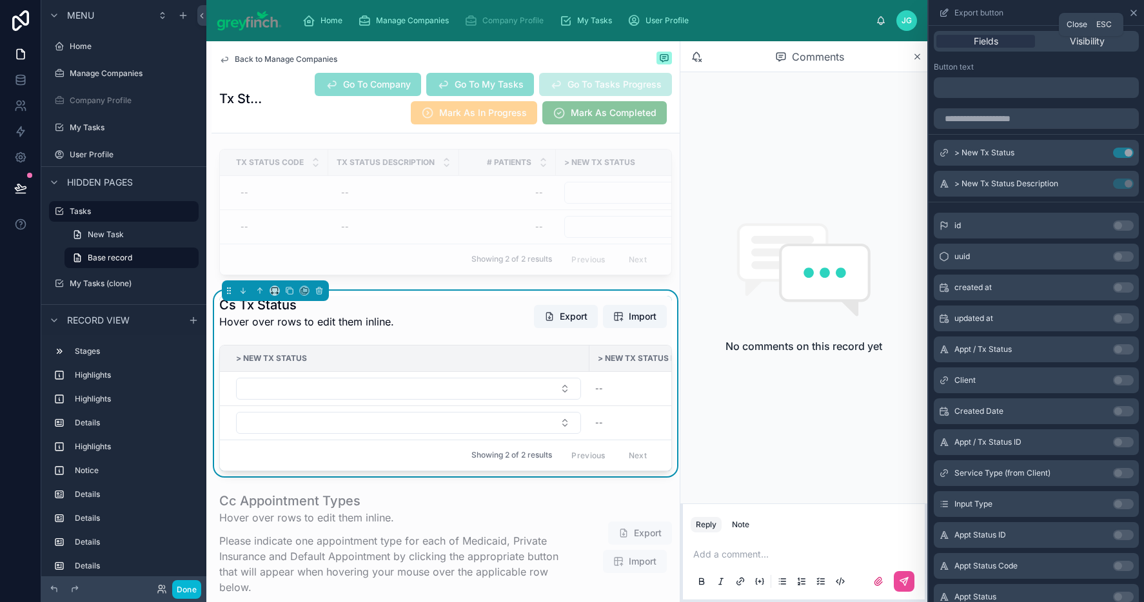
click at [1132, 17] on icon at bounding box center [1134, 13] width 10 height 10
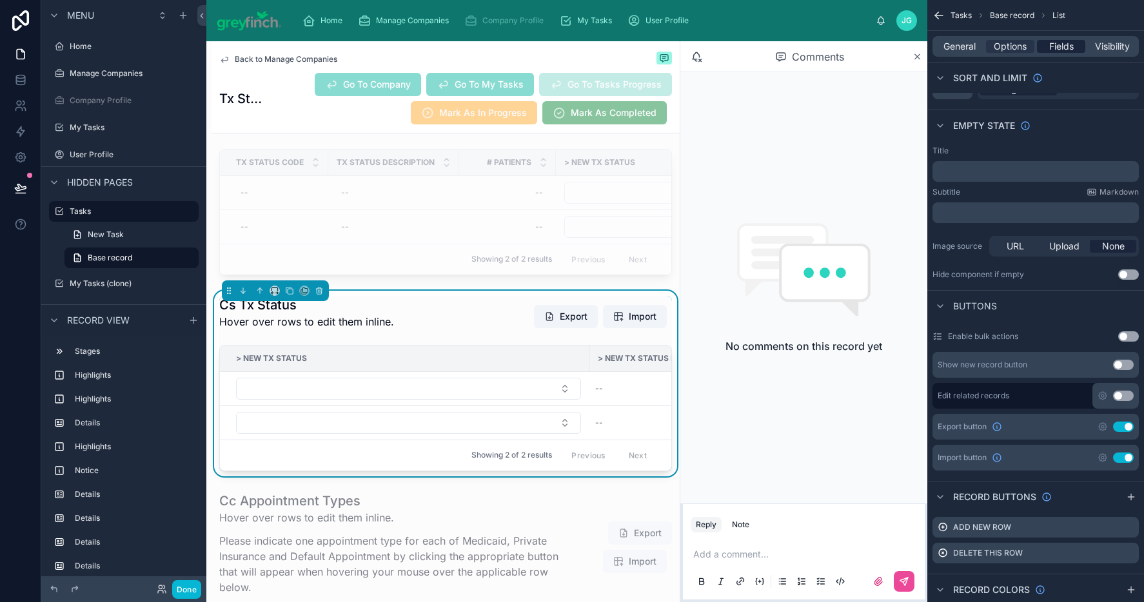
click at [1073, 48] on span "Fields" at bounding box center [1061, 46] width 25 height 13
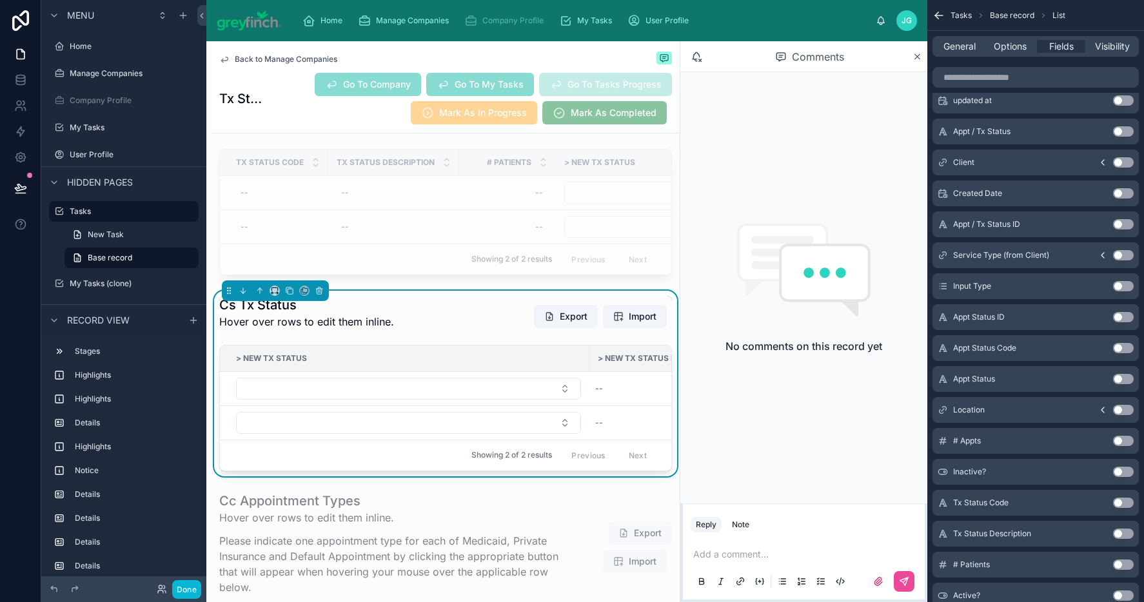
click at [1122, 290] on button "Use setting" at bounding box center [1123, 286] width 21 height 10
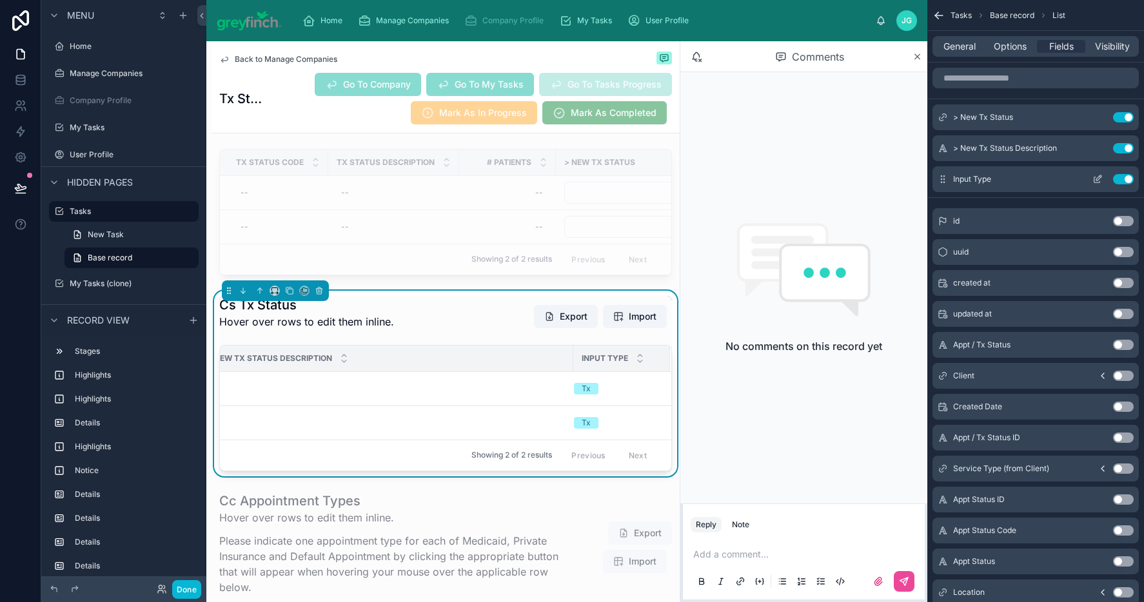
click at [1095, 180] on icon "scrollable content" at bounding box center [1098, 179] width 10 height 10
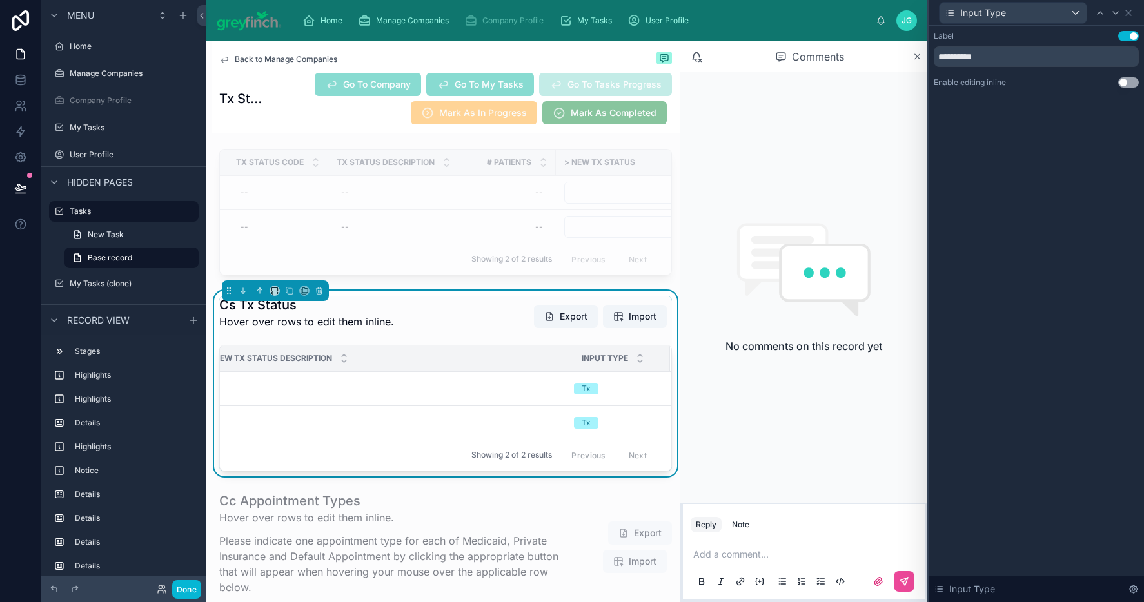
click at [1136, 15] on div "Input Type" at bounding box center [1036, 12] width 205 height 25
click at [1130, 15] on icon at bounding box center [1129, 13] width 10 height 10
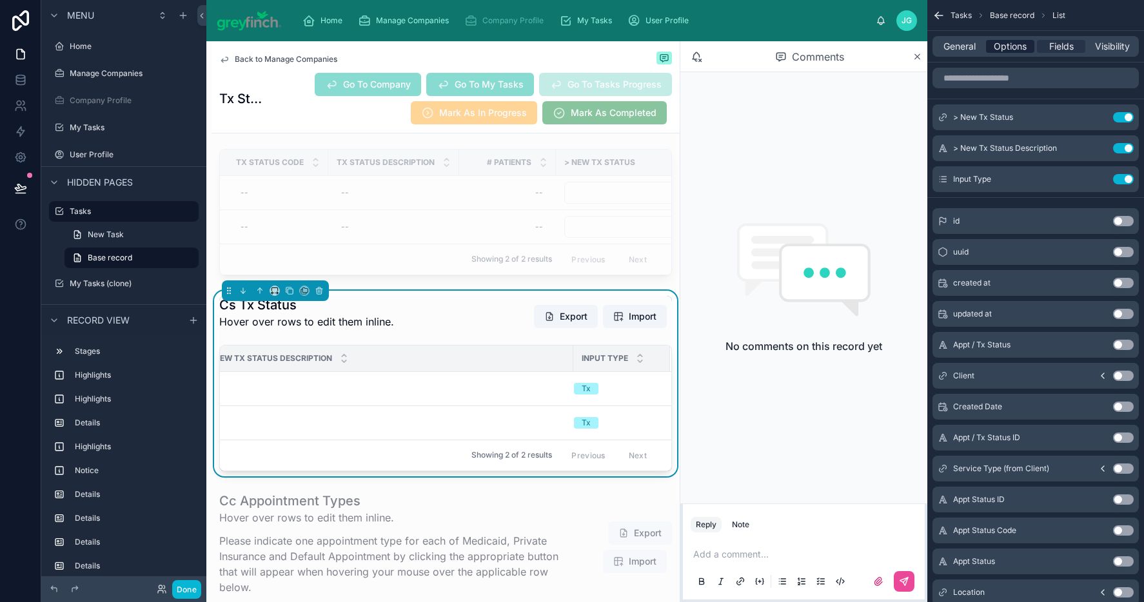
click at [1004, 48] on span "Options" at bounding box center [1010, 46] width 33 height 13
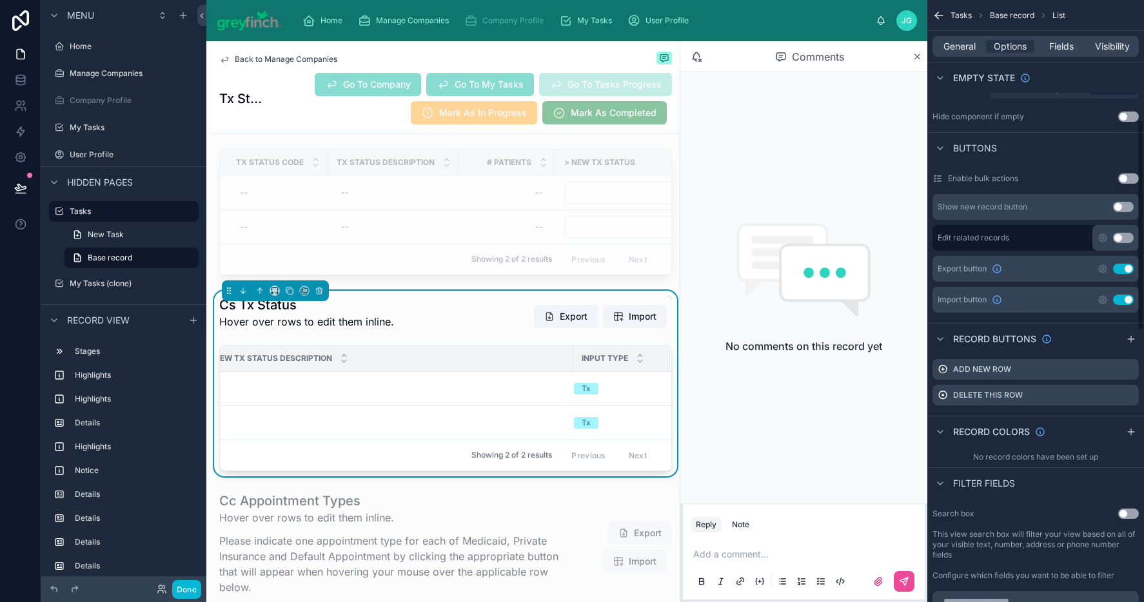
scroll to position [349, 0]
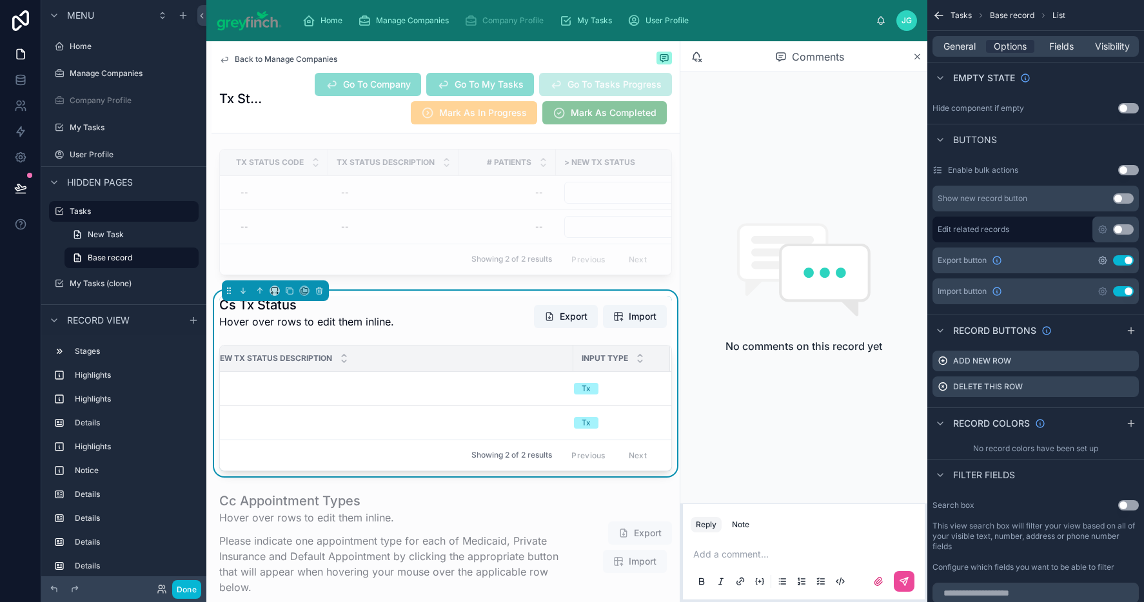
click at [1102, 261] on icon "scrollable content" at bounding box center [1103, 260] width 3 height 3
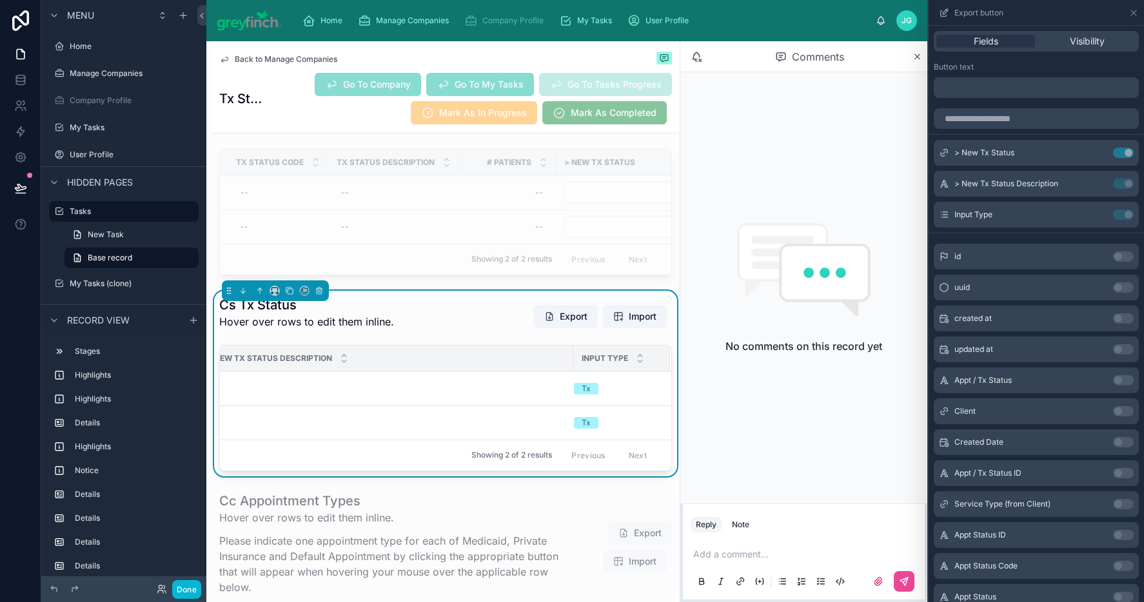
scroll to position [349, 0]
click at [1132, 12] on icon at bounding box center [1134, 13] width 10 height 10
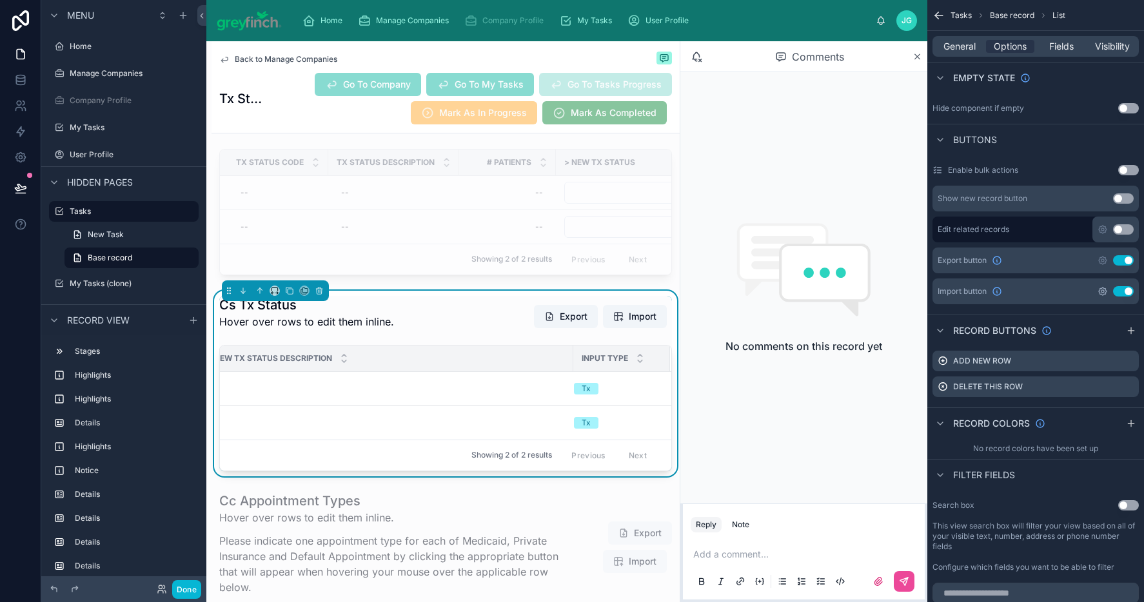
click at [1100, 293] on icon "scrollable content" at bounding box center [1103, 292] width 8 height 8
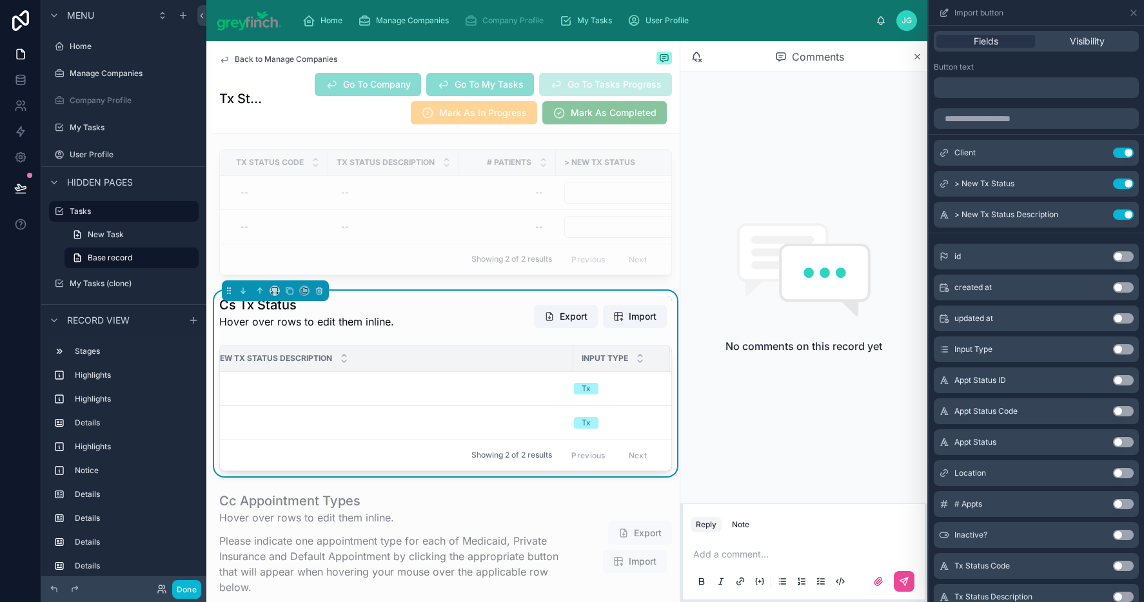
click at [1115, 349] on button "Use setting" at bounding box center [1123, 349] width 21 height 10
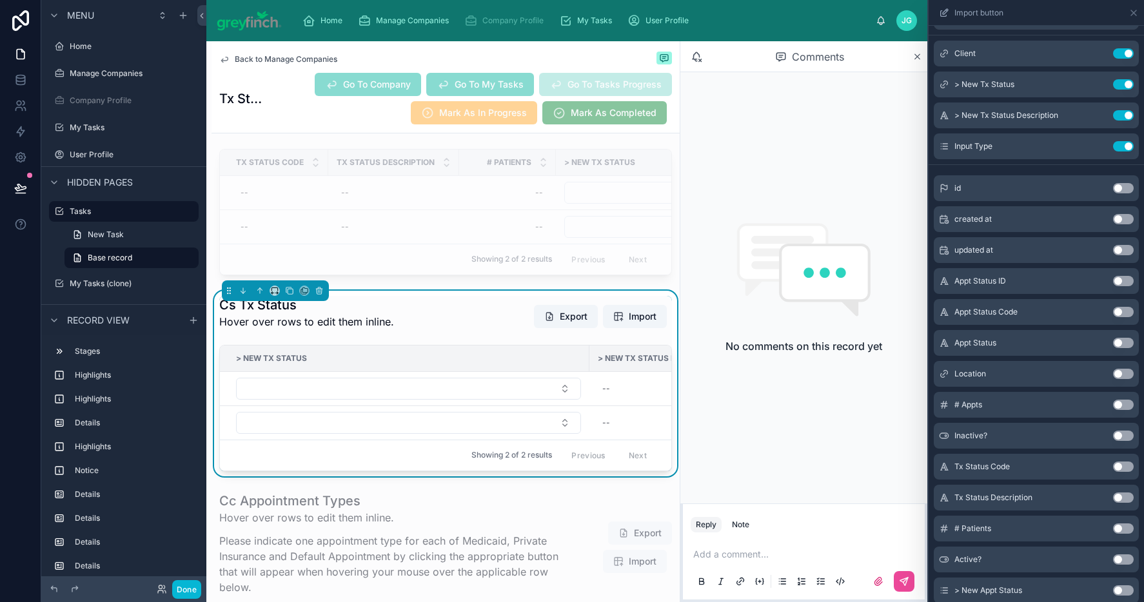
scroll to position [116, 0]
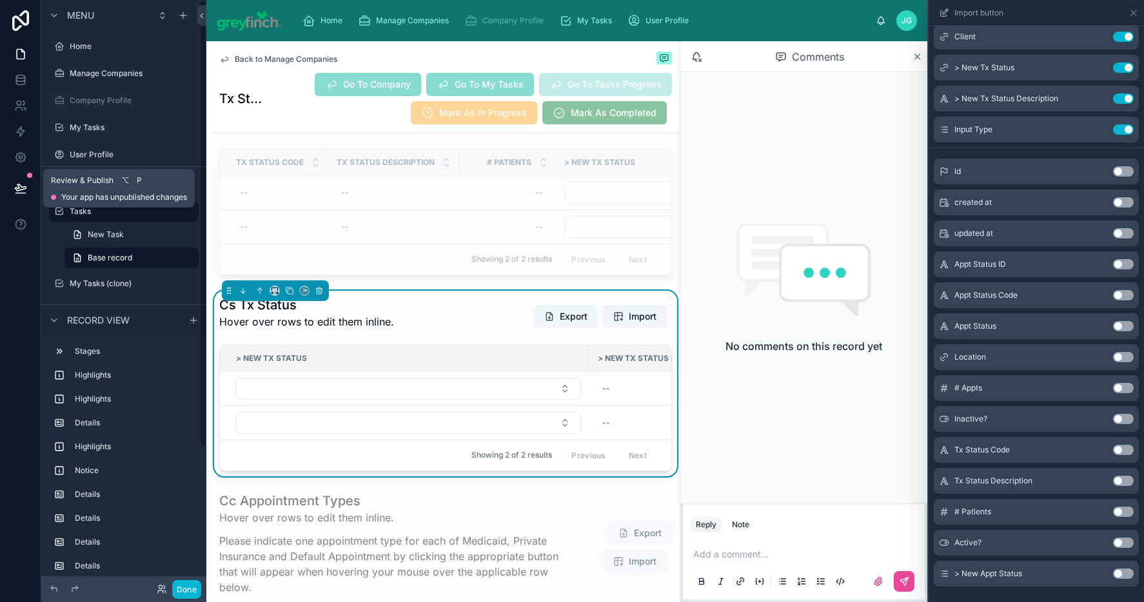
click at [19, 190] on icon at bounding box center [20, 187] width 11 height 6
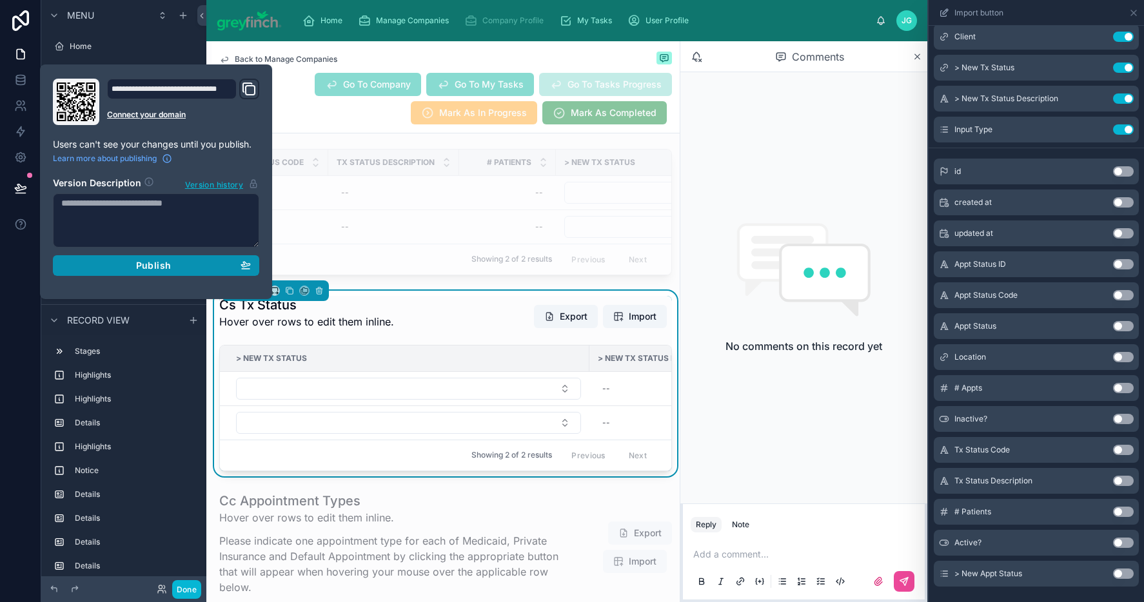
click at [125, 263] on div "Publish" at bounding box center [156, 266] width 190 height 12
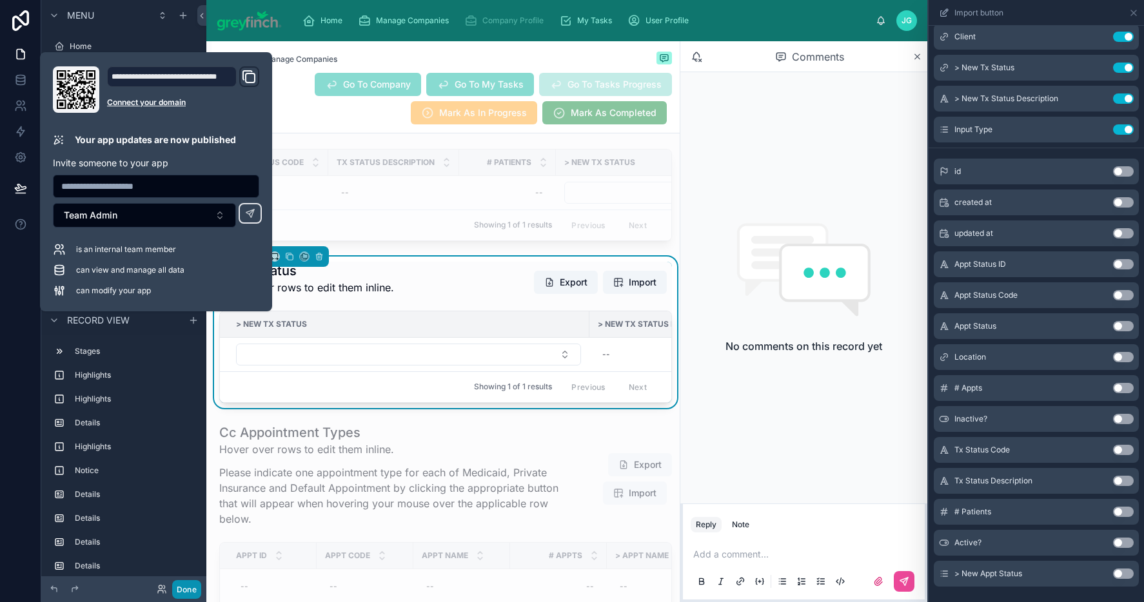
click at [180, 593] on button "Done" at bounding box center [186, 590] width 29 height 19
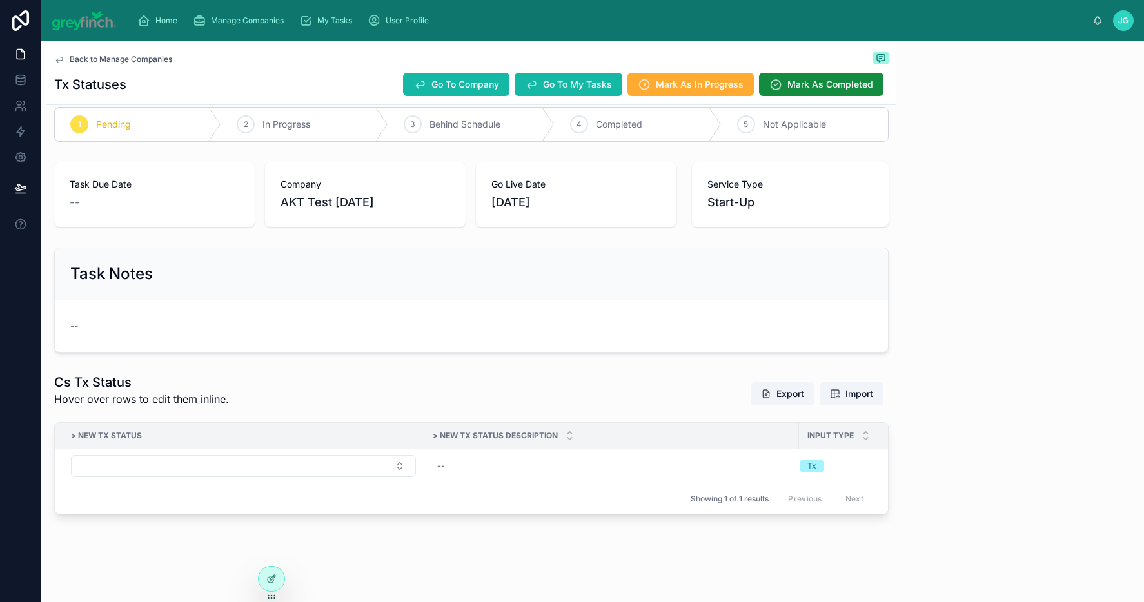
scroll to position [28, 0]
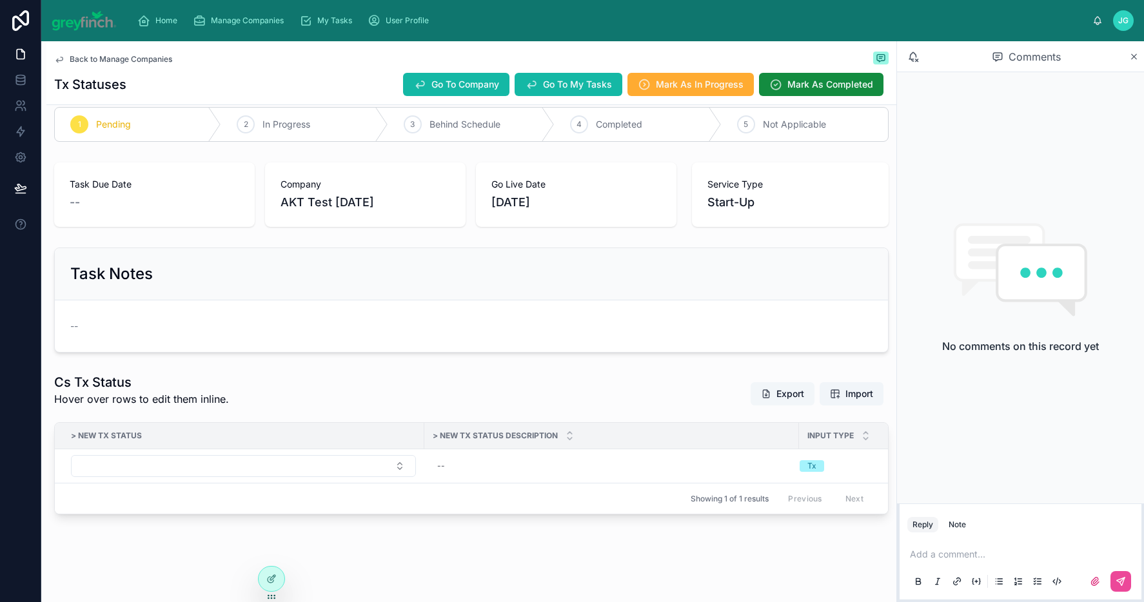
click at [765, 384] on button "Export" at bounding box center [783, 393] width 64 height 23
click at [848, 388] on span "Import" at bounding box center [860, 394] width 28 height 13
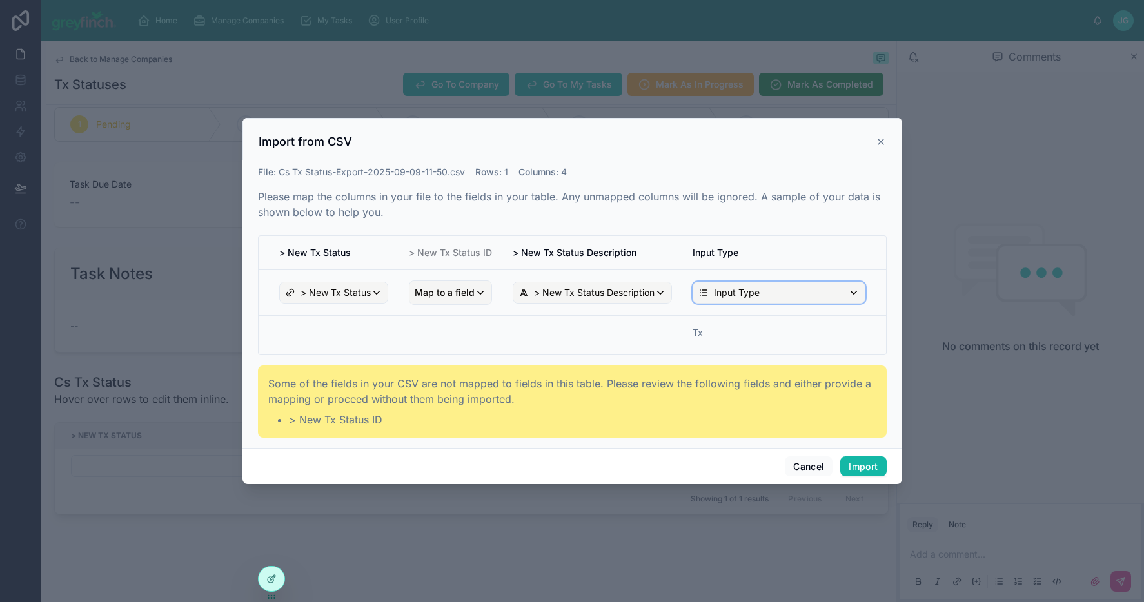
click at [744, 295] on span "Input Type" at bounding box center [737, 292] width 46 height 13
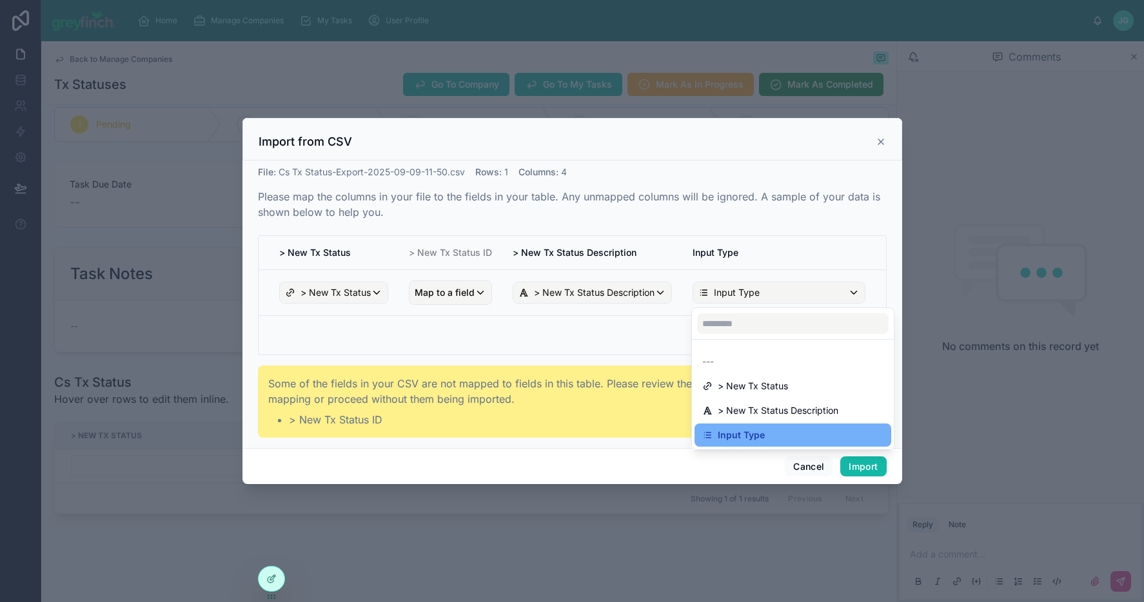
click at [748, 441] on span "Input Type" at bounding box center [741, 435] width 47 height 15
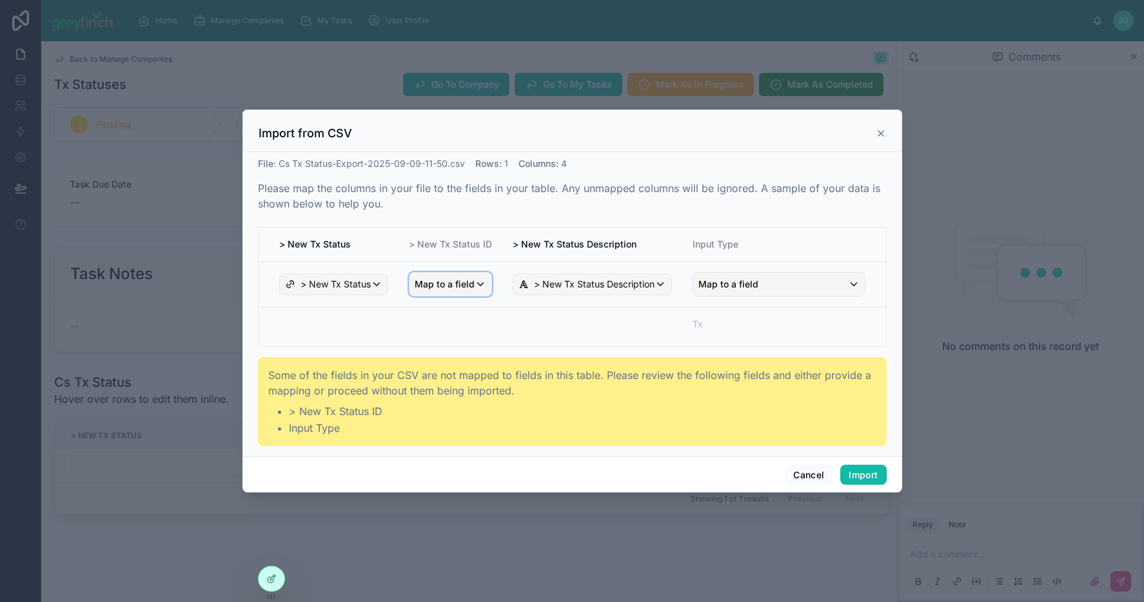
click at [446, 285] on span "Map to a field" at bounding box center [445, 284] width 60 height 23
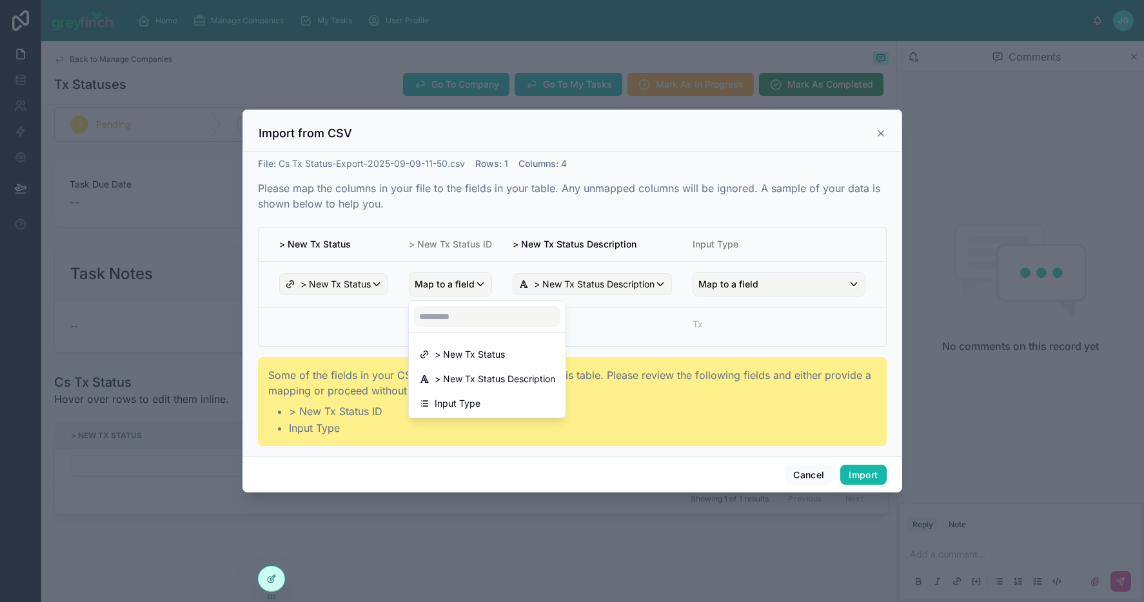
click at [572, 290] on div "scrollable content" at bounding box center [573, 302] width 660 height 384
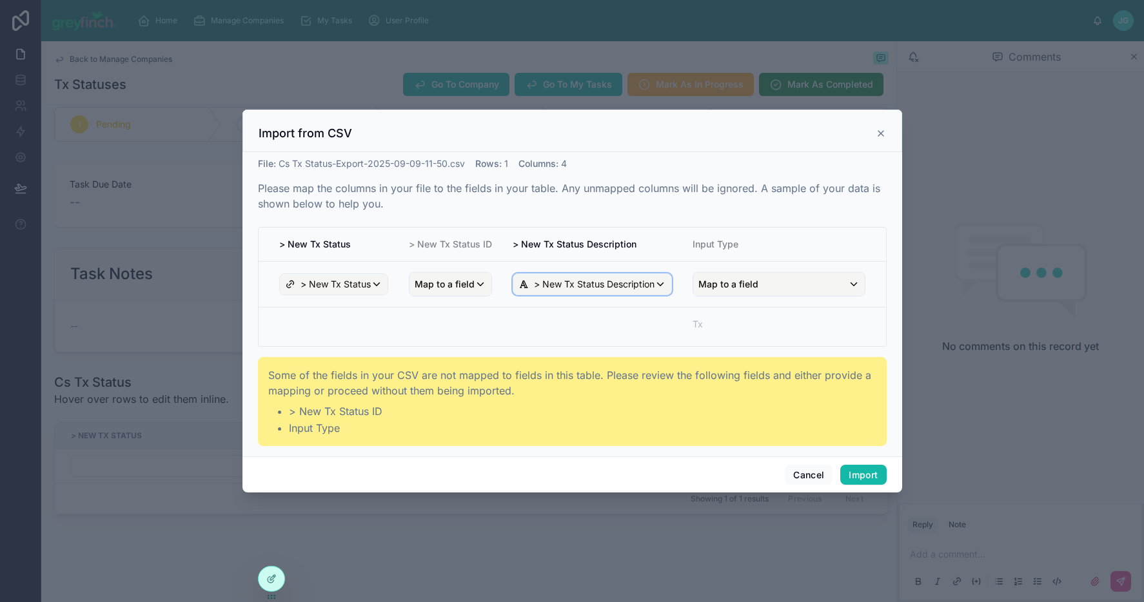
click at [569, 291] on div "> New Tx Status Description" at bounding box center [592, 284] width 158 height 21
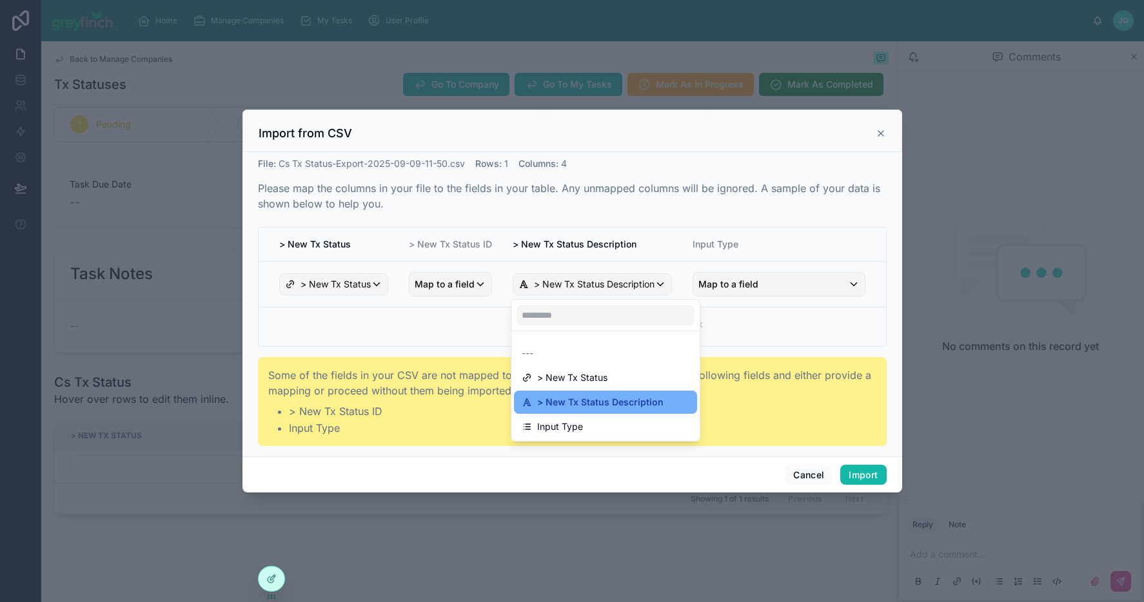
click at [581, 401] on span "> New Tx Status Description" at bounding box center [600, 402] width 126 height 15
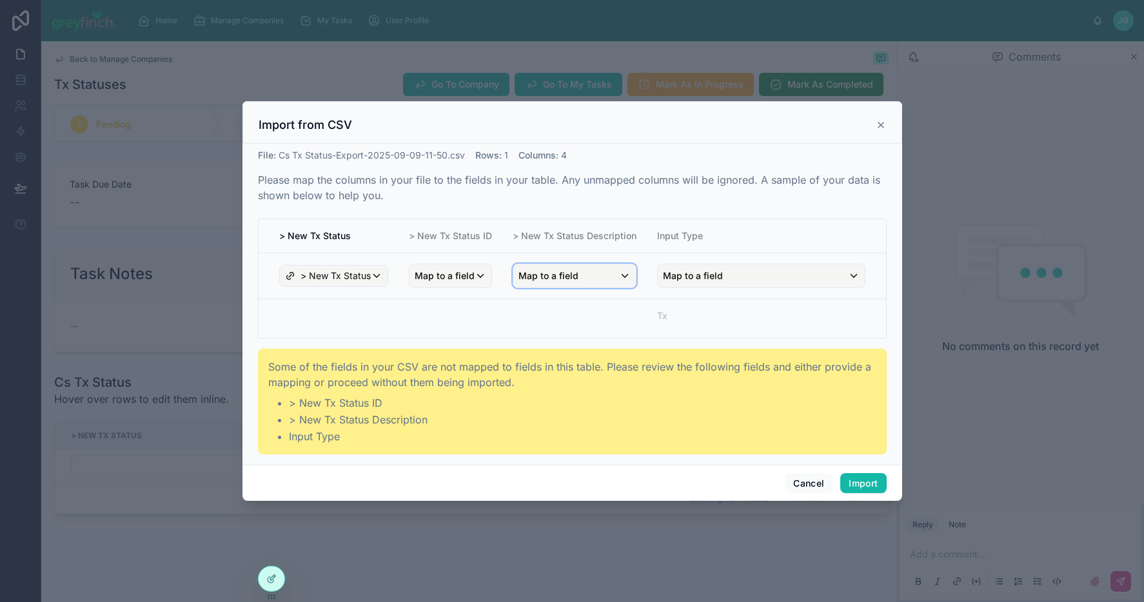
click at [527, 282] on span "Map to a field" at bounding box center [549, 275] width 60 height 23
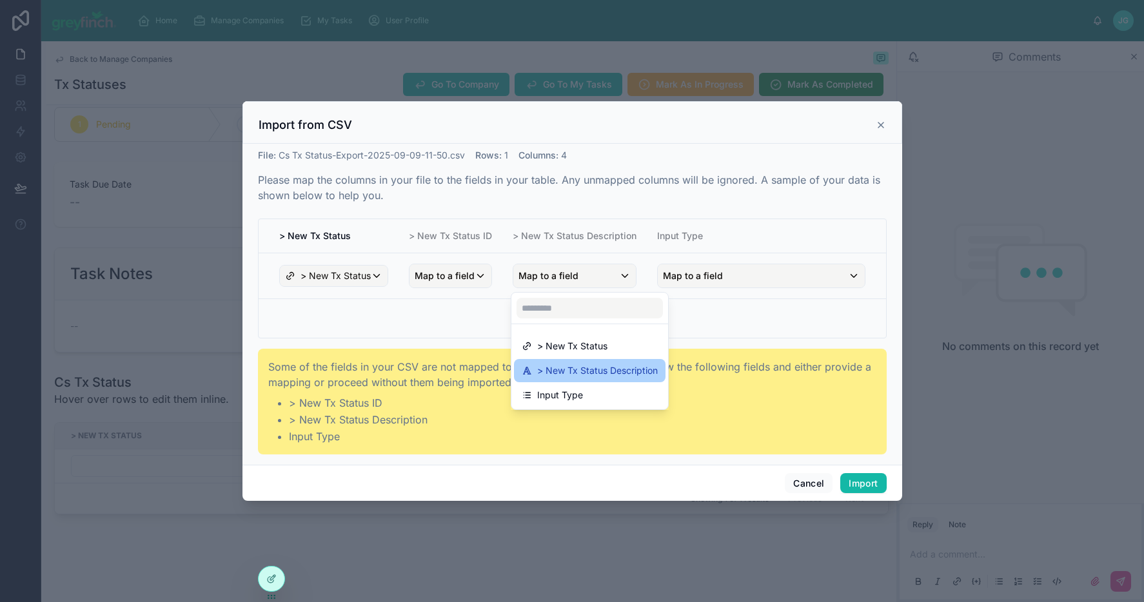
click at [568, 364] on span "> New Tx Status Description" at bounding box center [597, 370] width 121 height 15
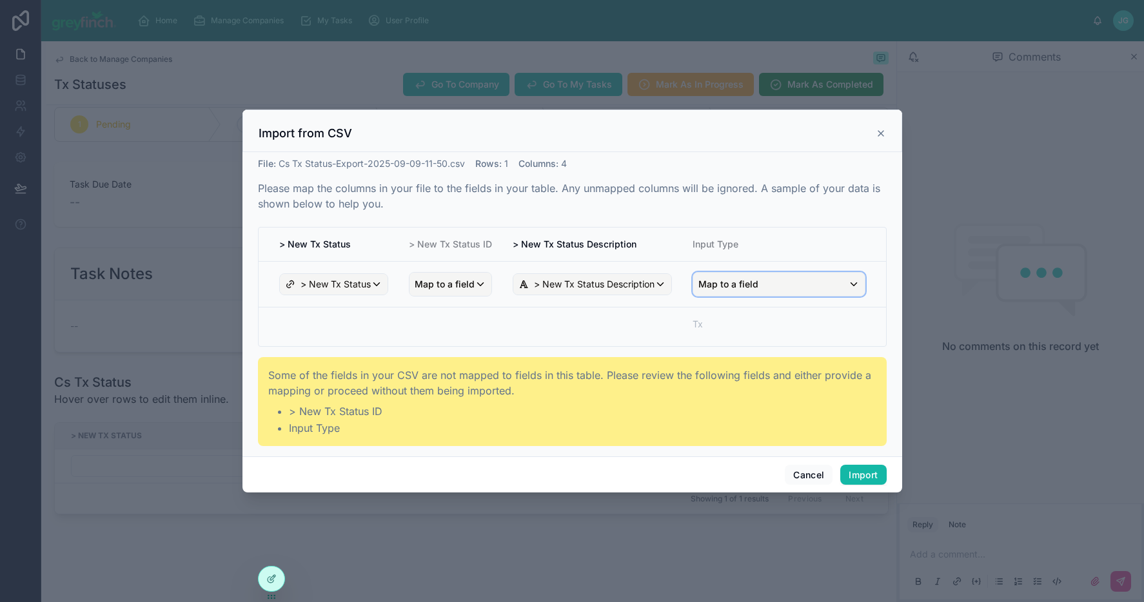
click at [728, 281] on span "Map to a field" at bounding box center [729, 284] width 60 height 23
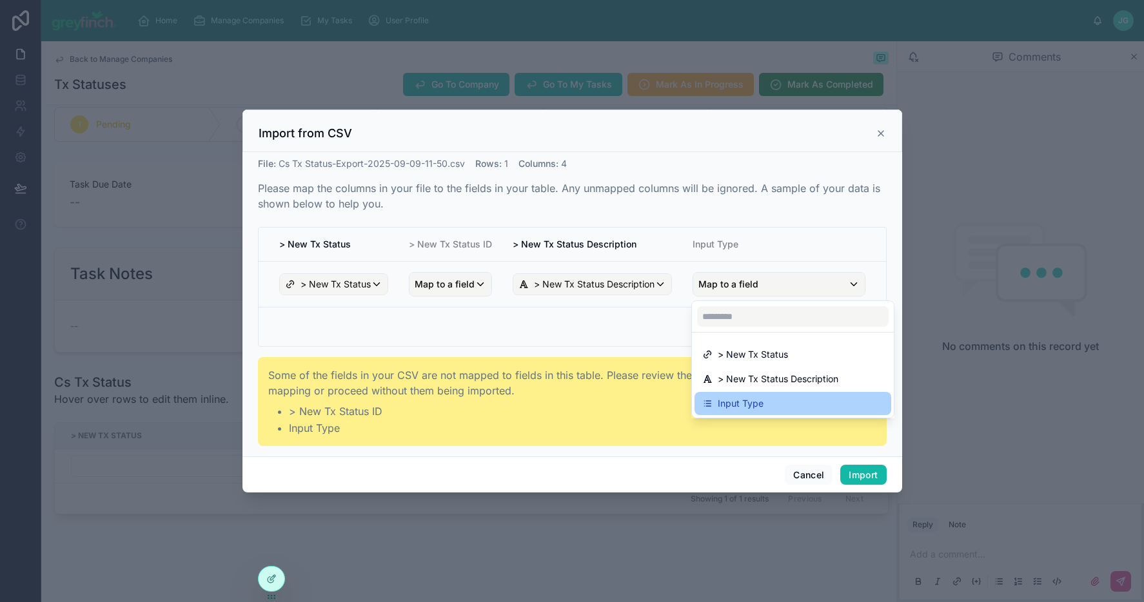
click at [749, 399] on span "Input Type" at bounding box center [741, 403] width 46 height 15
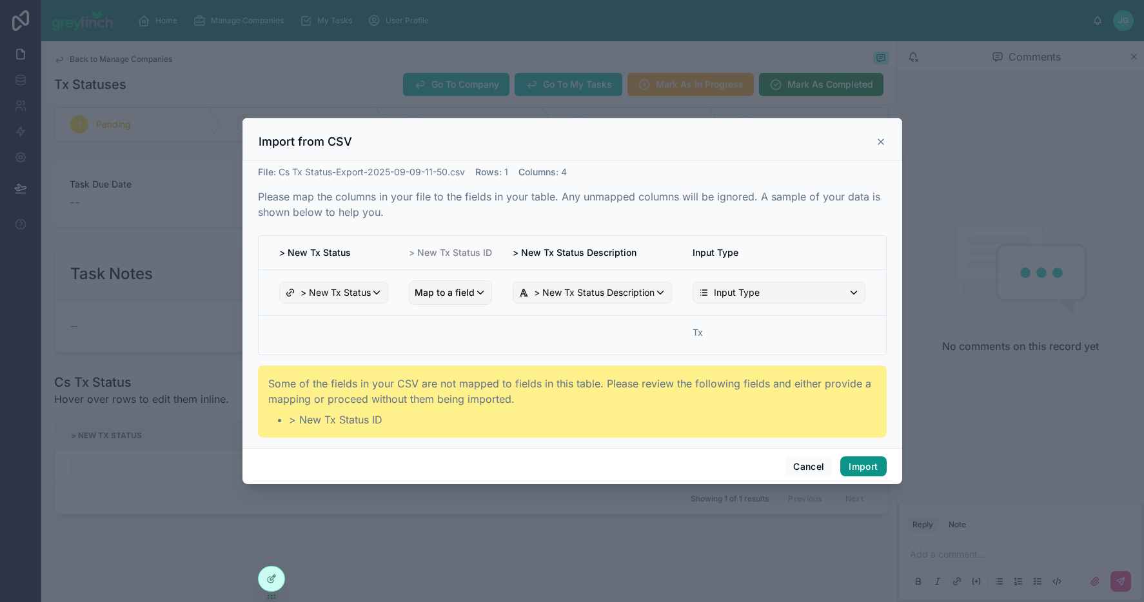
click at [864, 465] on button "Import" at bounding box center [863, 467] width 46 height 21
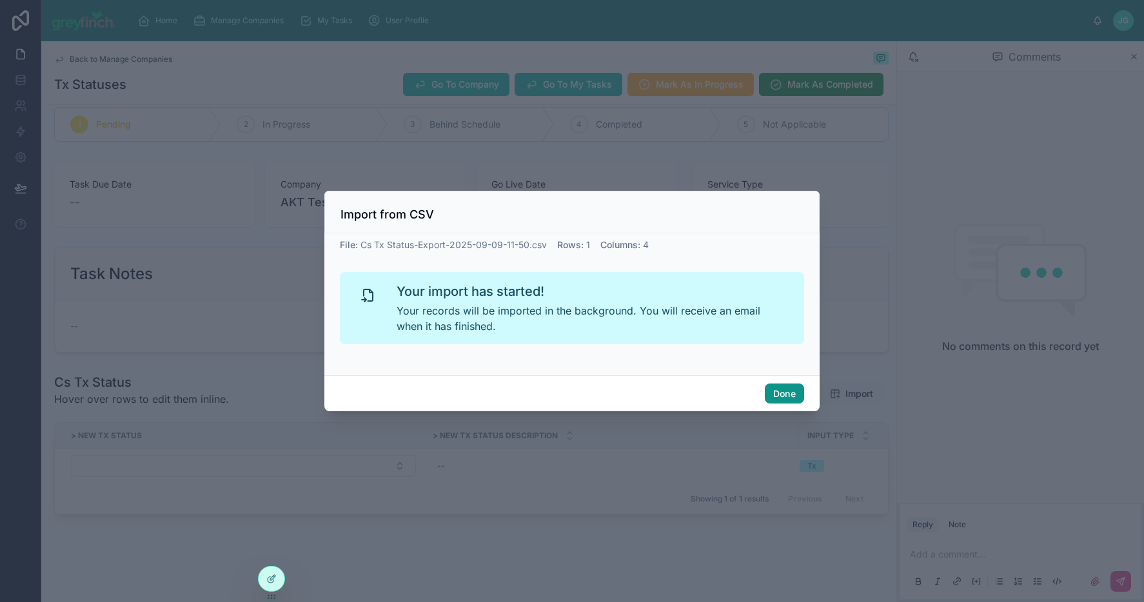
click at [782, 388] on button "Done" at bounding box center [784, 394] width 39 height 21
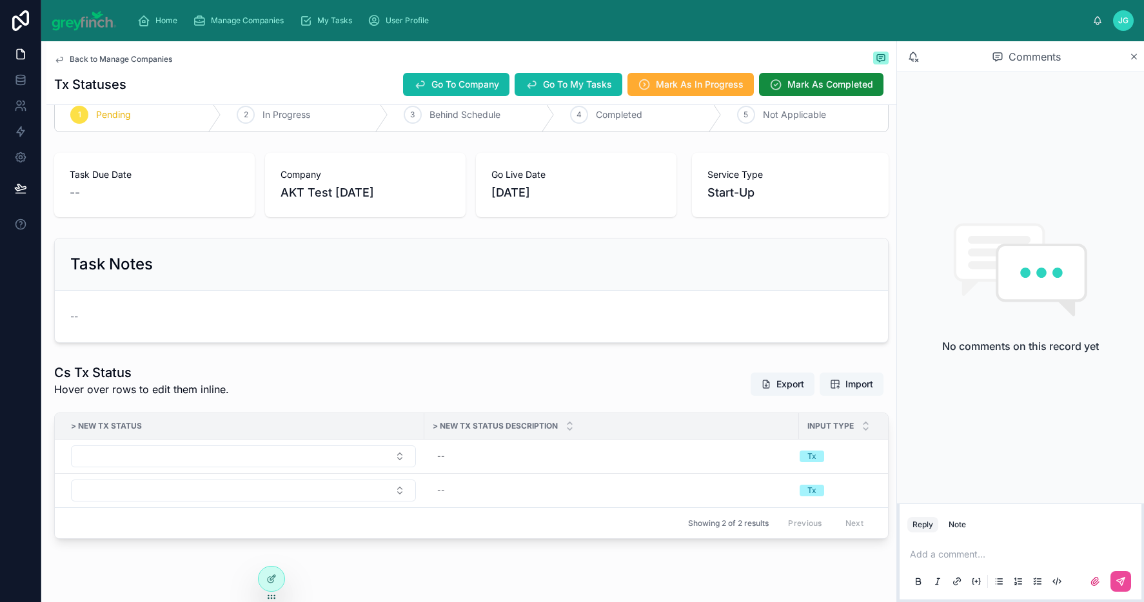
click at [830, 382] on span "Import" at bounding box center [851, 384] width 43 height 13
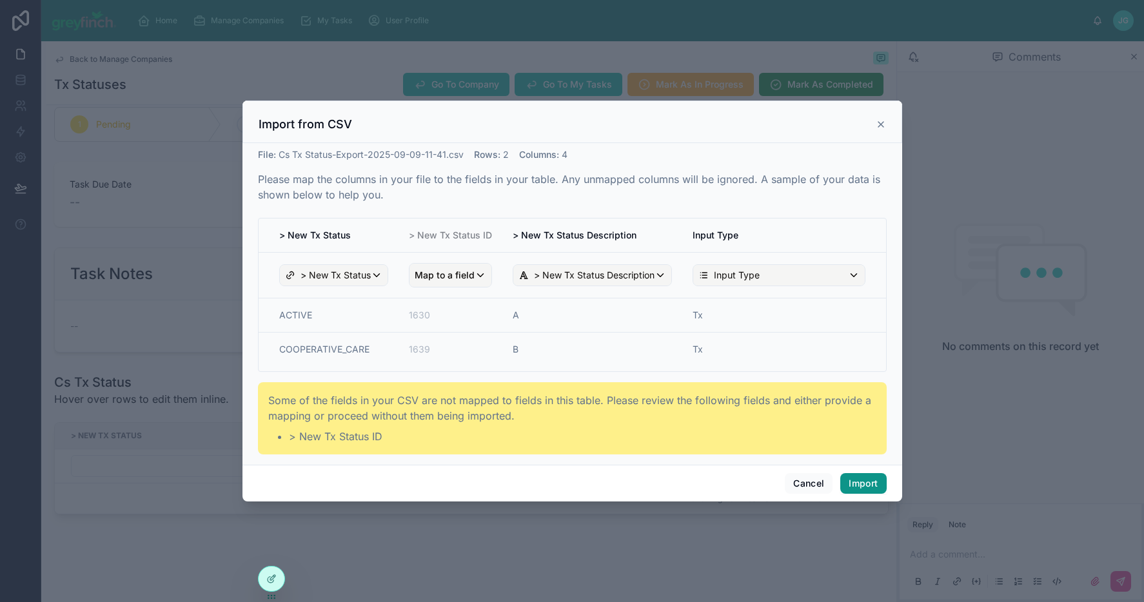
click at [857, 480] on button "Import" at bounding box center [863, 483] width 46 height 21
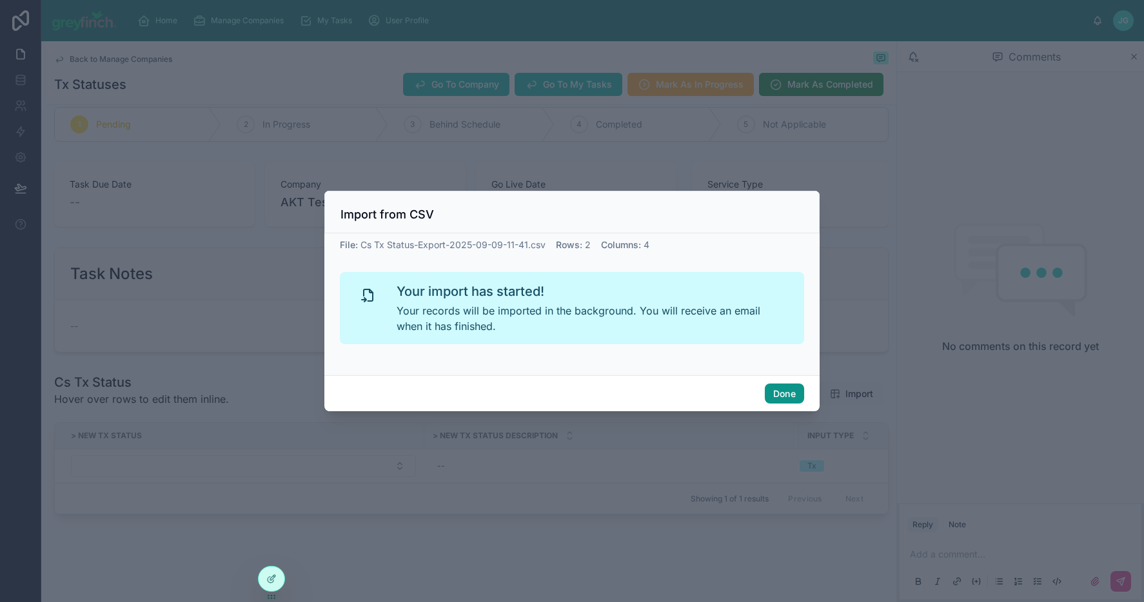
click at [785, 400] on button "Done" at bounding box center [784, 394] width 39 height 21
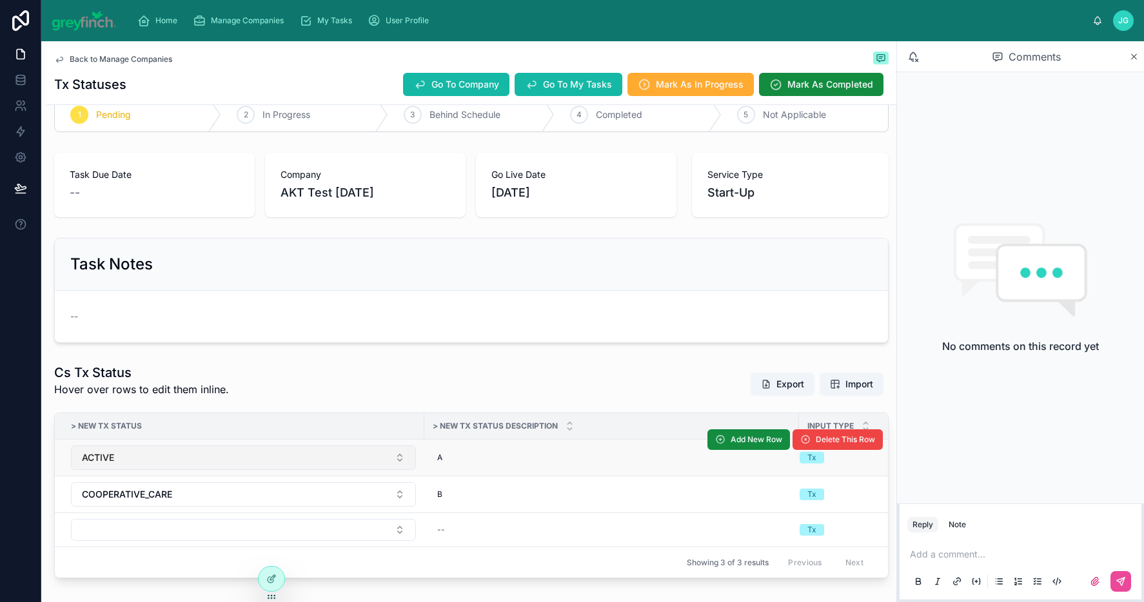
click at [312, 463] on button "ACTIVE" at bounding box center [243, 458] width 345 height 25
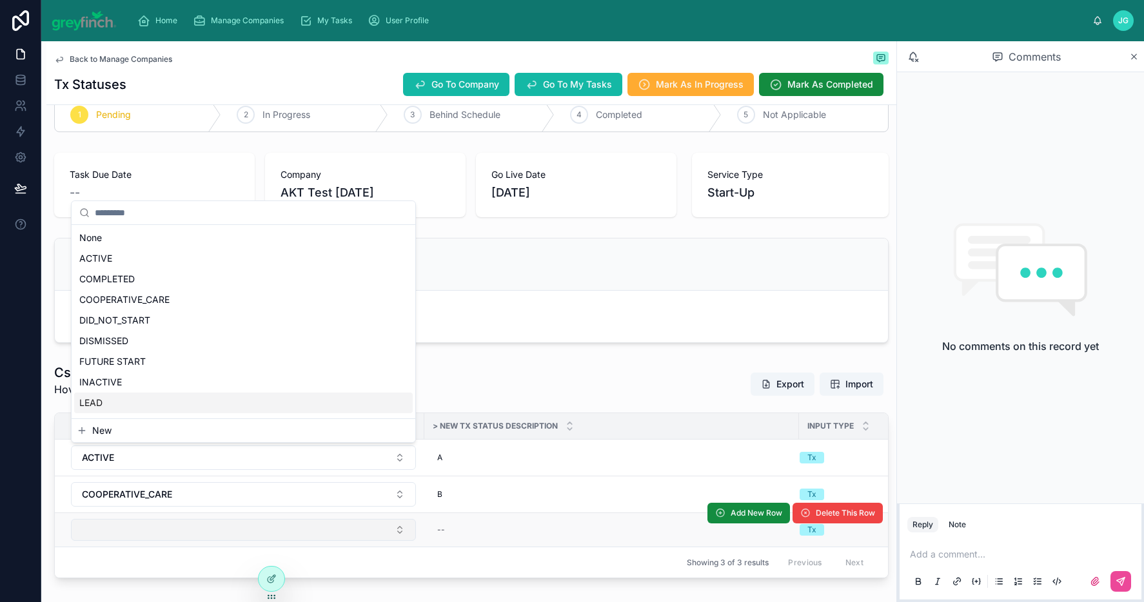
click at [268, 536] on div "Home Manage Companies My Tasks User Profile JG Jake Gulick Back to Manage Compa…" at bounding box center [592, 301] width 1103 height 602
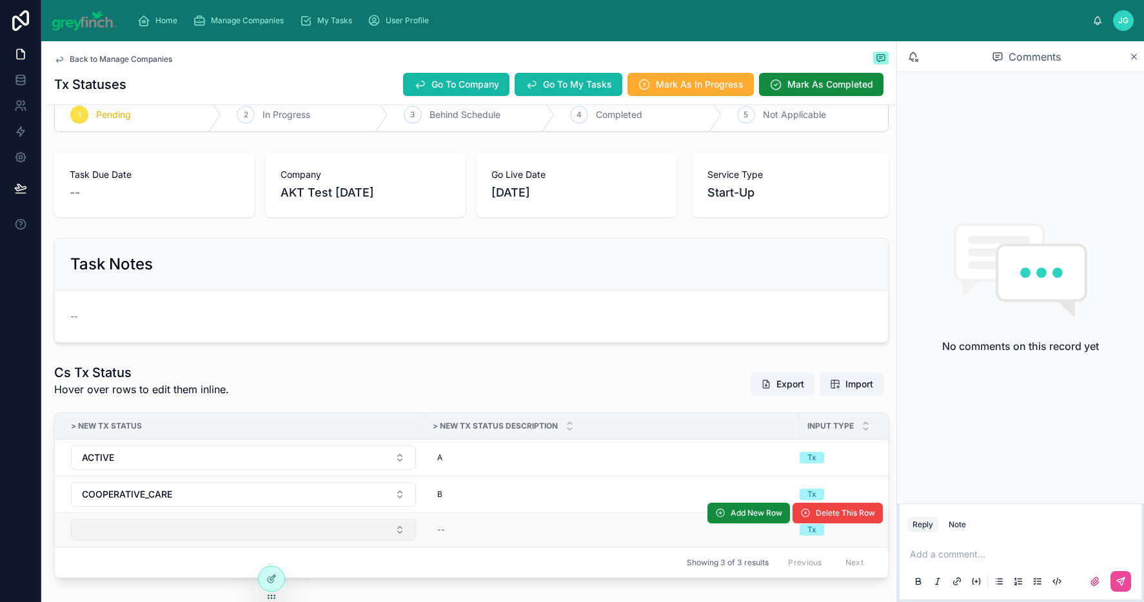
click at [268, 535] on button "Select Button" at bounding box center [243, 530] width 345 height 22
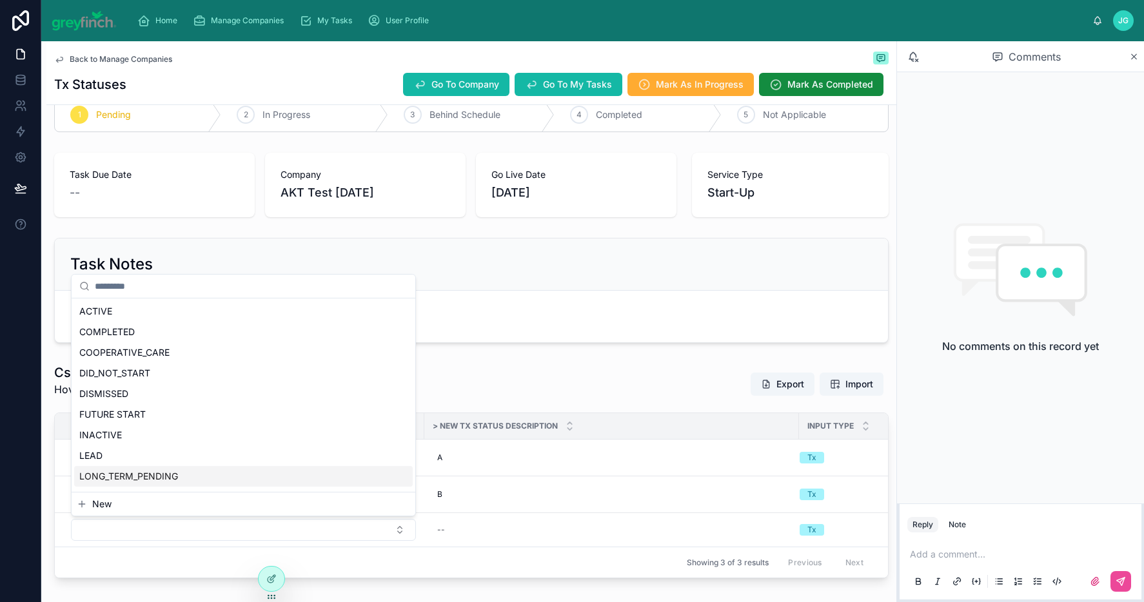
click at [215, 477] on div "LONG_TERM_PENDING" at bounding box center [243, 476] width 339 height 21
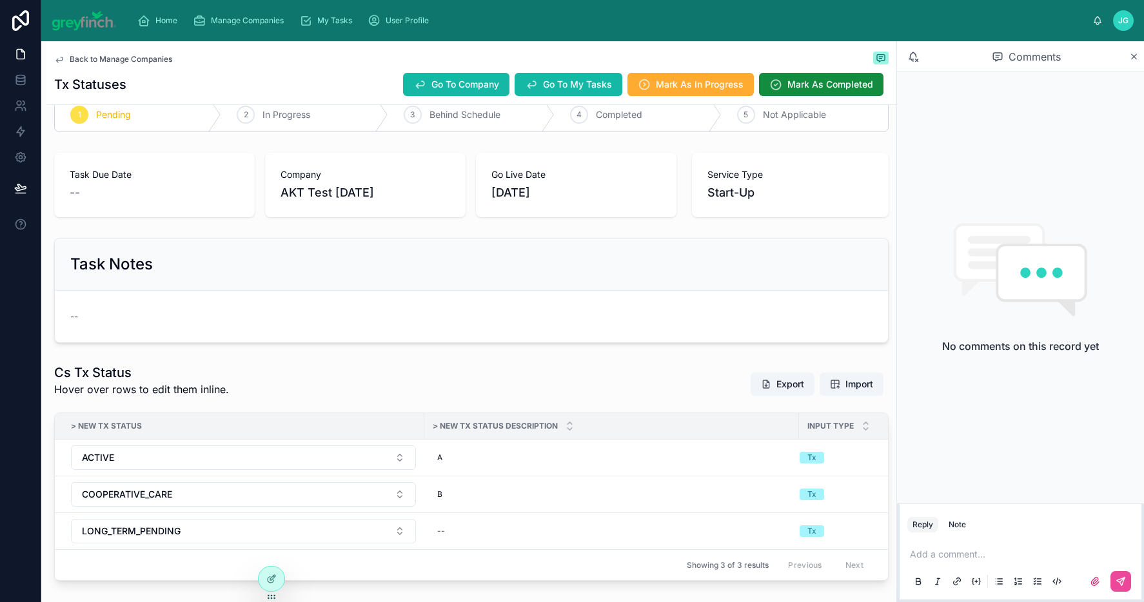
click at [571, 348] on div "Task Notes --" at bounding box center [471, 290] width 850 height 115
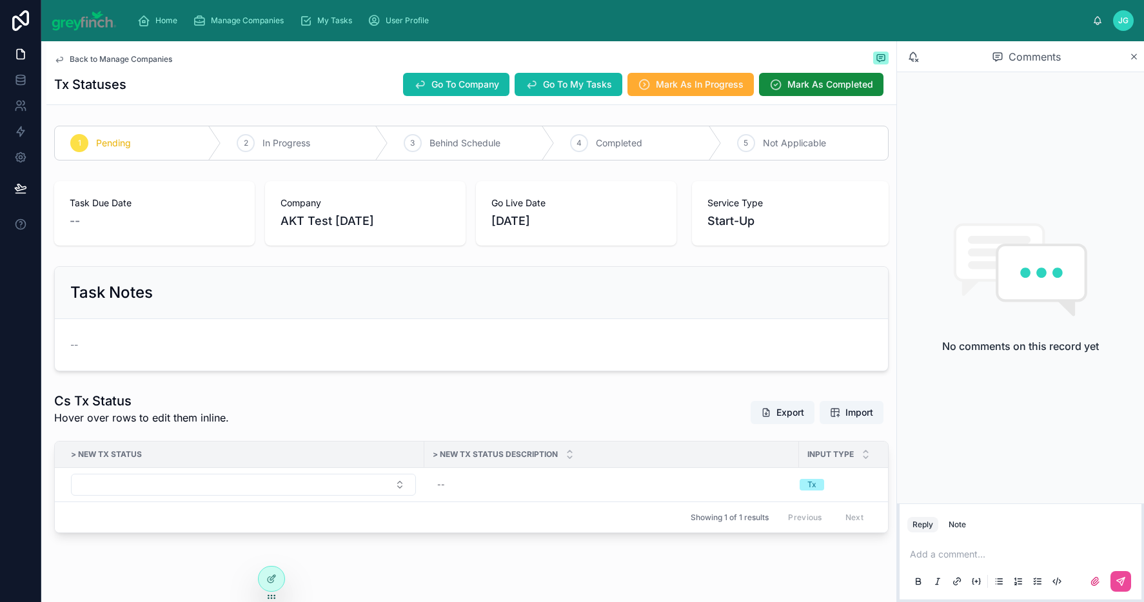
scroll to position [28, 0]
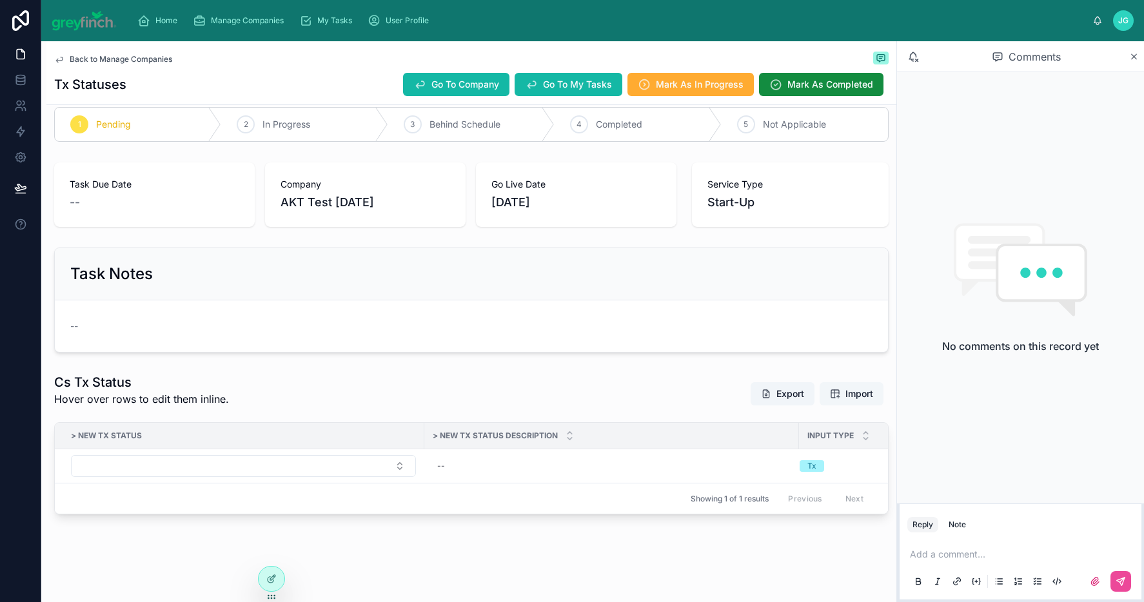
click at [820, 389] on button "Import" at bounding box center [852, 393] width 64 height 23
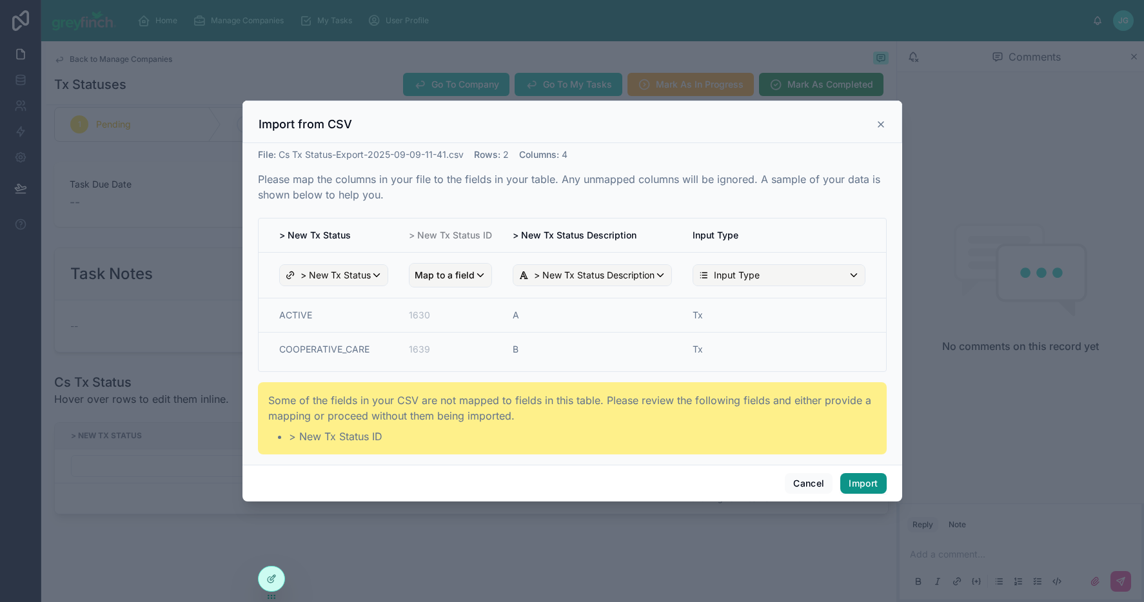
click at [857, 479] on button "Import" at bounding box center [863, 483] width 46 height 21
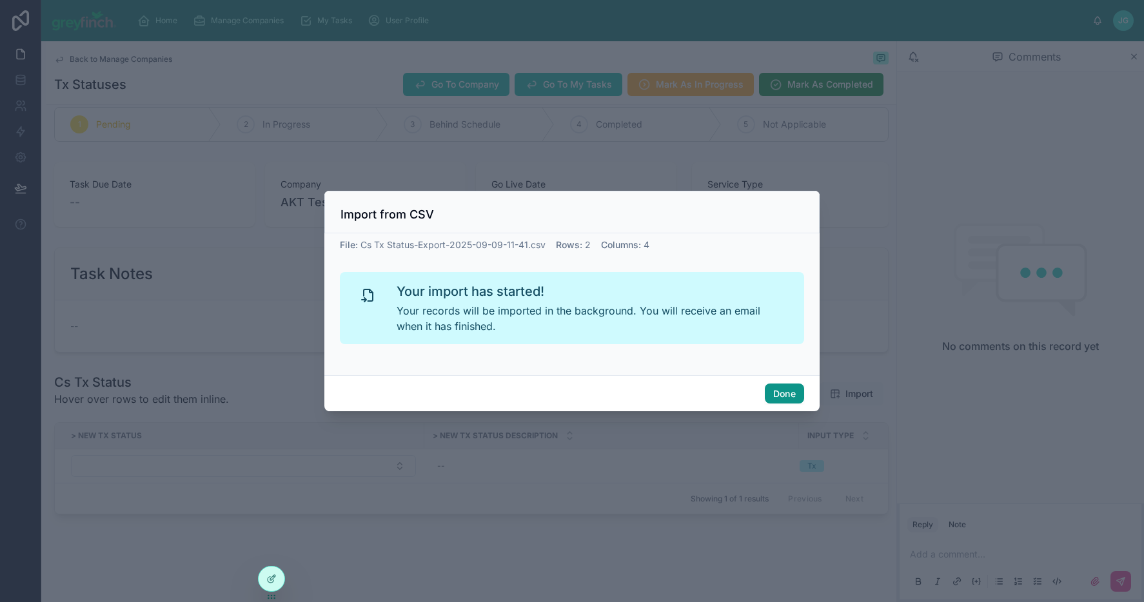
click at [786, 392] on button "Done" at bounding box center [784, 394] width 39 height 21
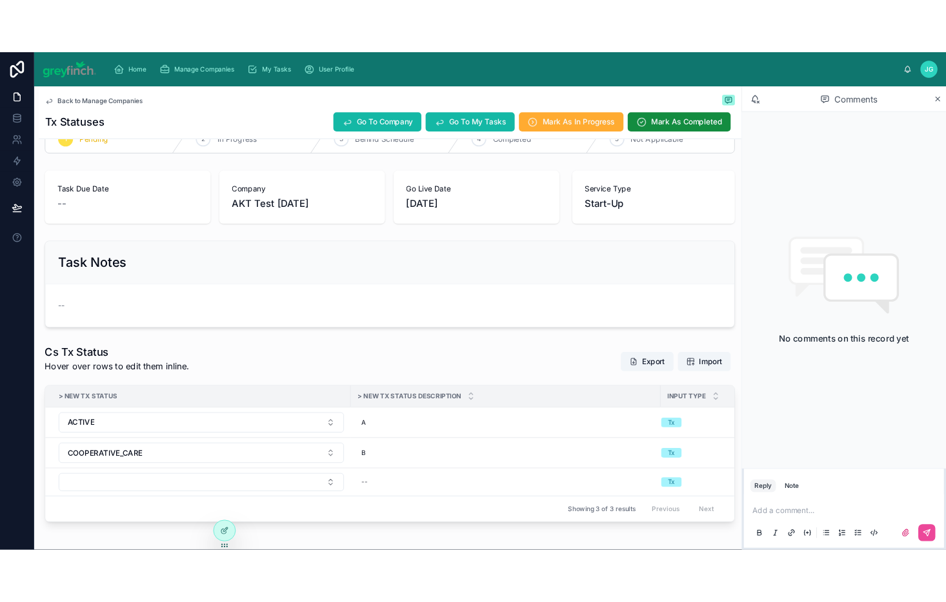
scroll to position [75, 0]
